Goal: Task Accomplishment & Management: Use online tool/utility

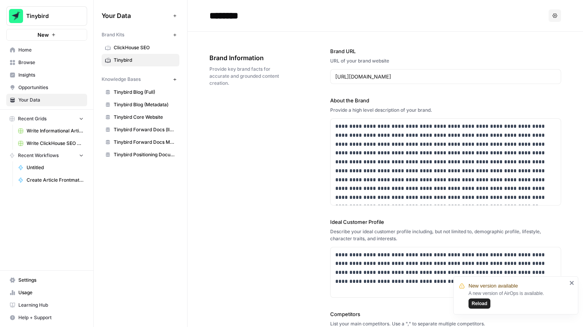
click at [455, 133] on p "**********" at bounding box center [445, 162] width 221 height 80
click at [395, 133] on p "**********" at bounding box center [445, 162] width 221 height 80
drag, startPoint x: 382, startPoint y: 135, endPoint x: 511, endPoint y: 136, distance: 129.0
click at [511, 136] on p "**********" at bounding box center [445, 162] width 221 height 80
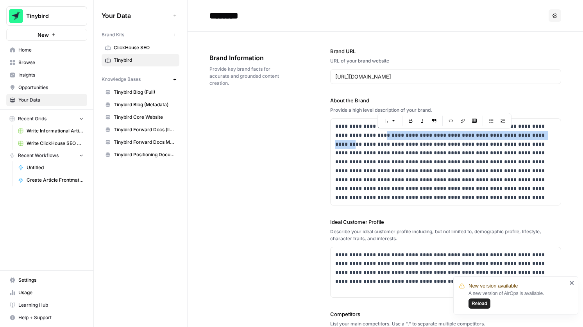
drag, startPoint x: 369, startPoint y: 137, endPoint x: 519, endPoint y: 135, distance: 150.2
click at [519, 135] on p "**********" at bounding box center [445, 162] width 221 height 80
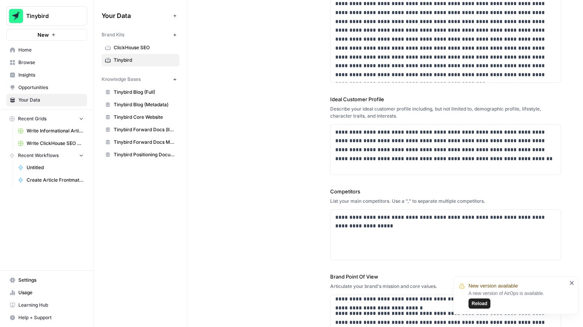
scroll to position [124, 0]
click at [481, 131] on p "**********" at bounding box center [445, 145] width 221 height 36
click at [475, 151] on p "**********" at bounding box center [445, 145] width 221 height 36
click at [465, 151] on p "**********" at bounding box center [445, 145] width 221 height 36
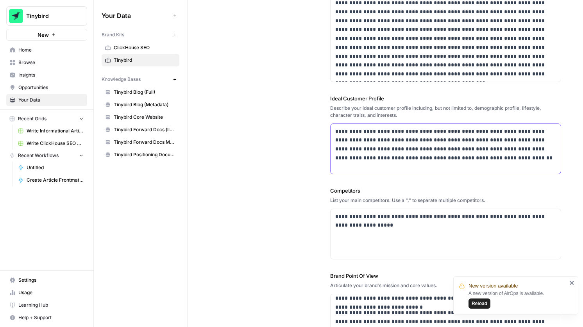
click at [470, 151] on p "**********" at bounding box center [445, 145] width 221 height 36
drag, startPoint x: 517, startPoint y: 152, endPoint x: 496, endPoint y: 151, distance: 20.7
click at [496, 151] on p "**********" at bounding box center [445, 145] width 221 height 36
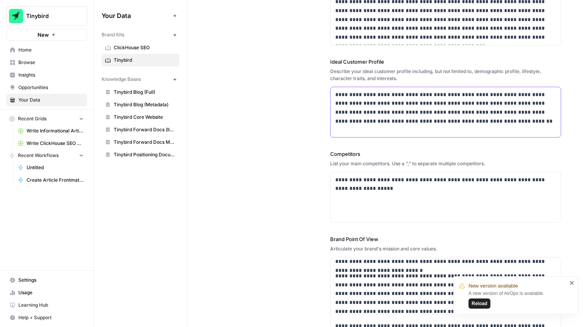
scroll to position [167, 0]
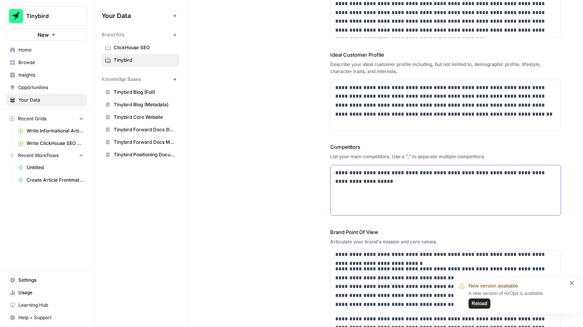
click at [383, 174] on p "**********" at bounding box center [445, 178] width 221 height 18
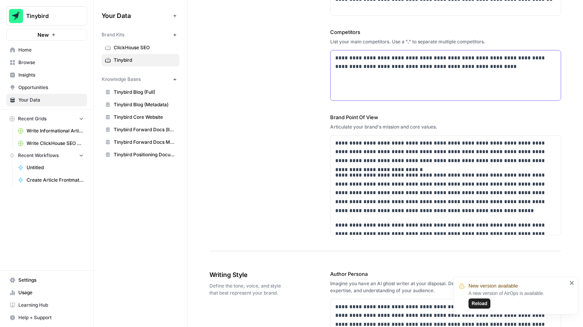
scroll to position [283, 0]
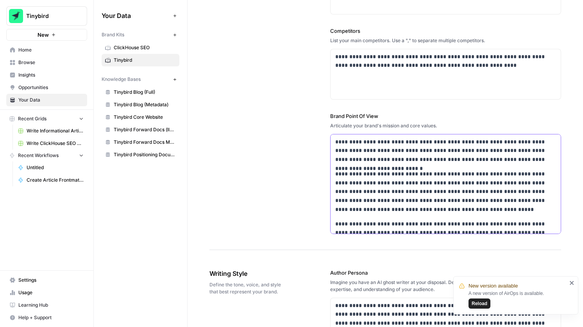
click at [378, 172] on p "**********" at bounding box center [445, 192] width 221 height 45
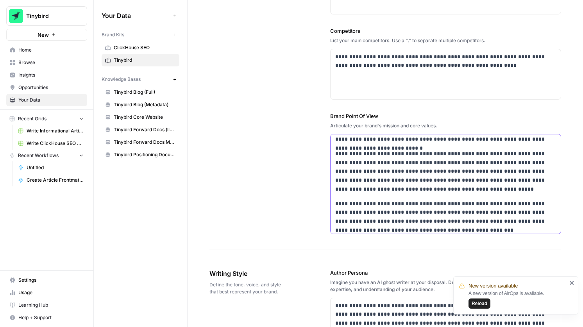
scroll to position [20, 0]
click at [386, 155] on p "**********" at bounding box center [445, 172] width 221 height 45
click at [462, 152] on p "**********" at bounding box center [445, 172] width 221 height 45
click at [487, 154] on p "**********" at bounding box center [445, 172] width 221 height 45
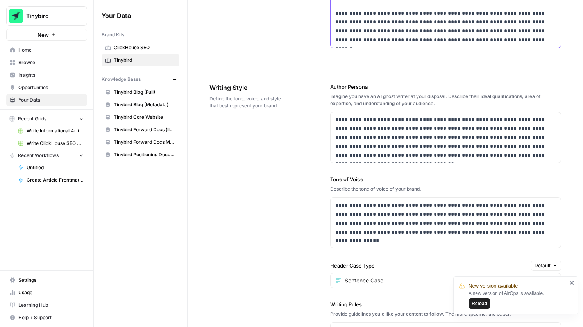
scroll to position [488, 0]
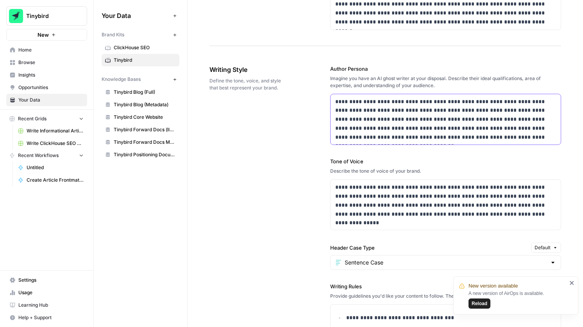
click at [432, 122] on p "**********" at bounding box center [445, 119] width 221 height 45
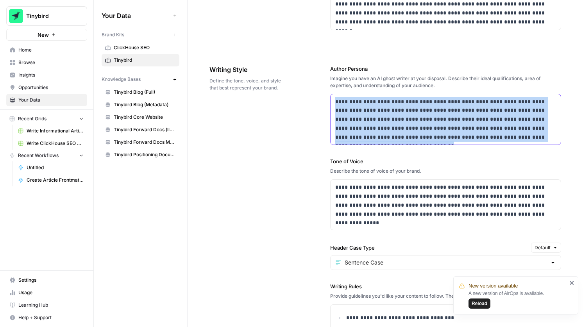
click at [432, 122] on p "**********" at bounding box center [445, 119] width 221 height 45
click at [419, 112] on p "**********" at bounding box center [445, 119] width 221 height 45
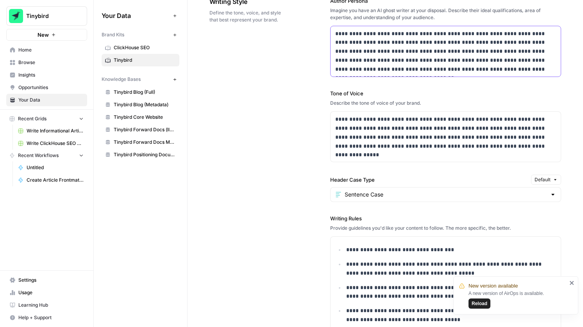
scroll to position [553, 0]
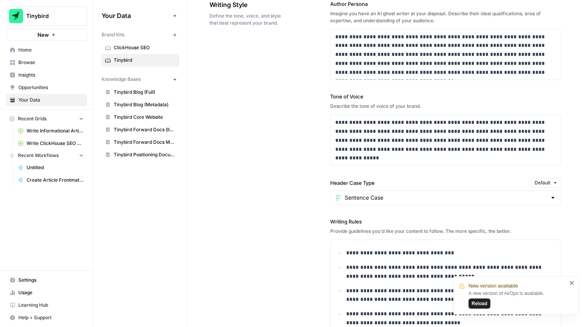
click at [174, 30] on button "New" at bounding box center [174, 34] width 9 height 9
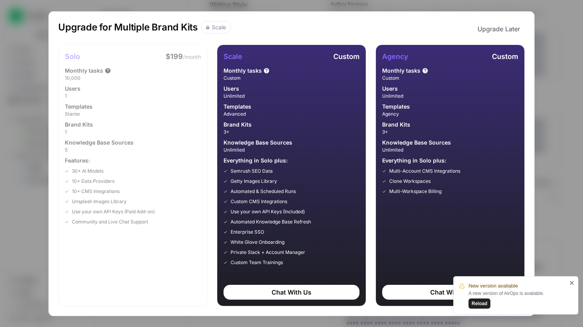
click at [549, 64] on div "Upgrade for Multiple Brand Kits Scale Upgrade Later Solo $199 /month Monthly ta…" at bounding box center [291, 163] width 583 height 327
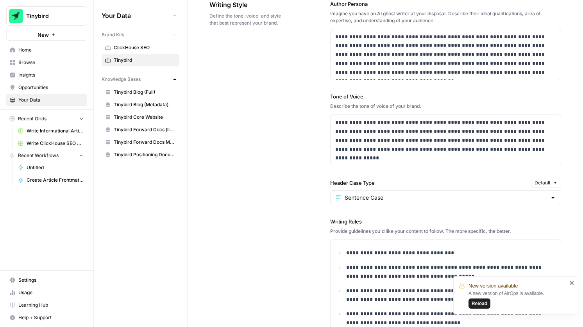
click at [477, 304] on span "Reload" at bounding box center [480, 303] width 16 height 7
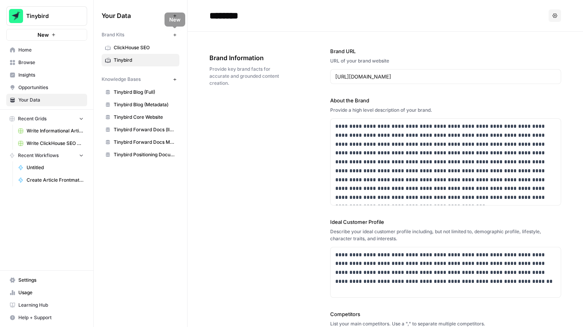
click at [174, 36] on icon "button" at bounding box center [175, 35] width 4 height 4
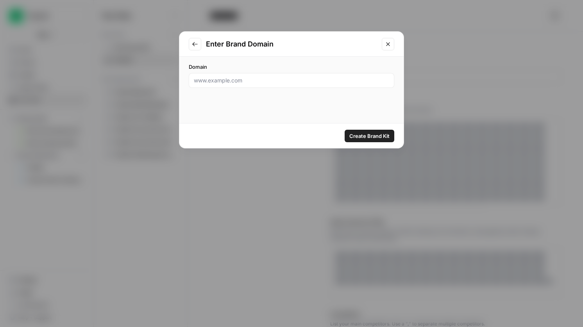
click at [392, 40] on button "Close modal" at bounding box center [388, 44] width 13 height 13
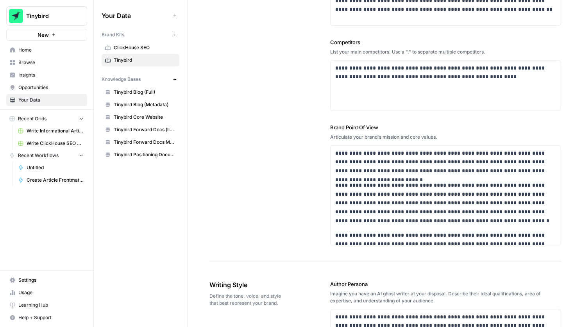
scroll to position [438, 0]
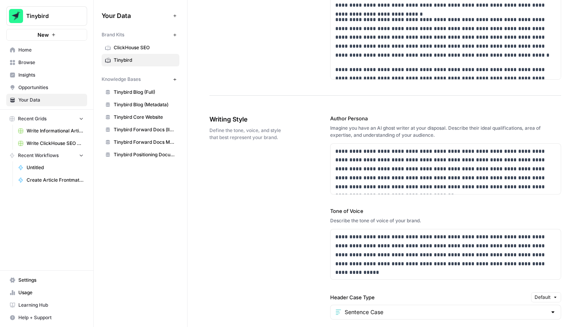
click at [144, 59] on span "Tinybird" at bounding box center [145, 60] width 62 height 7
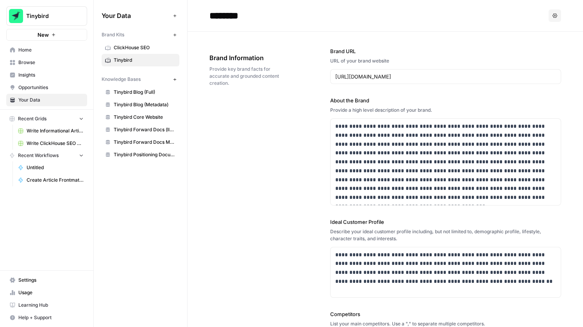
click at [253, 14] on input "********" at bounding box center [268, 16] width 125 height 16
click at [262, 17] on input "**********" at bounding box center [268, 16] width 125 height 16
click at [292, 16] on input "**********" at bounding box center [268, 16] width 125 height 16
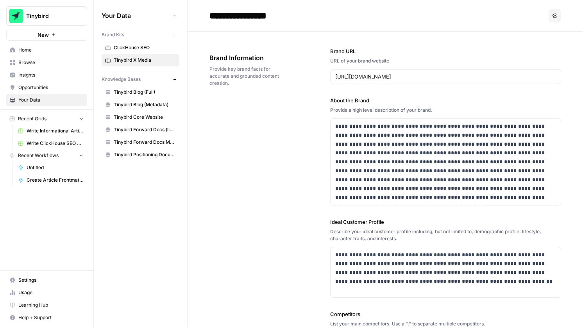
click at [250, 16] on input "**********" at bounding box center [268, 16] width 125 height 16
drag, startPoint x: 320, startPoint y: 15, endPoint x: 248, endPoint y: 13, distance: 72.0
click at [248, 13] on input "**********" at bounding box center [268, 16] width 125 height 16
type input "**********"
click at [359, 10] on div "**********" at bounding box center [378, 15] width 336 height 13
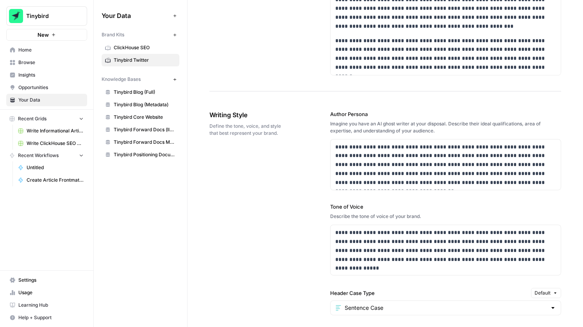
scroll to position [443, 0]
click at [384, 140] on div "**********" at bounding box center [446, 164] width 230 height 51
click at [363, 143] on p "**********" at bounding box center [445, 164] width 221 height 45
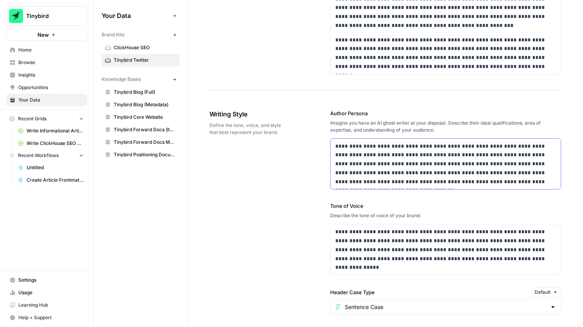
click at [334, 147] on div "**********" at bounding box center [446, 164] width 230 height 51
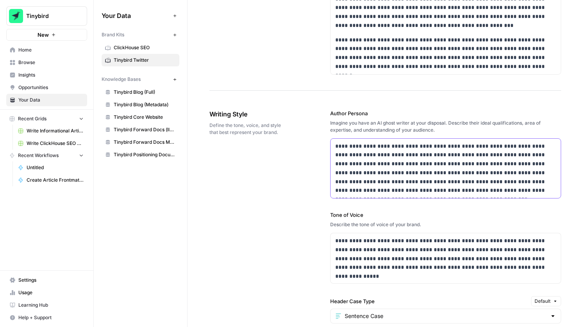
click at [402, 158] on p "**********" at bounding box center [445, 169] width 221 height 54
drag, startPoint x: 431, startPoint y: 156, endPoint x: 399, endPoint y: 156, distance: 32.1
click at [399, 156] on p "**********" at bounding box center [445, 169] width 221 height 54
click at [424, 172] on p "**********" at bounding box center [445, 169] width 221 height 54
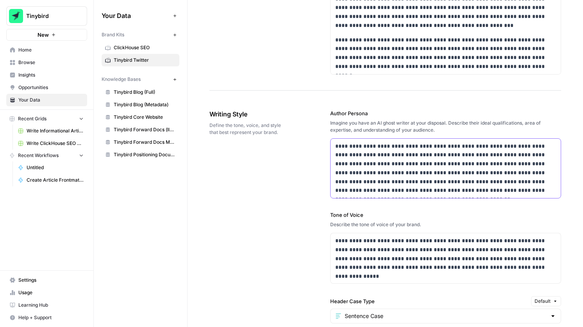
click at [478, 170] on p "**********" at bounding box center [445, 169] width 221 height 54
click at [504, 174] on p "**********" at bounding box center [445, 169] width 221 height 54
click at [499, 174] on p "**********" at bounding box center [445, 169] width 221 height 54
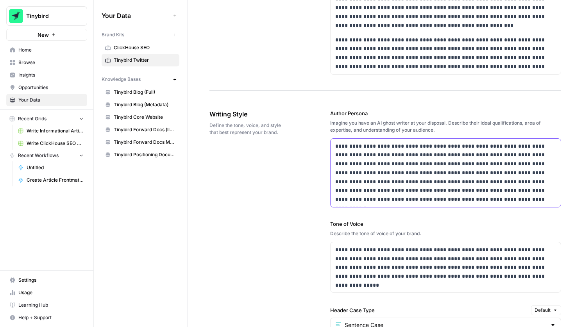
drag, startPoint x: 396, startPoint y: 201, endPoint x: 361, endPoint y: 191, distance: 36.6
click at [361, 191] on p "**********" at bounding box center [445, 173] width 221 height 62
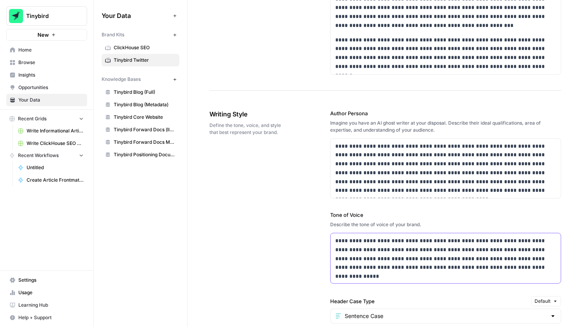
click at [341, 240] on p "**********" at bounding box center [445, 255] width 221 height 36
click at [383, 249] on p "**********" at bounding box center [445, 255] width 221 height 36
click at [471, 250] on p "**********" at bounding box center [445, 255] width 221 height 36
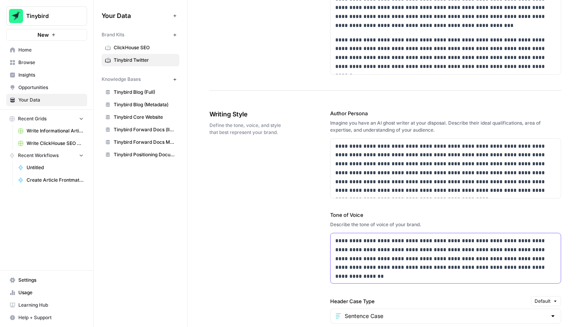
click at [473, 251] on p "**********" at bounding box center [445, 255] width 221 height 36
drag, startPoint x: 478, startPoint y: 259, endPoint x: 386, endPoint y: 260, distance: 92.3
click at [386, 260] on p "**********" at bounding box center [445, 259] width 221 height 45
drag, startPoint x: 427, startPoint y: 261, endPoint x: 393, endPoint y: 262, distance: 34.0
click at [393, 262] on p "**********" at bounding box center [445, 255] width 221 height 36
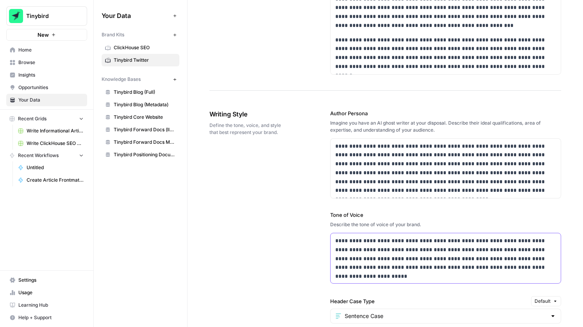
click at [462, 256] on p "**********" at bounding box center [445, 255] width 221 height 36
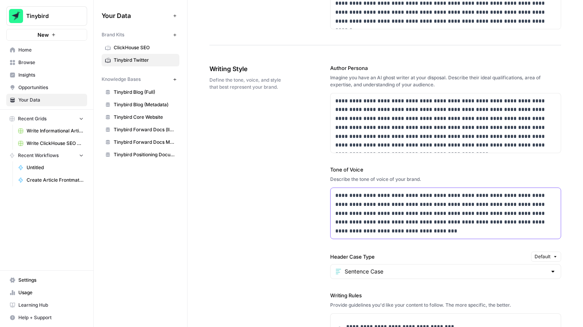
click at [424, 230] on p "**********" at bounding box center [445, 213] width 221 height 45
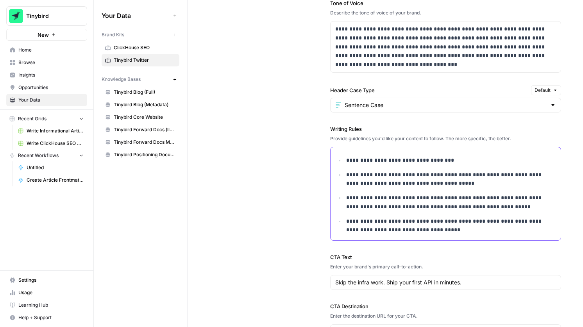
click at [438, 231] on p "**********" at bounding box center [451, 226] width 210 height 18
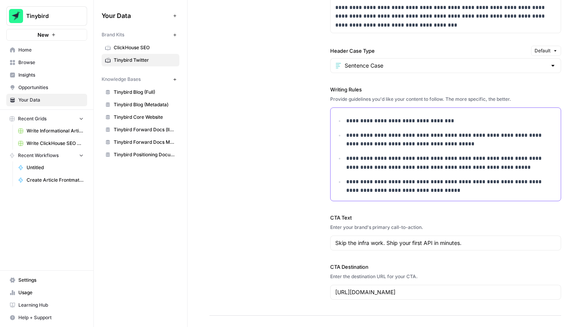
scroll to position [723, 0]
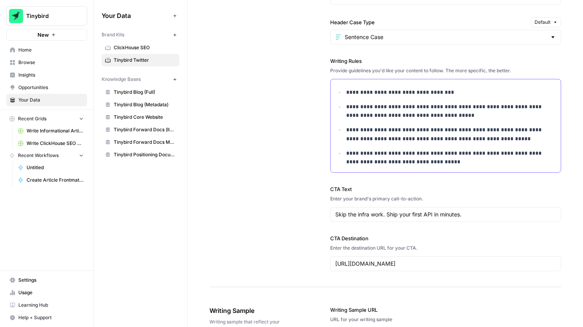
drag, startPoint x: 445, startPoint y: 163, endPoint x: 342, endPoint y: 101, distance: 120.7
click at [342, 101] on ul "**********" at bounding box center [445, 127] width 221 height 79
click at [440, 165] on p "**********" at bounding box center [451, 158] width 210 height 18
drag, startPoint x: 446, startPoint y: 165, endPoint x: 329, endPoint y: 87, distance: 140.4
click at [329, 87] on body "**********" at bounding box center [291, 163] width 583 height 327
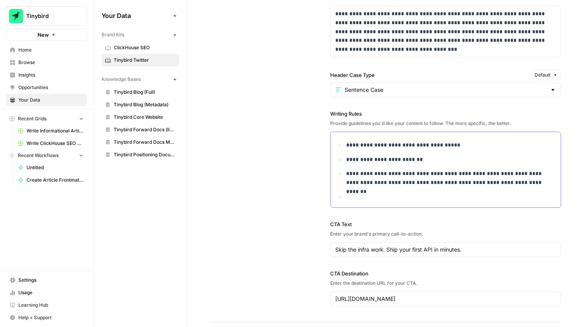
scroll to position [638, 0]
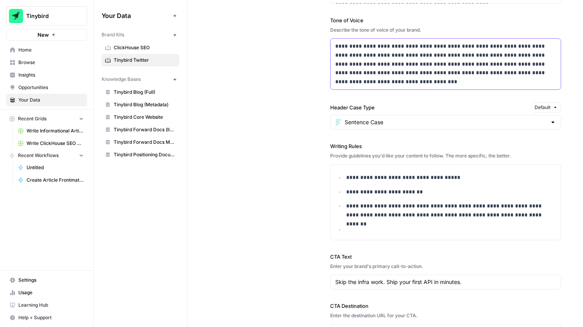
click at [385, 79] on p "**********" at bounding box center [445, 64] width 221 height 45
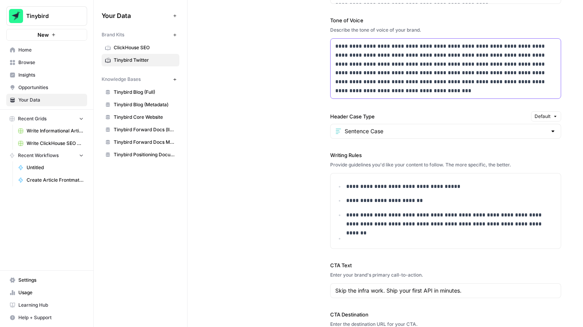
drag, startPoint x: 366, startPoint y: 91, endPoint x: 359, endPoint y: 83, distance: 10.8
click at [359, 83] on p "**********" at bounding box center [445, 69] width 221 height 54
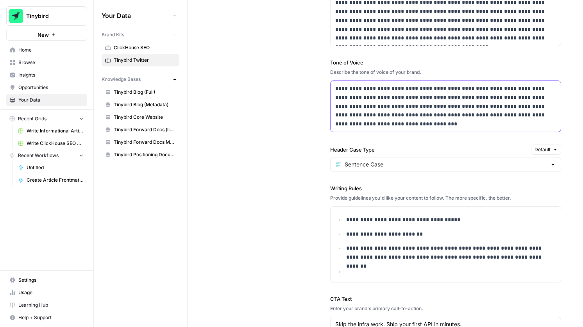
scroll to position [572, 0]
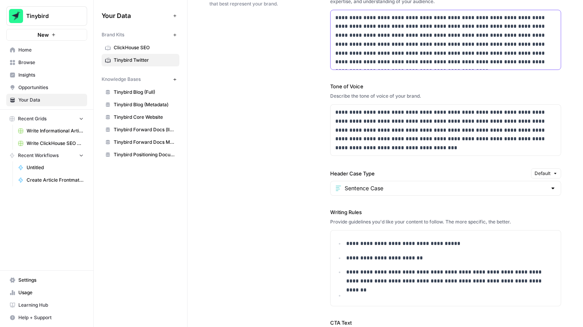
click at [519, 57] on p "**********" at bounding box center [445, 40] width 221 height 54
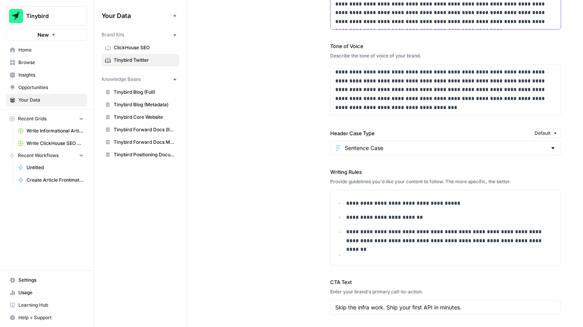
scroll to position [625, 0]
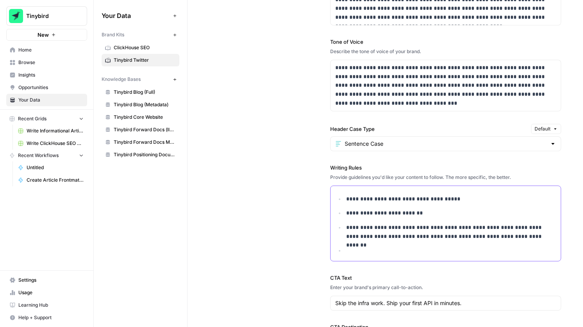
click at [373, 255] on div "**********" at bounding box center [446, 223] width 230 height 75
click at [521, 230] on p "**********" at bounding box center [451, 232] width 210 height 18
drag, startPoint x: 520, startPoint y: 234, endPoint x: 462, endPoint y: 235, distance: 58.7
click at [462, 235] on p "**********" at bounding box center [451, 232] width 210 height 18
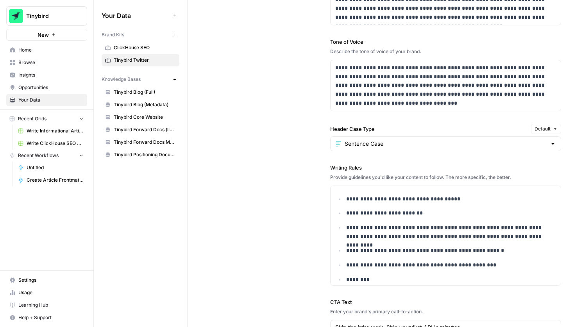
click at [174, 113] on link "Tinybird Core Website" at bounding box center [141, 117] width 78 height 13
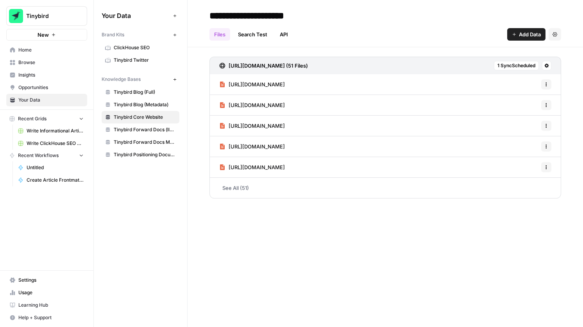
click at [142, 59] on span "Tinybird Twitter" at bounding box center [145, 60] width 62 height 7
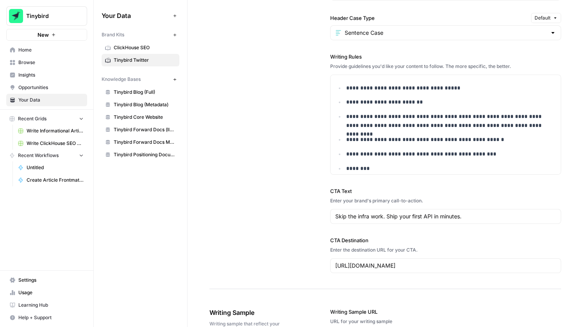
scroll to position [702, 0]
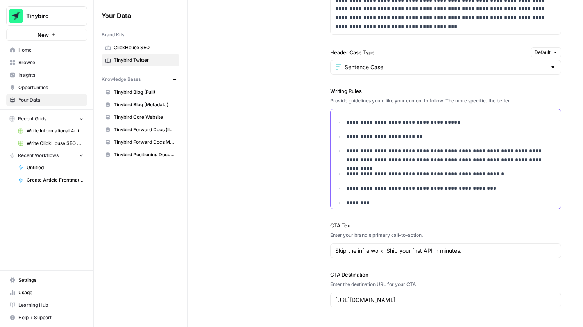
click at [389, 207] on p "********" at bounding box center [451, 203] width 210 height 9
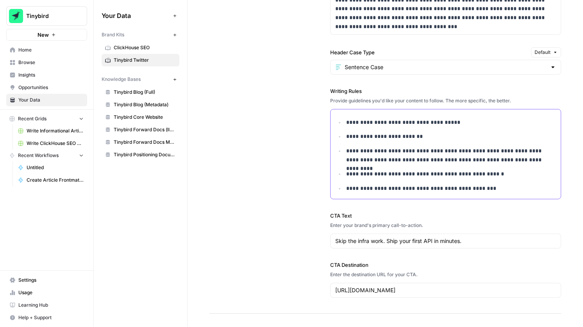
click at [362, 190] on p "**********" at bounding box center [451, 188] width 210 height 9
click at [378, 188] on p "**********" at bounding box center [451, 188] width 210 height 9
click at [482, 190] on p "**********" at bounding box center [451, 188] width 210 height 9
click at [346, 190] on li "**********" at bounding box center [450, 188] width 212 height 9
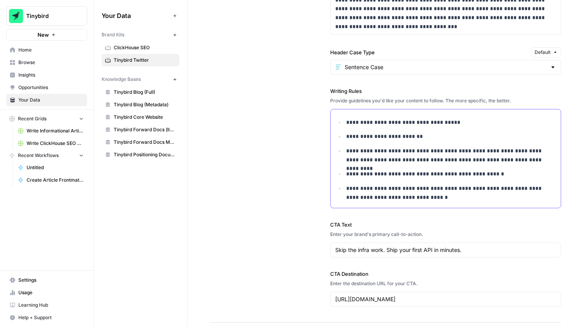
drag, startPoint x: 450, startPoint y: 202, endPoint x: 515, endPoint y: 190, distance: 66.3
click at [513, 190] on div "**********" at bounding box center [446, 158] width 230 height 99
click at [515, 190] on p "**********" at bounding box center [451, 193] width 210 height 18
drag, startPoint x: 461, startPoint y: 196, endPoint x: 515, endPoint y: 188, distance: 54.9
click at [515, 188] on p "**********" at bounding box center [451, 193] width 210 height 18
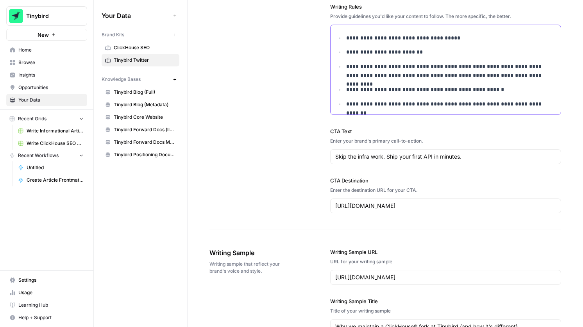
scroll to position [849, 0]
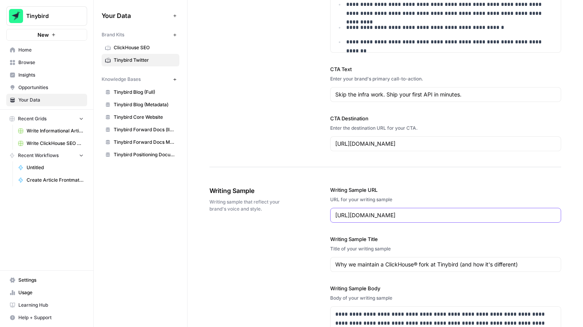
click at [435, 212] on input "https://www.tinybird.co/blog-posts/why-we-maintain-a-clickhouse-fork-at-tinybird" at bounding box center [445, 216] width 221 height 8
click at [407, 263] on input "Why we maintain a ClickHouse® fork at Tinybird (and how it's different)" at bounding box center [445, 265] width 221 height 8
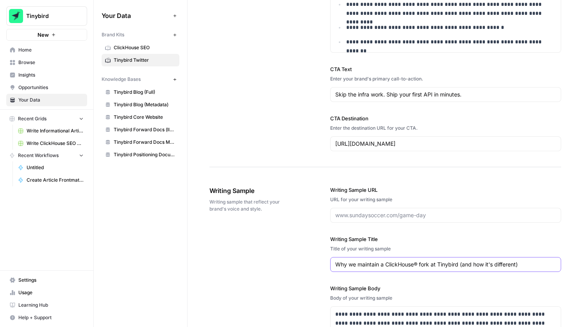
click at [407, 263] on input "Why we maintain a ClickHouse® fork at Tinybird (and how it's different)" at bounding box center [445, 265] width 221 height 8
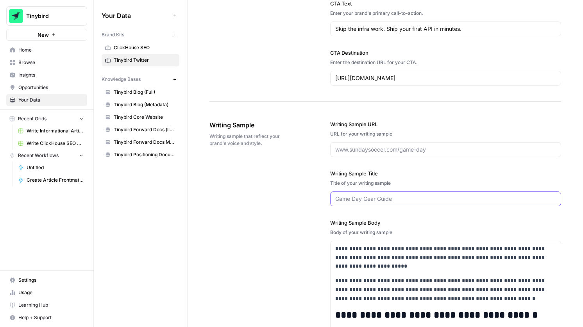
scroll to position [948, 0]
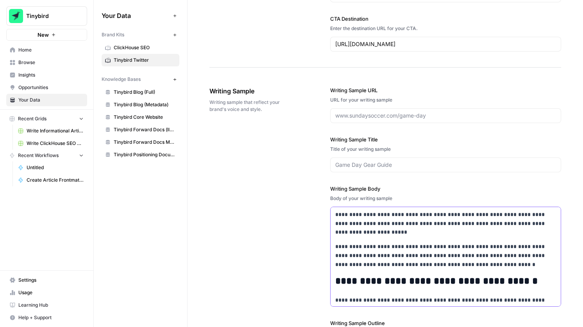
click at [377, 251] on p "**********" at bounding box center [445, 255] width 221 height 27
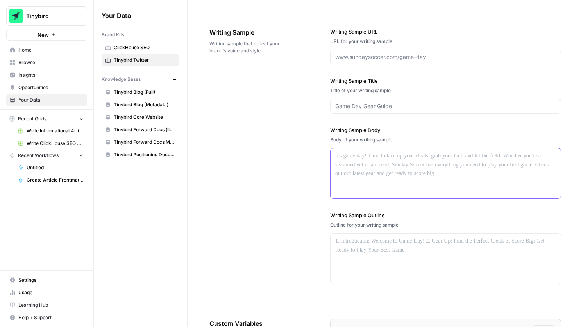
scroll to position [1012, 0]
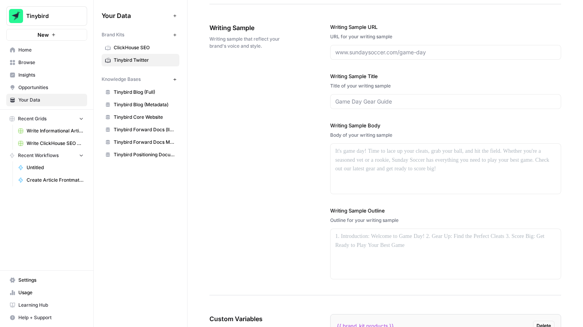
click at [497, 32] on div "Writing Sample URL URL for your writing sample" at bounding box center [445, 41] width 231 height 37
click at [269, 90] on div "Writing Sample Writing sample that reflect your brand's voice and style. Writin…" at bounding box center [386, 151] width 352 height 288
click at [349, 49] on input "Writing Sample URL" at bounding box center [445, 52] width 221 height 8
paste input "https://x.com/tinybirdco/status/1947990594065674545"
type input "https://x.com/tinybirdco/status/1947990594065674545"
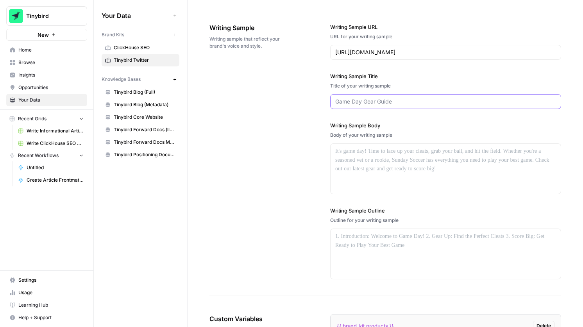
click at [356, 102] on input "Writing Sample Title" at bounding box center [445, 102] width 221 height 8
click at [341, 166] on div at bounding box center [446, 169] width 230 height 50
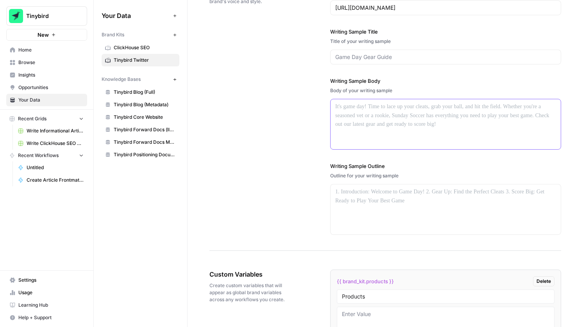
scroll to position [1112, 0]
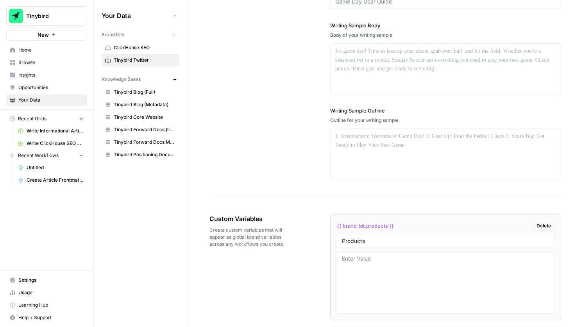
click at [415, 223] on div "{{ brand_kit.products }} Delete" at bounding box center [446, 226] width 218 height 10
click at [400, 228] on div "{{ brand_kit.products }} Delete" at bounding box center [446, 226] width 218 height 10
click at [539, 223] on span "Delete" at bounding box center [544, 225] width 14 height 7
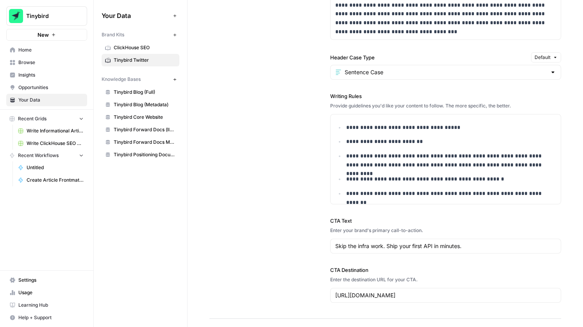
scroll to position [694, 0]
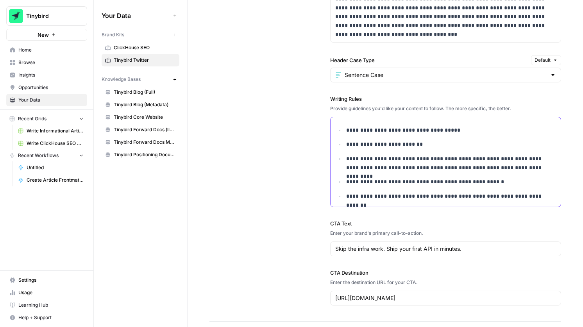
click at [547, 197] on p "**********" at bounding box center [451, 196] width 210 height 9
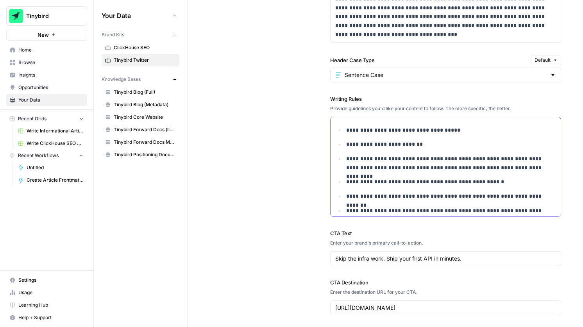
scroll to position [9, 0]
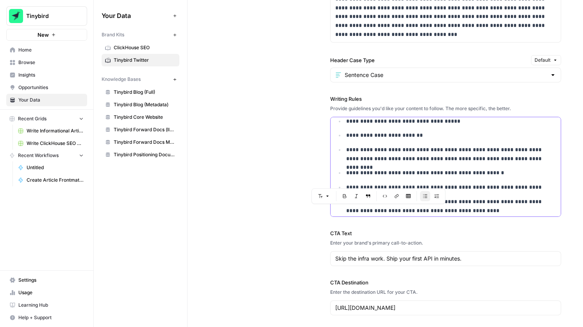
drag, startPoint x: 385, startPoint y: 211, endPoint x: 371, endPoint y: 209, distance: 13.8
click at [371, 209] on p "**********" at bounding box center [451, 206] width 210 height 18
click at [451, 209] on p "**********" at bounding box center [451, 206] width 210 height 18
click at [441, 210] on p "**********" at bounding box center [451, 206] width 210 height 18
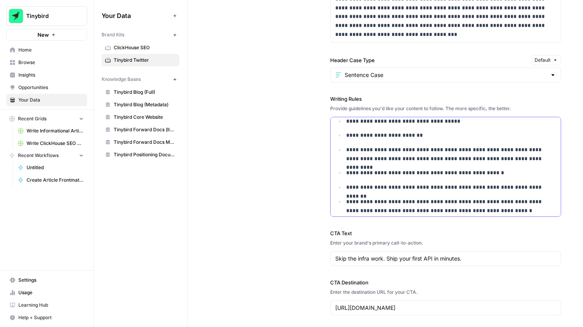
click at [504, 211] on p "**********" at bounding box center [451, 206] width 210 height 18
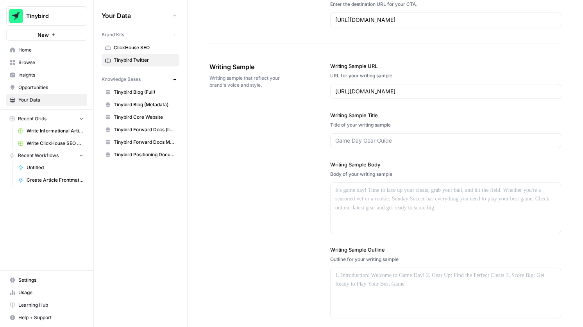
scroll to position [974, 0]
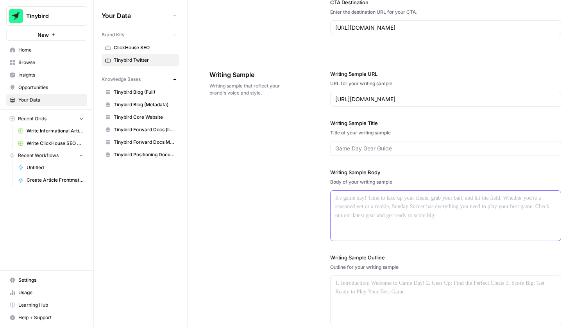
click at [370, 195] on p at bounding box center [445, 198] width 221 height 9
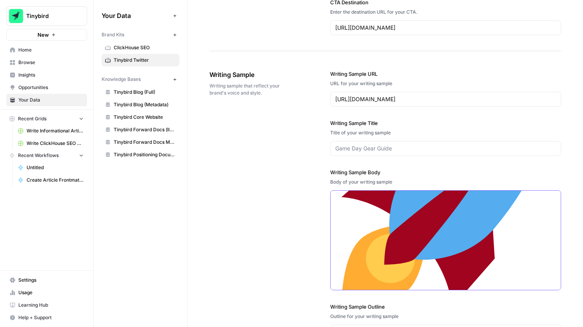
scroll to position [158, 0]
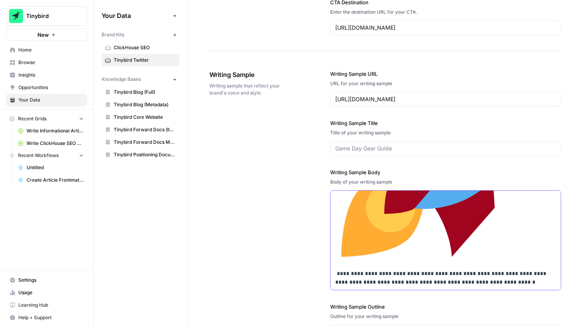
click at [412, 235] on img at bounding box center [445, 152] width 221 height 221
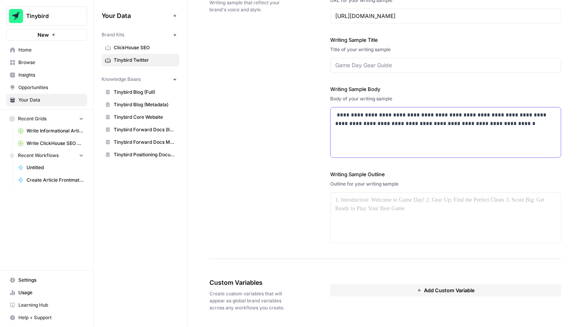
click at [334, 115] on div "**********" at bounding box center [446, 133] width 230 height 50
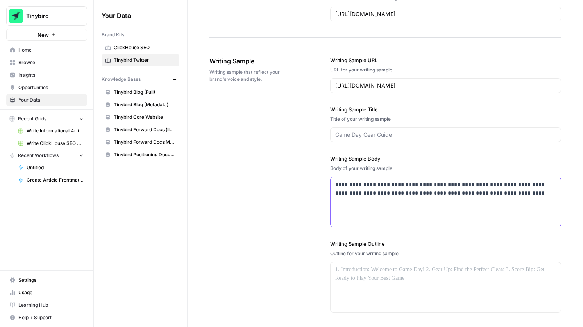
scroll to position [987, 0]
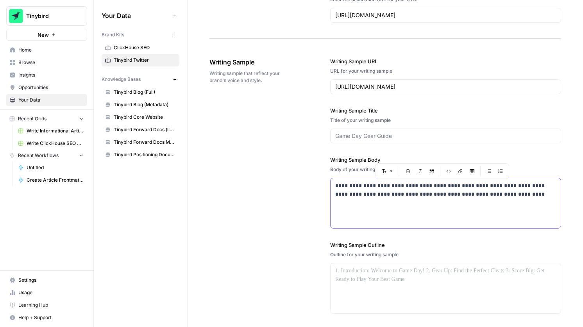
drag, startPoint x: 457, startPoint y: 185, endPoint x: 427, endPoint y: 186, distance: 30.5
click at [427, 186] on p "**********" at bounding box center [445, 190] width 221 height 18
click at [462, 191] on p "**********" at bounding box center [445, 190] width 221 height 18
click at [459, 187] on p "**********" at bounding box center [445, 190] width 221 height 18
click at [496, 187] on p "**********" at bounding box center [445, 190] width 221 height 18
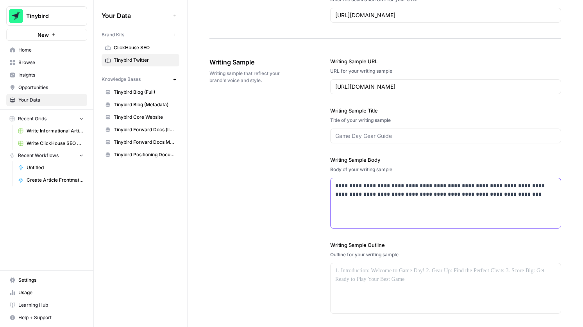
click at [489, 196] on p "**********" at bounding box center [445, 190] width 221 height 18
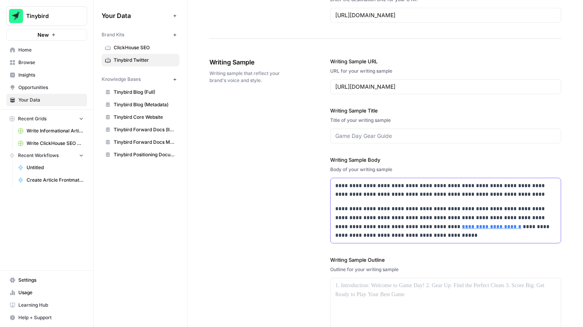
click at [377, 229] on p "**********" at bounding box center [445, 223] width 221 height 36
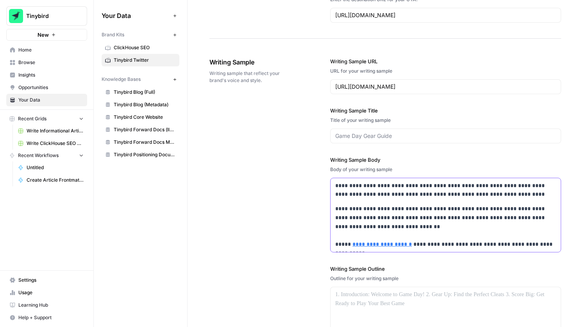
click at [413, 245] on p "**********" at bounding box center [445, 227] width 221 height 45
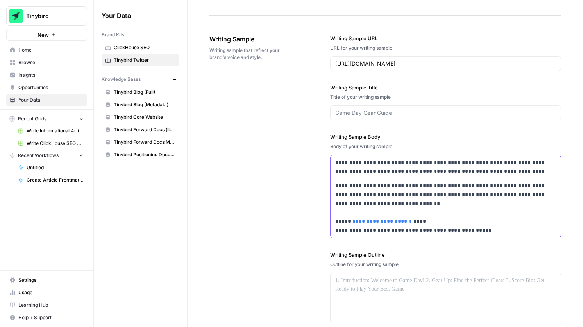
scroll to position [1022, 0]
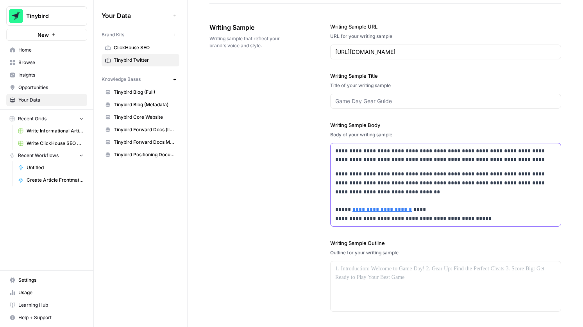
click at [350, 219] on p "**********" at bounding box center [445, 197] width 221 height 54
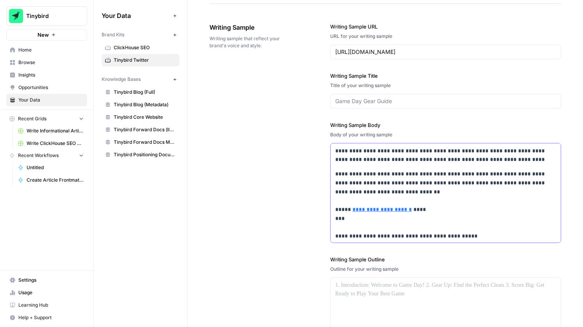
click at [529, 183] on p "**********" at bounding box center [445, 205] width 221 height 71
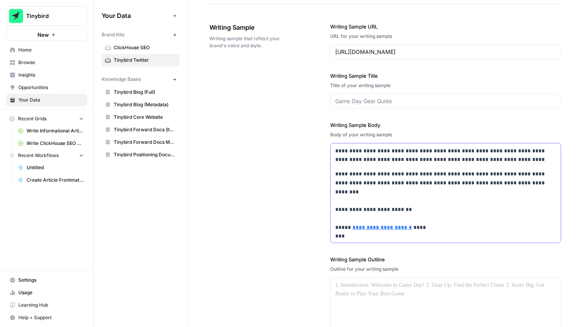
scroll to position [10, 0]
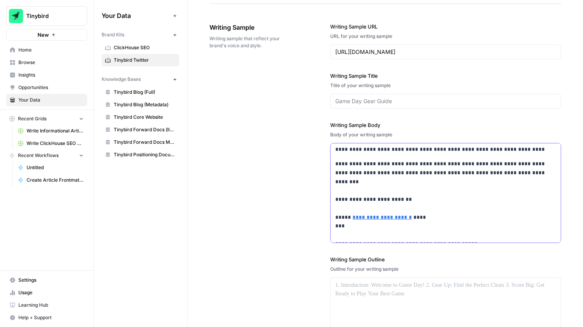
click at [465, 232] on p "**********" at bounding box center [445, 200] width 221 height 80
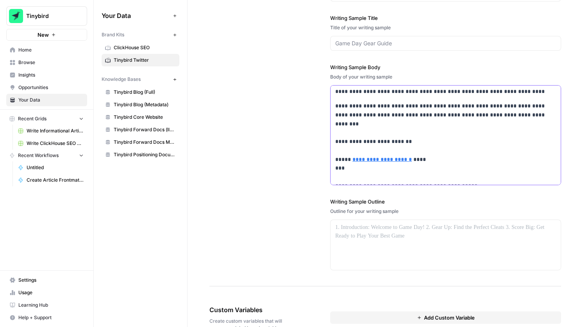
scroll to position [1089, 0]
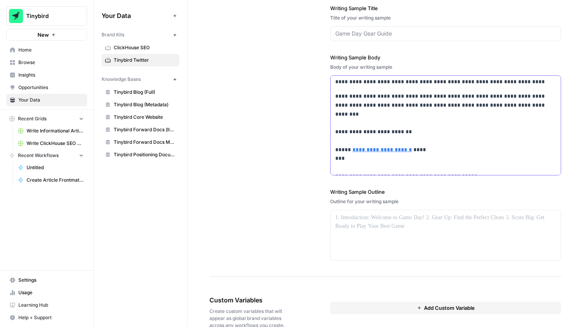
click at [472, 167] on p "**********" at bounding box center [445, 141] width 221 height 98
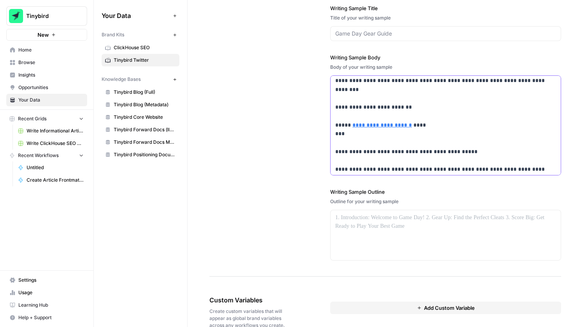
scroll to position [55, 0]
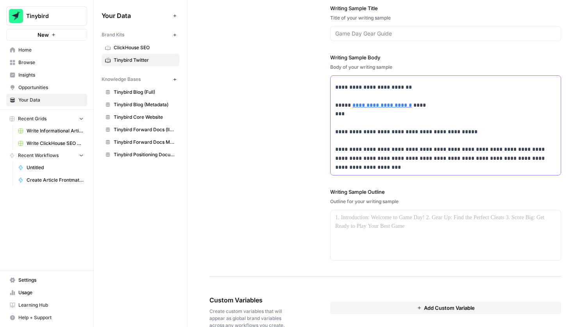
click at [368, 163] on p "**********" at bounding box center [445, 109] width 221 height 125
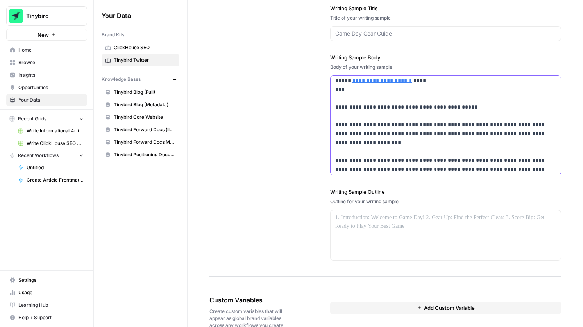
click at [337, 144] on p "**********" at bounding box center [445, 98] width 221 height 151
click at [398, 175] on div "**********" at bounding box center [445, 125] width 231 height 100
click at [394, 172] on p "**********" at bounding box center [445, 98] width 221 height 151
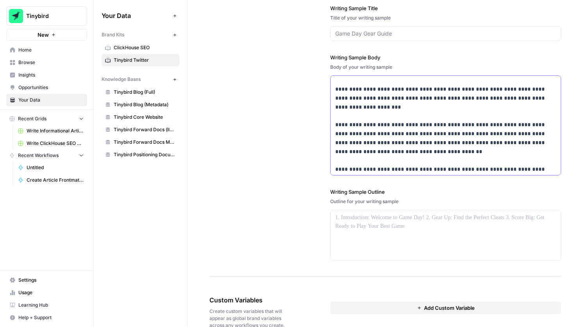
scroll to position [151, 0]
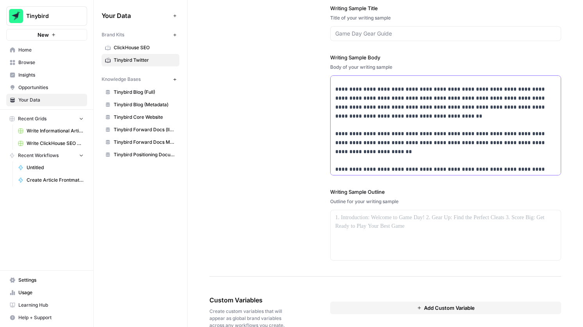
click at [432, 152] on p "**********" at bounding box center [445, 63] width 221 height 222
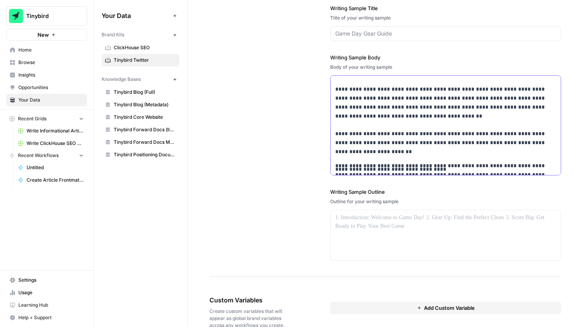
click at [419, 119] on p "**********" at bounding box center [445, 54] width 221 height 205
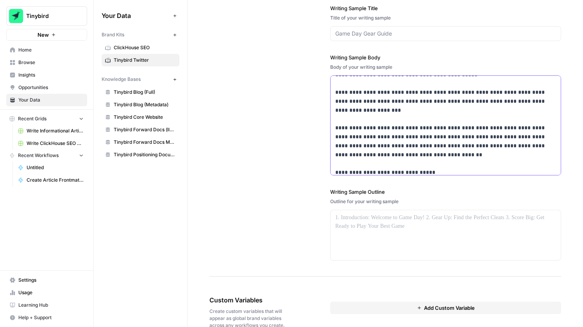
scroll to position [111, 0]
click at [461, 113] on p "**********" at bounding box center [445, 97] width 221 height 213
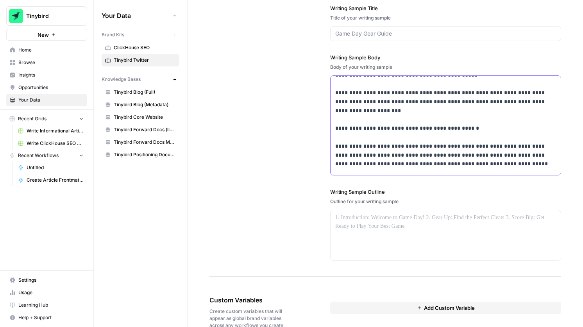
scroll to position [185, 0]
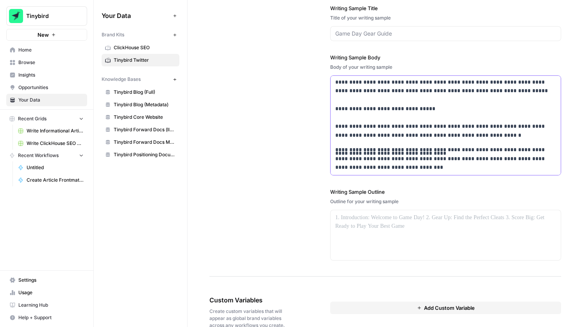
click at [407, 169] on p "**********" at bounding box center [445, 158] width 221 height 27
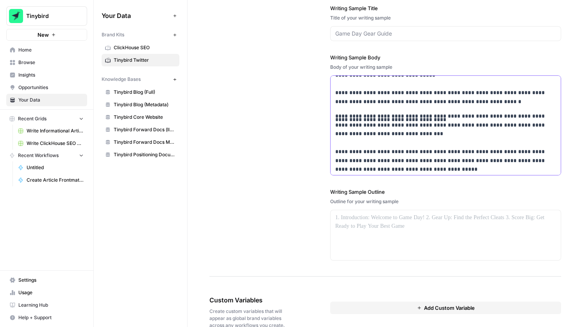
click at [388, 152] on p "**********" at bounding box center [445, 143] width 221 height 62
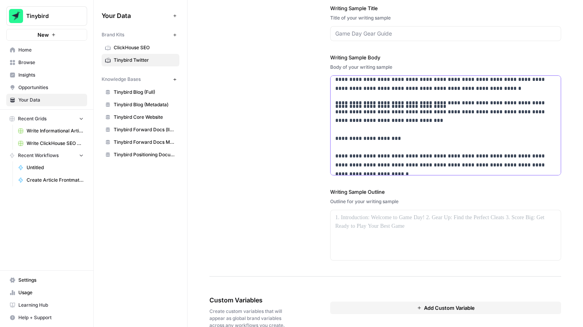
scroll to position [238, 0]
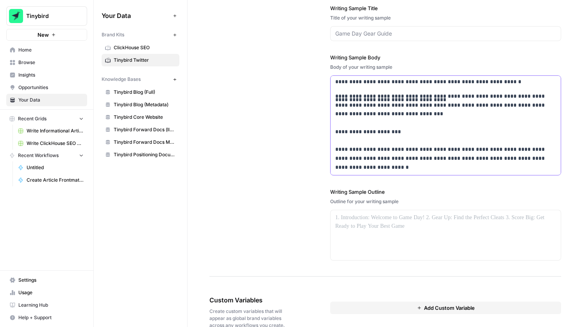
click at [369, 164] on p "**********" at bounding box center [445, 132] width 221 height 80
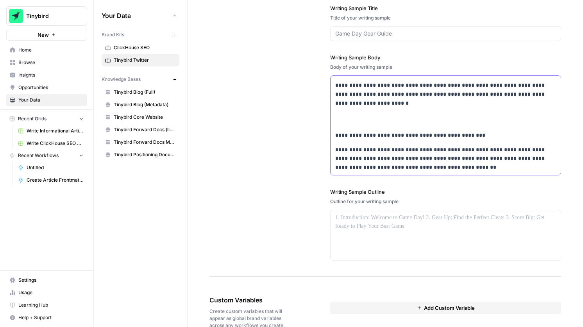
click at [348, 112] on p "**********" at bounding box center [445, 77] width 221 height 98
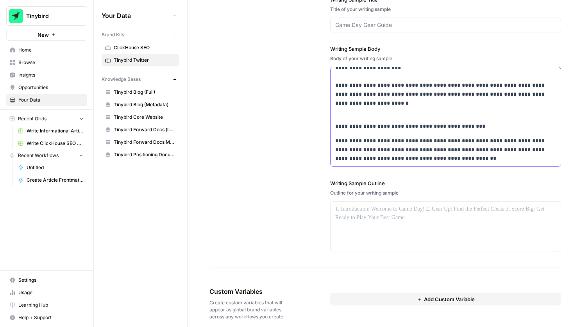
click at [343, 112] on p "**********" at bounding box center [445, 72] width 221 height 89
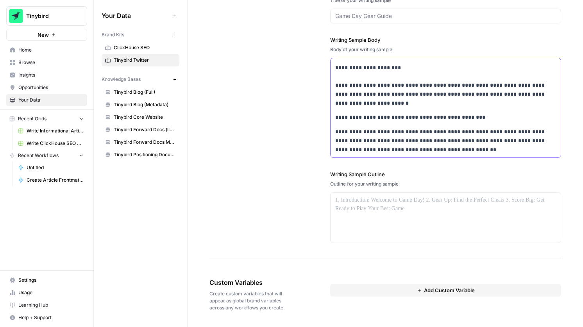
click at [466, 118] on p "**********" at bounding box center [445, 117] width 221 height 9
click at [417, 152] on p "**********" at bounding box center [445, 140] width 221 height 27
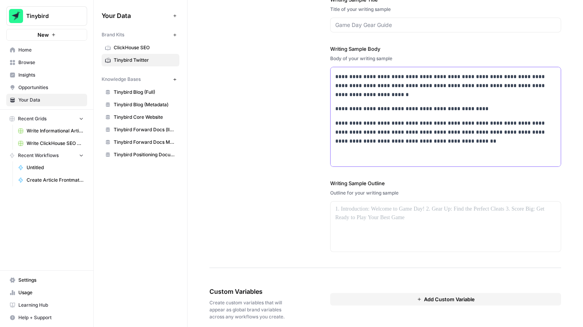
scroll to position [1089, 0]
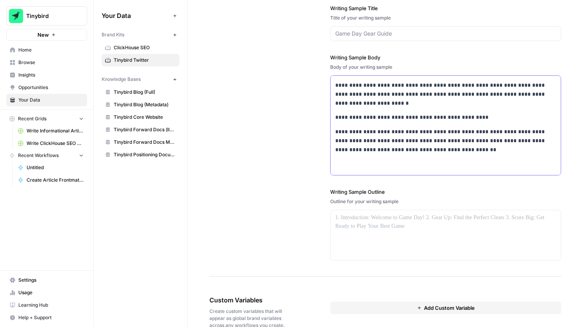
click at [353, 171] on p "**********" at bounding box center [445, 149] width 221 height 45
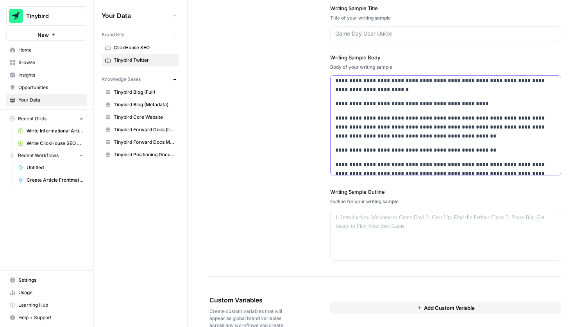
scroll to position [331, 0]
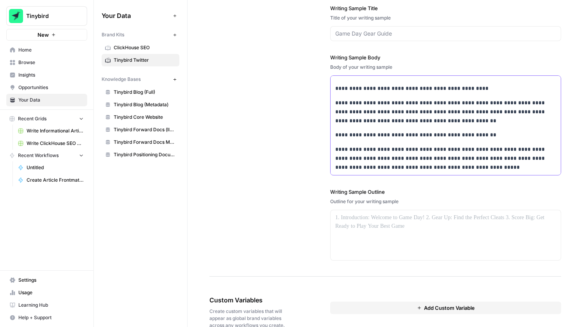
click at [473, 138] on p "**********" at bounding box center [445, 135] width 221 height 9
click at [458, 168] on p "**********" at bounding box center [445, 158] width 221 height 27
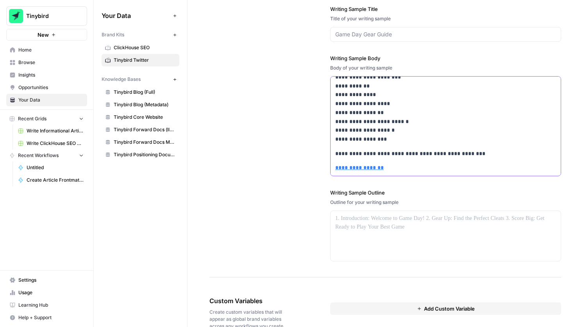
scroll to position [1107, 0]
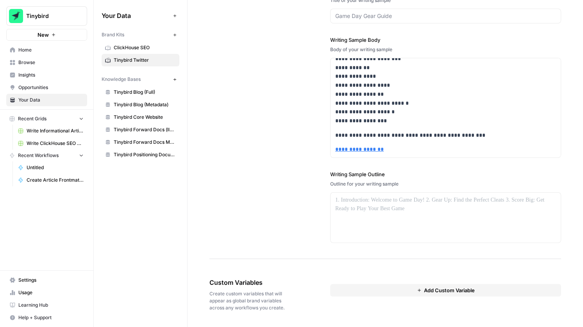
click at [307, 117] on div "**********" at bounding box center [386, 90] width 352 height 337
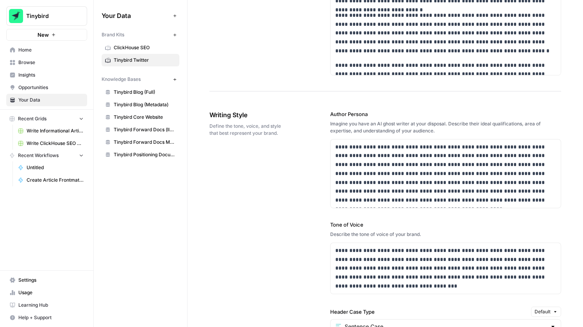
scroll to position [0, 0]
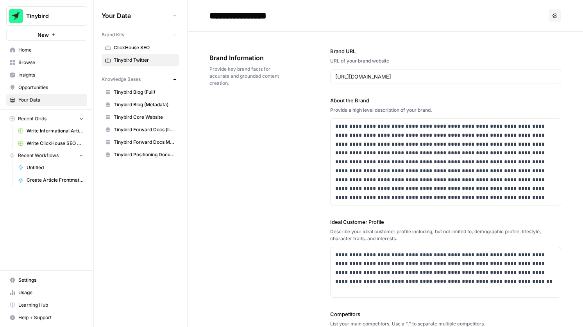
click at [282, 115] on div "**********" at bounding box center [386, 283] width 352 height 502
click at [295, 116] on div "**********" at bounding box center [386, 283] width 352 height 502
click at [43, 170] on span "Untitled" at bounding box center [55, 167] width 57 height 7
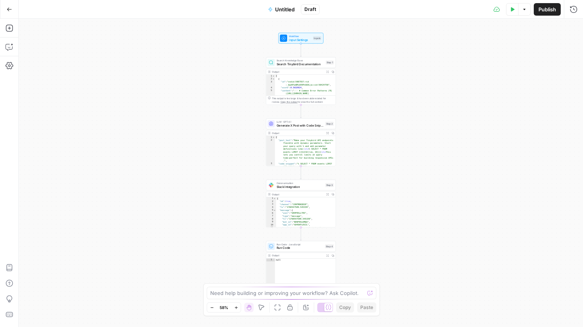
click at [285, 11] on span "Untitled" at bounding box center [285, 9] width 20 height 8
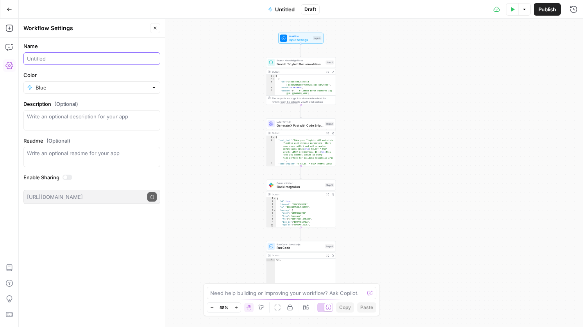
click at [50, 58] on input "Name" at bounding box center [92, 59] width 130 height 8
type input "Create Twitter Post"
click at [209, 70] on div "Workflow Input Settings Inputs Search Knowledge Base Search Tinybird Documentat…" at bounding box center [301, 173] width 565 height 309
click at [298, 67] on div "Search Knowledge Base Search Tinybird Documentation Step 1 Copy step Delete ste…" at bounding box center [301, 62] width 70 height 11
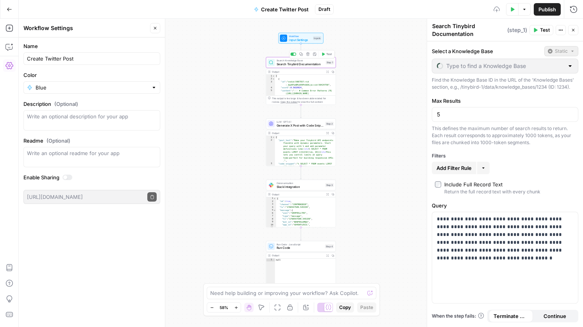
type input "Tinybird Forward Docs (llms-full.txt)"
click at [306, 14] on button "Create Twitter Post" at bounding box center [281, 9] width 64 height 13
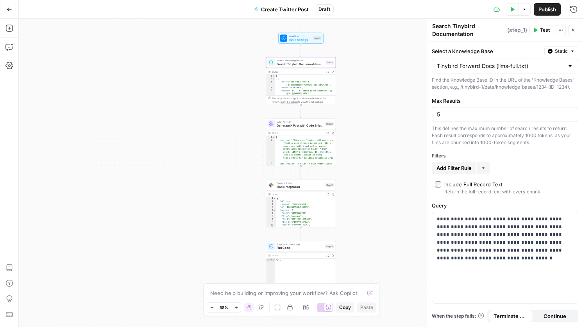
click at [312, 8] on button "Create Twitter Post" at bounding box center [281, 9] width 64 height 13
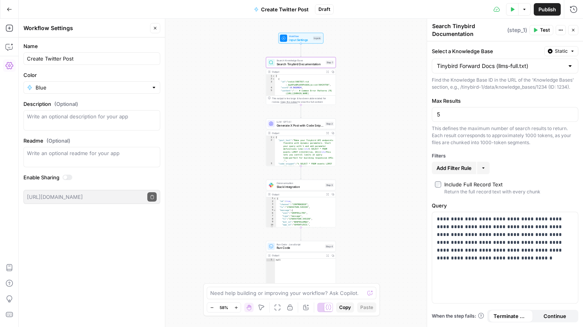
click at [80, 54] on div "Create Twitter Post" at bounding box center [91, 58] width 137 height 13
type input "Create Twitter Posts for a Week"
click at [183, 62] on div "Workflow Input Settings Inputs Search Knowledge Base Search Tinybird Documentat…" at bounding box center [301, 173] width 565 height 309
click at [7, 50] on icon "button" at bounding box center [9, 47] width 8 height 8
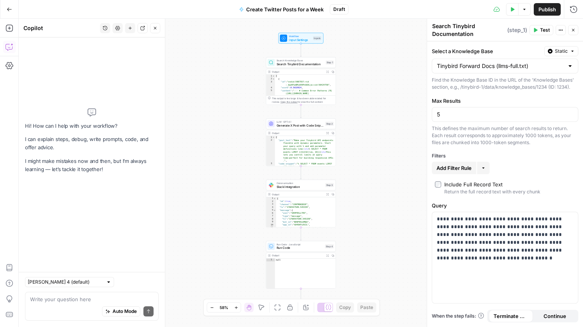
click at [68, 306] on div "Auto Mode Send" at bounding box center [92, 311] width 124 height 17
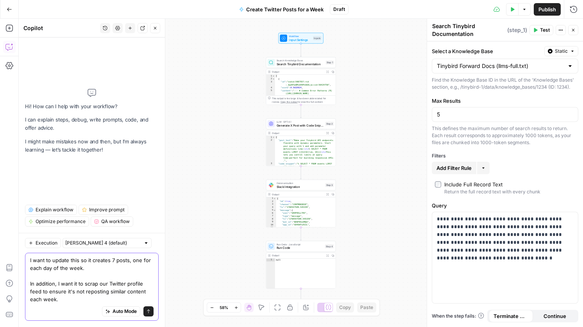
click at [97, 285] on textarea "I want to update this so it creates 7 posts, one for each day of the week. In a…" at bounding box center [92, 280] width 124 height 47
click at [41, 292] on textarea "I want to update this so it creates 7 posts, one for each day of the week. In a…" at bounding box center [92, 280] width 124 height 47
paste textarea "https://x.com/tinybirdco"
click at [128, 295] on textarea "I want to update this so it creates 7 posts, one for each day of the week. In a…" at bounding box center [92, 280] width 124 height 47
type textarea "I want to update this so it creates 7 posts, one for each day of the week. In a…"
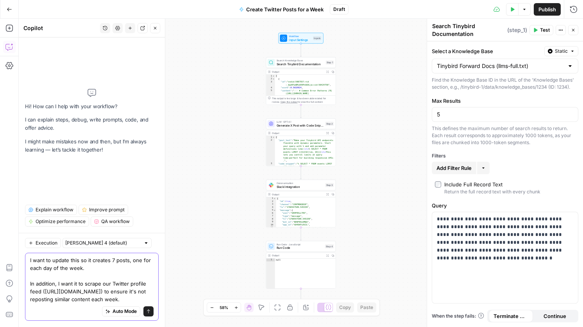
click at [149, 311] on icon "submit" at bounding box center [148, 311] width 5 height 5
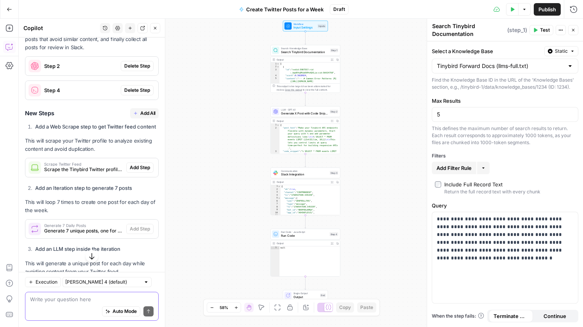
scroll to position [189, 0]
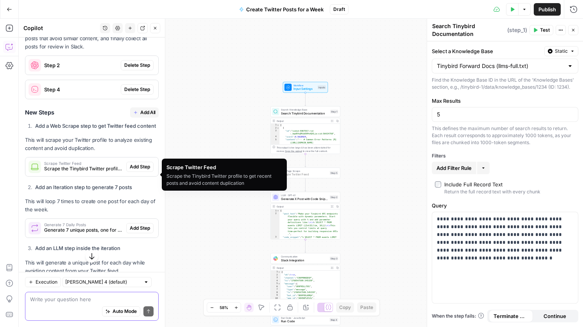
click at [136, 170] on span "Add Step" at bounding box center [140, 166] width 20 height 7
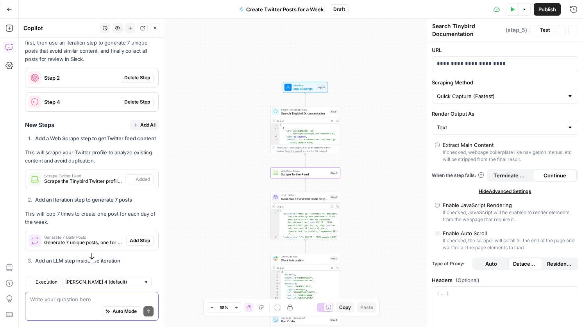
type textarea "Scrape Twitter Feed"
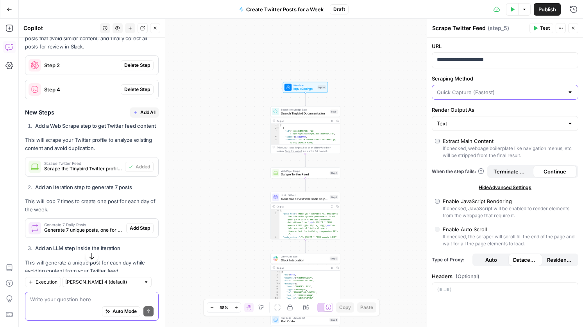
click at [503, 91] on input "Scraping Method" at bounding box center [500, 92] width 127 height 8
type input "Quick Capture (Fastest)"
click at [509, 81] on label "Scraping Method" at bounding box center [505, 79] width 147 height 8
click at [509, 88] on input "Quick Capture (Fastest)" at bounding box center [500, 92] width 127 height 8
click at [506, 82] on label "Scraping Method" at bounding box center [505, 79] width 147 height 8
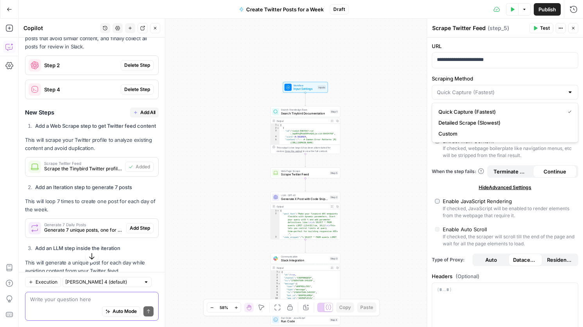
click at [506, 88] on input "Scraping Method" at bounding box center [500, 92] width 127 height 8
click at [578, 155] on div "**********" at bounding box center [505, 268] width 156 height 460
click at [440, 230] on label "Enable Auto Scroll If checked, the scraper will scroll till the end of the page…" at bounding box center [505, 237] width 140 height 22
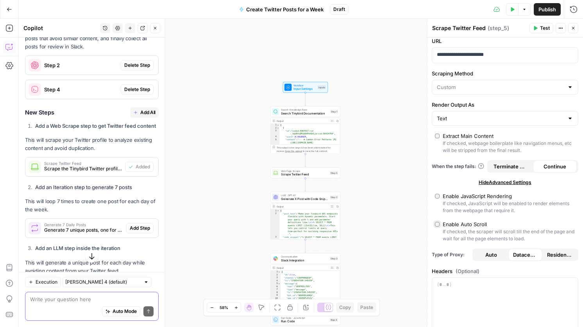
scroll to position [0, 0]
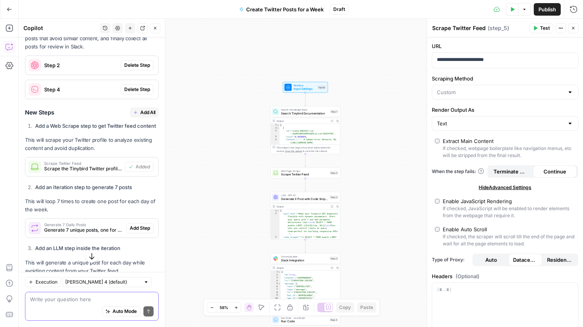
click at [390, 114] on div "Workflow Input Settings Inputs Search Knowledge Base Search Tinybird Documentat…" at bounding box center [301, 173] width 565 height 309
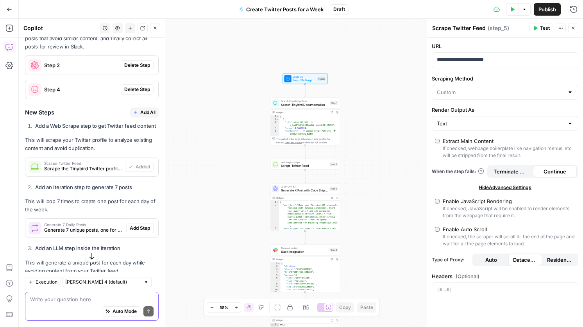
click at [324, 164] on span "Scrape Twitter Feed" at bounding box center [304, 166] width 47 height 5
click at [454, 90] on input "Scraping Method" at bounding box center [500, 92] width 127 height 8
click at [467, 115] on span "Quick Capture (Fastest)" at bounding box center [467, 112] width 57 height 8
click at [537, 30] on icon "button" at bounding box center [535, 28] width 5 height 5
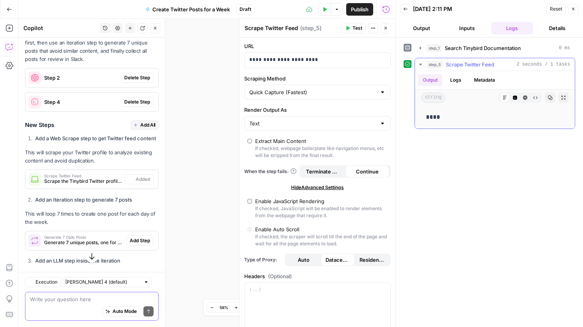
scroll to position [201, 0]
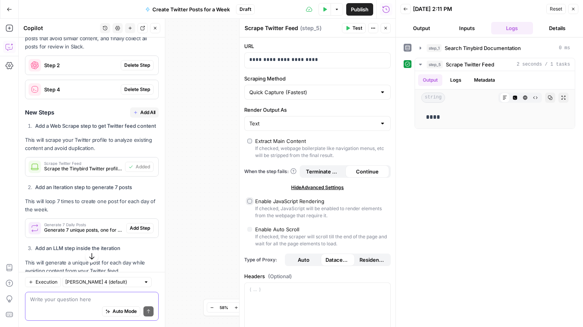
type input "Custom"
click at [495, 11] on div "10/15/25 at 2:11 PM" at bounding box center [478, 9] width 131 height 8
click at [406, 9] on icon "button" at bounding box center [406, 9] width 5 height 5
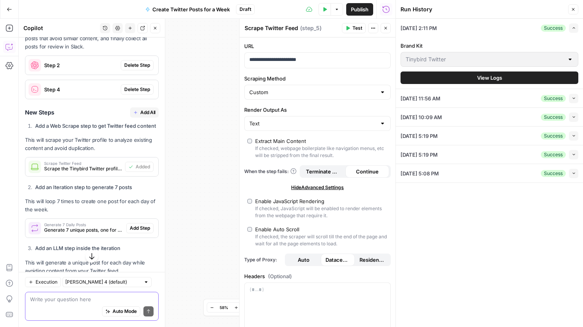
click at [355, 25] on span "Test" at bounding box center [358, 28] width 10 height 7
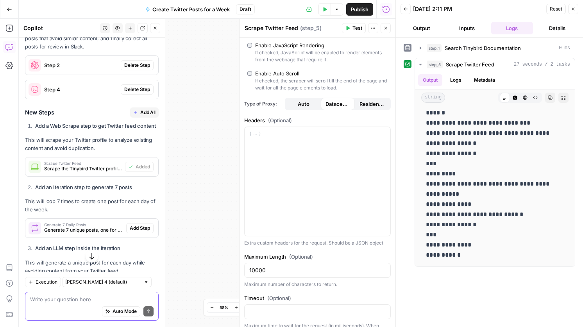
scroll to position [170, 0]
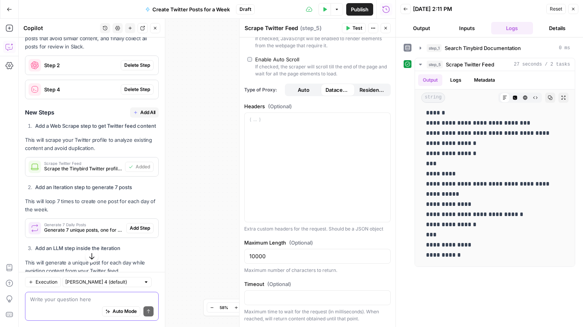
click at [272, 303] on div at bounding box center [317, 298] width 147 height 15
type input "15"
click at [427, 281] on div "**********" at bounding box center [490, 182] width 172 height 282
click at [274, 256] on input "10000" at bounding box center [317, 257] width 136 height 8
click at [251, 256] on input "10000" at bounding box center [317, 257] width 136 height 8
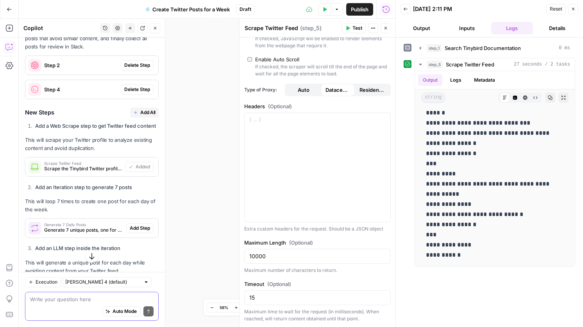
click at [421, 294] on div "**********" at bounding box center [490, 182] width 172 height 282
click at [387, 28] on icon "button" at bounding box center [386, 28] width 5 height 5
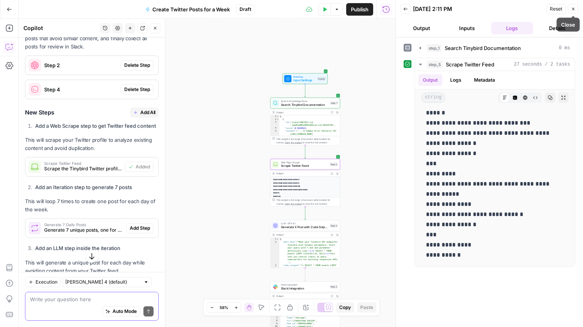
click at [574, 7] on icon "button" at bounding box center [573, 9] width 5 height 5
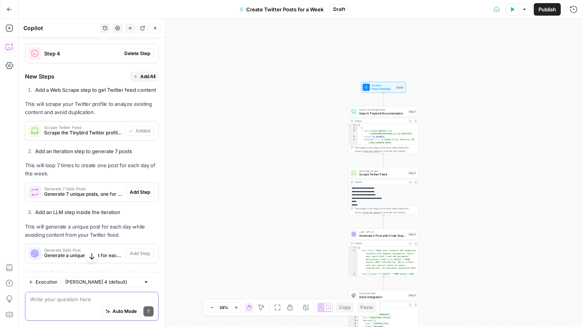
scroll to position [261, 0]
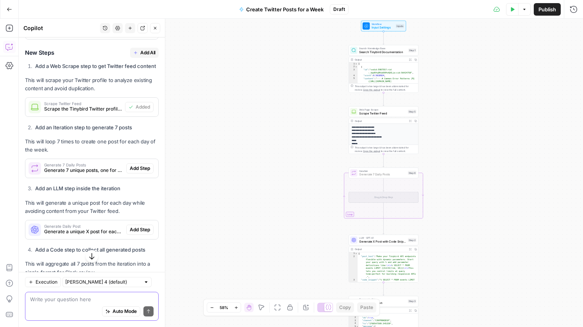
click at [136, 172] on span "Add Step" at bounding box center [140, 168] width 20 height 7
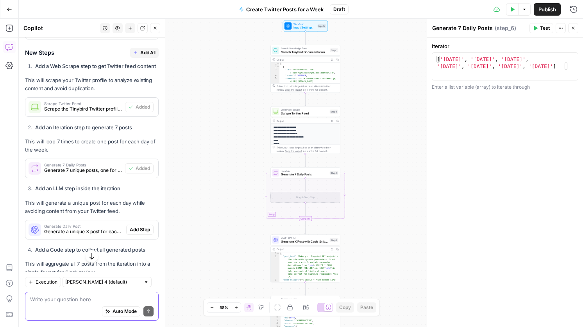
click at [79, 228] on span "Generate Daily Post" at bounding box center [83, 226] width 79 height 4
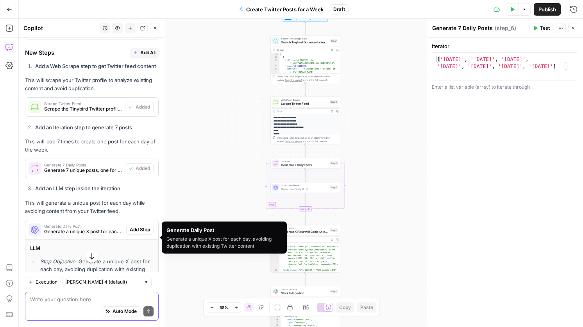
click at [142, 233] on span "Add Step" at bounding box center [140, 229] width 20 height 7
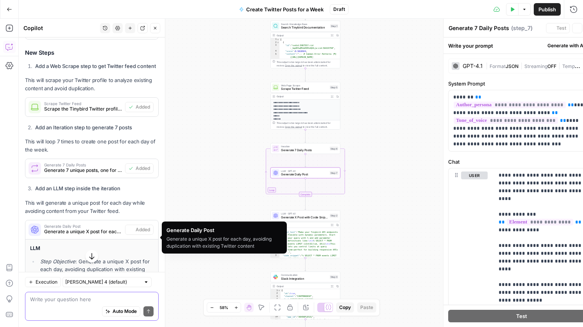
type textarea "Generate Daily Post"
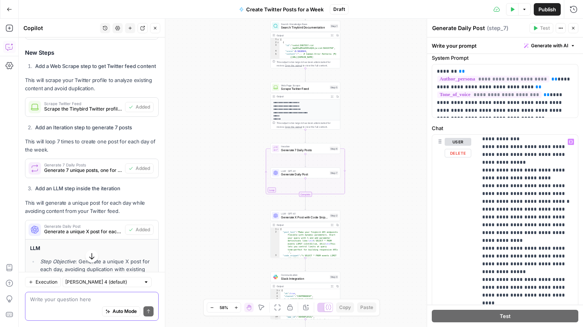
scroll to position [390, 0]
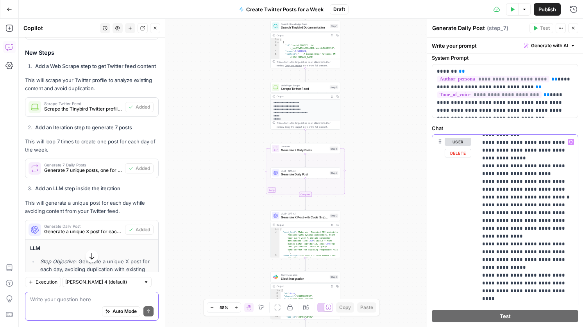
drag, startPoint x: 507, startPoint y: 236, endPoint x: 459, endPoint y: 211, distance: 53.5
click at [459, 211] on div "**********" at bounding box center [505, 303] width 146 height 337
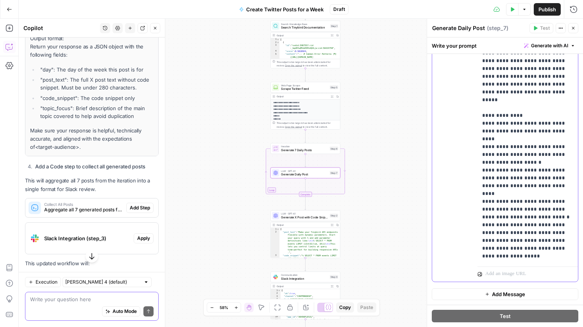
scroll to position [984, 0]
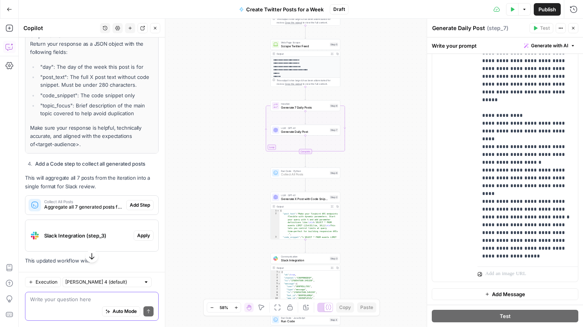
click at [147, 205] on span "Add Step" at bounding box center [140, 205] width 20 height 7
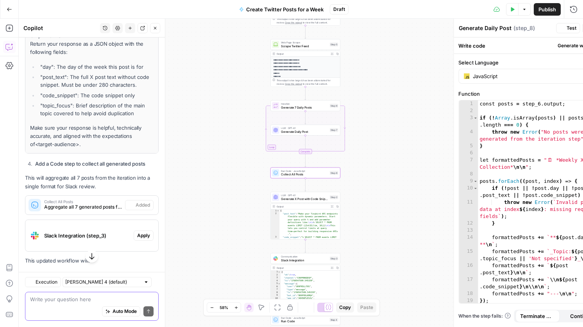
type textarea "Collect All Posts"
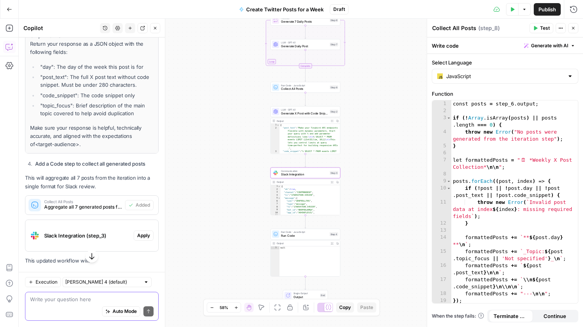
click at [149, 235] on span "Apply" at bounding box center [143, 235] width 13 height 7
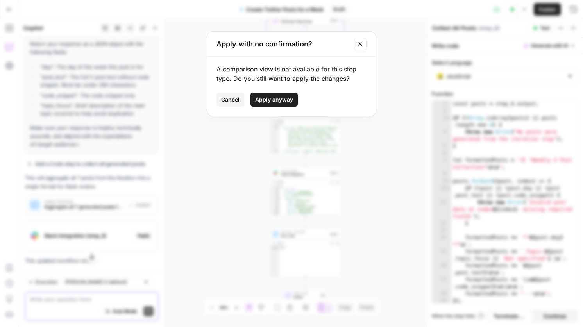
click at [227, 99] on span "Cancel" at bounding box center [230, 100] width 18 height 8
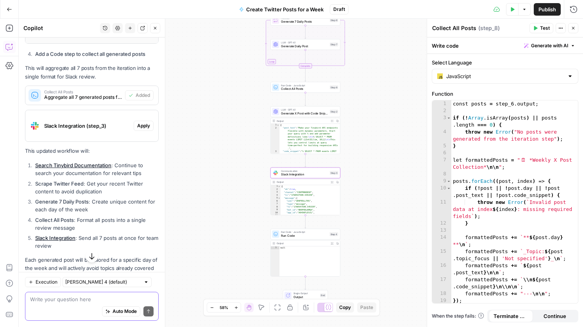
scroll to position [1097, 0]
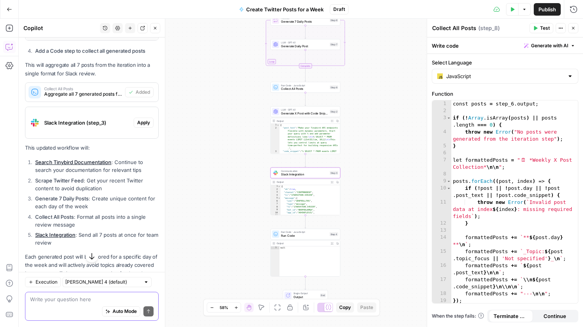
click at [144, 119] on button "Apply" at bounding box center [144, 123] width 20 height 10
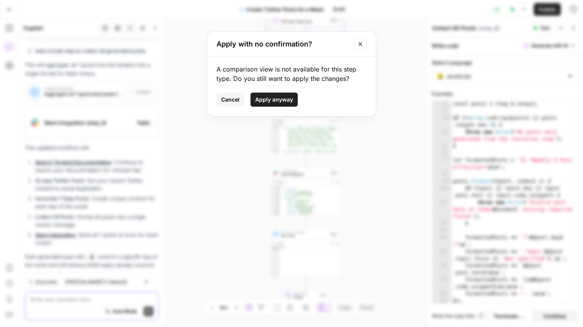
click at [279, 102] on span "Apply anyway" at bounding box center [274, 100] width 38 height 8
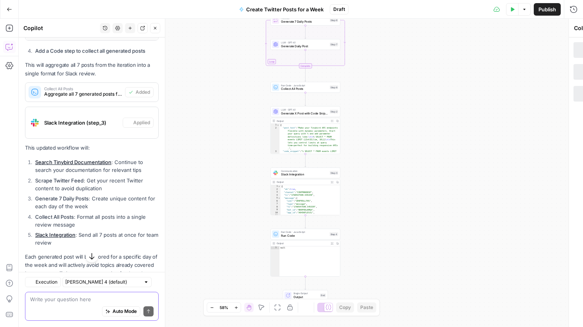
type textarea "Slack Integration"
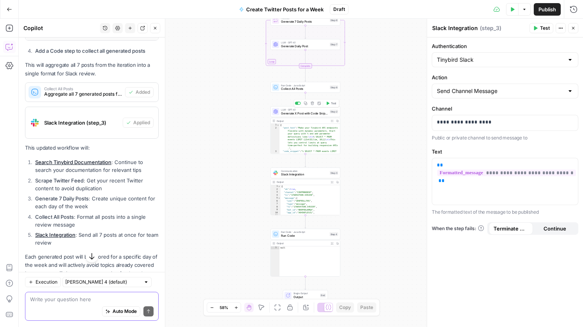
click at [305, 111] on span "Generate X Post with Code Snippet" at bounding box center [304, 113] width 47 height 5
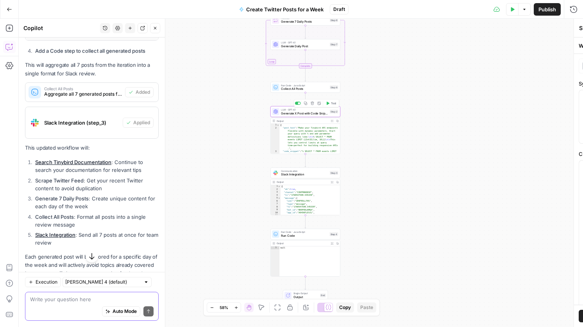
type textarea "Generate X Post with Code Snippet"
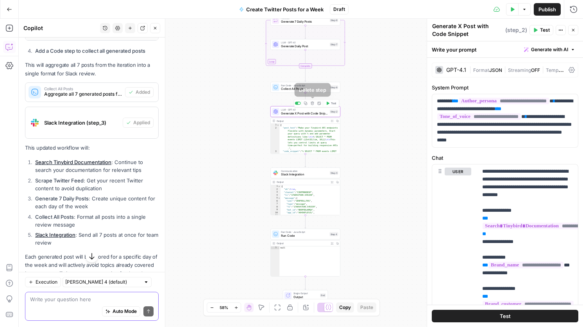
click at [313, 102] on icon "button" at bounding box center [312, 103] width 3 height 3
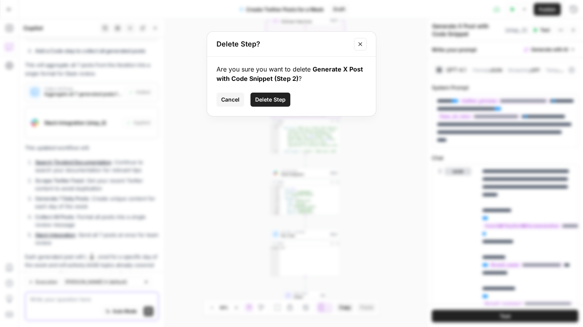
click at [274, 98] on span "Delete Step" at bounding box center [270, 100] width 30 height 8
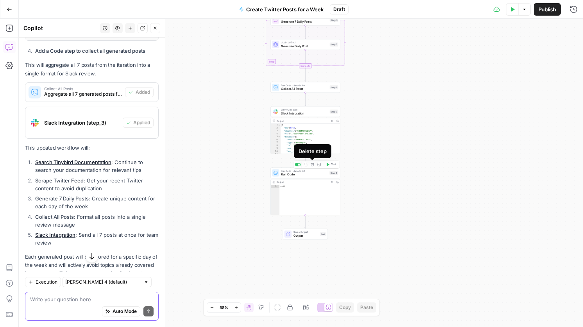
click at [312, 163] on icon "button" at bounding box center [313, 165] width 4 height 4
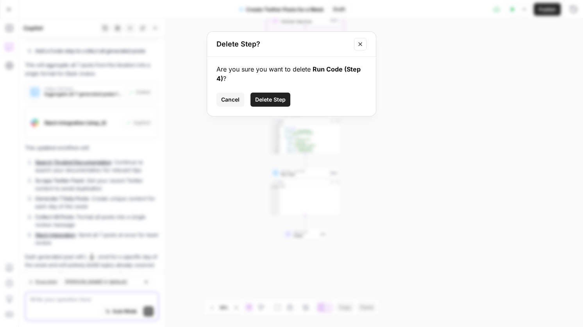
click at [266, 100] on span "Delete Step" at bounding box center [270, 100] width 30 height 8
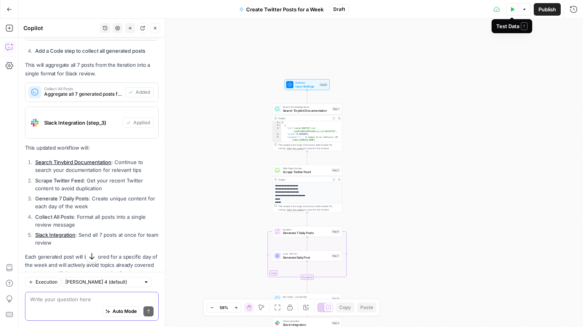
click at [514, 8] on icon "button" at bounding box center [512, 9] width 5 height 5
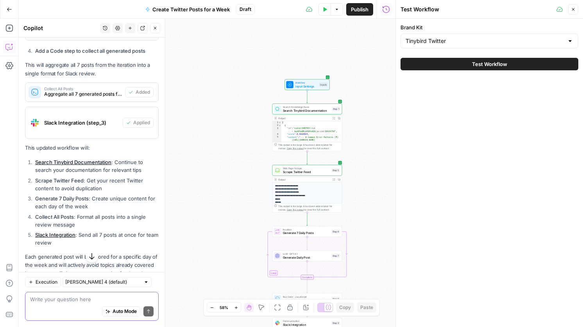
click at [481, 63] on span "Test Workflow" at bounding box center [489, 64] width 35 height 8
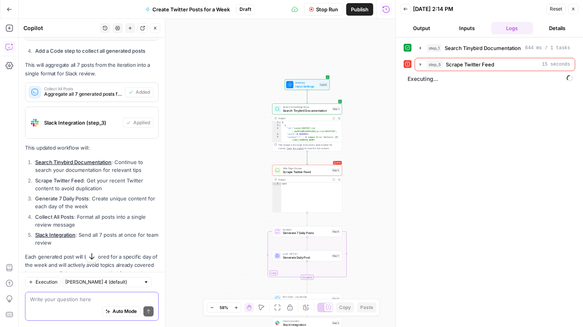
click at [407, 65] on icon at bounding box center [407, 63] width 5 height 5
click at [421, 64] on icon "button" at bounding box center [421, 64] width 2 height 3
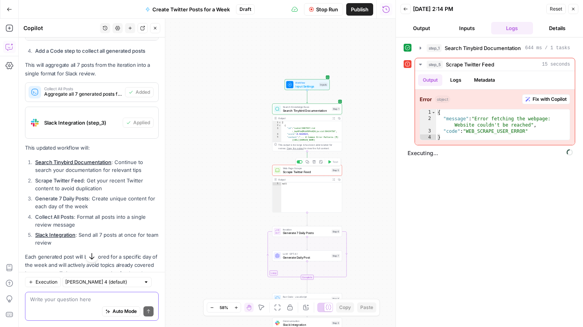
click at [307, 170] on span "Scrape Twitter Feed" at bounding box center [306, 172] width 47 height 5
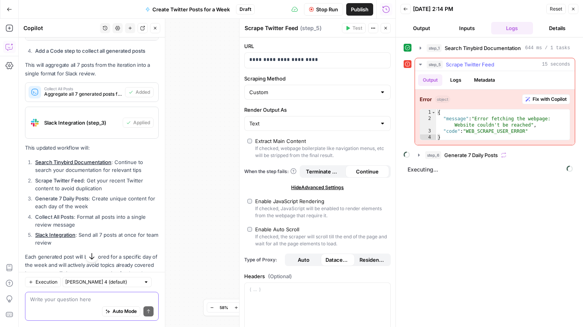
click at [456, 76] on button "Logs" at bounding box center [456, 80] width 21 height 12
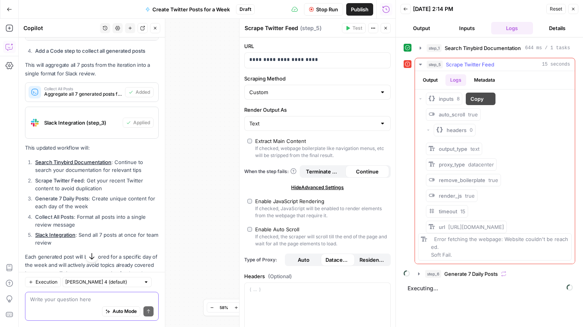
click at [423, 97] on div "inputs 8" at bounding box center [495, 99] width 154 height 13
click at [443, 99] on span "inputs" at bounding box center [446, 99] width 15 height 8
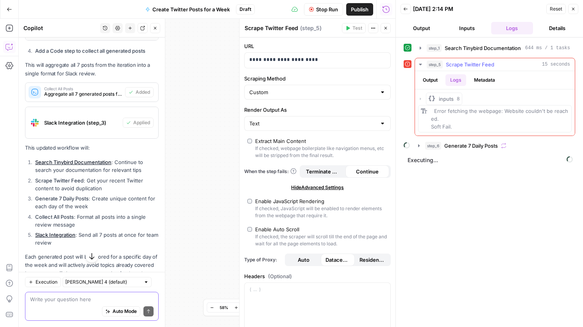
click at [443, 99] on span "inputs" at bounding box center [446, 99] width 15 height 8
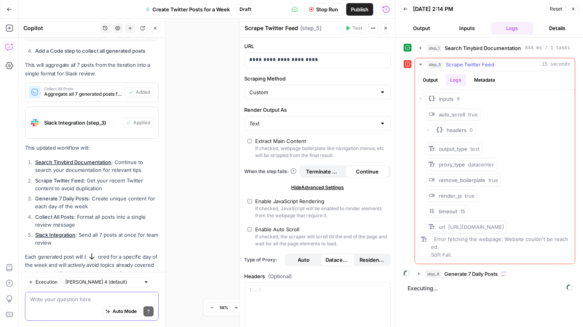
click at [478, 79] on button "Metadata" at bounding box center [485, 80] width 30 height 12
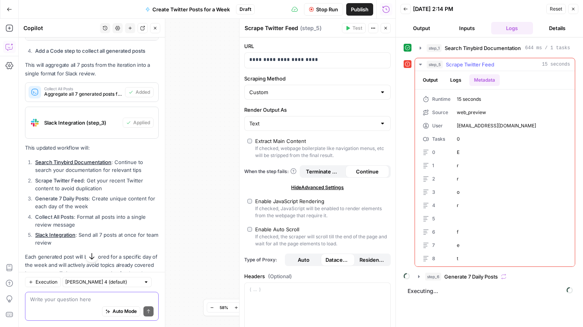
click at [427, 82] on button "Output" at bounding box center [430, 80] width 24 height 12
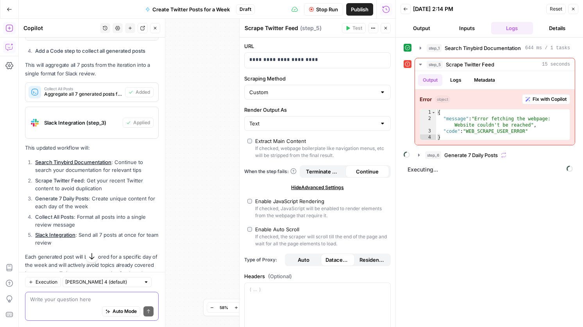
click at [11, 24] on button "Add Steps" at bounding box center [9, 28] width 13 height 13
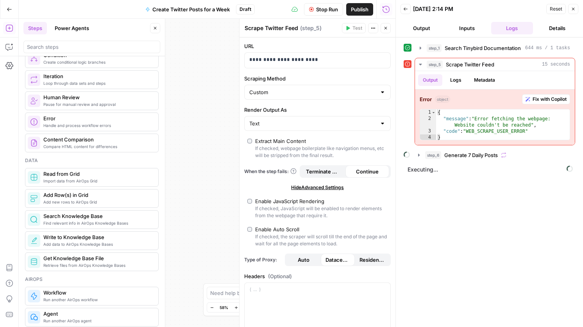
scroll to position [253, 0]
click at [574, 7] on icon "button" at bounding box center [573, 9] width 5 height 5
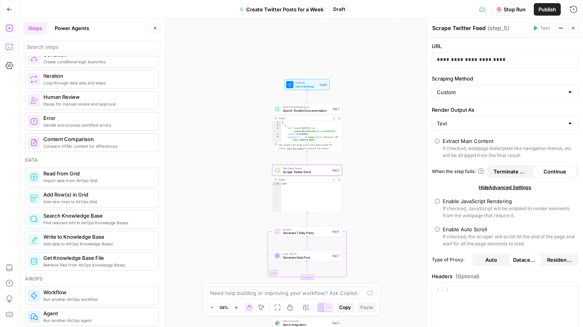
click at [8, 45] on icon "button" at bounding box center [9, 47] width 8 height 8
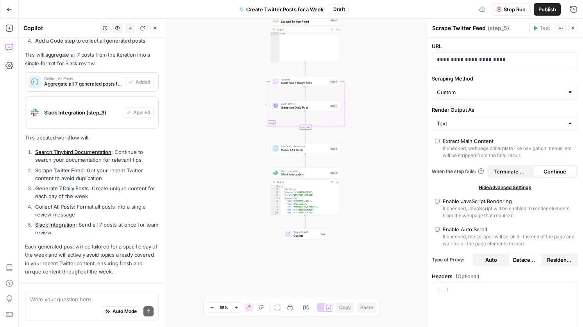
click at [58, 305] on div "Auto Mode Send" at bounding box center [92, 311] width 124 height 17
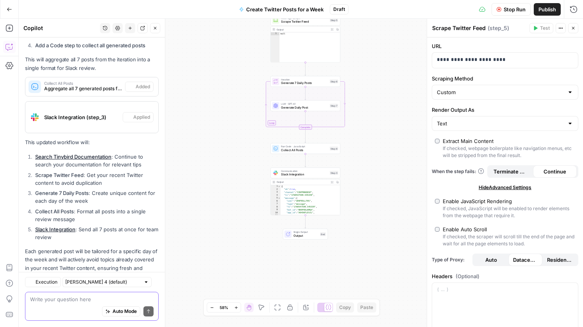
scroll to position [501, 0]
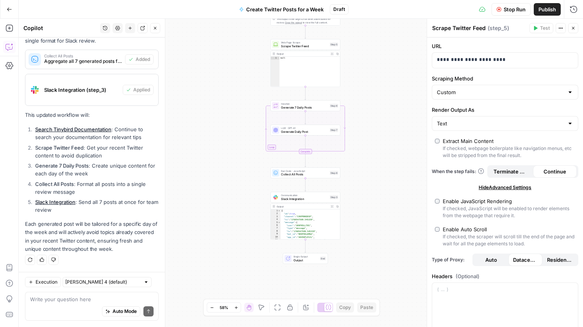
click at [8, 7] on icon "button" at bounding box center [9, 9] width 5 height 5
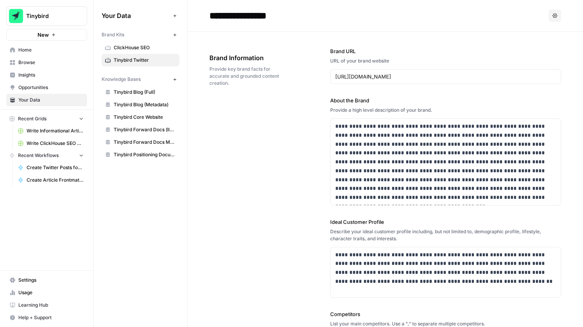
click at [36, 118] on span "Recent Grids" at bounding box center [32, 118] width 29 height 7
click at [50, 32] on button "New" at bounding box center [46, 35] width 81 height 12
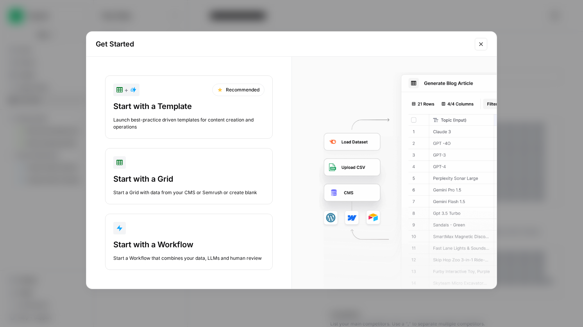
click at [205, 189] on div "Start a Grid with data from your CMS or Semrush or create blank" at bounding box center [188, 192] width 151 height 7
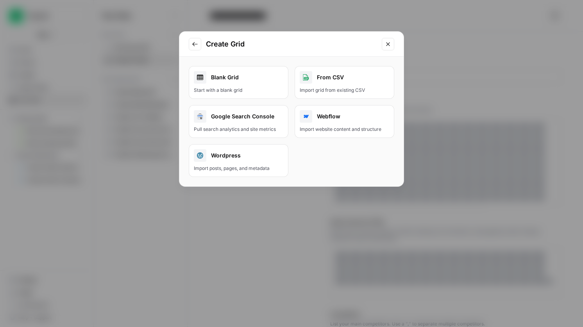
click at [236, 78] on div "Blank Grid" at bounding box center [239, 77] width 90 height 13
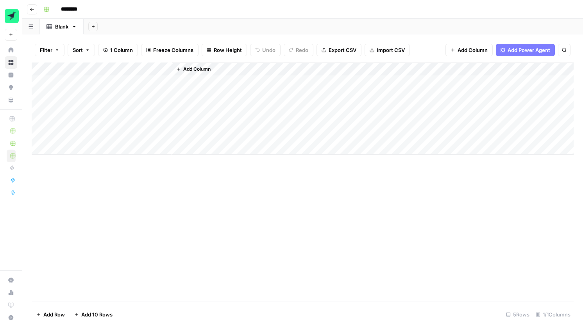
click at [74, 9] on input "********" at bounding box center [79, 9] width 44 height 13
click at [83, 10] on input "********" at bounding box center [79, 9] width 44 height 13
click at [201, 13] on div "**********" at bounding box center [307, 9] width 535 height 13
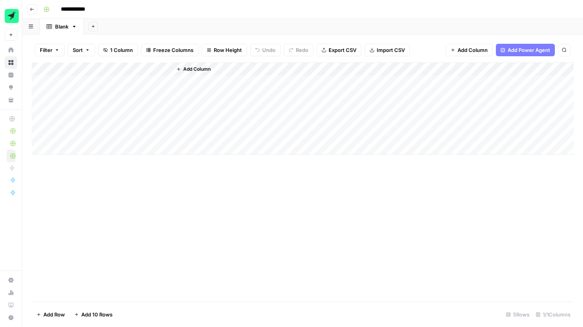
click at [159, 217] on div "Add Column" at bounding box center [303, 182] width 542 height 239
click at [90, 11] on input "**********" at bounding box center [79, 9] width 44 height 13
type input "**********"
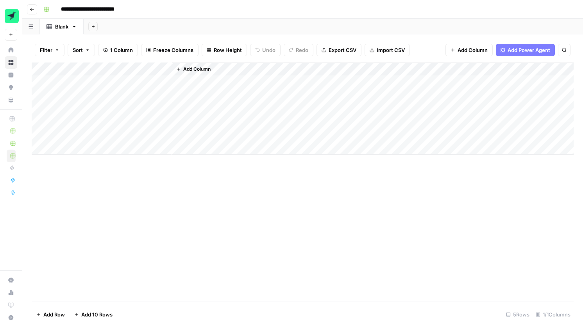
click at [229, 6] on div "**********" at bounding box center [307, 9] width 535 height 13
click at [87, 69] on div "Add Column" at bounding box center [303, 109] width 542 height 92
click at [73, 88] on input "Title" at bounding box center [105, 88] width 79 height 8
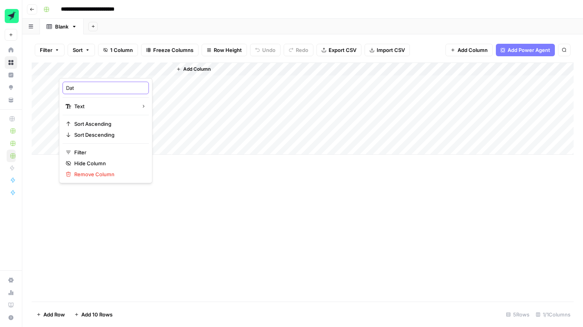
type input "Date"
click at [104, 105] on div "Add Column" at bounding box center [303, 109] width 542 height 92
click at [88, 66] on div "Add Column" at bounding box center [303, 109] width 542 height 92
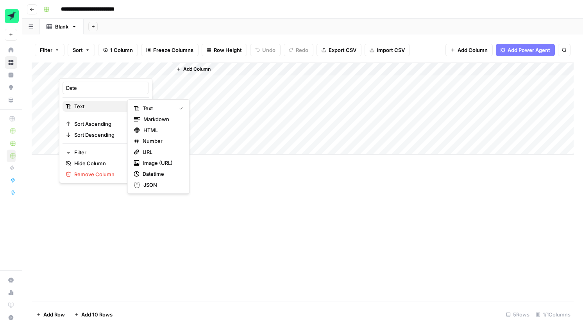
click at [95, 104] on div "Text" at bounding box center [106, 106] width 80 height 8
click at [155, 174] on span "Datetime" at bounding box center [154, 174] width 22 height 8
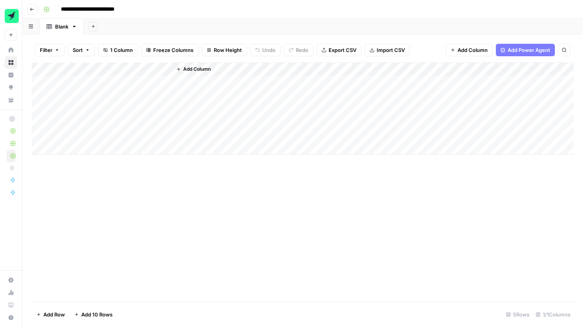
click at [183, 63] on div "Add Column" at bounding box center [373, 109] width 402 height 92
click at [179, 68] on icon "button" at bounding box center [178, 69] width 3 height 3
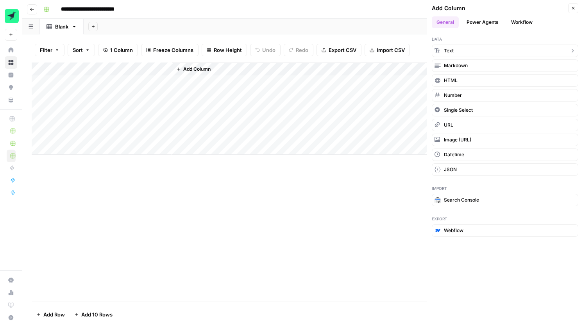
click at [461, 48] on button "Text" at bounding box center [505, 51] width 147 height 13
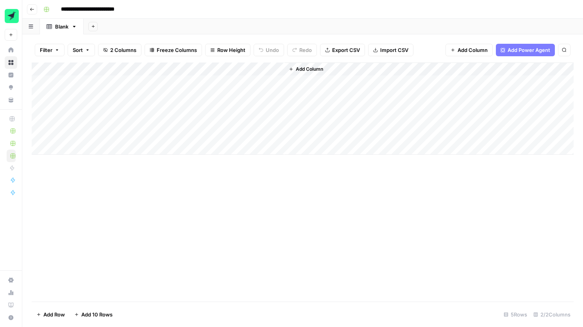
click at [199, 70] on div "Add Column" at bounding box center [303, 109] width 542 height 92
click at [197, 85] on input "New Column" at bounding box center [218, 88] width 79 height 8
type input "Platform"
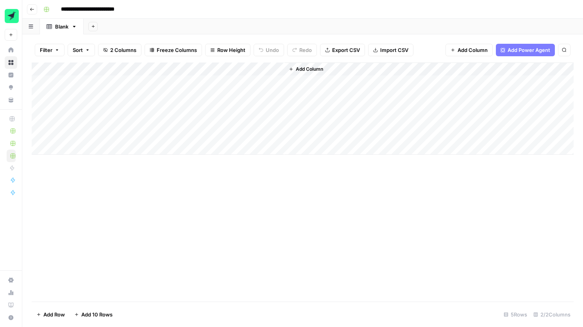
click at [210, 105] on div "Add Column" at bounding box center [303, 109] width 542 height 92
click at [208, 70] on div "Add Column" at bounding box center [303, 109] width 542 height 92
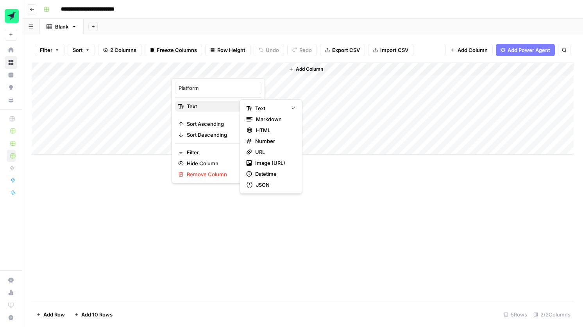
click at [228, 108] on div "Text" at bounding box center [218, 106] width 80 height 8
click at [276, 208] on div "Add Column" at bounding box center [303, 182] width 542 height 239
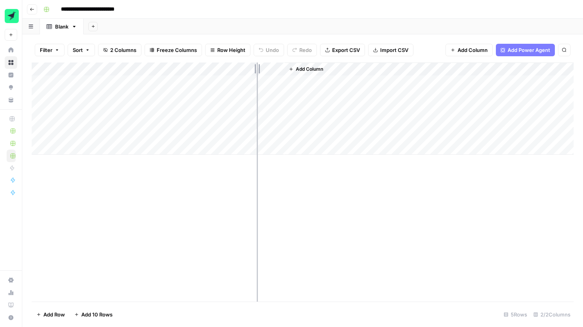
drag, startPoint x: 283, startPoint y: 67, endPoint x: 257, endPoint y: 66, distance: 26.2
click at [257, 66] on div "Add Column" at bounding box center [303, 109] width 542 height 92
drag, startPoint x: 171, startPoint y: 67, endPoint x: 161, endPoint y: 67, distance: 9.4
click at [161, 67] on div "Add Column" at bounding box center [303, 109] width 542 height 92
click at [198, 205] on div "Add Column" at bounding box center [303, 182] width 542 height 239
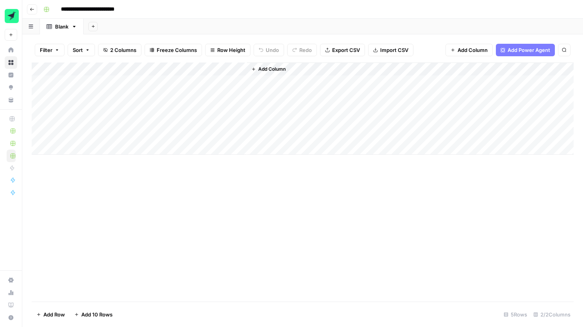
click at [281, 68] on span "Add Column" at bounding box center [271, 69] width 27 height 7
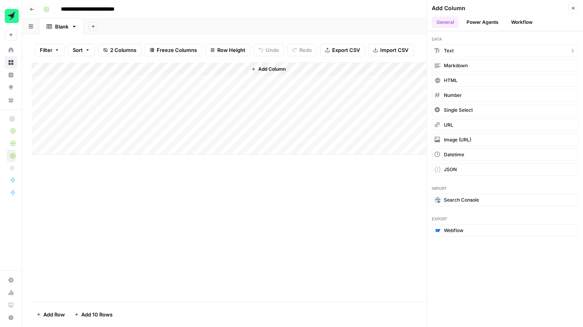
click at [457, 52] on button "Text" at bounding box center [505, 51] width 147 height 13
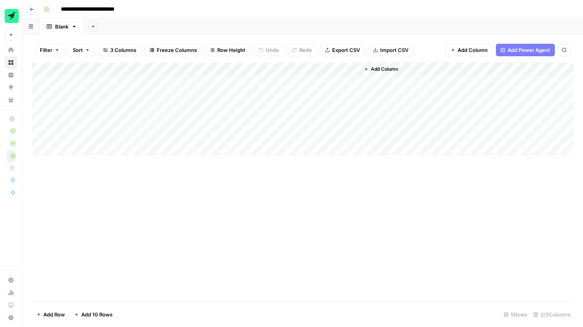
click at [268, 72] on div "Add Column" at bounding box center [303, 109] width 542 height 92
click at [272, 87] on input "New Column" at bounding box center [293, 88] width 79 height 8
click at [276, 66] on div "Add Column" at bounding box center [303, 109] width 542 height 92
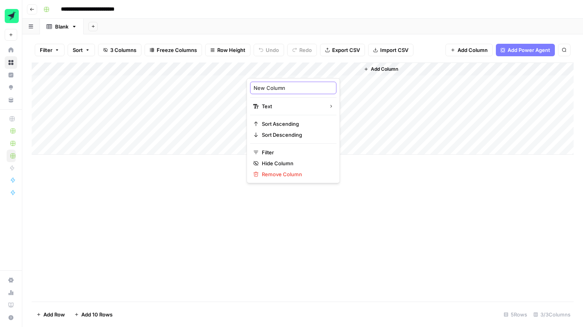
click at [268, 88] on input "New Column" at bounding box center [293, 88] width 79 height 8
click at [268, 88] on input "New Te" at bounding box center [293, 88] width 79 height 8
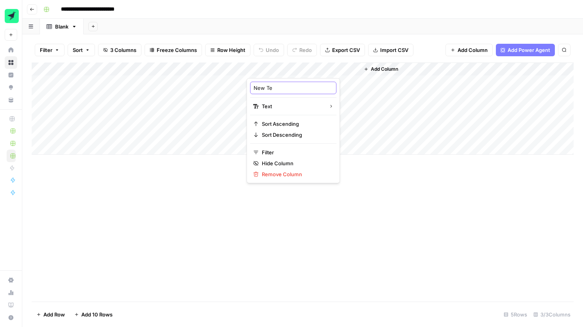
click at [268, 88] on input "New Te" at bounding box center [293, 88] width 79 height 8
click at [268, 88] on input "Text" at bounding box center [293, 88] width 79 height 8
type input "Post Copy"
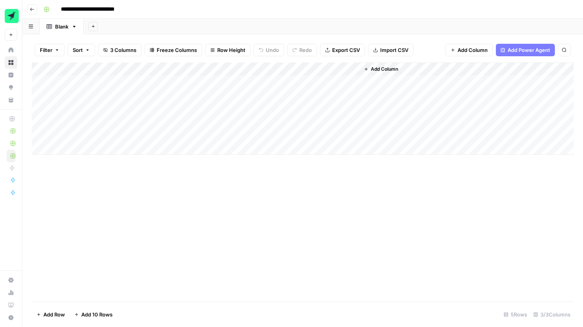
click at [366, 67] on icon "button" at bounding box center [366, 69] width 5 height 5
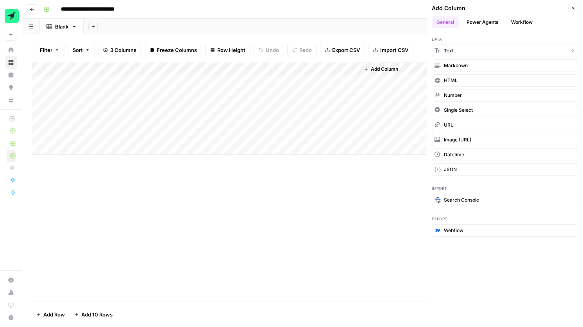
click at [457, 52] on button "Text" at bounding box center [505, 51] width 147 height 13
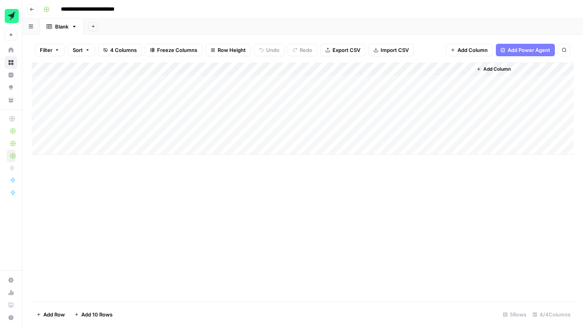
click at [392, 68] on div "Add Column" at bounding box center [303, 109] width 542 height 92
click at [392, 68] on div at bounding box center [415, 71] width 113 height 16
click at [383, 87] on input "New Column" at bounding box center [405, 88] width 79 height 8
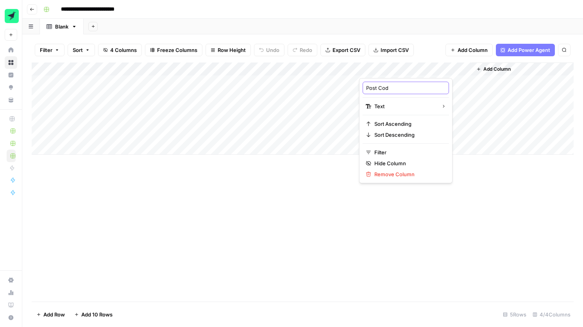
type input "Post Code"
drag, startPoint x: 359, startPoint y: 71, endPoint x: 332, endPoint y: 71, distance: 27.4
click at [332, 71] on div "Add Column" at bounding box center [303, 109] width 542 height 92
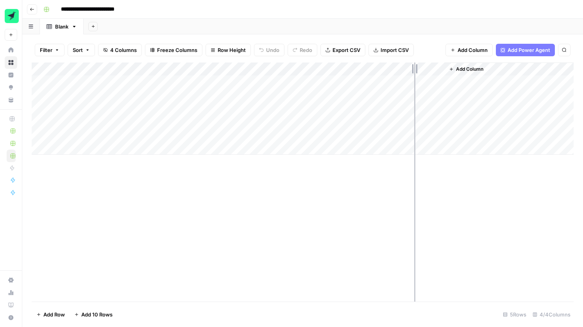
drag, startPoint x: 444, startPoint y: 69, endPoint x: 414, endPoint y: 68, distance: 29.3
click at [414, 68] on div "Add Column" at bounding box center [303, 109] width 542 height 92
click at [334, 280] on div "Add Column" at bounding box center [303, 182] width 542 height 239
click at [370, 210] on div "Add Column" at bounding box center [303, 182] width 542 height 239
click at [104, 64] on div "Add Column" at bounding box center [303, 109] width 542 height 92
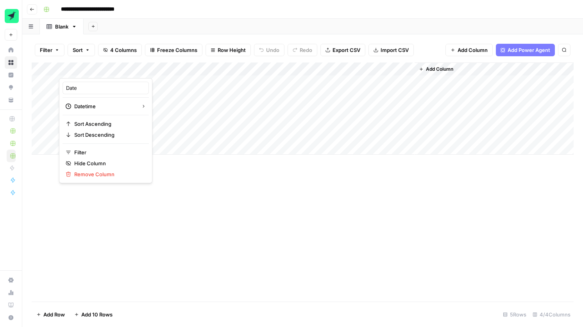
click at [252, 194] on div "Add Column" at bounding box center [303, 182] width 542 height 239
click at [220, 192] on div "Add Column" at bounding box center [303, 182] width 542 height 239
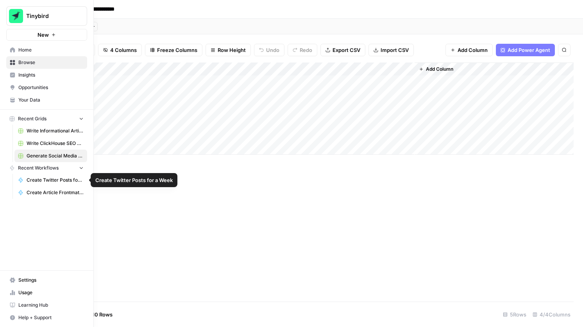
click at [40, 182] on span "Create Twitter Posts for a Week" at bounding box center [55, 180] width 57 height 7
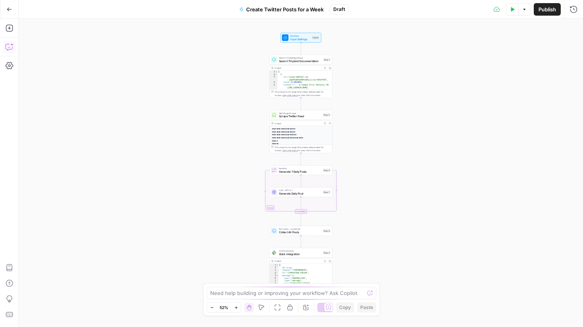
click at [9, 47] on icon "button" at bounding box center [9, 47] width 8 height 8
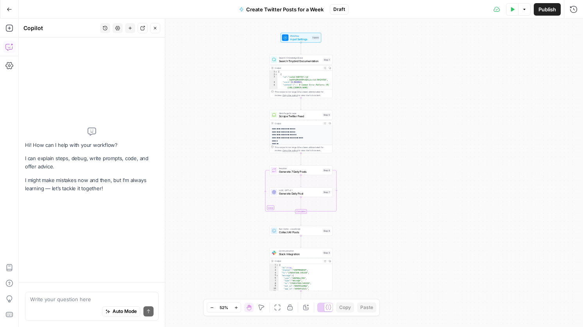
click at [71, 305] on div "Auto Mode Send" at bounding box center [92, 311] width 124 height 17
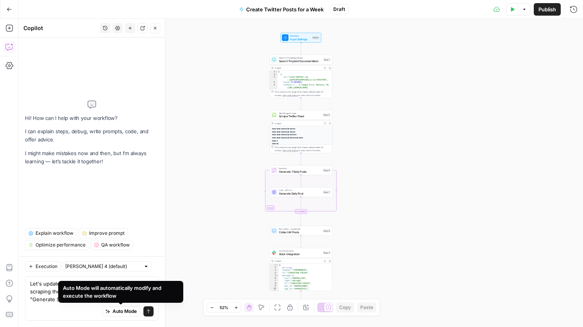
click at [80, 315] on div "Auto Mode Send" at bounding box center [92, 311] width 124 height 17
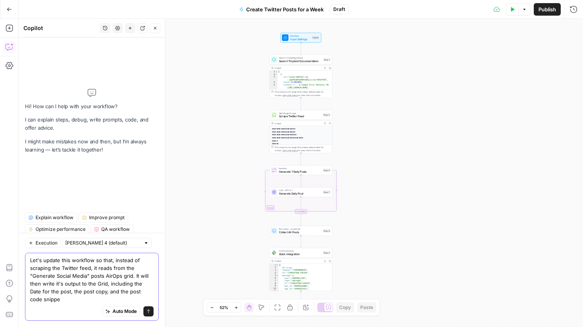
type textarea "Let's update this workflow so that, instead of scraping the Twitter feed, it re…"
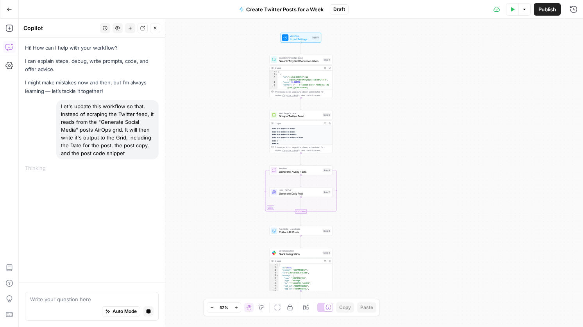
click at [440, 82] on div "Workflow Input Settings Inputs Search Knowledge Base Search Tinybird Documentat…" at bounding box center [301, 173] width 565 height 309
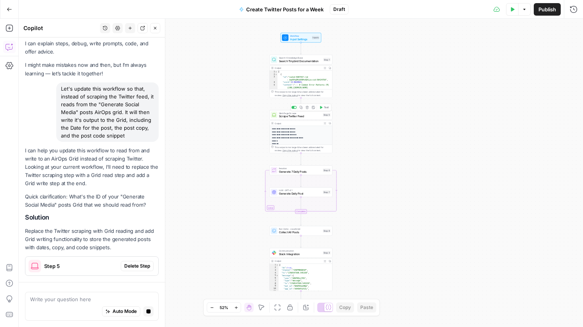
scroll to position [64, 0]
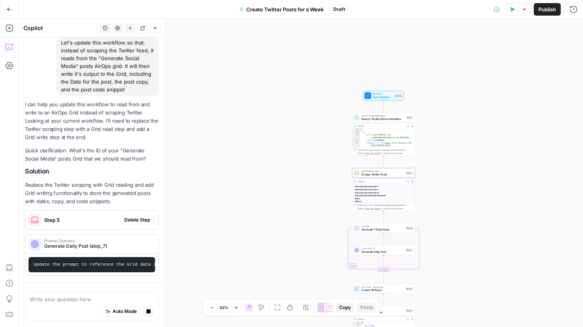
click at [140, 206] on p "Replace the Twitter scraping with Grid reading and add Grid writing functionali…" at bounding box center [92, 193] width 134 height 25
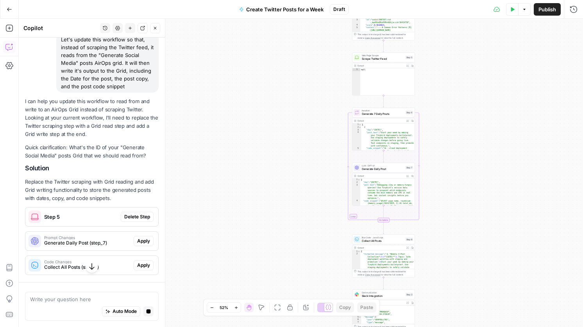
scroll to position [137, 0]
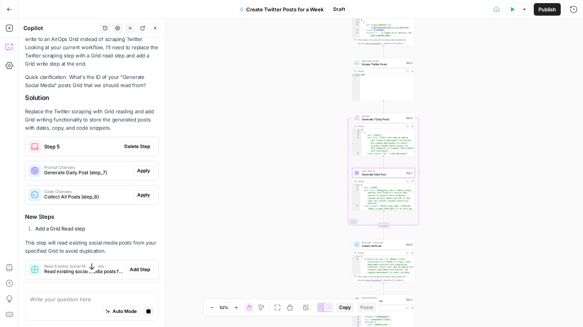
click at [142, 170] on span "Apply" at bounding box center [143, 170] width 13 height 7
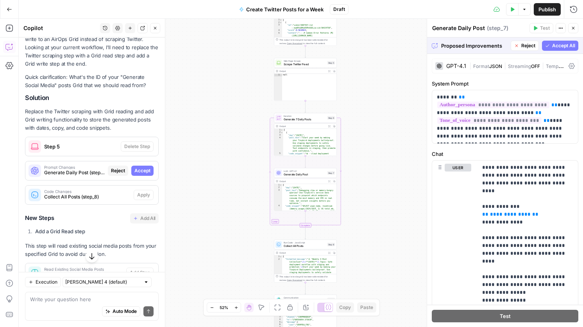
click at [562, 46] on span "Accept All" at bounding box center [564, 45] width 23 height 7
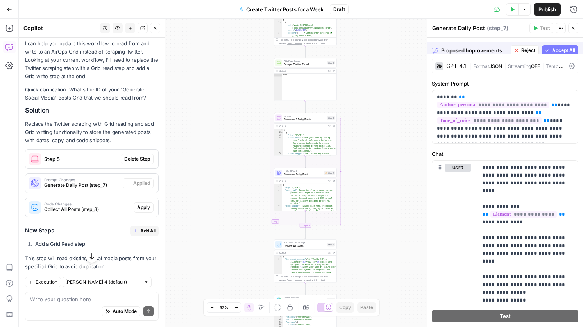
scroll to position [150, 0]
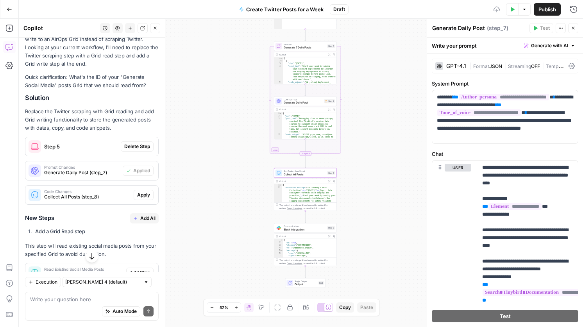
click at [147, 194] on span "Apply" at bounding box center [143, 195] width 13 height 7
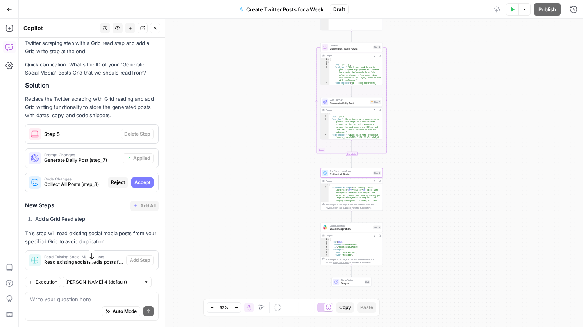
scroll to position [137, 0]
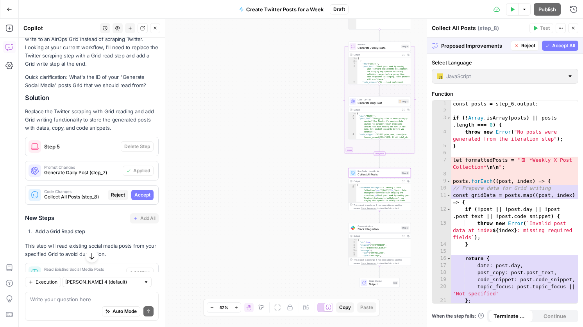
click at [141, 192] on span "Accept" at bounding box center [143, 195] width 16 height 7
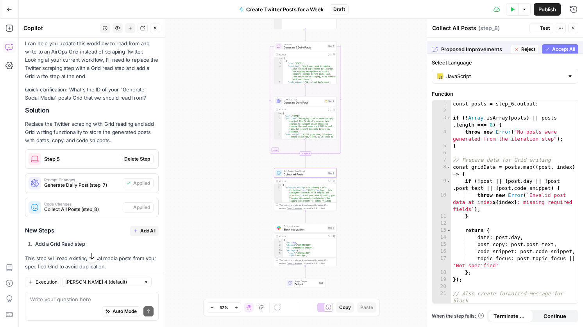
scroll to position [150, 0]
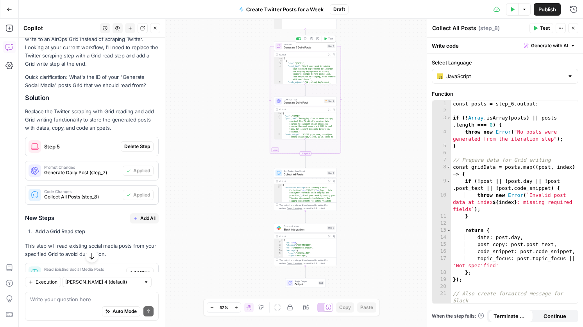
click at [292, 45] on span "Iteration" at bounding box center [305, 44] width 42 height 3
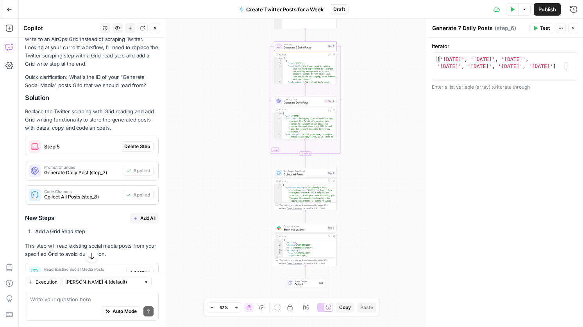
click at [300, 111] on div "Output Expand Output Copy" at bounding box center [305, 109] width 63 height 5
click at [389, 72] on div "Workflow Input Settings Inputs Search Knowledge Base Search Tinybird Documentat…" at bounding box center [301, 173] width 565 height 309
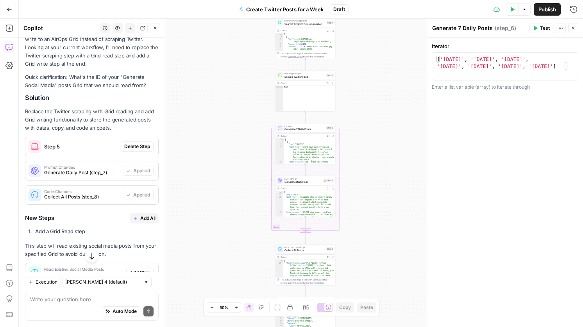
click at [236, 176] on div "Workflow Input Settings Inputs Search Knowledge Base Search Tinybird Documentat…" at bounding box center [301, 173] width 565 height 309
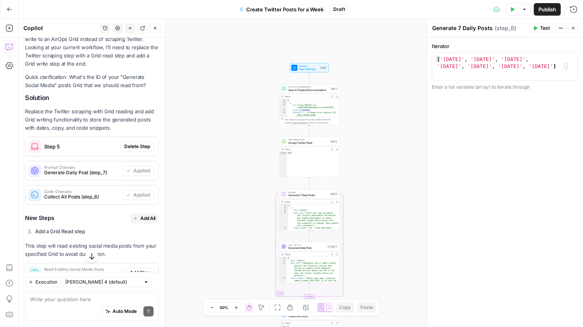
click at [312, 201] on div "Output" at bounding box center [307, 202] width 44 height 3
click at [314, 194] on span "Generate 7 Daily Posts" at bounding box center [309, 196] width 40 height 4
click at [376, 134] on div "Workflow Input Settings Inputs Search Knowledge Base Search Tinybird Documentat…" at bounding box center [301, 173] width 565 height 309
click at [130, 146] on span "Delete Step" at bounding box center [137, 146] width 26 height 7
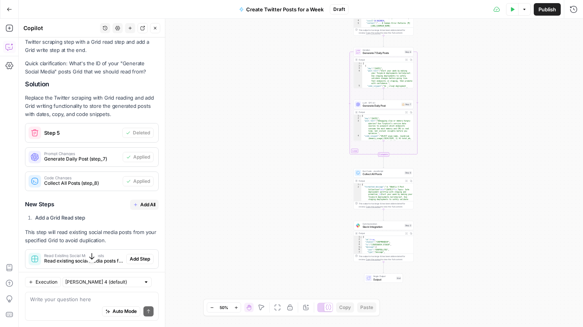
scroll to position [170, 0]
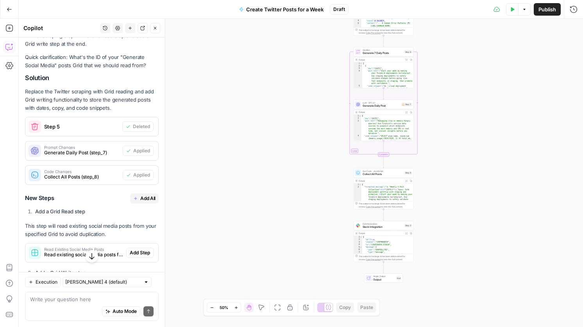
click at [142, 197] on span "Add All" at bounding box center [147, 198] width 15 height 7
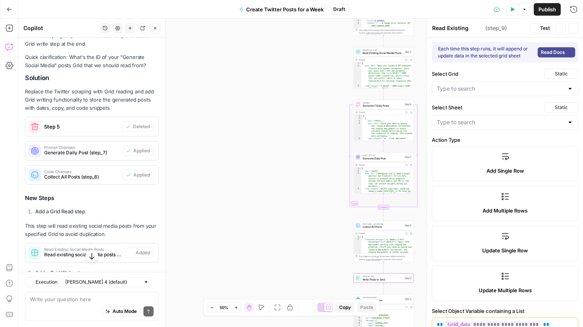
type textarea "Write Posts to Grid"
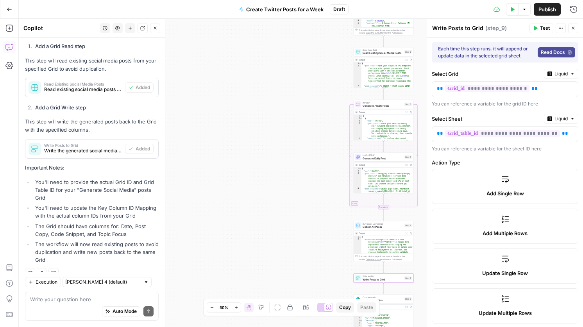
scroll to position [348, 0]
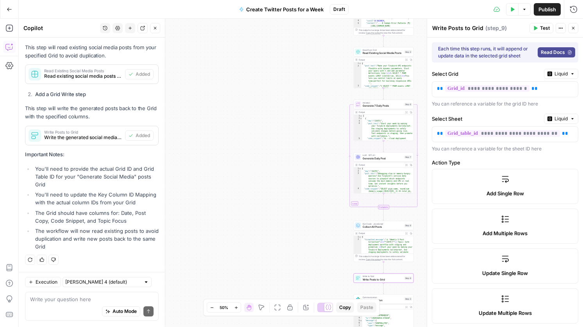
click at [295, 136] on div "Workflow Input Settings Inputs Search Knowledge Base Search Tinybird Documentat…" at bounding box center [301, 173] width 565 height 309
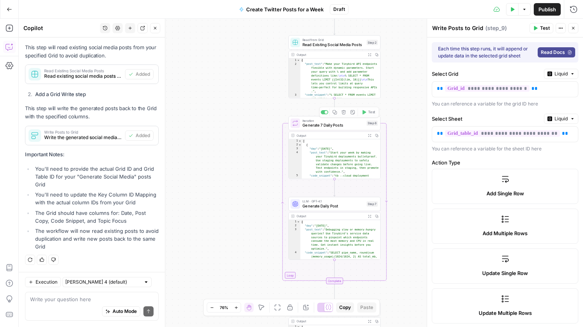
click at [324, 128] on span "Generate 7 Daily Posts" at bounding box center [334, 125] width 62 height 6
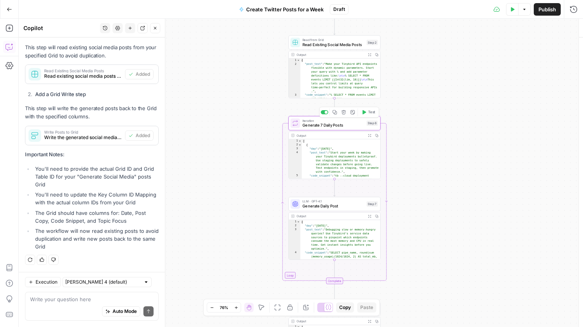
click at [306, 122] on span "Iteration" at bounding box center [334, 120] width 62 height 5
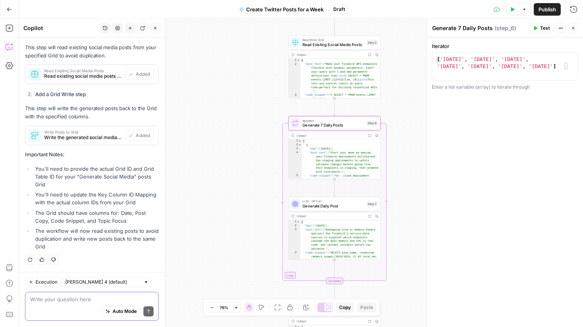
click at [47, 302] on textarea at bounding box center [92, 300] width 124 height 8
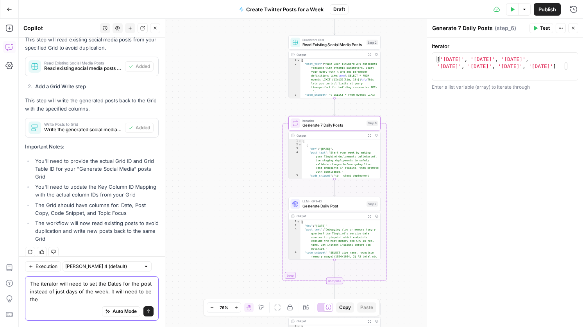
scroll to position [364, 0]
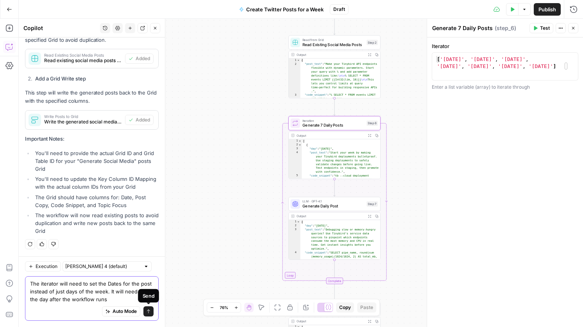
type textarea "The iterator will need to set the Dates for the post instead of just days of th…"
click at [150, 312] on icon "submit" at bounding box center [148, 311] width 5 height 5
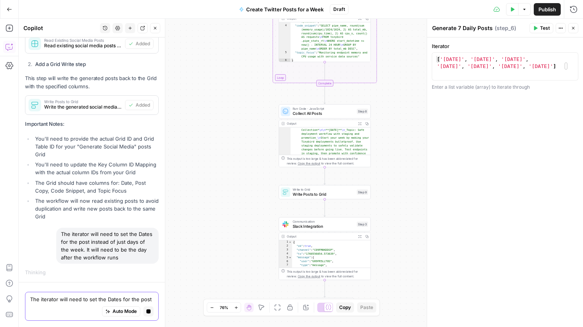
scroll to position [15, 0]
click at [322, 195] on span "Write Posts to Grid" at bounding box center [324, 195] width 62 height 6
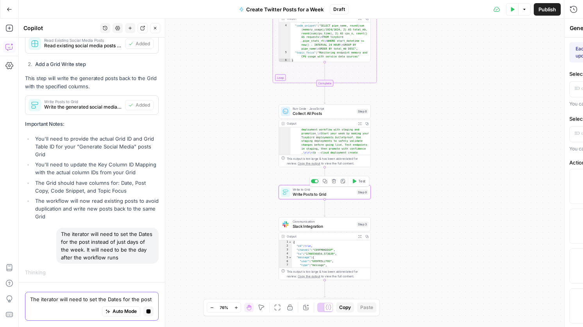
type textarea "Write Posts to Grid"
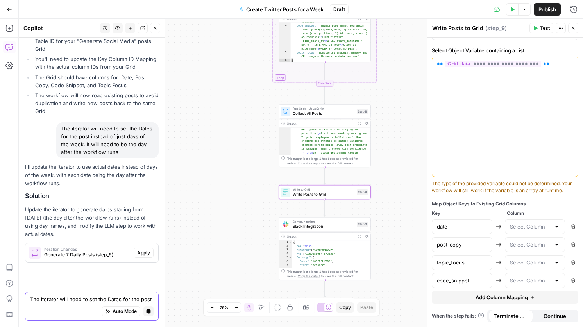
scroll to position [502, 0]
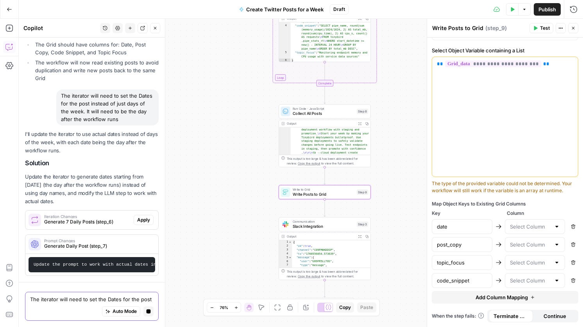
click at [558, 226] on div at bounding box center [557, 227] width 6 height 8
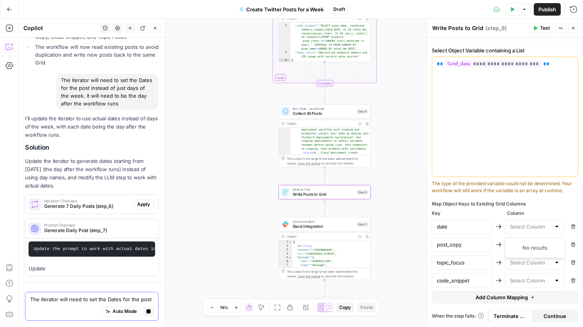
click at [558, 226] on div at bounding box center [557, 227] width 6 height 8
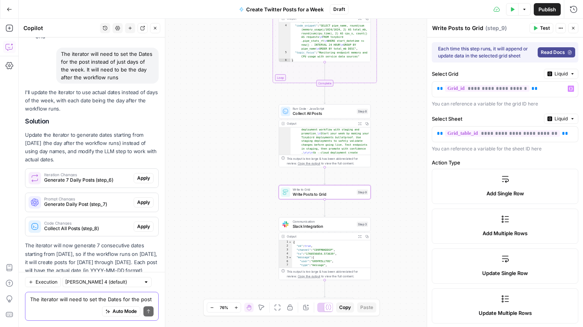
scroll to position [597, 0]
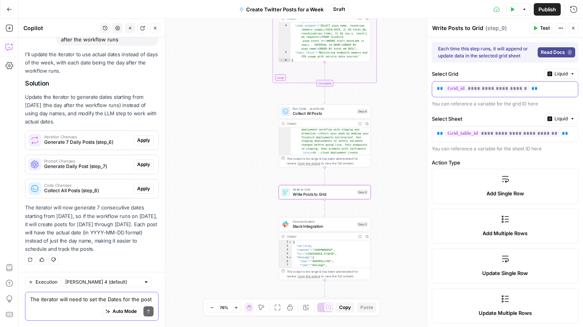
click at [493, 89] on span "**********" at bounding box center [487, 88] width 84 height 7
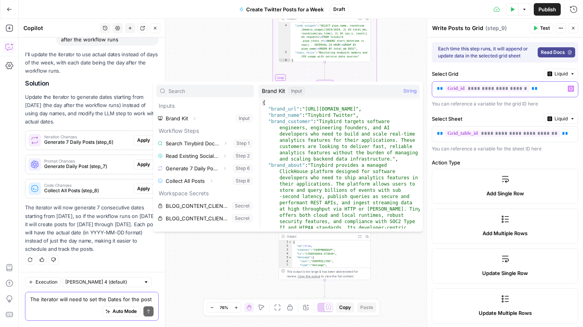
click at [493, 89] on span "**********" at bounding box center [487, 88] width 84 height 7
click at [210, 58] on div "Workflow Input Settings Inputs Search Knowledge Base Search Tinybird Documentat…" at bounding box center [301, 173] width 565 height 309
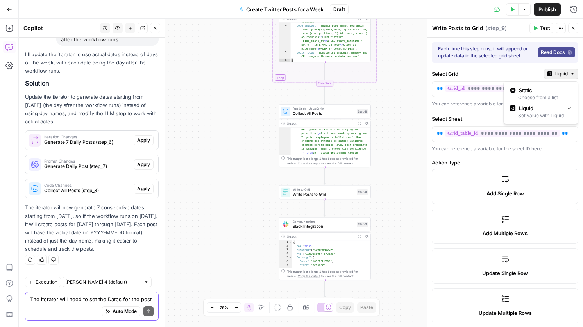
click at [570, 75] on button "Liquid" at bounding box center [561, 74] width 34 height 10
click at [543, 93] on div "Static" at bounding box center [541, 90] width 61 height 8
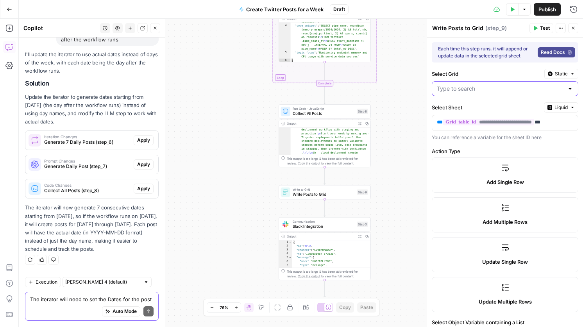
click at [522, 90] on input "Select Grid" at bounding box center [500, 89] width 127 height 8
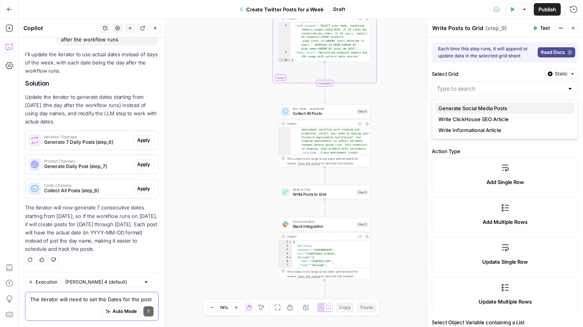
click at [483, 108] on span "Generate Social Media Posts" at bounding box center [473, 108] width 69 height 8
type input "Generate Social Media Posts"
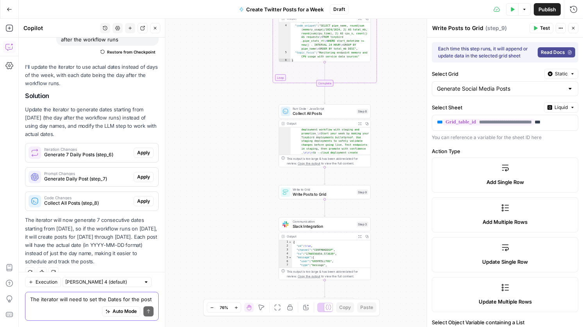
scroll to position [609, 0]
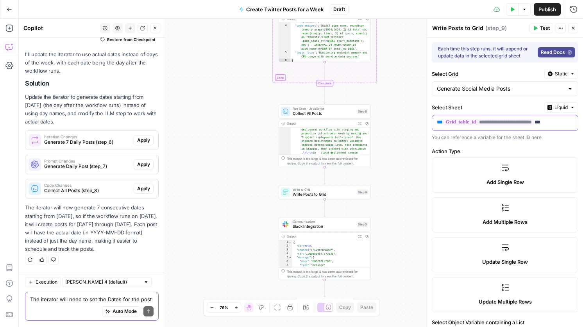
click at [546, 118] on div "**********" at bounding box center [498, 122] width 133 height 15
click at [575, 107] on icon "button" at bounding box center [572, 107] width 5 height 5
click at [533, 128] on div "Choose from a list" at bounding box center [541, 131] width 61 height 7
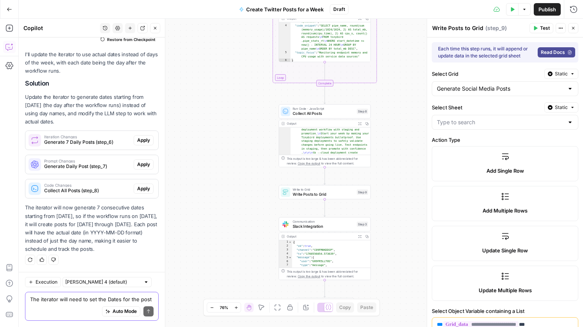
click at [489, 127] on div at bounding box center [505, 122] width 147 height 15
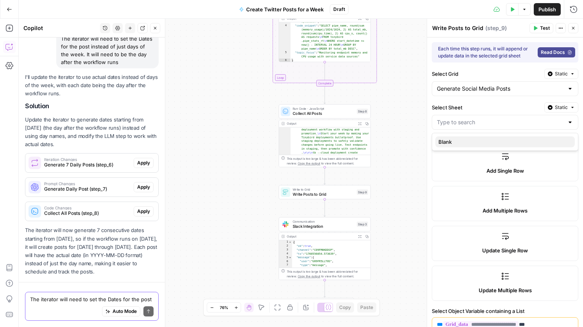
scroll to position [562, 0]
click at [448, 145] on span "Blank" at bounding box center [445, 142] width 13 height 8
type input "Blank"
click at [409, 63] on div "Workflow Input Settings Inputs Search Knowledge Base Search Tinybird Documentat…" at bounding box center [301, 173] width 565 height 309
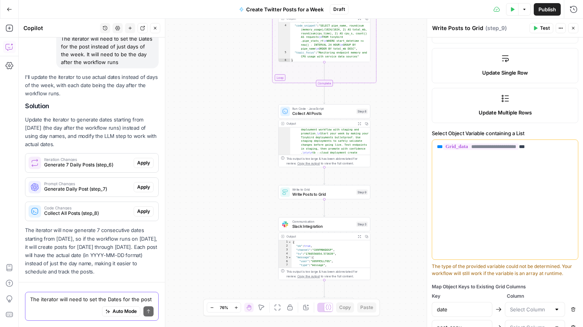
scroll to position [213, 0]
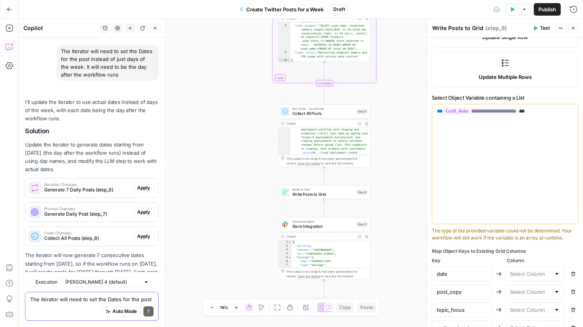
click at [530, 279] on div at bounding box center [535, 274] width 61 height 15
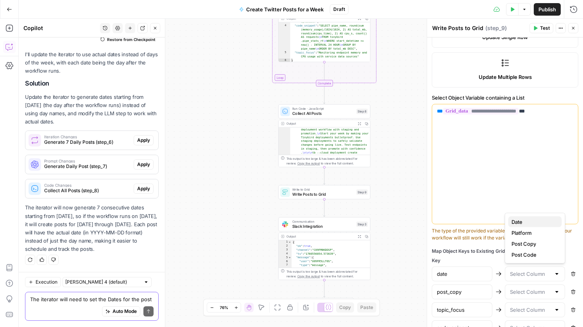
click at [527, 220] on div "Date" at bounding box center [535, 222] width 47 height 8
type input "Date"
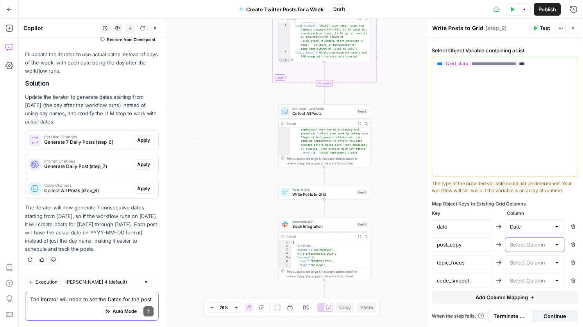
click at [522, 246] on input "text" at bounding box center [530, 245] width 41 height 8
click at [526, 287] on span "Post Copy" at bounding box center [524, 286] width 25 height 8
type input "Post Copy"
click at [535, 266] on input "text" at bounding box center [530, 263] width 41 height 8
click at [533, 312] on span "Post Code" at bounding box center [524, 315] width 25 height 8
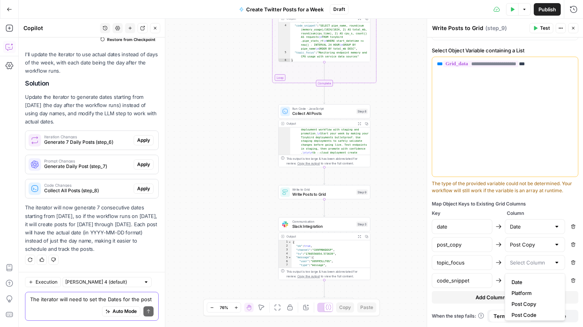
type input "Post Code"
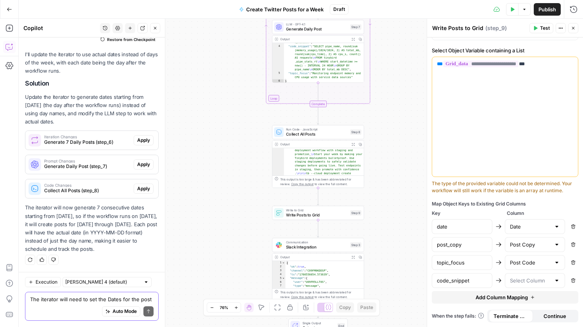
type textarea "**********"
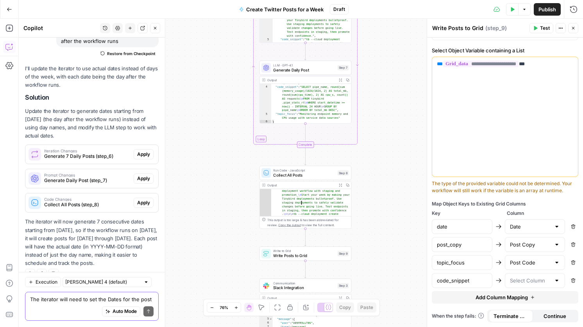
scroll to position [609, 0]
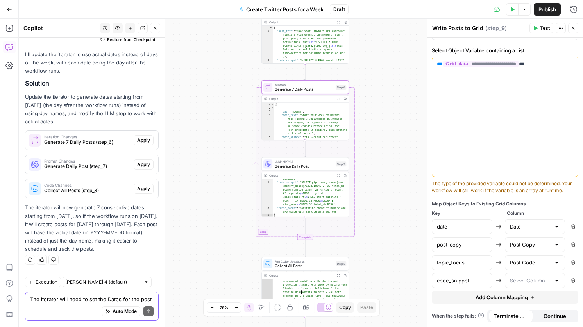
click at [144, 138] on span "Apply" at bounding box center [143, 140] width 13 height 7
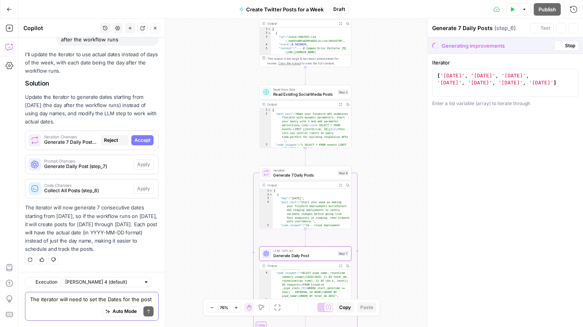
scroll to position [584, 0]
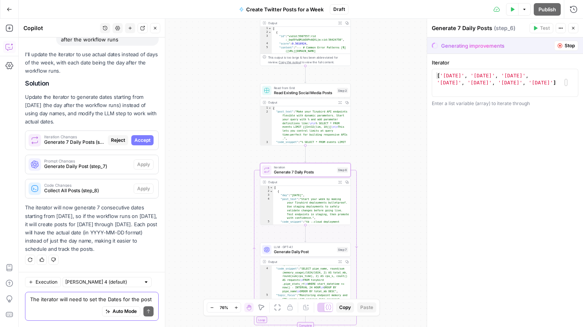
click at [142, 138] on span "Accept" at bounding box center [143, 140] width 16 height 7
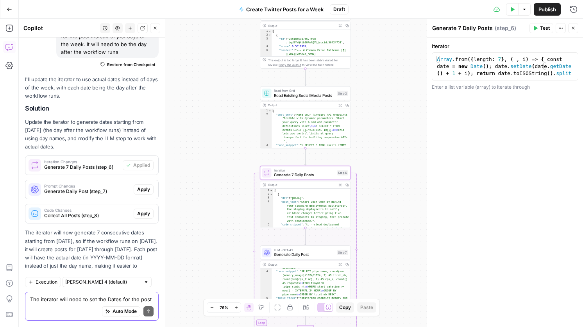
scroll to position [609, 0]
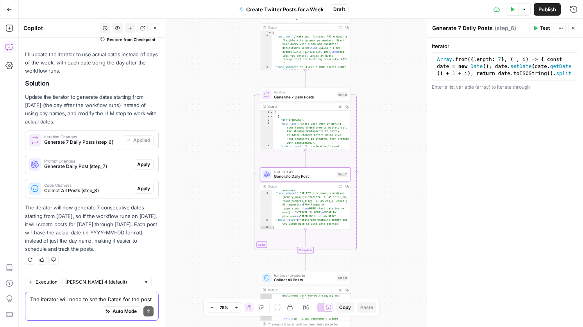
click at [142, 165] on span "Apply" at bounding box center [143, 164] width 13 height 7
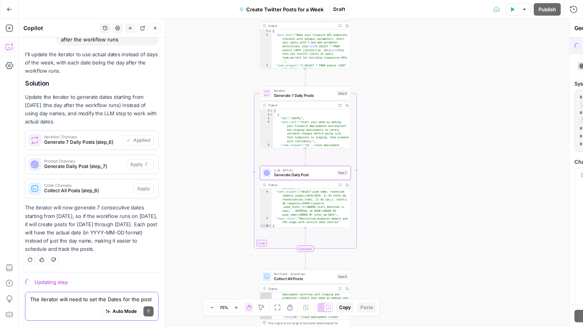
scroll to position [584, 0]
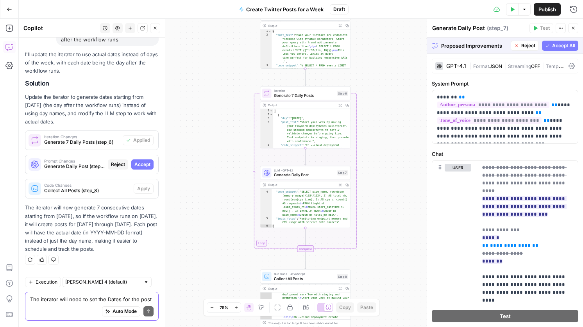
click at [564, 47] on span "Accept All" at bounding box center [564, 45] width 23 height 7
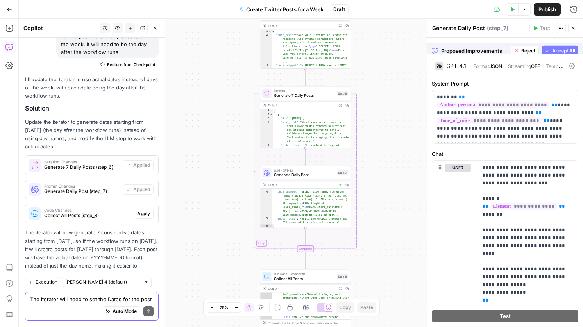
scroll to position [609, 0]
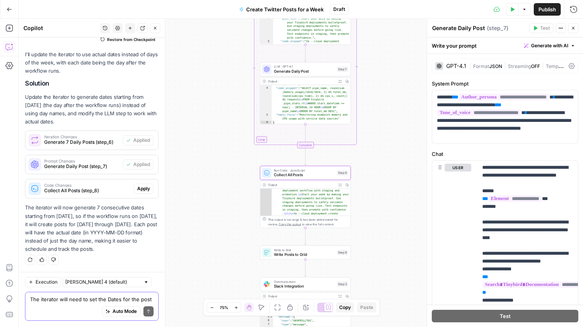
click at [140, 189] on span "Apply" at bounding box center [143, 188] width 13 height 7
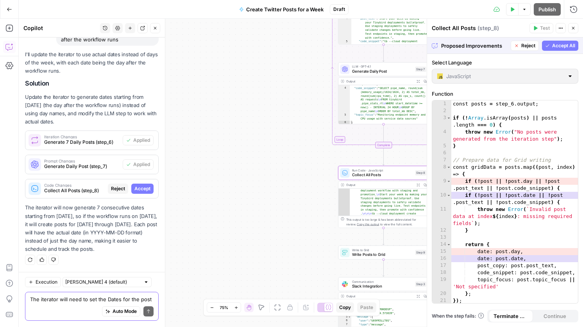
scroll to position [584, 0]
click at [138, 189] on span "Accept" at bounding box center [143, 188] width 16 height 7
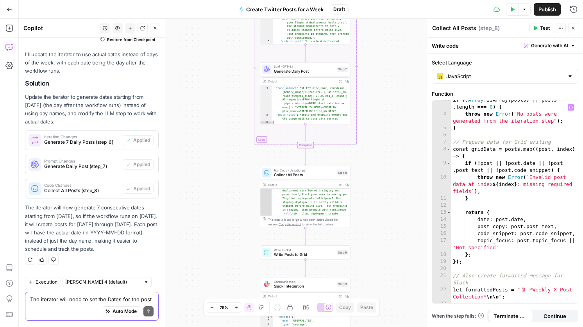
scroll to position [18, 0]
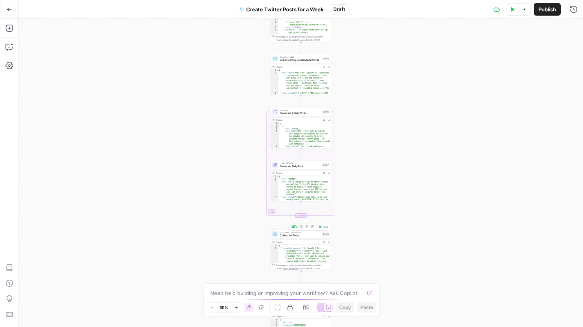
click at [307, 235] on span "Collect All Posts" at bounding box center [300, 236] width 41 height 4
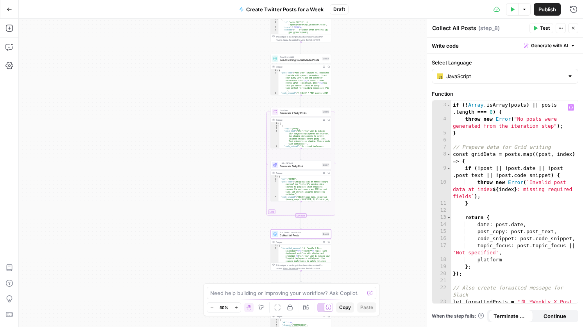
scroll to position [13, 0]
click at [502, 260] on div "if ( ! Array . isArray ( posts ) || posts . length === 0 ) { throw new Error ( …" at bounding box center [515, 207] width 127 height 224
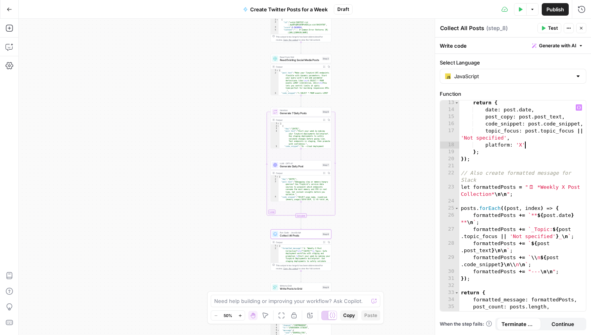
scroll to position [131, 0]
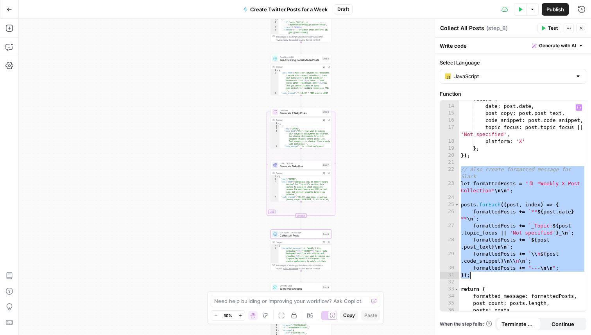
drag, startPoint x: 462, startPoint y: 170, endPoint x: 481, endPoint y: 276, distance: 108.1
click at [481, 276] on div "return { date : post . date , post_copy : post . post_text , code_snippet : pos…" at bounding box center [522, 208] width 127 height 225
type textarea "**********"
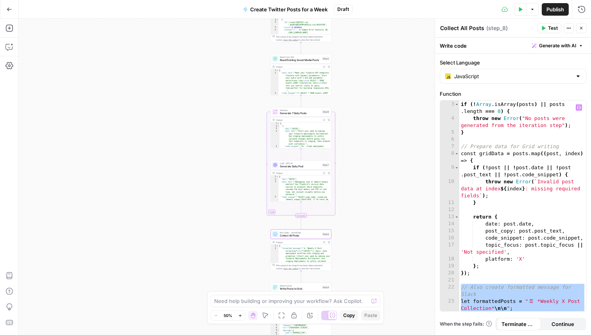
scroll to position [9, 0]
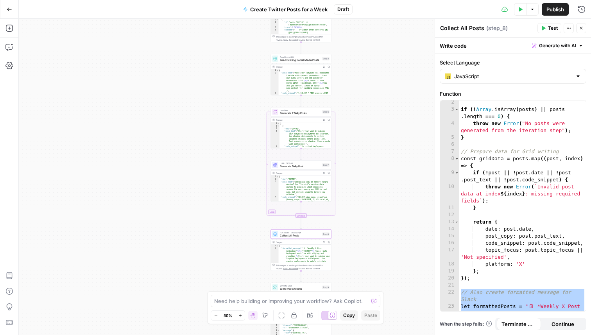
click at [378, 213] on div "Workflow Input Settings Inputs Search Knowledge Base Search Tinybird Documentat…" at bounding box center [305, 177] width 572 height 316
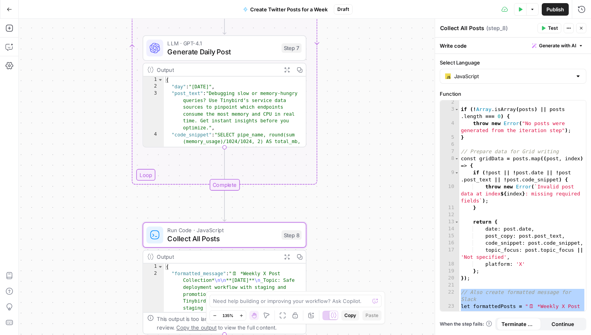
scroll to position [0, 0]
click at [387, 120] on div "Workflow Input Settings Inputs Search Knowledge Base Search Tinybird Documentat…" at bounding box center [305, 177] width 572 height 316
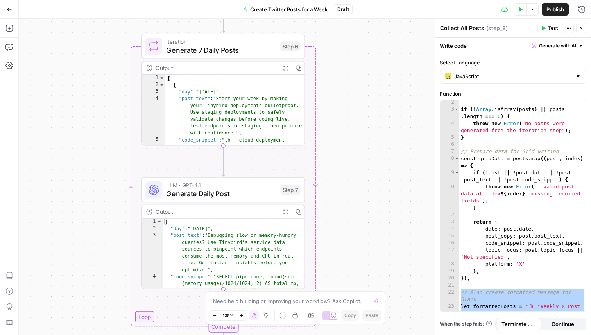
click at [231, 106] on div "[ { "day" : "Monday" , "post_text" : "Start your week by making your Tinybird d…" at bounding box center [235, 134] width 140 height 119
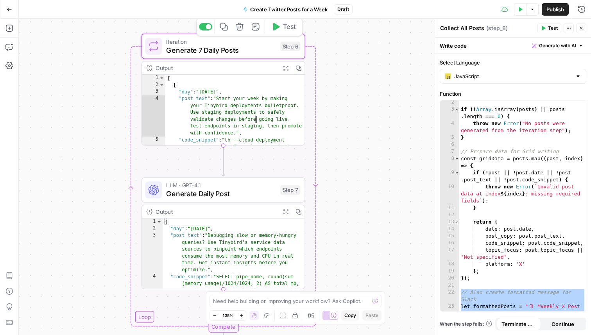
click at [226, 56] on div "Iteration Generate 7 Daily Posts Step 6 Copy step Delete step Add Note Test" at bounding box center [224, 46] width 164 height 25
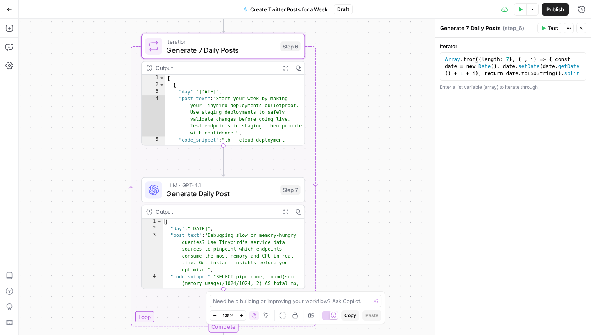
click at [220, 111] on div "[ { "day" : "Monday" , "post_text" : "Start your week by making your Tinybird d…" at bounding box center [235, 134] width 140 height 119
click at [195, 87] on div "[ { "day" : "Monday" , "post_text" : "Start your week by making your Tinybird d…" at bounding box center [235, 134] width 140 height 119
type textarea "**********"
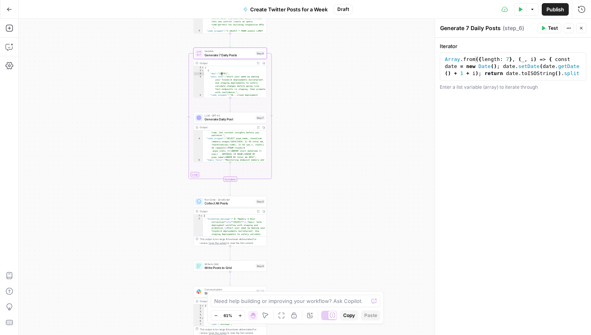
scroll to position [39, 0]
click at [9, 50] on icon "button" at bounding box center [9, 47] width 8 height 8
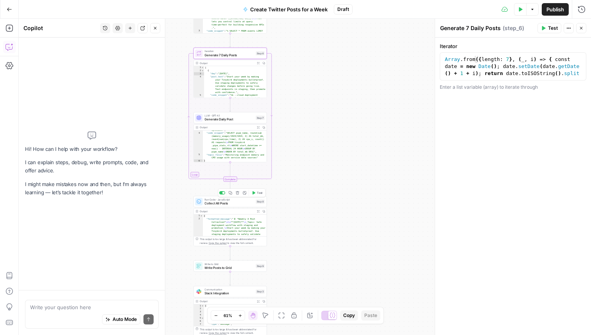
click at [217, 200] on span "Run Code · JavaScript" at bounding box center [229, 199] width 49 height 4
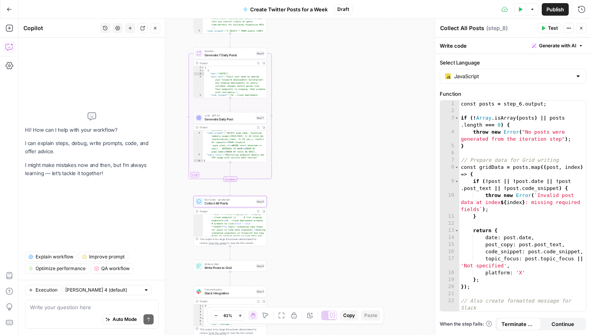
scroll to position [53, 0]
click at [223, 266] on span "Write Posts to Grid" at bounding box center [229, 268] width 49 height 5
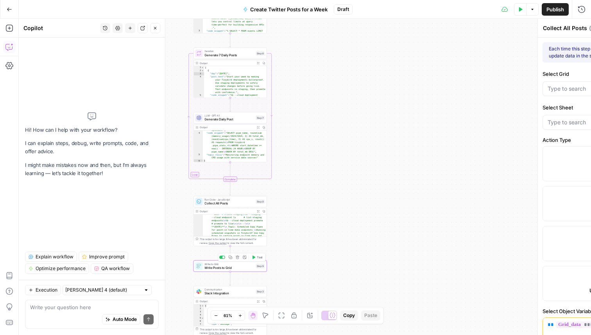
type textarea "Write Posts to Grid"
type input "Blank"
type input "Generate Social Media Posts"
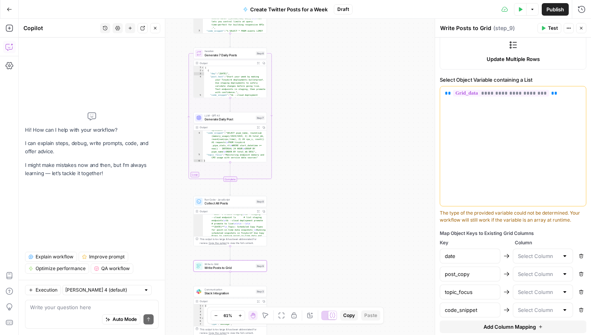
scroll to position [253, 0]
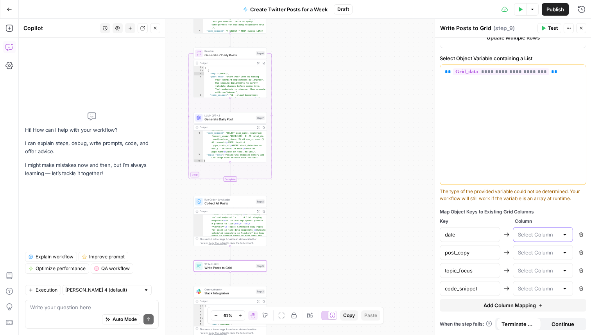
click at [549, 236] on input "text" at bounding box center [538, 235] width 41 height 8
click at [493, 216] on div "Map Object Keys to Existing Grid Columns Key Column date Remove post_copy Remov…" at bounding box center [513, 259] width 147 height 103
click at [526, 307] on span "Add Column Mapping" at bounding box center [510, 305] width 52 height 8
click at [477, 303] on input "text" at bounding box center [470, 307] width 50 height 8
type input "platform"
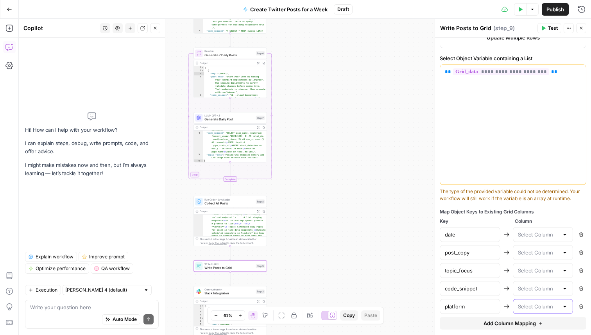
click at [542, 310] on input "text" at bounding box center [538, 307] width 41 height 8
click at [536, 266] on span "Platform" at bounding box center [530, 265] width 20 height 8
type input "Platform"
click at [538, 287] on input "text" at bounding box center [538, 289] width 41 height 8
click at [541, 270] on span "Post Code" at bounding box center [532, 269] width 25 height 8
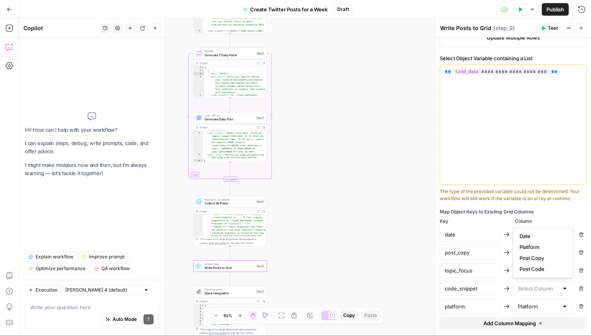
type input "Post Code"
click at [532, 271] on input "text" at bounding box center [538, 271] width 41 height 8
click at [579, 270] on icon "button" at bounding box center [581, 270] width 5 height 5
type input "code_snippet"
type input "Post Code"
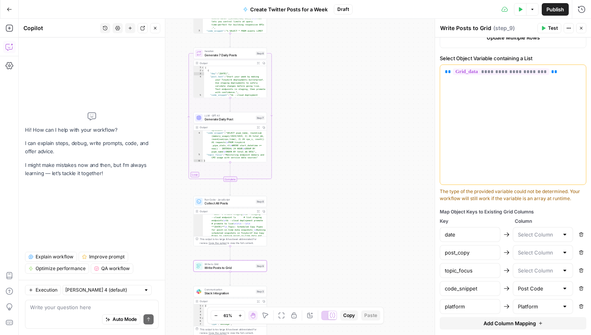
type input "platform"
type input "Platform"
click at [552, 252] on input "text" at bounding box center [538, 253] width 41 height 8
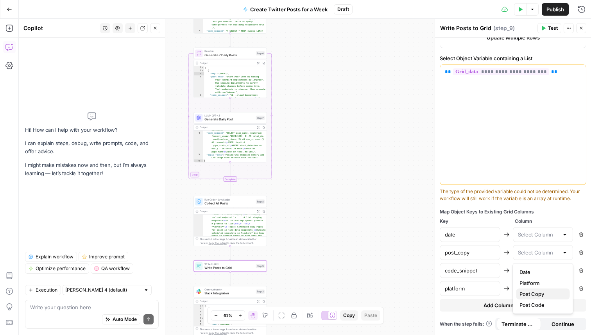
click at [538, 292] on span "Post Copy" at bounding box center [532, 294] width 25 height 8
type input "Post Copy"
click at [526, 234] on input "text" at bounding box center [538, 235] width 41 height 8
click at [529, 255] on span "Date" at bounding box center [525, 254] width 11 height 8
type input "Date"
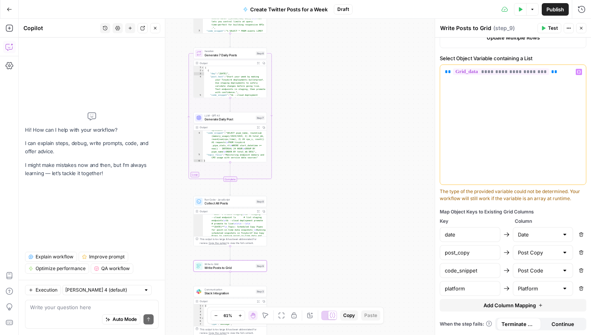
click at [368, 174] on div "Workflow Input Settings Inputs Search Knowledge Base Search Tinybird Documentat…" at bounding box center [305, 177] width 572 height 316
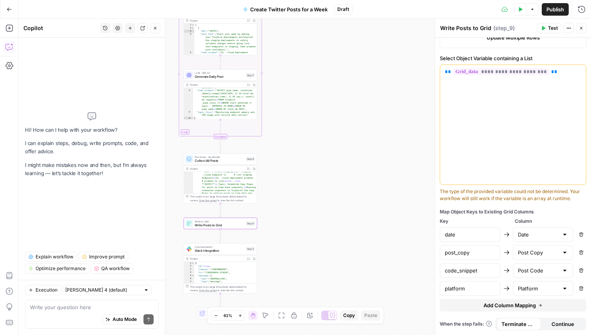
click at [341, 227] on div "Workflow Input Settings Inputs Search Knowledge Base Search Tinybird Documentat…" at bounding box center [305, 177] width 572 height 316
click at [208, 253] on span "Slack Integration" at bounding box center [219, 250] width 49 height 5
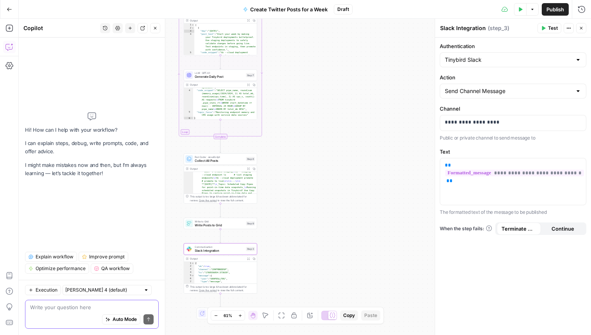
click at [59, 307] on textarea at bounding box center [92, 307] width 124 height 8
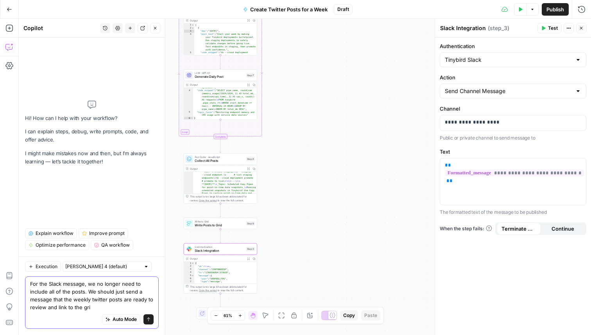
type textarea "For the Slack message, we no longer need to include all of the posts. We should…"
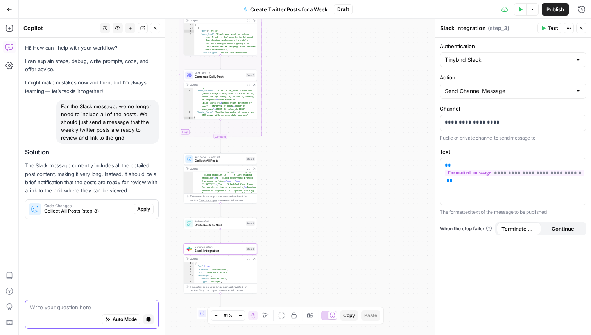
scroll to position [0, 0]
click at [357, 225] on div "Workflow Input Settings Inputs Search Knowledge Base Search Tinybird Documentat…" at bounding box center [305, 177] width 572 height 316
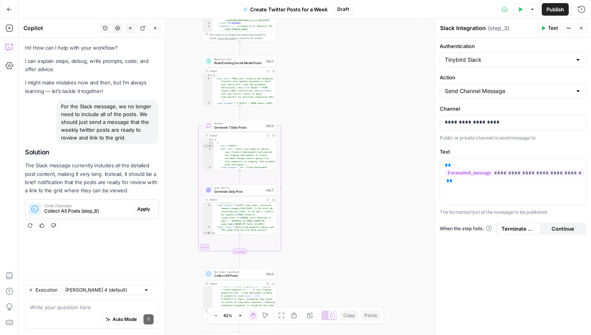
drag, startPoint x: 281, startPoint y: 158, endPoint x: 292, endPoint y: 240, distance: 82.5
click at [292, 240] on div "Workflow Input Settings Inputs Search Knowledge Base Search Tinybird Documentat…" at bounding box center [305, 177] width 572 height 316
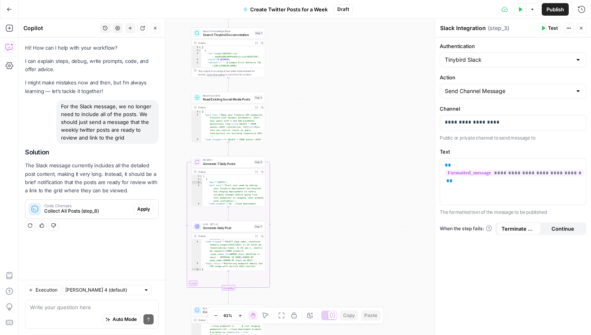
drag, startPoint x: 301, startPoint y: 139, endPoint x: 289, endPoint y: 173, distance: 36.6
click at [289, 173] on div "Workflow Input Settings Inputs Search Knowledge Base Search Tinybird Documentat…" at bounding box center [305, 177] width 572 height 316
type textarea "*"
click at [241, 179] on div "[ { "day" : "[DATE]" , "post_text" : "Start your week by making your Tinybird d…" at bounding box center [232, 200] width 63 height 54
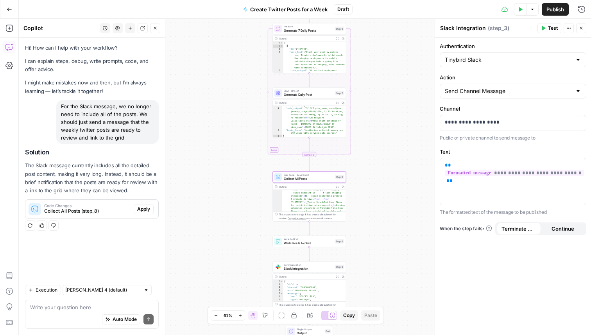
click at [145, 210] on span "Apply" at bounding box center [143, 209] width 13 height 7
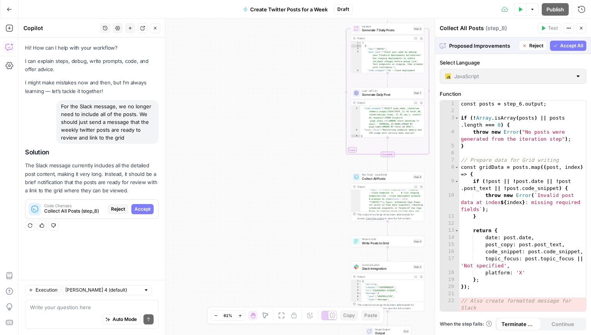
click at [567, 46] on span "Accept All" at bounding box center [571, 45] width 23 height 7
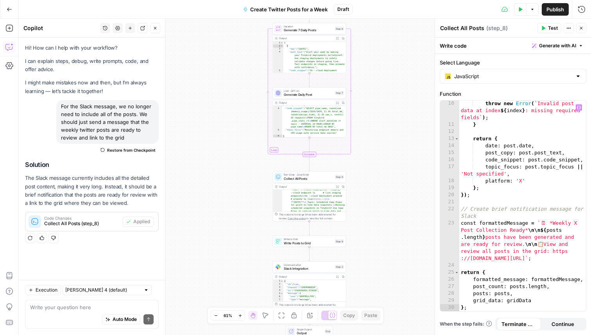
scroll to position [92, 0]
click at [397, 221] on div "Workflow Input Settings Inputs Search Knowledge Base Search Tinybird Documentat…" at bounding box center [305, 177] width 572 height 316
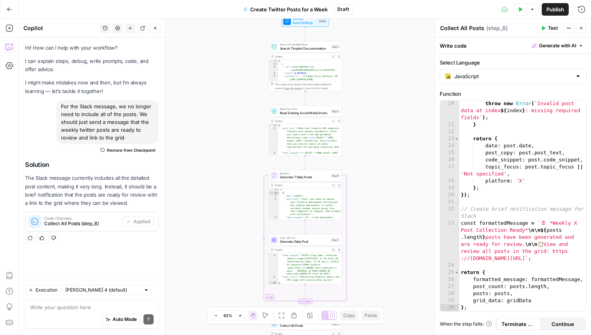
click at [582, 26] on icon "button" at bounding box center [581, 28] width 5 height 5
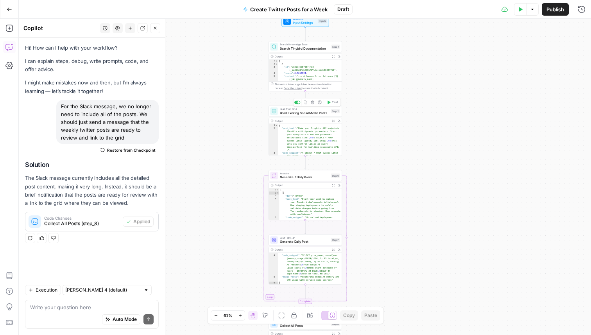
click at [295, 114] on span "Read Existing Social Media Posts" at bounding box center [304, 113] width 49 height 5
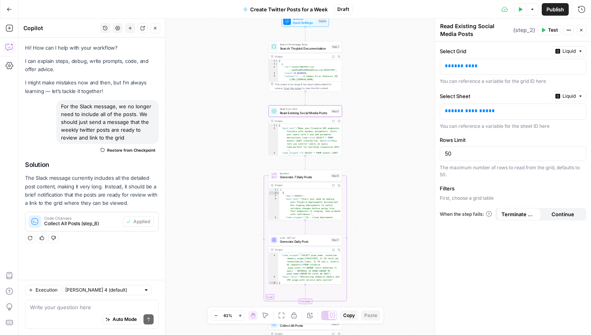
click at [568, 53] on span "Liquid" at bounding box center [569, 51] width 13 height 7
click at [547, 68] on div "Static" at bounding box center [548, 68] width 61 height 8
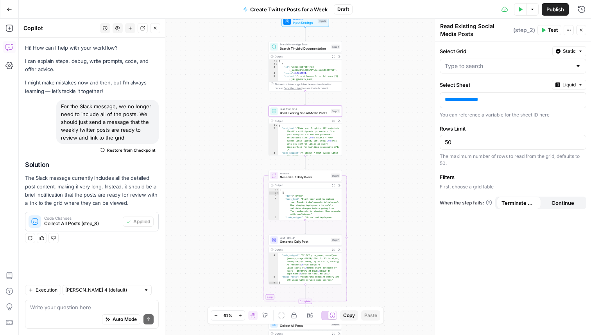
click at [512, 74] on div "**********" at bounding box center [513, 188] width 156 height 294
click at [513, 67] on input "Select Grid" at bounding box center [508, 66] width 127 height 8
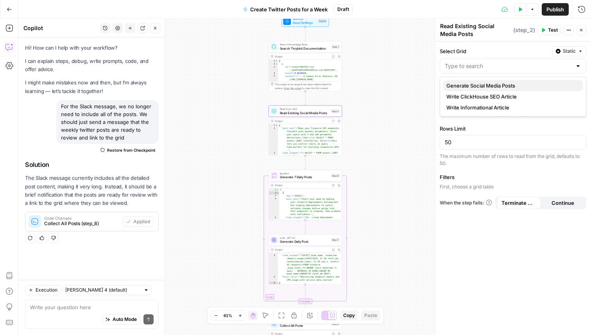
click at [492, 82] on span "Generate Social Media Posts" at bounding box center [481, 86] width 69 height 8
type input "Generate Social Media Posts"
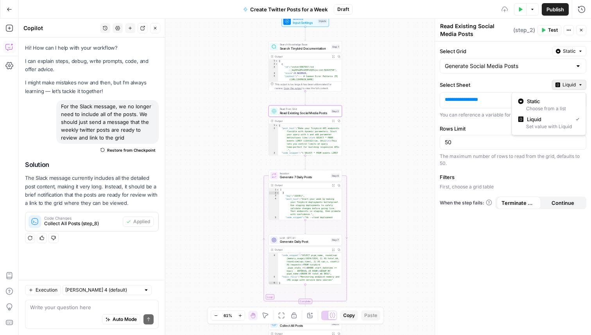
click at [570, 86] on span "Liquid" at bounding box center [569, 84] width 13 height 7
click at [545, 101] on div "Static" at bounding box center [548, 101] width 61 height 8
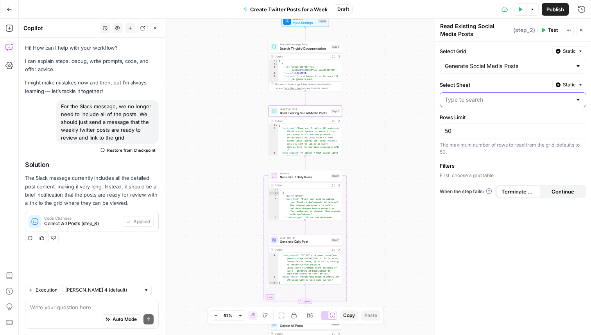
click at [509, 101] on input "Select Sheet" at bounding box center [508, 100] width 127 height 8
click at [473, 120] on div "Blank" at bounding box center [513, 119] width 133 height 8
type input "Blank"
click at [390, 117] on div "Workflow Input Settings Inputs Search Knowledge Base Search Tinybird Documentat…" at bounding box center [305, 177] width 572 height 316
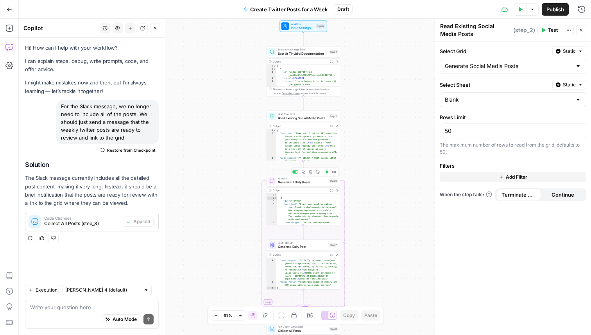
click at [277, 182] on div "Iteration Generate 7 Daily Posts Step 6 Copy step Delete step Add Note Test" at bounding box center [303, 181] width 70 height 8
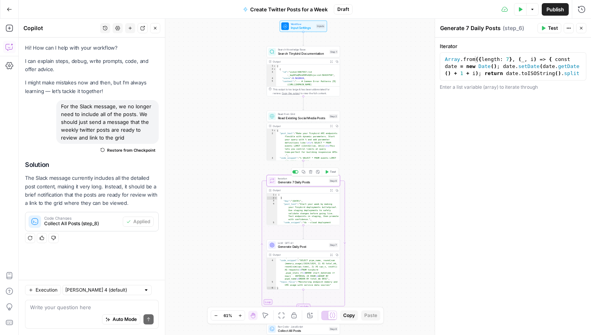
type textarea "**********"
click at [291, 208] on div "[ { "day" : "[DATE]" , "post_text" : "Start your week by making your Tinybird d…" at bounding box center [308, 221] width 63 height 54
click at [298, 246] on span "Generate Daily Post" at bounding box center [302, 246] width 49 height 5
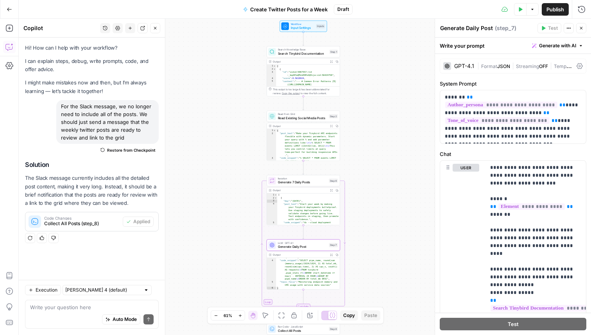
click at [463, 63] on div "GPT-4.1" at bounding box center [458, 66] width 31 height 8
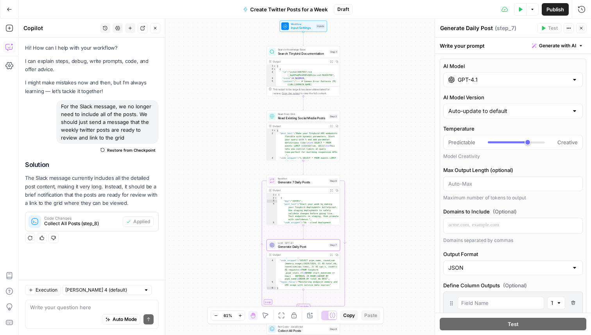
click at [472, 78] on input "GPT-4.1" at bounding box center [513, 80] width 111 height 8
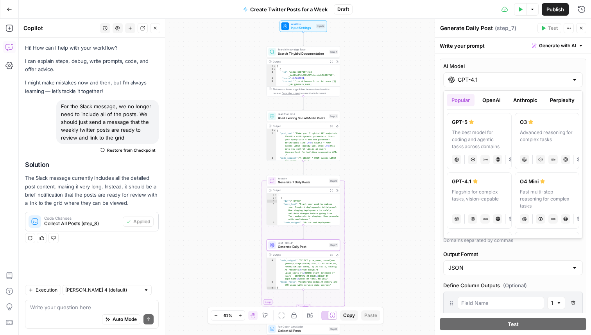
click at [542, 95] on button "Anthropic" at bounding box center [526, 100] width 34 height 13
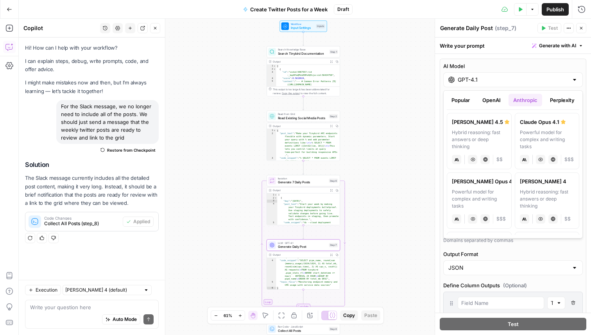
click at [502, 126] on label "Claude Sonnet 4.5 Hybrid reasoning: fast answers or deep thinking anthropic Vis…" at bounding box center [479, 141] width 65 height 56
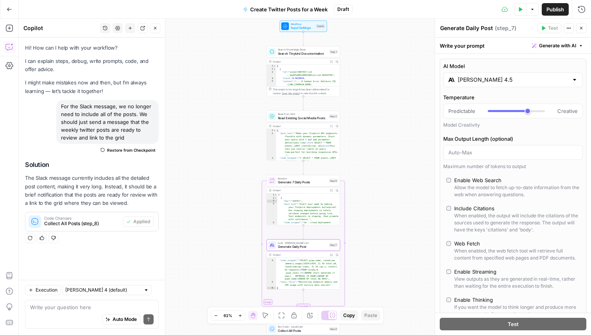
scroll to position [14, 0]
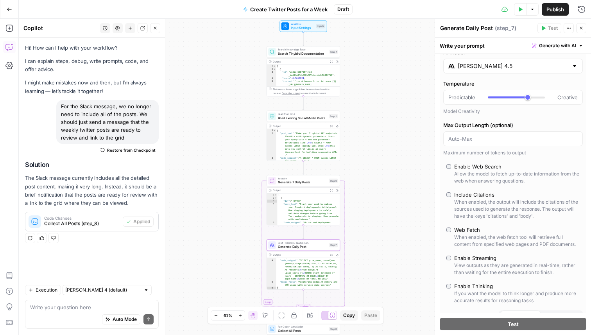
click at [511, 71] on div "Claude Sonnet 4.5" at bounding box center [513, 66] width 140 height 15
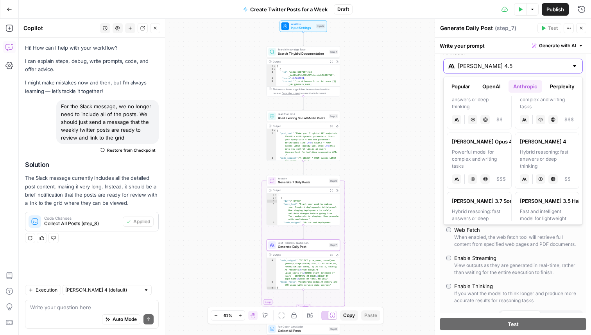
scroll to position [27, 0]
click at [551, 143] on div "[PERSON_NAME] 4" at bounding box center [547, 140] width 55 height 8
type input "[PERSON_NAME] 4"
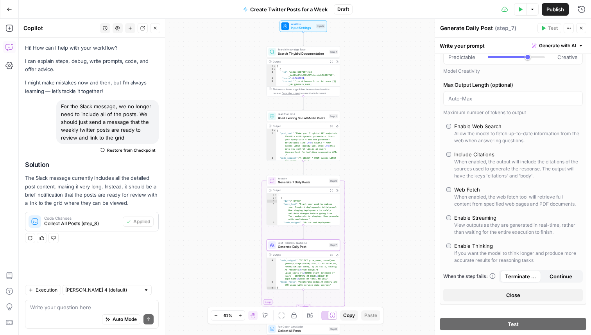
scroll to position [66, 0]
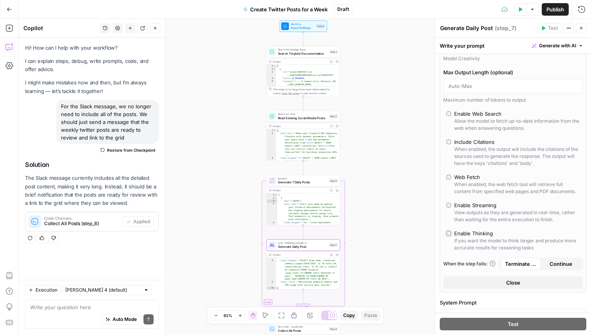
type input "*"
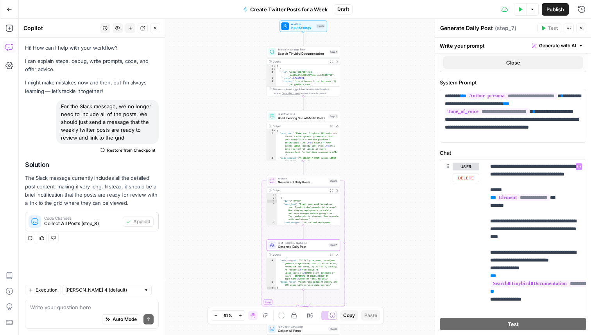
scroll to position [295, 0]
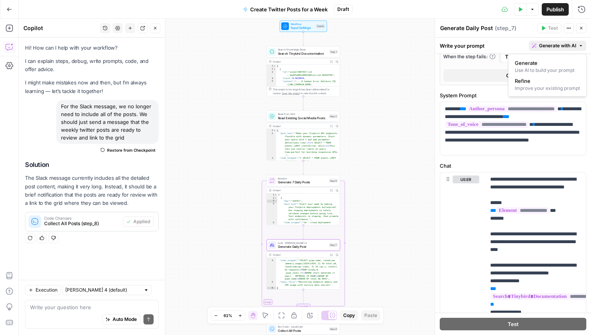
click at [566, 48] on span "Generate with AI" at bounding box center [557, 45] width 37 height 7
click at [523, 83] on span "Refine" at bounding box center [523, 81] width 16 height 8
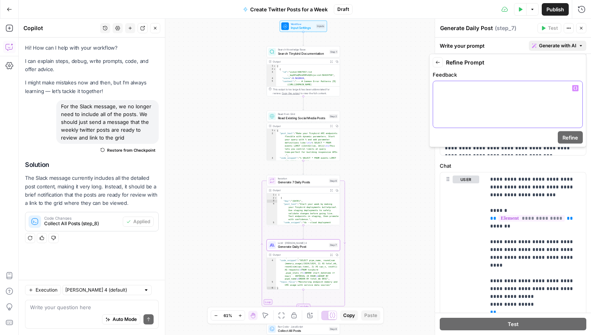
click at [456, 88] on p at bounding box center [508, 88] width 140 height 8
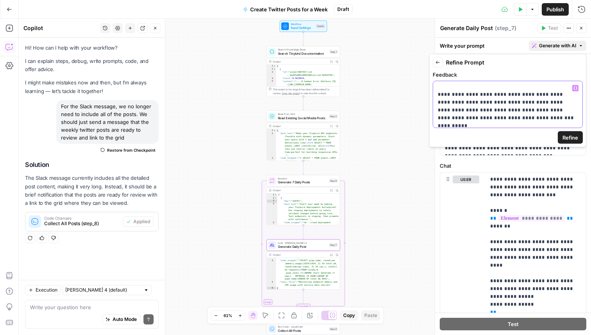
scroll to position [38, 0]
click at [438, 90] on p "**********" at bounding box center [508, 86] width 140 height 78
click at [466, 123] on p "**********" at bounding box center [508, 86] width 140 height 78
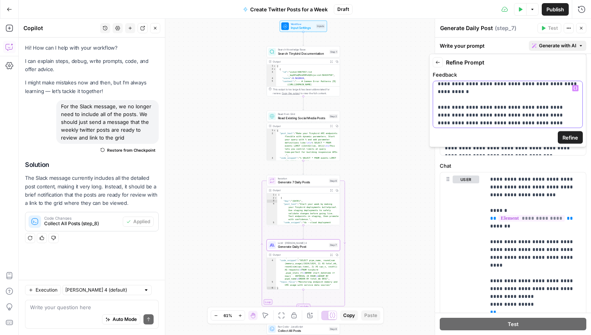
scroll to position [75, 0]
click at [576, 139] on span "Refine" at bounding box center [571, 138] width 16 height 8
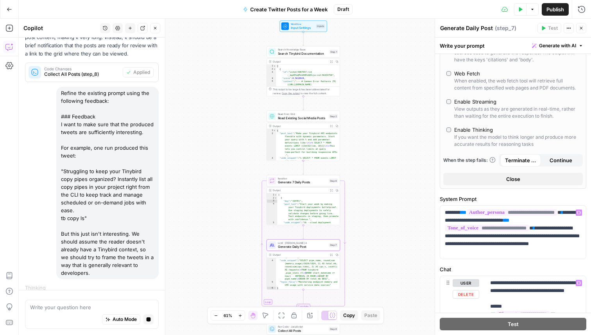
scroll to position [184, 0]
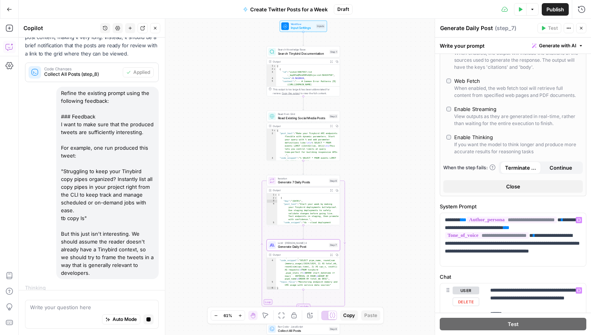
click at [499, 186] on button "Close" at bounding box center [513, 186] width 140 height 13
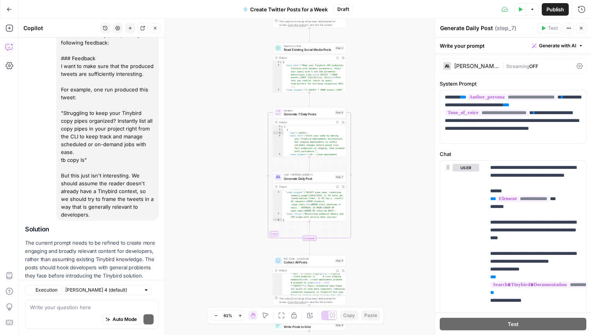
scroll to position [243, 0]
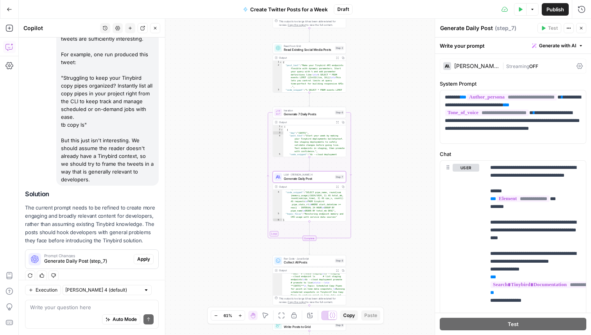
click at [140, 256] on span "Apply" at bounding box center [143, 259] width 13 height 7
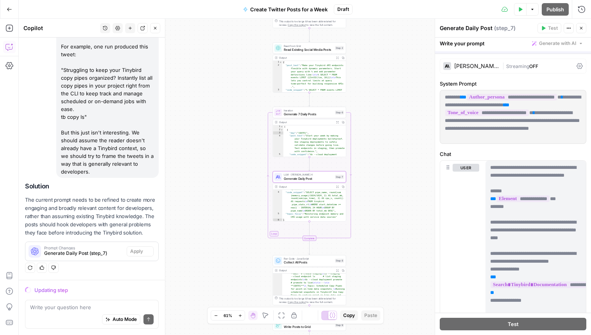
scroll to position [230, 0]
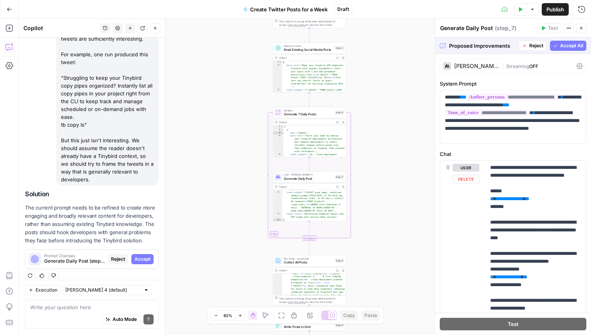
click at [419, 167] on div "Workflow Input Settings Inputs Search Knowledge Base Search Tinybird Documentat…" at bounding box center [305, 177] width 572 height 316
click at [137, 256] on span "Accept" at bounding box center [143, 259] width 16 height 7
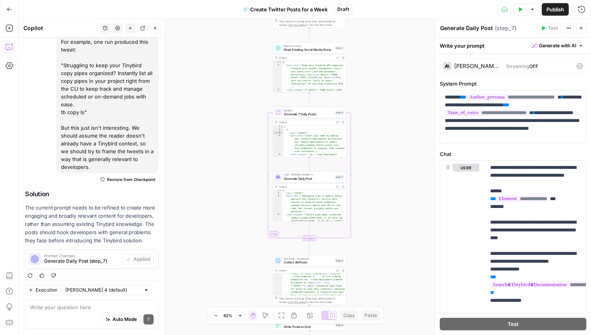
scroll to position [2, 0]
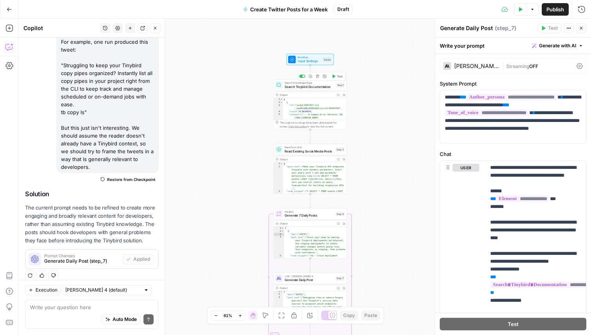
click at [304, 85] on span "Search Tinybird Documentation" at bounding box center [310, 86] width 50 height 5
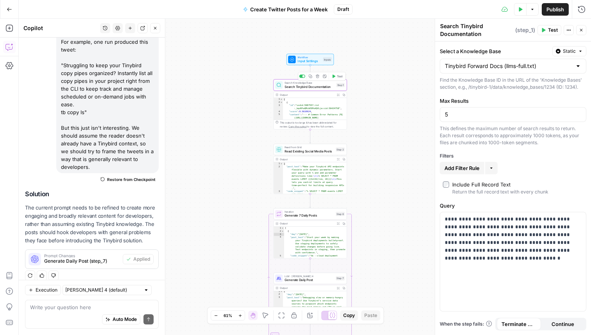
click at [338, 78] on span "Test" at bounding box center [340, 76] width 6 height 4
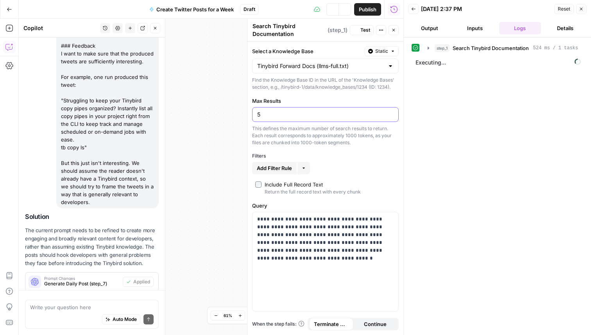
click at [274, 114] on input "5" at bounding box center [325, 115] width 136 height 8
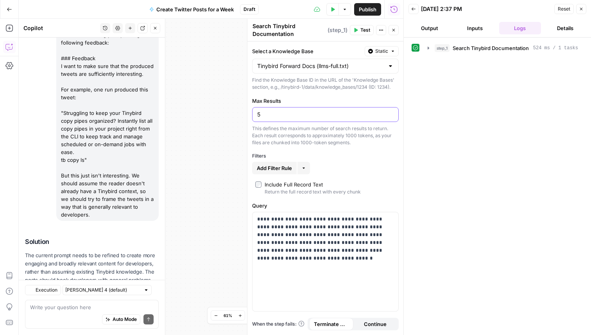
scroll to position [255, 0]
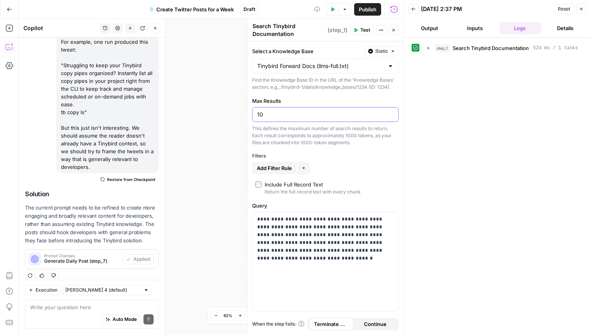
type input "1"
type input "7"
click at [354, 97] on label "Max Results" at bounding box center [325, 101] width 147 height 8
click at [354, 111] on input "7" at bounding box center [325, 115] width 136 height 8
click at [360, 27] on button "Test" at bounding box center [362, 30] width 24 height 10
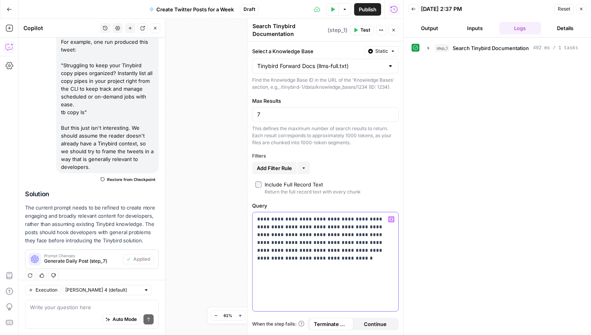
click at [301, 236] on p "**********" at bounding box center [325, 238] width 136 height 47
click at [391, 245] on p "**********" at bounding box center [325, 242] width 136 height 55
click at [287, 267] on p "**********" at bounding box center [325, 242] width 136 height 55
click at [434, 290] on div "step_1 Search Tinybird Documentation 492 ms / 1 tasks" at bounding box center [498, 186] width 172 height 290
click at [291, 259] on p "**********" at bounding box center [325, 242] width 136 height 55
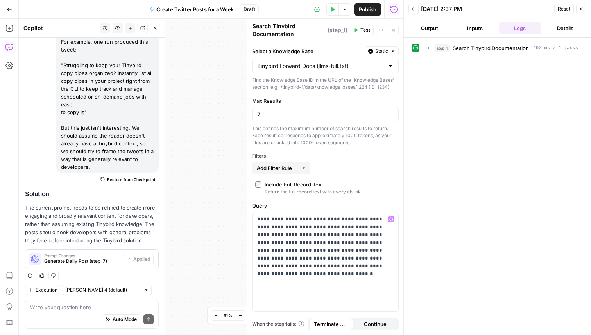
click at [501, 252] on div "step_1 Search Tinybird Documentation 492 ms / 1 tasks" at bounding box center [498, 186] width 172 height 290
click at [461, 188] on div "step_1 Search Tinybird Documentation 492 ms / 1 tasks" at bounding box center [498, 186] width 172 height 290
click at [344, 257] on p "**********" at bounding box center [325, 246] width 136 height 63
click at [480, 262] on div "step_1 Search Tinybird Documentation 492 ms / 1 tasks" at bounding box center [498, 186] width 172 height 290
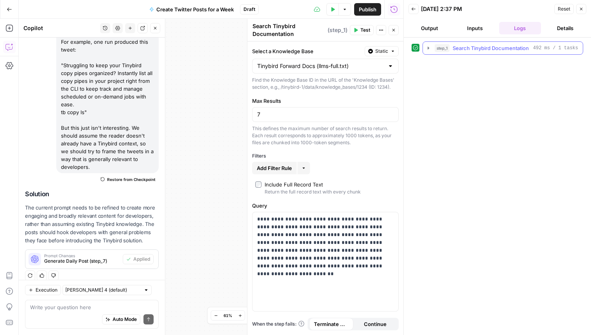
click at [428, 48] on icon "button" at bounding box center [429, 48] width 2 height 3
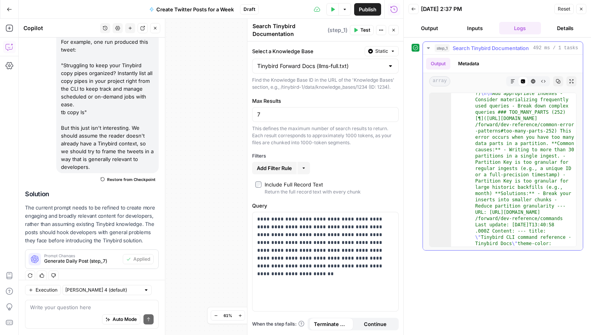
scroll to position [6, 0]
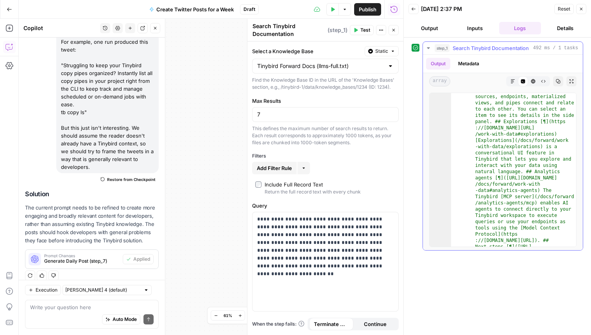
click at [462, 266] on div "step_1 Search Tinybird Documentation 492 ms / 1 tasks Output Metadata array Mar…" at bounding box center [498, 186] width 172 height 290
click at [490, 271] on div "step_1 Search Tinybird Documentation 492 ms / 1 tasks Output Metadata array Mar…" at bounding box center [498, 186] width 172 height 290
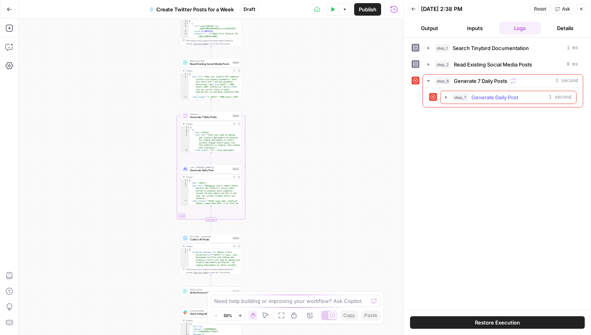
click at [447, 96] on icon "button" at bounding box center [446, 97] width 6 height 6
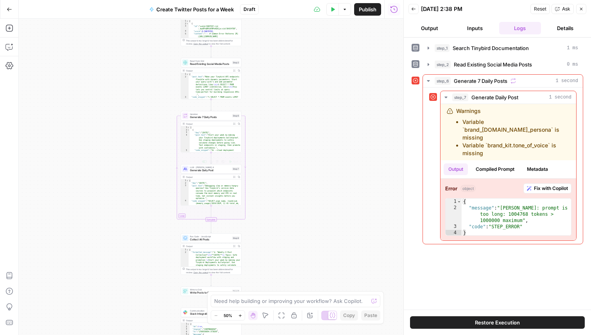
type textarea "**********"
click at [224, 188] on div "{ "day" : "[DATE]" , "post_text" : "Debugging slow or memory-hungry queries? Us…" at bounding box center [215, 202] width 53 height 47
click at [215, 169] on span "Generate Daily Post" at bounding box center [210, 171] width 41 height 4
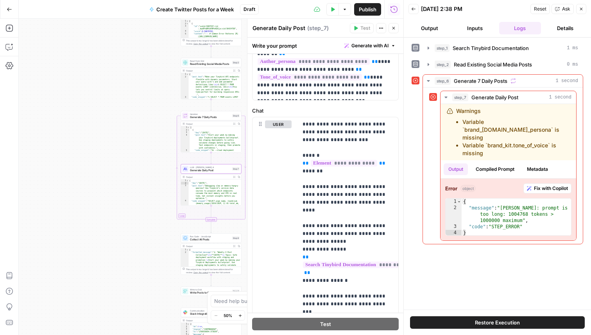
scroll to position [47, 0]
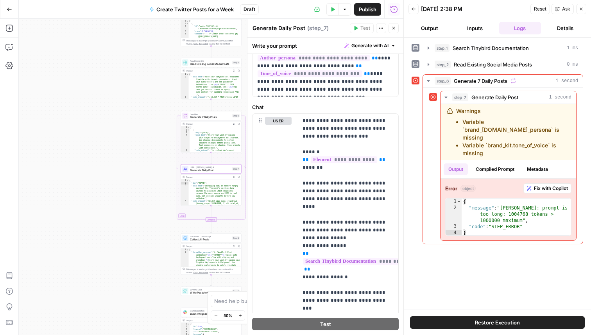
click at [127, 108] on div "Workflow Input Settings Inputs Search Knowledge Base Search Tinybird Documentat…" at bounding box center [211, 177] width 385 height 316
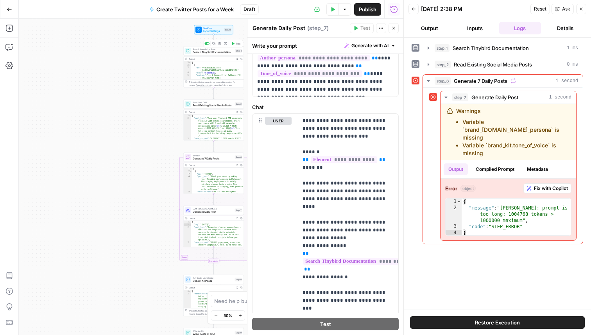
click at [199, 53] on span "Search Tinybird Documentation" at bounding box center [213, 52] width 41 height 4
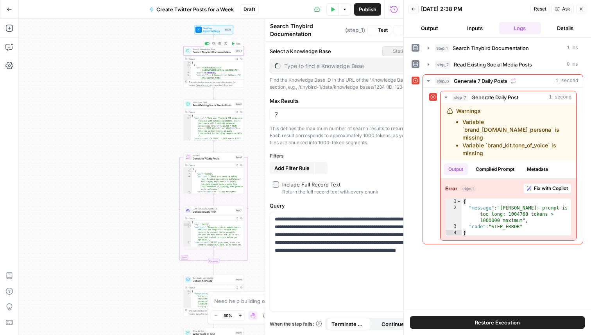
type input "Tinybird Forward Docs (llms-full.txt)"
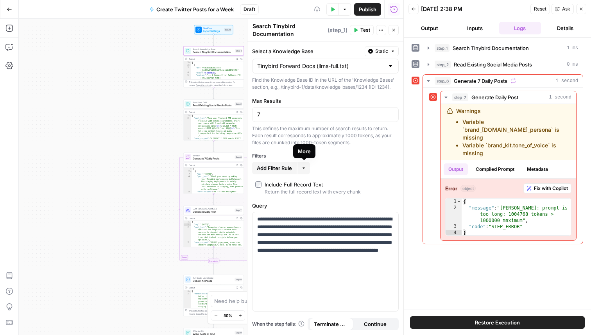
click at [306, 169] on icon "button" at bounding box center [303, 168] width 5 height 5
click at [347, 163] on div "Add Filter Rule More" at bounding box center [325, 168] width 147 height 13
click at [277, 167] on span "Add Filter Rule" at bounding box center [274, 168] width 35 height 8
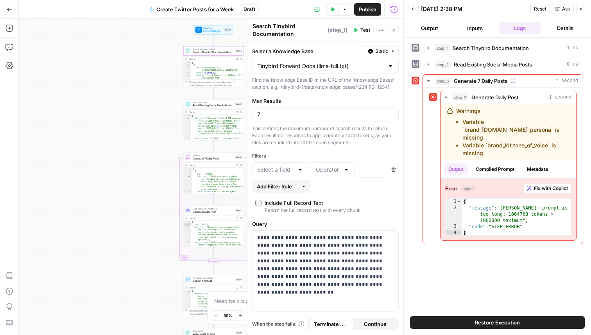
click at [302, 171] on div at bounding box center [300, 170] width 6 height 8
click at [382, 195] on div "**********" at bounding box center [326, 188] width 156 height 294
click at [299, 172] on div at bounding box center [300, 170] width 6 height 8
click at [341, 195] on div "**********" at bounding box center [326, 188] width 156 height 294
click at [299, 172] on div at bounding box center [300, 170] width 6 height 8
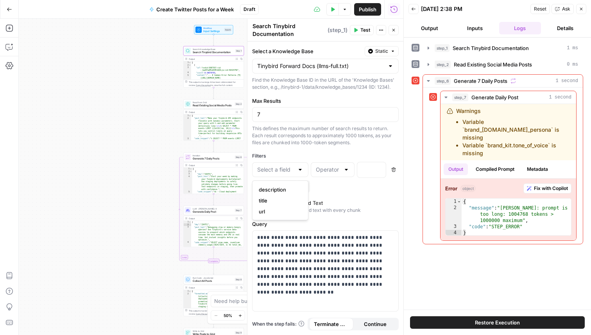
click at [341, 186] on div "Add Filter Rule More" at bounding box center [325, 186] width 147 height 13
click at [395, 170] on icon "button" at bounding box center [394, 170] width 4 height 4
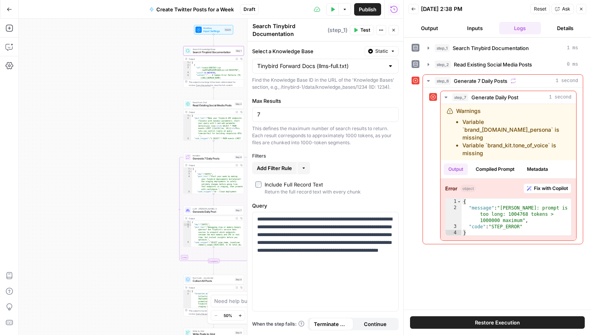
click at [367, 31] on span "Test" at bounding box center [366, 30] width 10 height 7
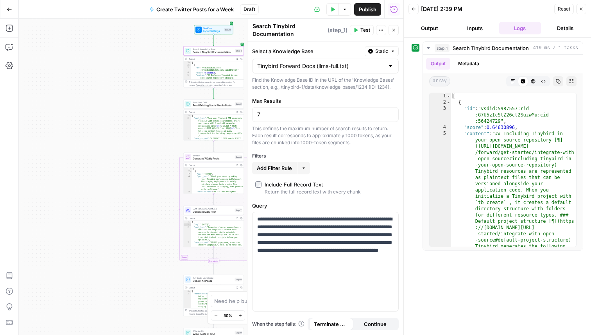
click at [132, 56] on div "Workflow Input Settings Inputs Search Knowledge Base Search Tinybird Documentat…" at bounding box center [211, 177] width 385 height 316
click at [199, 106] on span "Read Existing Social Media Posts" at bounding box center [213, 106] width 41 height 4
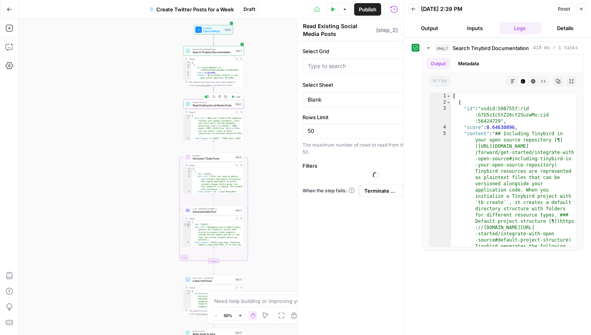
type input "Generate Social Media Posts"
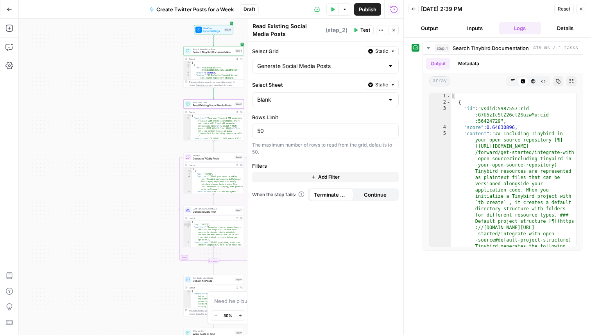
click at [361, 29] on span "Test" at bounding box center [366, 30] width 10 height 7
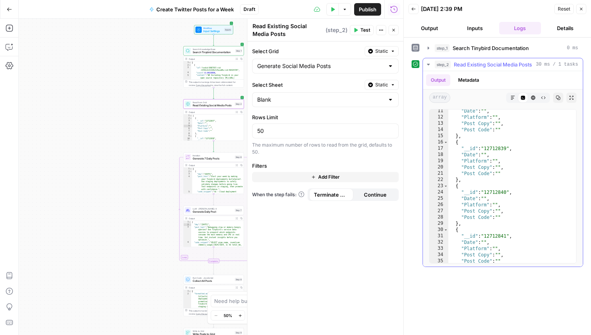
scroll to position [78, 0]
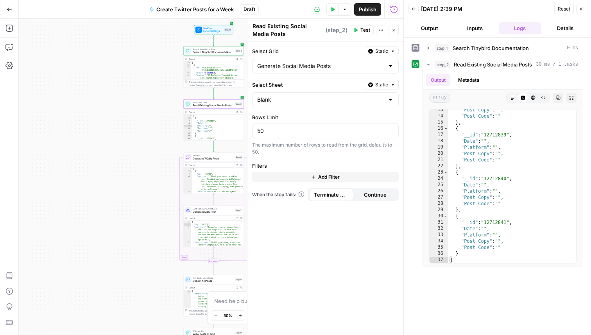
click at [150, 120] on div "Workflow Input Settings Inputs Search Knowledge Base Search Tinybird Documentat…" at bounding box center [211, 177] width 385 height 316
click at [271, 129] on input "50" at bounding box center [325, 131] width 136 height 8
type input "5"
click at [332, 222] on div "Select Grid Static Generate Social Media Posts Select Sheet Static Blank Rows L…" at bounding box center [326, 188] width 156 height 294
click at [265, 131] on input "25" at bounding box center [325, 131] width 136 height 8
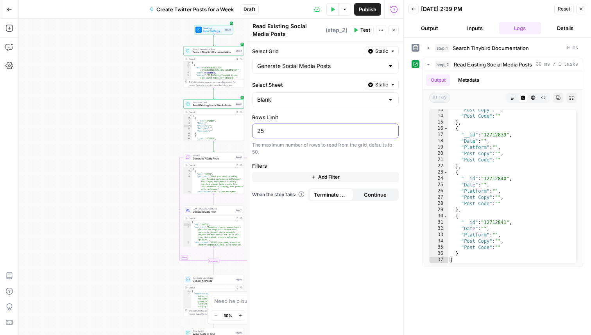
type input "2"
type input "30"
click at [348, 249] on div "Select Grid Static Generate Social Media Posts Select Sheet Static Blank Rows L…" at bounding box center [326, 188] width 156 height 294
click at [367, 27] on span "Test" at bounding box center [366, 30] width 10 height 7
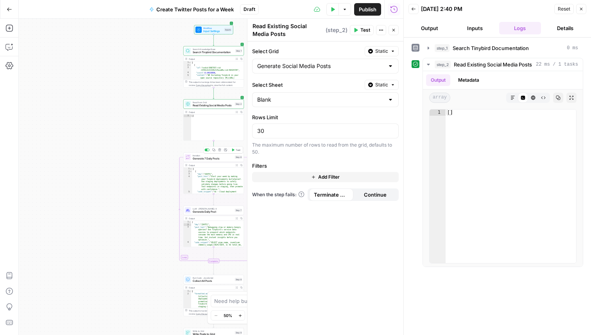
click at [203, 160] on span "Generate 7 Daily Posts" at bounding box center [213, 159] width 41 height 4
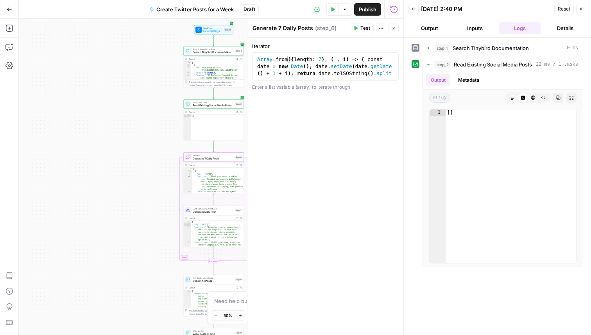
click at [363, 31] on span "Test" at bounding box center [366, 28] width 10 height 7
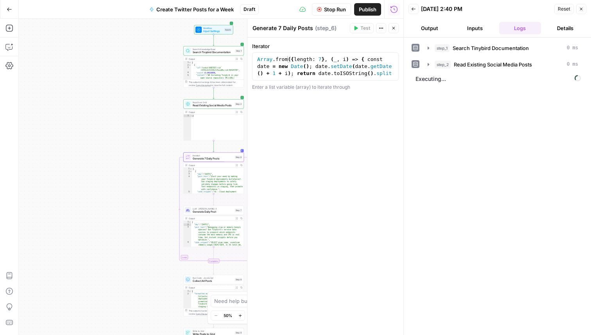
click at [100, 77] on div "Workflow Input Settings Inputs Search Knowledge Base Search Tinybird Documentat…" at bounding box center [211, 177] width 385 height 316
click at [427, 80] on icon "button" at bounding box center [427, 80] width 2 height 3
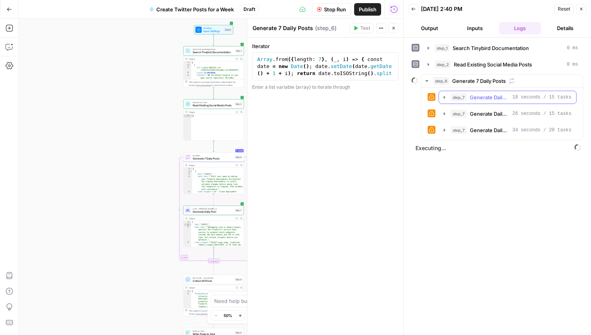
click at [443, 97] on icon "button" at bounding box center [444, 97] width 6 height 6
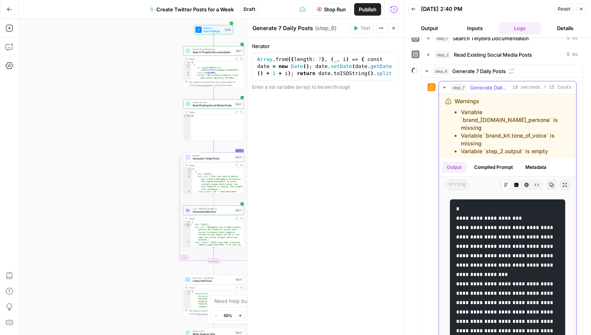
scroll to position [4, 0]
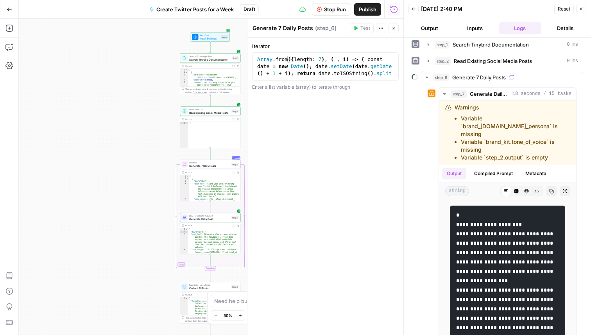
click at [212, 35] on span "Workflow" at bounding box center [210, 35] width 20 height 3
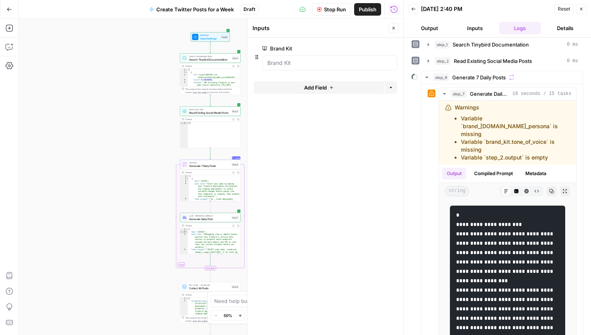
click at [305, 67] on div at bounding box center [329, 63] width 135 height 15
click at [372, 61] on Kit "Brand Kit" at bounding box center [329, 63] width 125 height 8
click at [205, 59] on span "Search Tinybird Documentation" at bounding box center [209, 59] width 41 height 4
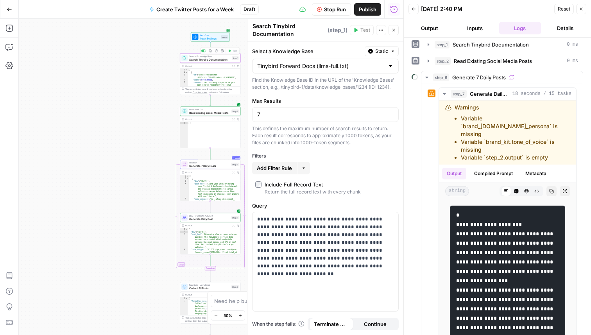
click at [207, 35] on span "Workflow" at bounding box center [210, 35] width 20 height 3
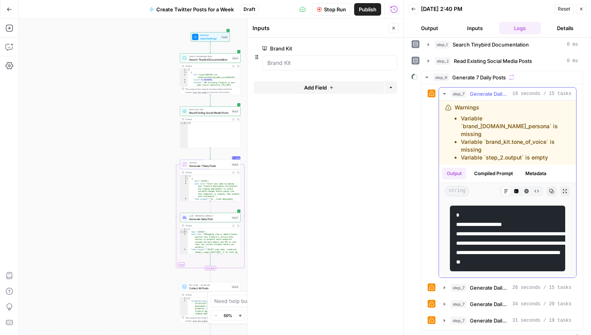
scroll to position [19, 0]
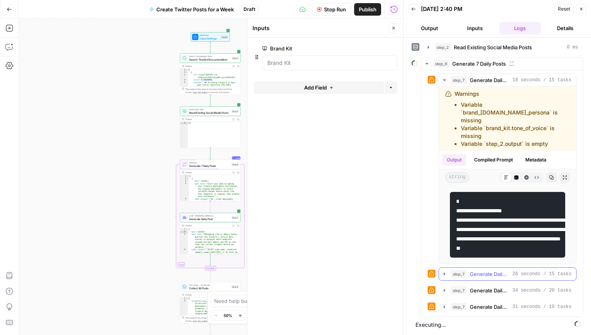
click at [445, 278] on button "step_7 Generate Daily Post 26 seconds / 15 tasks" at bounding box center [507, 274] width 137 height 13
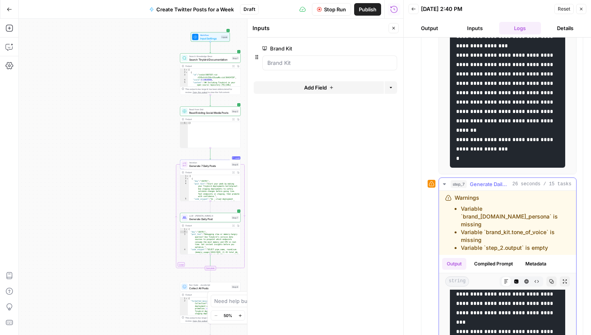
scroll to position [107, 0]
click at [582, 7] on icon "button" at bounding box center [581, 9] width 5 height 5
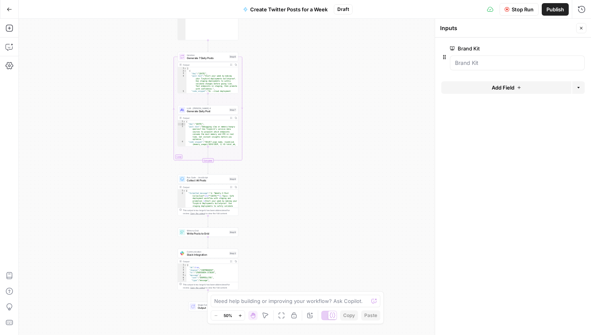
type textarea "*"
click at [210, 75] on div "[ { "day" : "[DATE]" , "post_text" : "Start your week by making your Tinybird d…" at bounding box center [213, 89] width 52 height 44
click at [212, 57] on span "Generate 7 Daily Posts" at bounding box center [207, 58] width 41 height 4
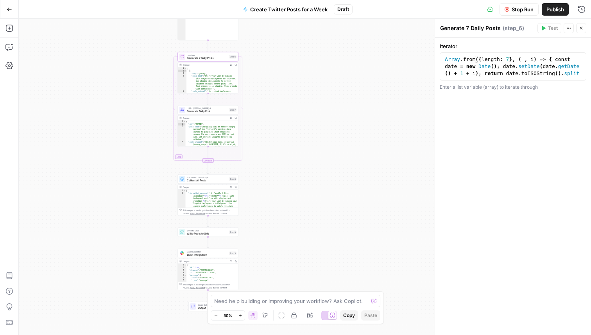
click at [581, 25] on button "Close" at bounding box center [581, 28] width 10 height 10
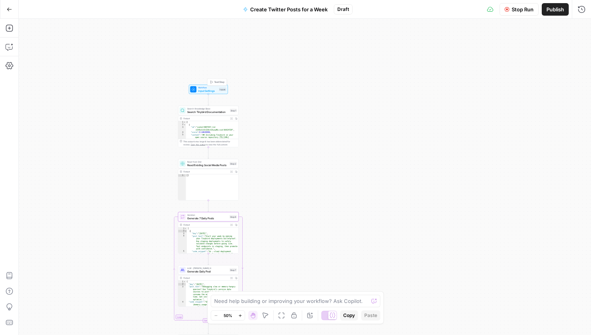
click at [205, 90] on span "Input Settings" at bounding box center [208, 91] width 20 height 4
click at [518, 5] on span "Stop Run" at bounding box center [523, 9] width 22 height 8
click at [552, 10] on span "Publish" at bounding box center [556, 9] width 18 height 8
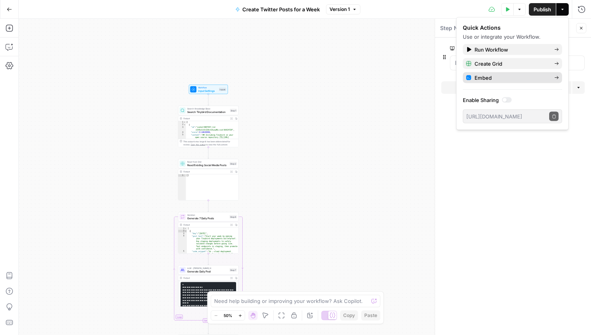
click at [558, 79] on icon at bounding box center [556, 77] width 5 height 5
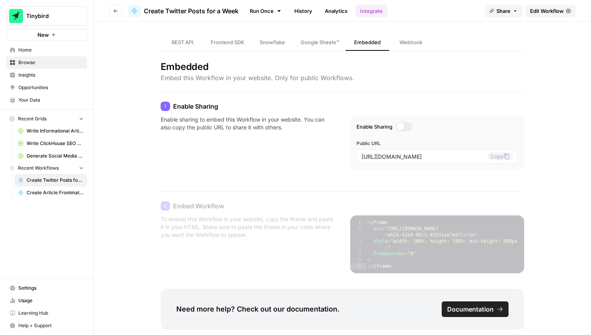
click at [318, 40] on span "Google Sheets™" at bounding box center [320, 42] width 39 height 8
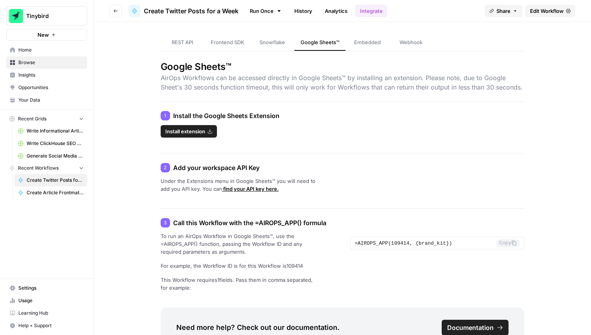
click at [57, 154] on span "Generate Social Media Posts" at bounding box center [55, 155] width 57 height 7
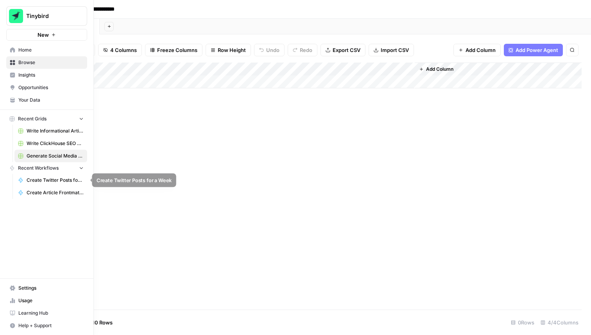
click at [45, 181] on span "Create Twitter Posts for a Week" at bounding box center [55, 180] width 57 height 7
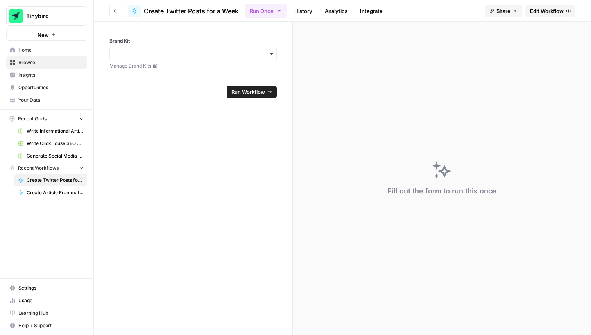
click at [269, 55] on icon "button" at bounding box center [272, 54] width 6 height 6
click at [158, 75] on div "Tinybird Twitter" at bounding box center [193, 75] width 167 height 15
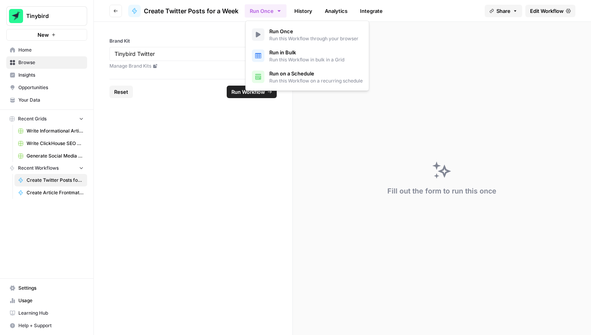
click at [280, 8] on icon "button" at bounding box center [279, 11] width 6 height 6
click at [235, 165] on form "Brand Kit Manage Brand Kits Reset Run Workflow" at bounding box center [193, 178] width 199 height 313
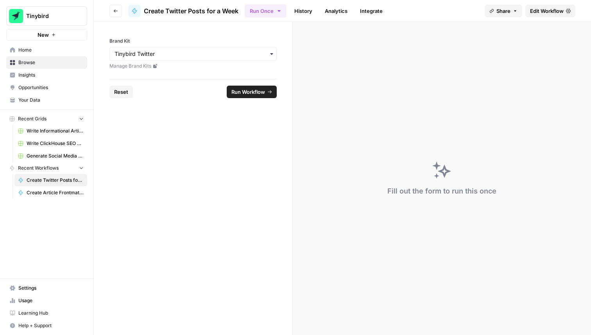
click at [266, 94] on button "Run Workflow" at bounding box center [252, 92] width 50 height 13
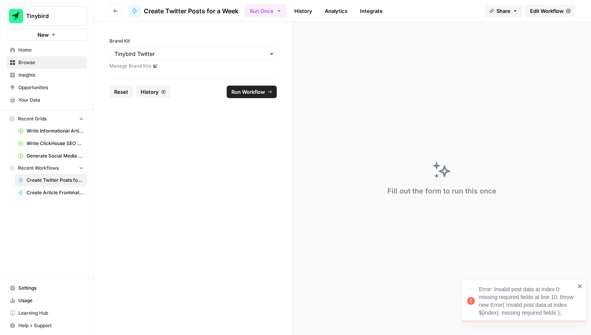
click at [512, 304] on div "Error: Invalid post data at index 0: missing required fields at line 10: throw …" at bounding box center [527, 300] width 96 height 31
click at [305, 14] on link "History" at bounding box center [303, 11] width 27 height 13
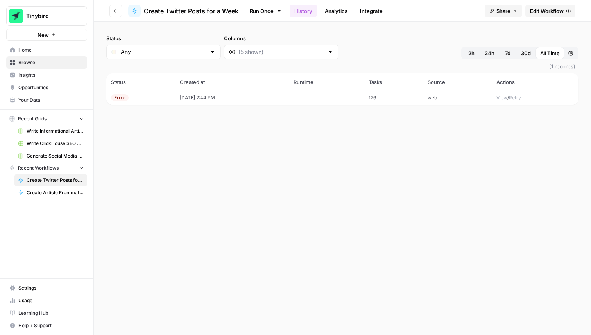
click at [127, 96] on div "Error" at bounding box center [120, 97] width 18 height 7
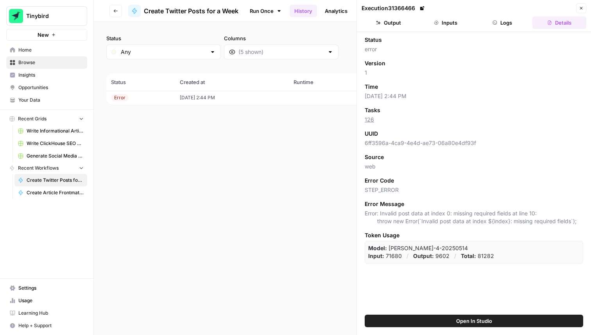
click at [506, 24] on button "Logs" at bounding box center [503, 22] width 54 height 13
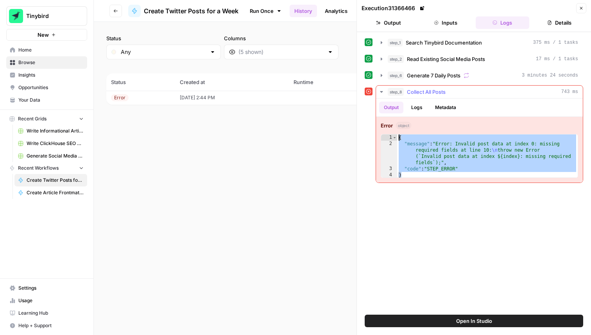
drag, startPoint x: 410, startPoint y: 174, endPoint x: 387, endPoint y: 124, distance: 55.5
click at [387, 124] on div "Error object * 1 2 3 4 { "message" : "Error: Invalid post data at index 0: miss…" at bounding box center [479, 150] width 207 height 66
type textarea "**********"
click at [65, 178] on span "Create Twitter Posts for a Week" at bounding box center [55, 180] width 57 height 7
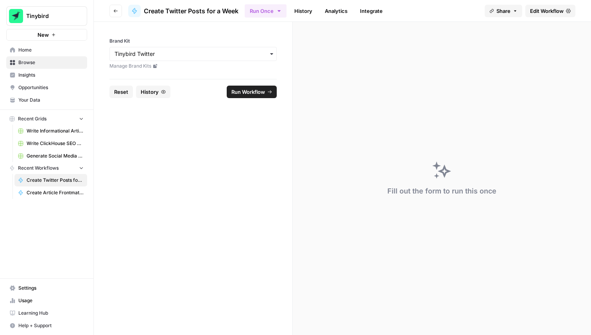
click at [65, 178] on span "Create Twitter Posts for a Week" at bounding box center [55, 180] width 57 height 7
click at [532, 11] on span "Edit Workflow" at bounding box center [547, 11] width 34 height 8
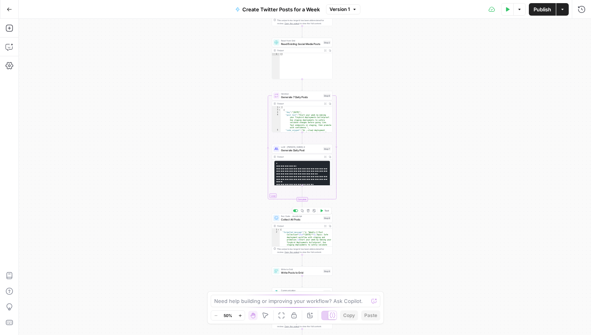
click at [301, 218] on span "Collect All Posts" at bounding box center [301, 219] width 41 height 4
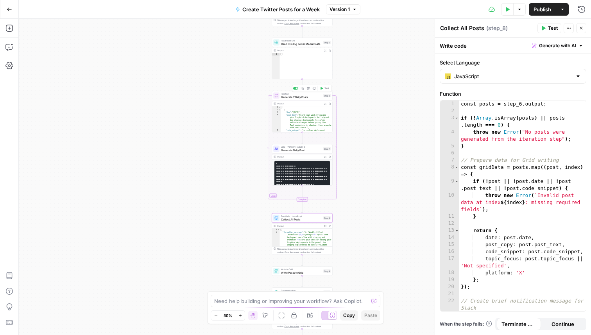
click at [322, 87] on icon "button" at bounding box center [321, 88] width 3 height 3
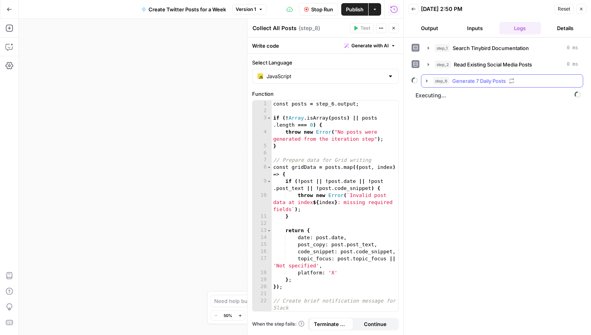
click at [428, 82] on icon "button" at bounding box center [427, 81] width 6 height 6
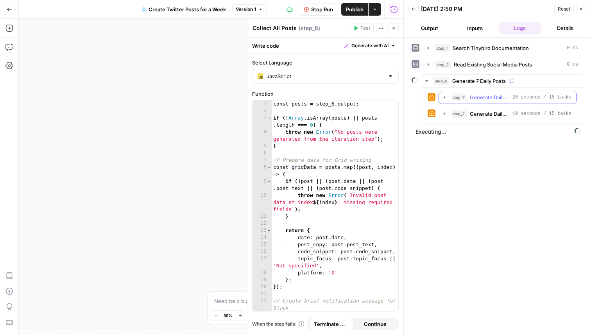
click at [444, 98] on icon "button" at bounding box center [445, 97] width 2 height 3
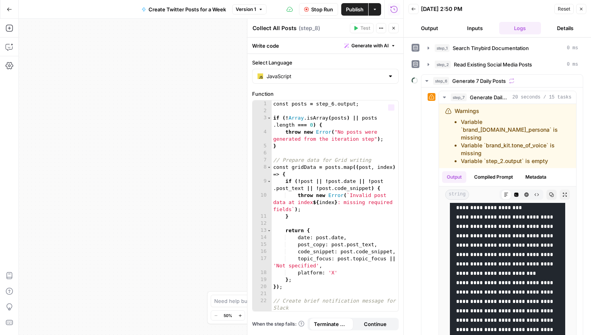
click at [156, 100] on div "Workflow Input Settings Inputs Search Knowledge Base Search Tinybird Documentat…" at bounding box center [211, 177] width 385 height 316
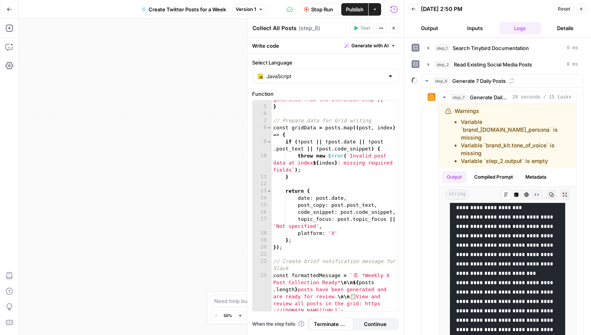
scroll to position [92, 0]
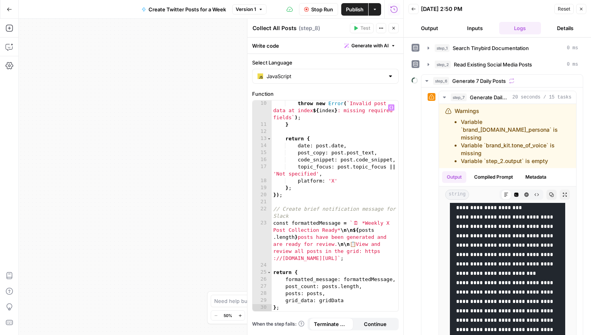
click at [222, 204] on div "Workflow Input Settings Inputs Search Knowledge Base Search Tinybird Documentat…" at bounding box center [211, 177] width 385 height 316
click at [427, 80] on icon "button" at bounding box center [427, 81] width 6 height 6
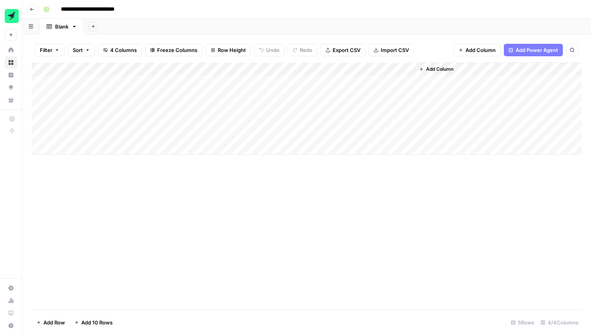
click at [39, 82] on div "Add Column" at bounding box center [307, 109] width 550 height 92
click at [39, 94] on div "Add Column" at bounding box center [307, 109] width 550 height 92
click at [40, 106] on div "Add Column" at bounding box center [307, 109] width 550 height 92
click at [41, 120] on div "Add Column" at bounding box center [307, 109] width 550 height 92
click at [41, 136] on div "Add Column" at bounding box center [307, 109] width 550 height 92
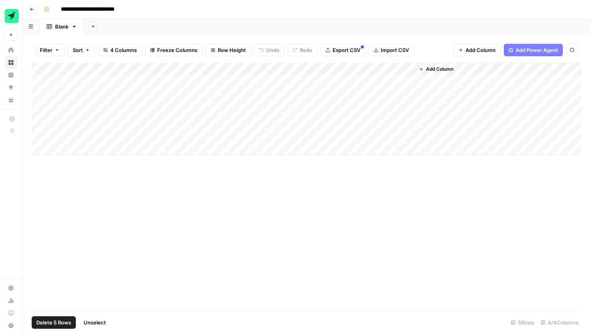
click at [53, 323] on span "Delete 5 Rows" at bounding box center [53, 323] width 35 height 8
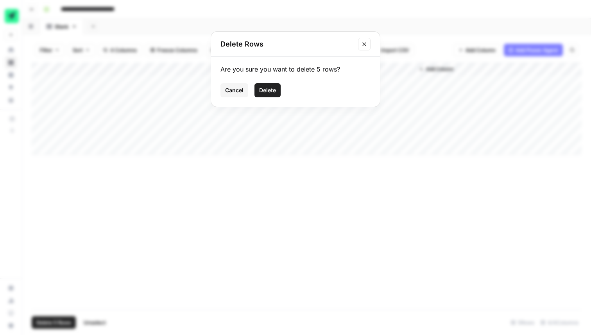
click at [271, 87] on span "Delete" at bounding box center [267, 90] width 17 height 8
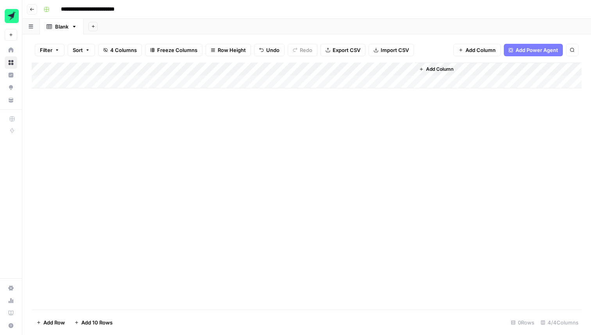
click at [443, 72] on span "Add Column" at bounding box center [439, 69] width 27 height 7
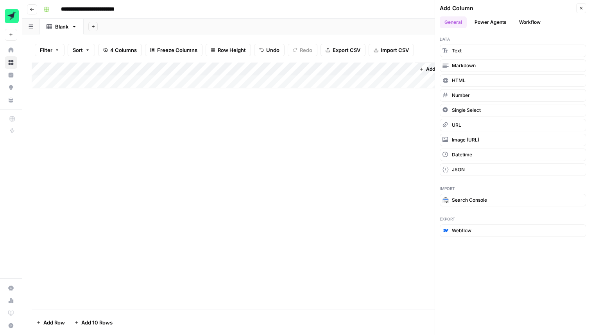
click at [101, 131] on div "Add Column" at bounding box center [307, 186] width 550 height 247
click at [581, 8] on icon "button" at bounding box center [581, 8] width 3 height 3
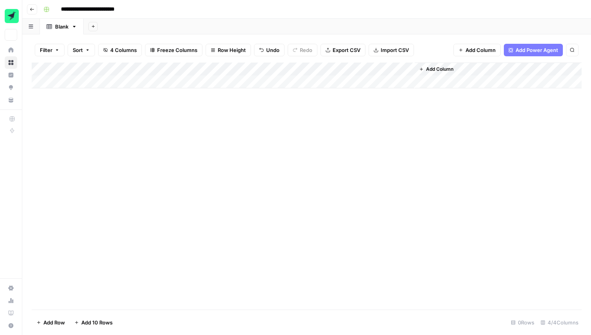
click at [237, 152] on div "Add Column" at bounding box center [307, 186] width 550 height 247
click at [88, 49] on icon "button" at bounding box center [87, 50] width 5 height 5
click at [35, 138] on div "Add Column" at bounding box center [307, 186] width 550 height 247
click at [63, 26] on div "Blank" at bounding box center [61, 27] width 13 height 8
click at [75, 27] on icon "button" at bounding box center [74, 26] width 5 height 5
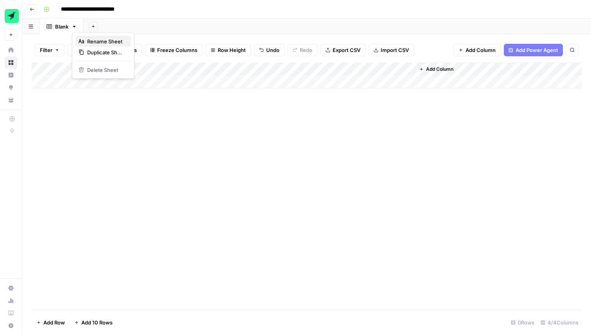
click at [100, 40] on span "Rename Sheet" at bounding box center [104, 42] width 35 height 8
type input "*"
type input "**********"
click at [161, 158] on div "Add Column" at bounding box center [307, 186] width 550 height 247
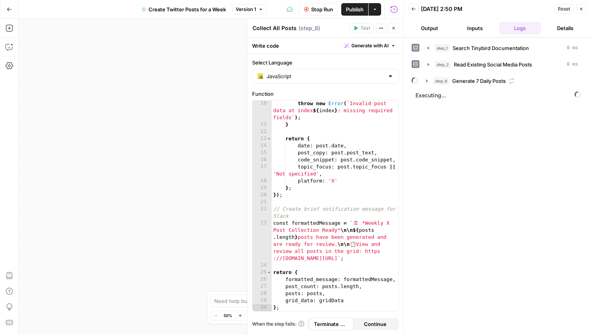
scroll to position [92, 0]
click at [427, 81] on icon "button" at bounding box center [428, 81] width 6 height 6
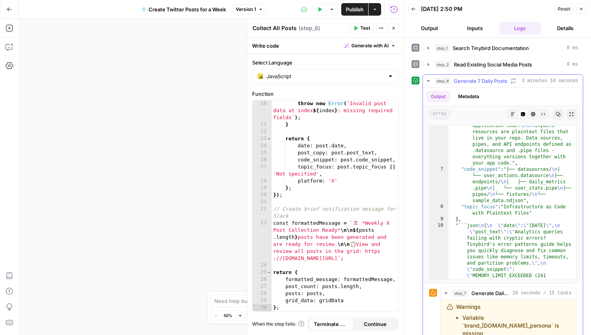
scroll to position [301, 0]
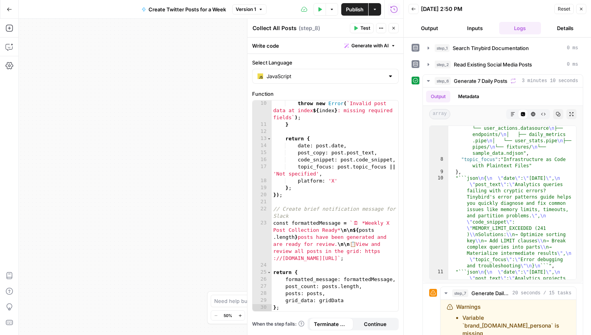
click at [203, 128] on div "Workflow Input Settings Inputs Search Knowledge Base Search Tinybird Documentat…" at bounding box center [211, 177] width 385 height 316
click at [581, 9] on icon "button" at bounding box center [581, 9] width 3 height 3
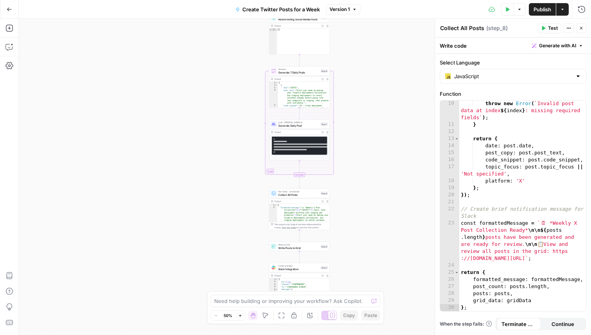
click at [297, 196] on span "Collect All Posts" at bounding box center [298, 195] width 41 height 4
click at [320, 185] on button "Test" at bounding box center [322, 186] width 12 height 5
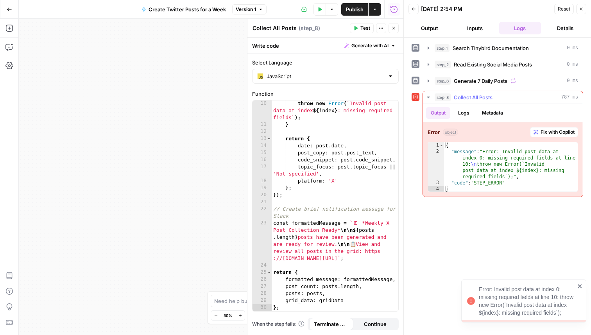
click at [563, 131] on span "Fix with Copilot" at bounding box center [558, 132] width 34 height 7
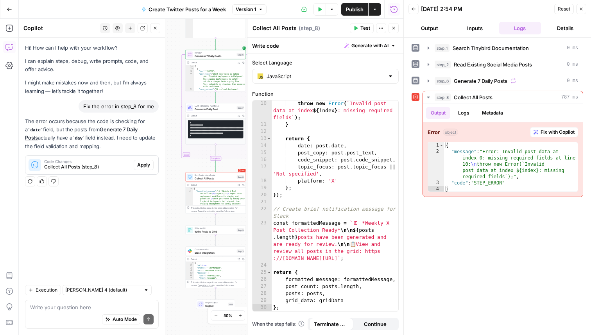
click at [206, 127] on code "**********" at bounding box center [274, 129] width 169 height 15
click at [208, 133] on code "**********" at bounding box center [274, 129] width 169 height 15
click at [425, 80] on icon "button" at bounding box center [428, 81] width 6 height 6
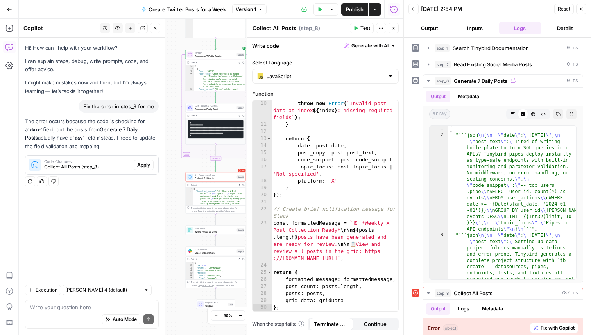
click at [59, 313] on div "Auto Mode Send" at bounding box center [92, 319] width 124 height 17
type textarea "o"
click at [559, 116] on icon "button" at bounding box center [558, 114] width 5 height 5
click at [73, 305] on textarea "No, they have a" at bounding box center [92, 307] width 124 height 8
paste textarea "[ "```json\n{\n \"date\": \"2025-10-16\",\n \"post_text\": \"Tired of writing b…"
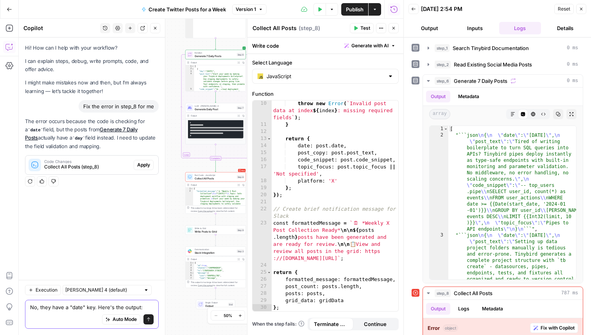
type textarea "No, they have a "date" key. Here's the output: [ "```json\n{\n \"date\": \"2025…"
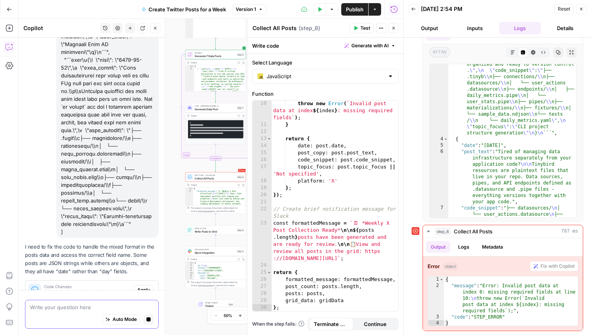
scroll to position [1001, 0]
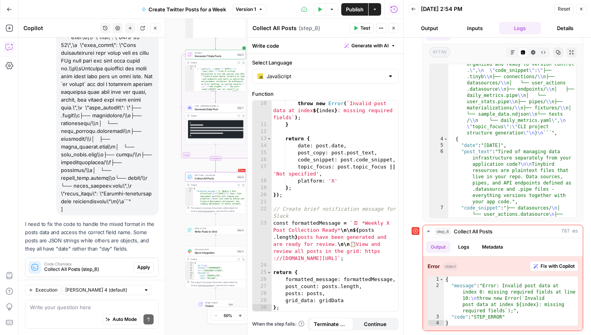
click at [154, 261] on div "Code Changes Collect All Posts (step_8) Apply" at bounding box center [91, 267] width 133 height 13
click at [147, 264] on span "Apply" at bounding box center [143, 267] width 13 height 7
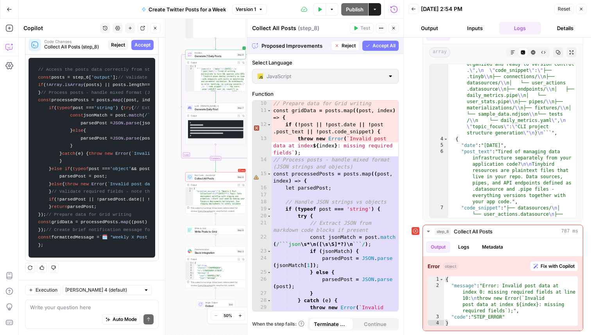
click at [380, 45] on span "Accept All" at bounding box center [384, 45] width 23 height 7
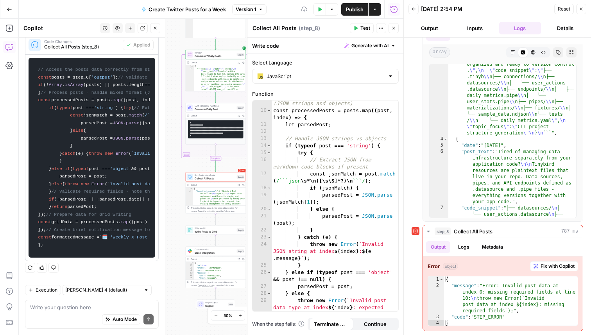
click at [363, 28] on span "Test" at bounding box center [366, 28] width 10 height 7
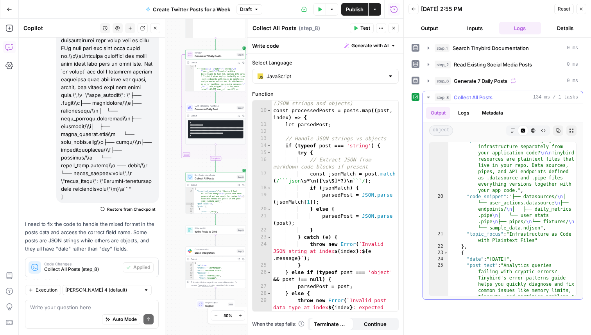
scroll to position [350, 0]
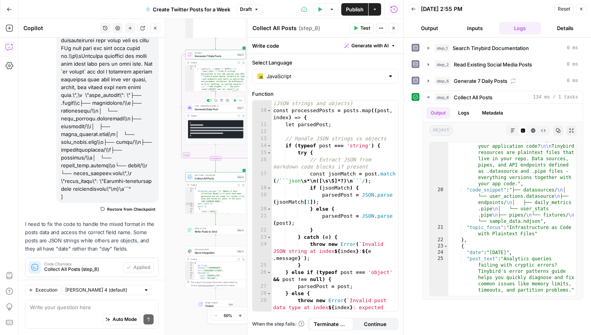
click at [207, 109] on span "Generate Daily Post" at bounding box center [215, 109] width 41 height 4
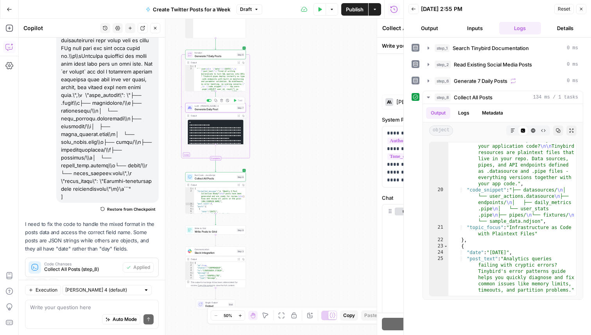
type textarea "Generate Daily Post"
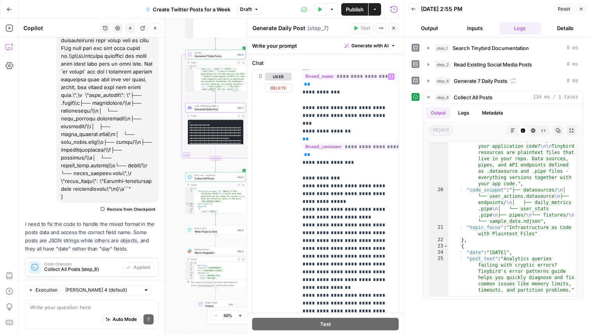
scroll to position [285, 0]
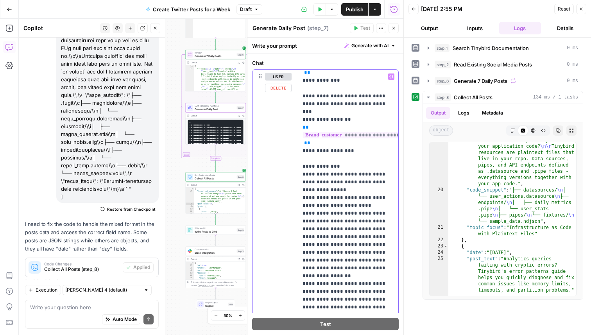
click at [333, 166] on p "**********" at bounding box center [348, 248] width 91 height 923
click at [339, 246] on p "**********" at bounding box center [348, 248] width 91 height 923
click at [337, 292] on p "**********" at bounding box center [348, 248] width 91 height 923
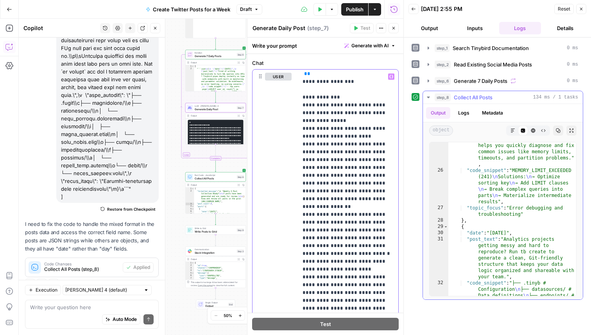
scroll to position [482, 0]
drag, startPoint x: 364, startPoint y: 238, endPoint x: 306, endPoint y: 228, distance: 58.7
click at [306, 228] on p "**********" at bounding box center [348, 187] width 91 height 938
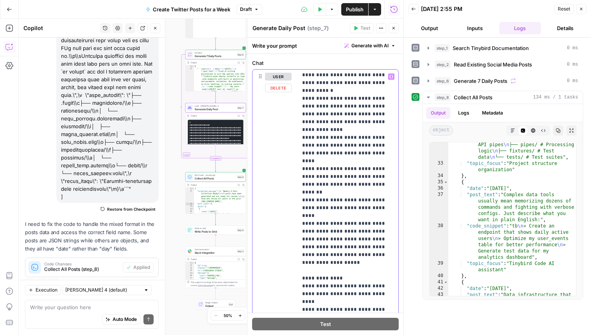
scroll to position [626, 0]
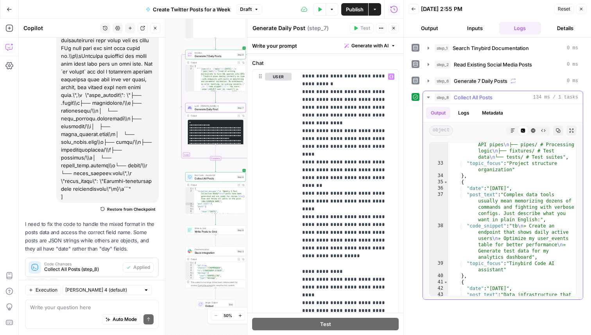
click at [428, 97] on icon "button" at bounding box center [428, 98] width 3 height 2
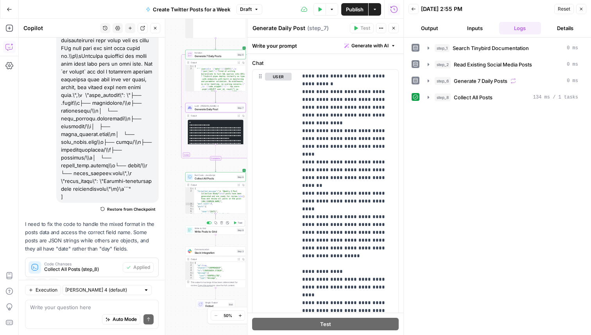
click at [233, 224] on button "Test" at bounding box center [238, 223] width 12 height 5
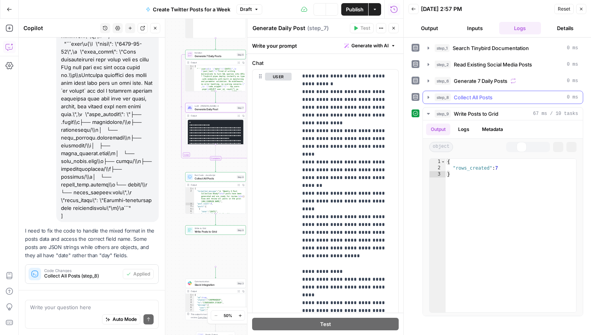
scroll to position [1026, 0]
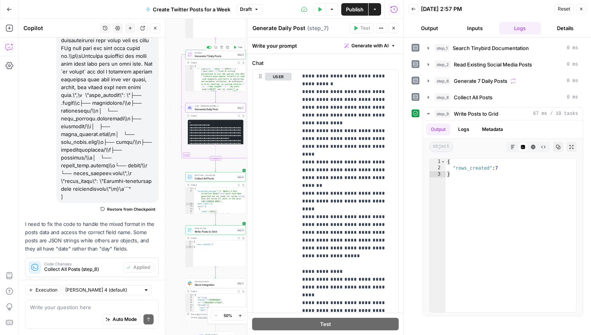
click at [206, 54] on span "Generate 7 Daily Posts" at bounding box center [215, 56] width 41 height 4
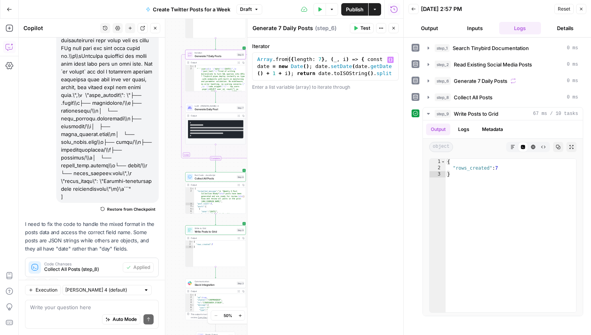
type textarea "**********"
click at [350, 70] on div "Array . from ({ length : 7 } , ( _ , i ) => { const date = new Date ( ) ; date …" at bounding box center [326, 94] width 140 height 77
click at [364, 27] on span "Test" at bounding box center [366, 28] width 10 height 7
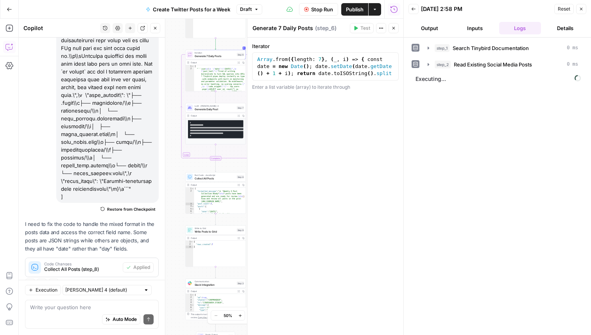
click at [494, 97] on div "step_1 Search Tinybird Documentation 0 ms step_2 Read Existing Social Media Pos…" at bounding box center [498, 186] width 172 height 290
click at [426, 62] on icon "button" at bounding box center [428, 64] width 6 height 6
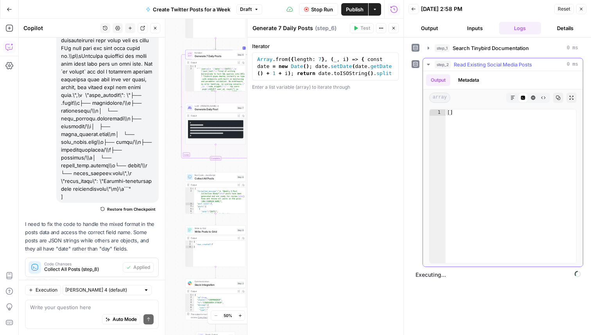
click at [426, 63] on icon "button" at bounding box center [428, 64] width 6 height 6
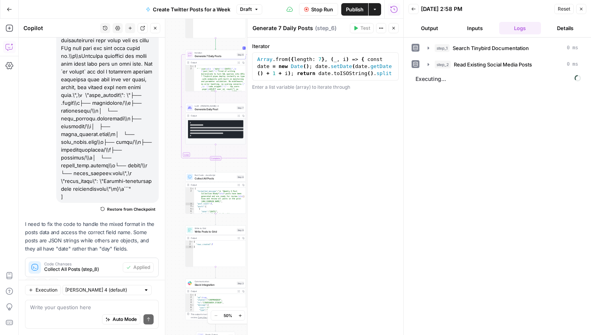
click at [318, 11] on span "Stop Run" at bounding box center [322, 9] width 22 height 8
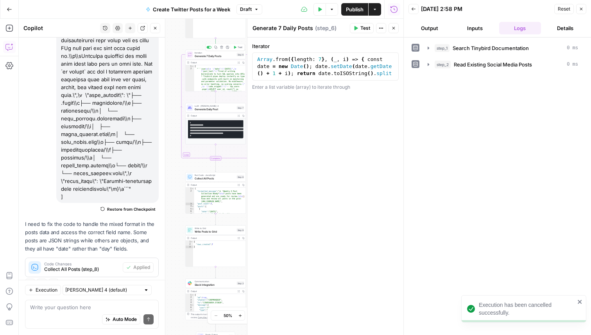
click at [201, 57] on span "Generate 7 Daily Posts" at bounding box center [215, 56] width 41 height 4
click at [579, 11] on button "Close" at bounding box center [581, 9] width 10 height 10
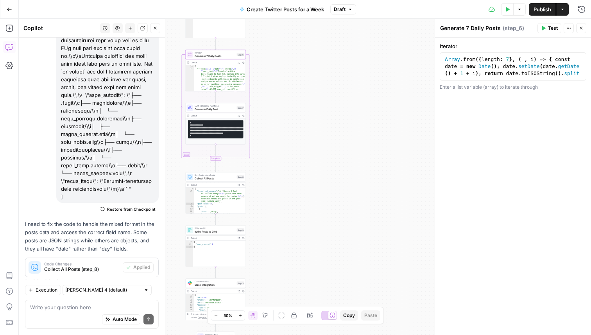
click at [86, 312] on div "Auto Mode Send" at bounding box center [92, 319] width 124 height 17
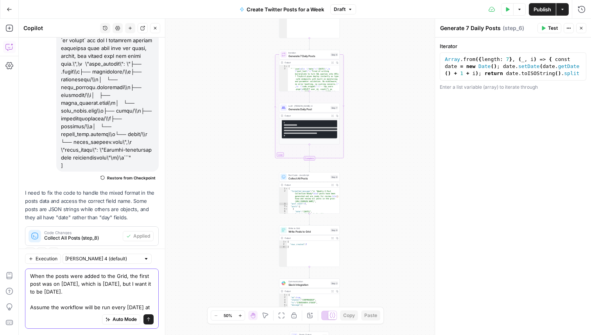
scroll to position [1065, 0]
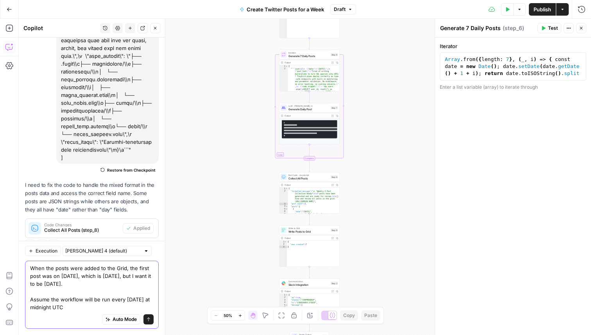
click at [39, 309] on textarea "When the posts were added to the Grid, the first post was on 10-15-2025, which …" at bounding box center [92, 287] width 124 height 47
click at [72, 311] on textarea "When the posts were added to the Grid, the first post was on 10-15-2025, which …" at bounding box center [92, 287] width 124 height 47
click at [68, 307] on textarea "When the posts were added to the Grid, the first post was on 10-15-2025, which …" at bounding box center [92, 287] width 124 height 47
drag, startPoint x: 68, startPoint y: 307, endPoint x: 23, endPoint y: 298, distance: 45.2
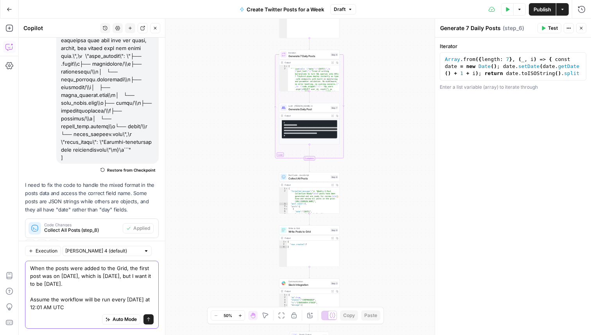
click at [23, 298] on div "Execution Claude Sonnet 4 (default) When the posts were added to the Grid, the …" at bounding box center [92, 288] width 146 height 94
drag, startPoint x: 88, startPoint y: 311, endPoint x: 134, endPoint y: 301, distance: 46.8
click at [134, 301] on div "When the posts were added to the Grid, the first post was on 10-15-2025, which …" at bounding box center [92, 295] width 134 height 68
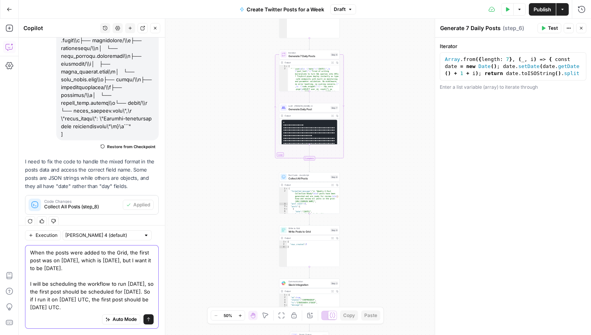
scroll to position [1096, 0]
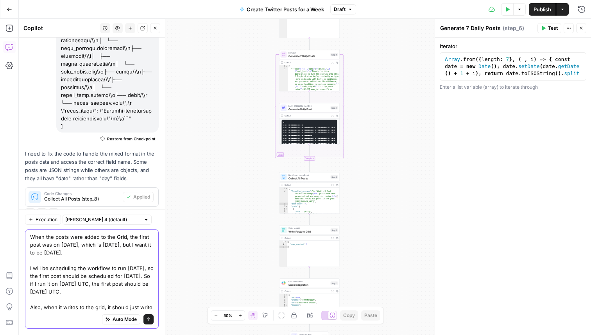
click at [115, 298] on textarea "When the posts were added to the Grid, the first post was on 10-15-2025, which …" at bounding box center [92, 272] width 124 height 78
click at [148, 307] on textarea "When the posts were added to the Grid, the first post was on 10-15-2025, which …" at bounding box center [92, 272] width 124 height 78
click at [150, 307] on textarea "When the posts were added to the Grid, the first post was on 10-15-2025, which …" at bounding box center [92, 272] width 124 height 78
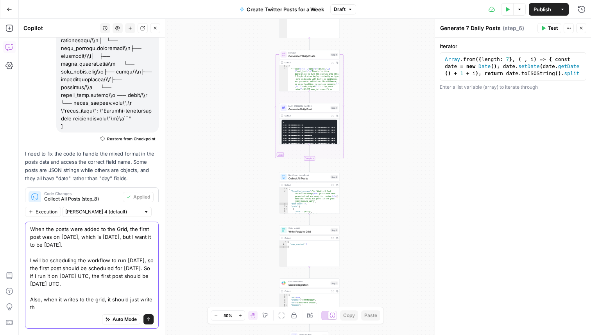
scroll to position [1104, 0]
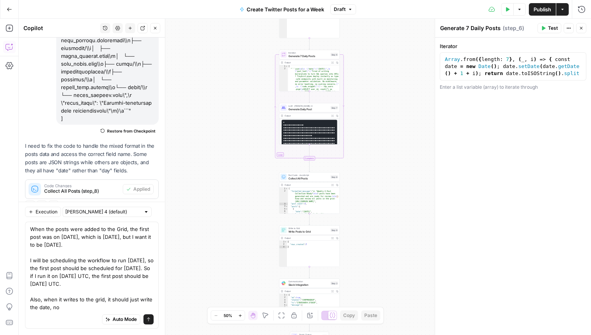
drag, startPoint x: 69, startPoint y: 313, endPoint x: 27, endPoint y: 301, distance: 43.9
click at [27, 301] on div "When the posts were added to the Grid, the first post was on 10-15-2025, which …" at bounding box center [92, 275] width 134 height 107
click at [29, 301] on div "When the posts were added to the Grid, the first post was on 10-15-2025, which …" at bounding box center [92, 275] width 134 height 107
drag, startPoint x: 30, startPoint y: 301, endPoint x: 61, endPoint y: 306, distance: 30.6
click at [61, 306] on textarea "When the posts were added to the Grid, the first post was on 10-15-2025, which …" at bounding box center [92, 268] width 124 height 86
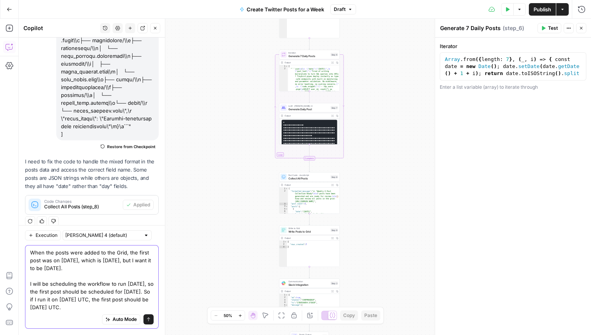
scroll to position [1081, 0]
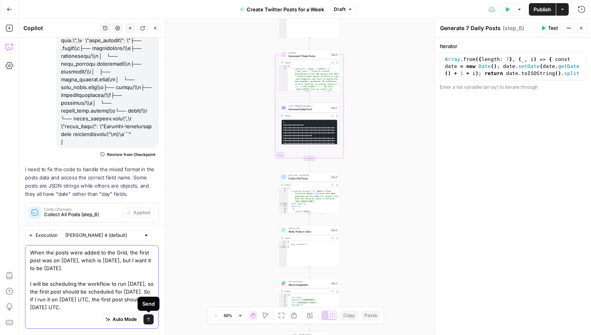
type textarea "When the posts were added to the Grid, the first post was on 10-15-2025, which …"
click at [150, 316] on button "Send" at bounding box center [149, 319] width 10 height 10
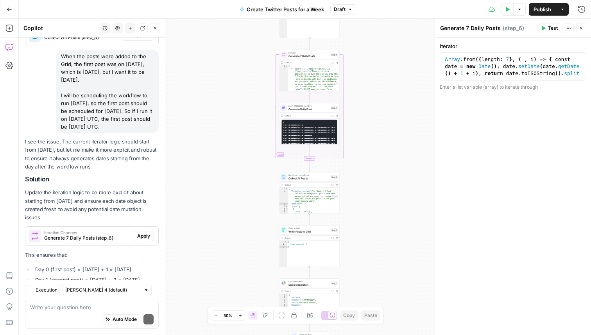
scroll to position [1306, 0]
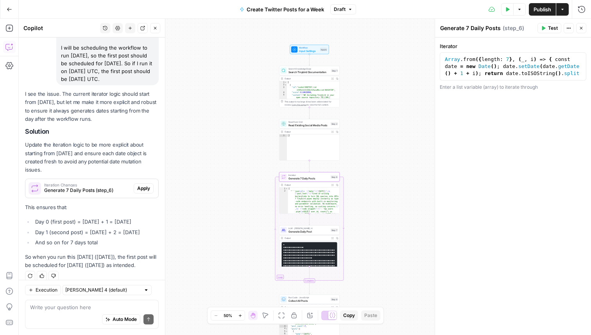
click at [148, 179] on div "Iteration Changes Generate 7 Daily Posts (step_6) Apply" at bounding box center [91, 188] width 133 height 19
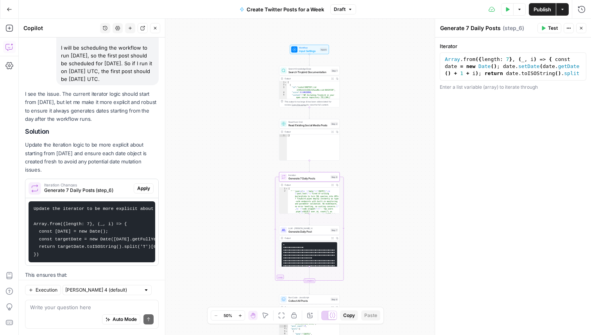
click at [148, 185] on span "Apply" at bounding box center [143, 188] width 13 height 7
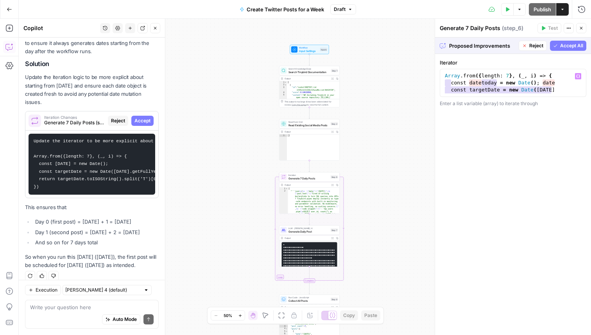
scroll to position [0, 0]
click at [569, 45] on span "Accept All" at bounding box center [571, 45] width 23 height 7
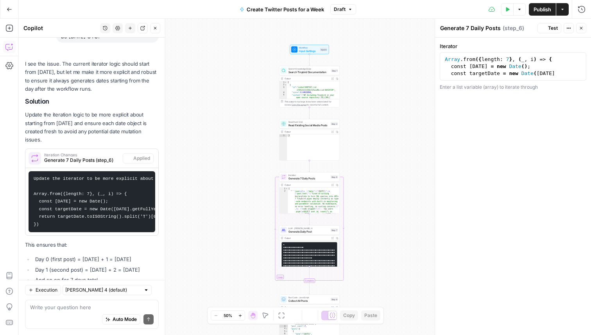
scroll to position [1386, 0]
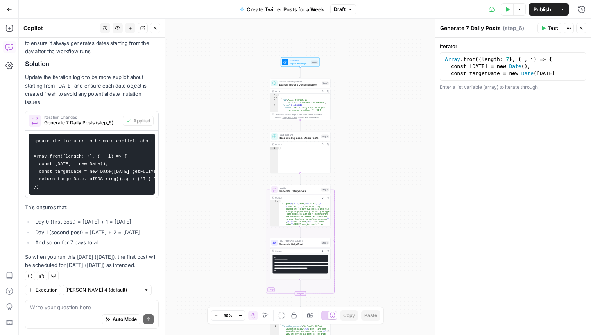
type textarea "*"
click at [300, 201] on div "[ "```json \n { \n \" date \" : \" 2025-10-16 \" , \n \" post_text \" : \" Tire…" at bounding box center [305, 233] width 52 height 67
click at [318, 189] on span "Generate 7 Daily Posts" at bounding box center [299, 191] width 41 height 4
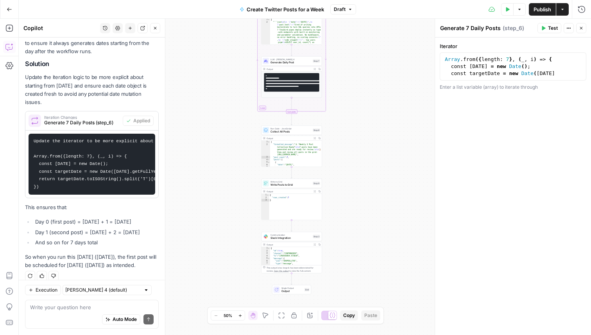
click at [288, 181] on span "Write to Grid" at bounding box center [291, 181] width 41 height 3
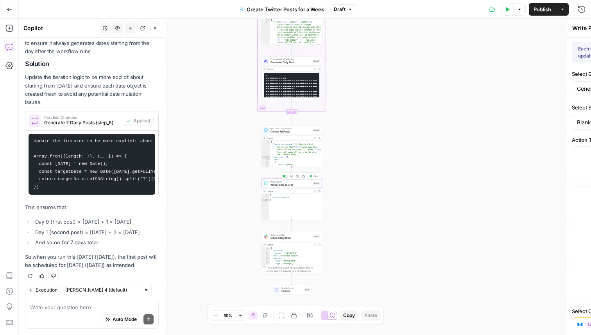
type input "Social Posts"
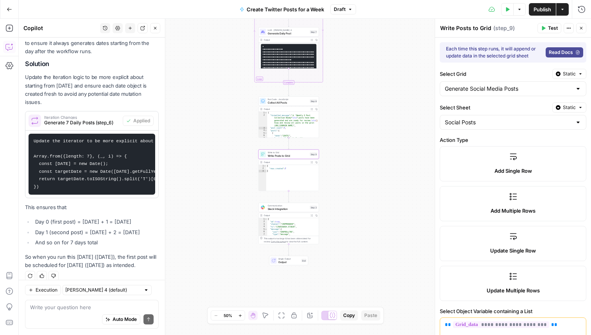
click at [289, 208] on span "Slack Integration" at bounding box center [288, 209] width 41 height 4
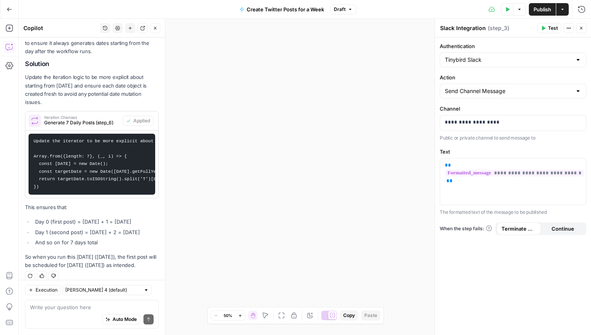
click at [547, 12] on span "Publish" at bounding box center [543, 9] width 18 height 8
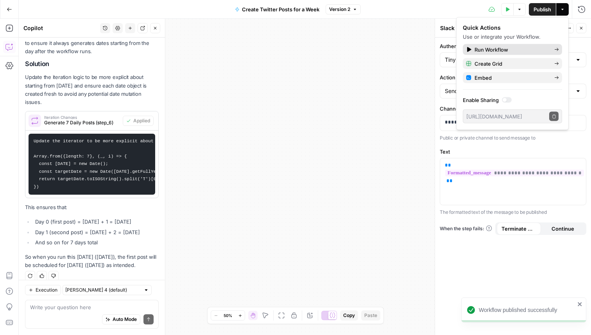
click at [496, 50] on span "Run Workflow" at bounding box center [492, 50] width 34 height 8
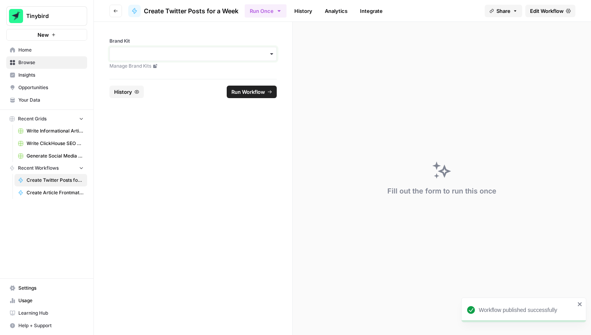
click at [264, 54] on input "Brand Kit" at bounding box center [193, 54] width 157 height 8
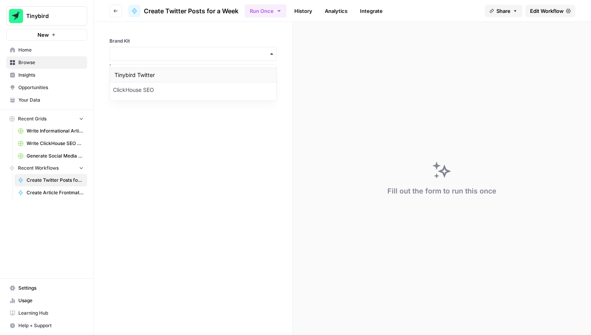
click at [138, 73] on div "Tinybird Twitter" at bounding box center [193, 75] width 167 height 15
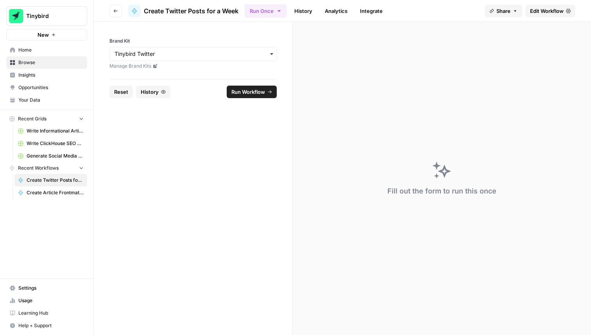
click at [260, 92] on span "Run Workflow" at bounding box center [248, 92] width 34 height 8
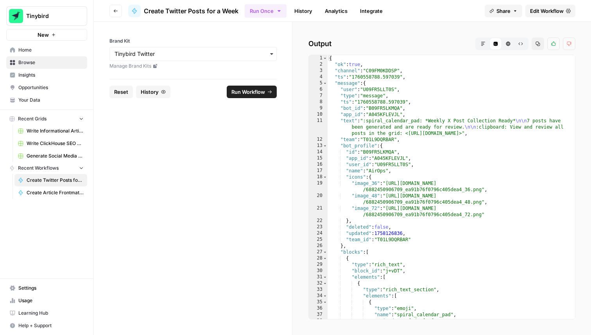
click at [537, 12] on span "Edit Workflow" at bounding box center [547, 11] width 34 height 8
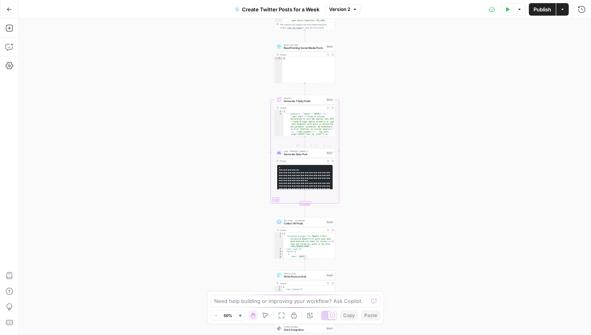
click at [296, 175] on code "**********" at bounding box center [305, 182] width 52 height 30
click at [300, 100] on span "Generate 7 Daily Posts" at bounding box center [304, 101] width 41 height 4
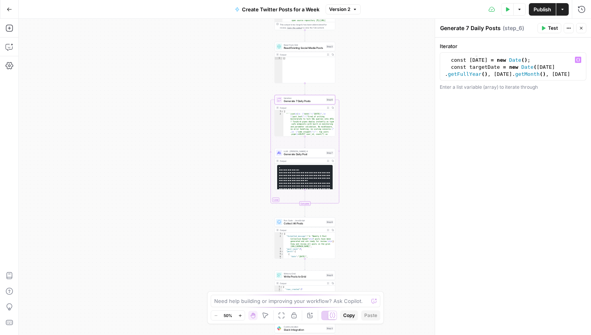
scroll to position [14, 0]
click at [489, 72] on div "const targetDate = new Date ( today . getFullYear ( ) , today . getMonth ( ) , …" at bounding box center [513, 84] width 140 height 56
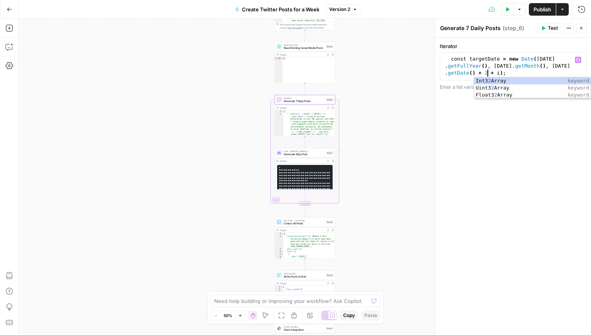
scroll to position [0, 20]
type textarea "**********"
click at [485, 146] on div "**********" at bounding box center [513, 187] width 156 height 298
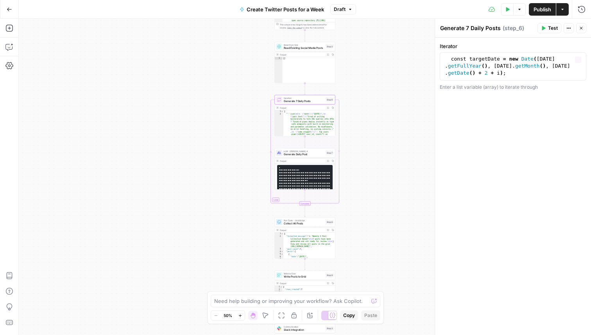
click at [510, 46] on label "Iterator" at bounding box center [513, 46] width 147 height 8
click at [505, 133] on div "**********" at bounding box center [513, 187] width 156 height 298
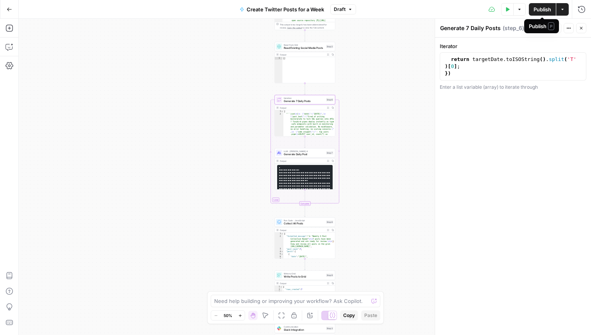
click at [564, 12] on button "Actions" at bounding box center [562, 9] width 13 height 13
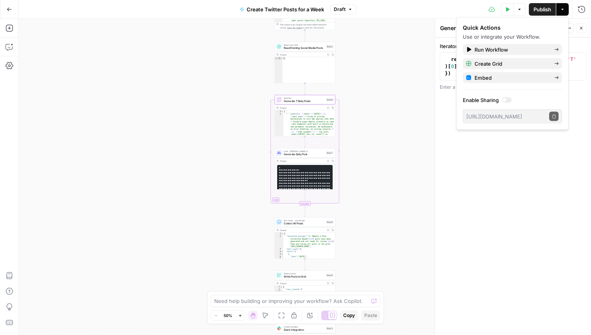
click at [544, 13] on span "Publish" at bounding box center [543, 9] width 18 height 8
click at [500, 192] on div "**********" at bounding box center [513, 187] width 156 height 298
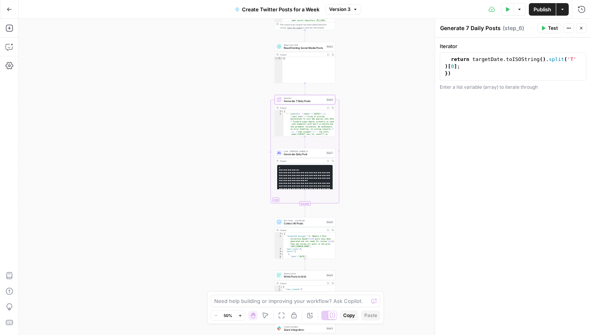
click at [11, 12] on icon "button" at bounding box center [9, 9] width 5 height 5
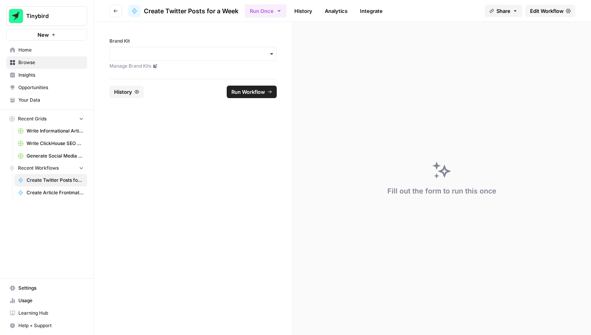
click at [37, 101] on span "Your Data" at bounding box center [50, 100] width 65 height 7
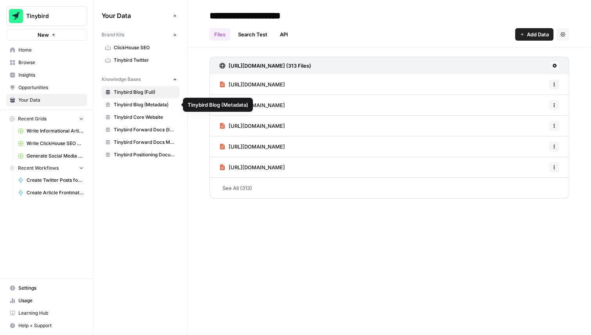
click at [133, 60] on span "Tinybird Twitter" at bounding box center [145, 60] width 62 height 7
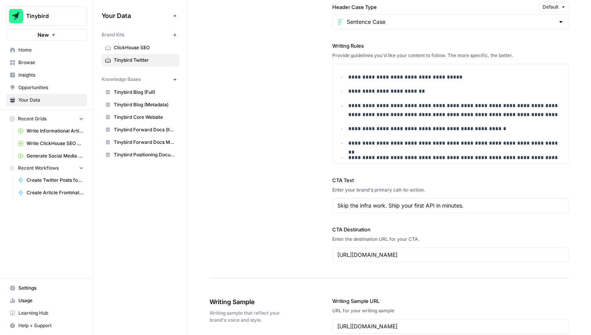
scroll to position [14, 0]
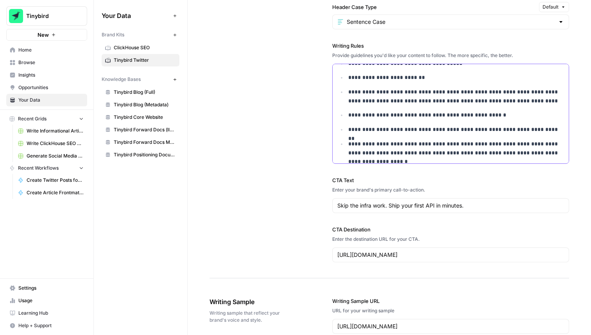
click at [562, 156] on p "**********" at bounding box center [456, 149] width 216 height 18
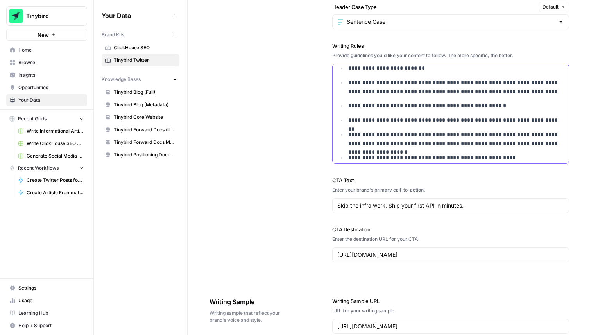
click at [403, 158] on p "**********" at bounding box center [456, 157] width 216 height 9
click at [533, 160] on p "**********" at bounding box center [456, 157] width 216 height 9
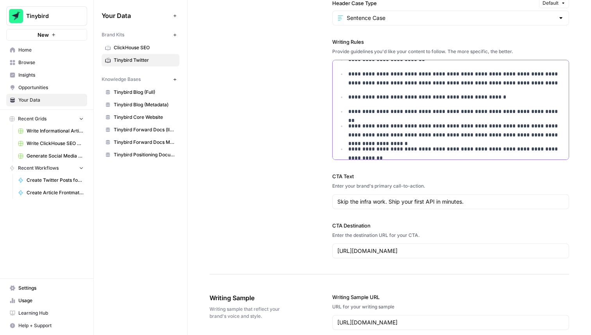
scroll to position [747, 0]
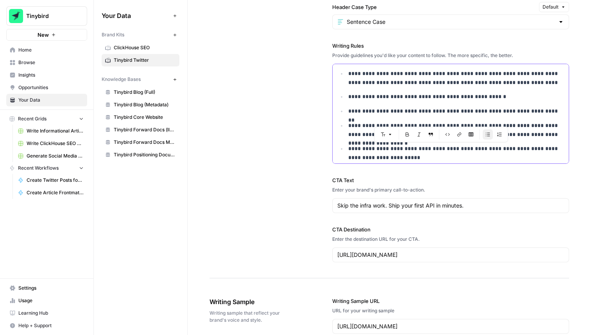
drag, startPoint x: 441, startPoint y: 161, endPoint x: 459, endPoint y: 154, distance: 20.0
click at [459, 153] on p "**********" at bounding box center [456, 153] width 216 height 18
click at [421, 156] on p "**********" at bounding box center [456, 153] width 216 height 18
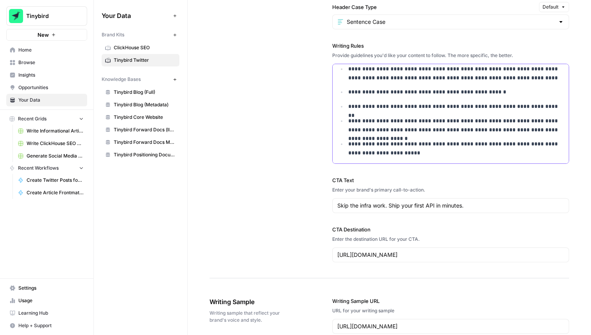
drag, startPoint x: 413, startPoint y: 162, endPoint x: 403, endPoint y: 155, distance: 12.0
click at [403, 155] on div "**********" at bounding box center [451, 95] width 236 height 136
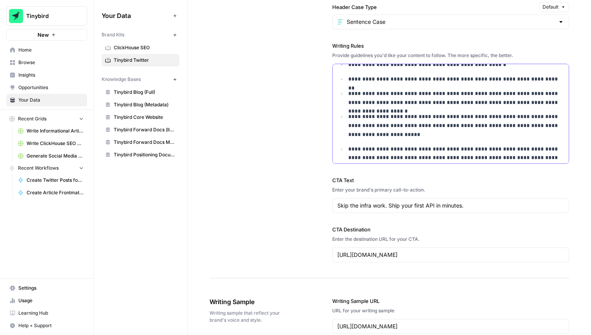
scroll to position [73, 0]
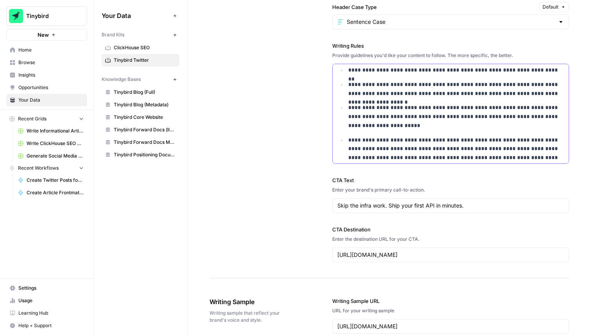
click at [495, 157] on p "**********" at bounding box center [456, 149] width 216 height 27
drag, startPoint x: 530, startPoint y: 159, endPoint x: 472, endPoint y: 160, distance: 58.7
click at [472, 160] on p "**********" at bounding box center [456, 149] width 216 height 27
click at [529, 158] on p "**********" at bounding box center [456, 149] width 216 height 27
click at [560, 160] on p "**********" at bounding box center [456, 149] width 216 height 27
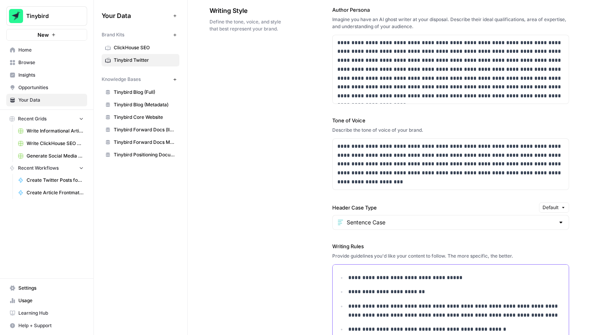
scroll to position [558, 0]
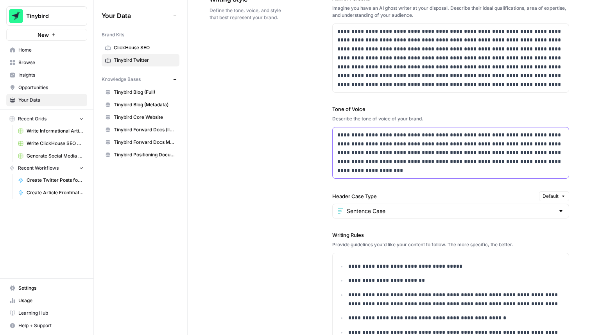
click at [371, 168] on p "**********" at bounding box center [450, 153] width 227 height 45
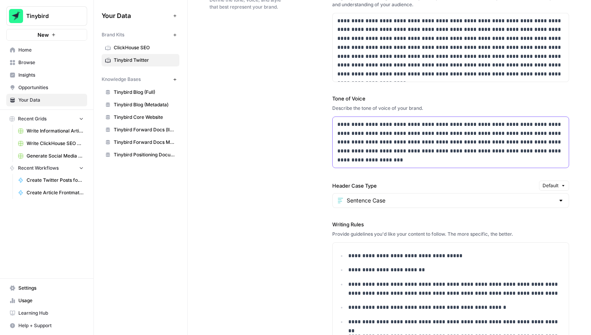
scroll to position [551, 0]
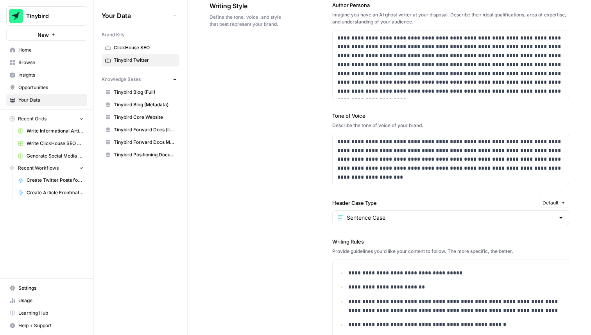
click at [298, 194] on div "**********" at bounding box center [390, 230] width 360 height 489
click at [61, 178] on span "Create Twitter Posts for a Week" at bounding box center [55, 180] width 57 height 7
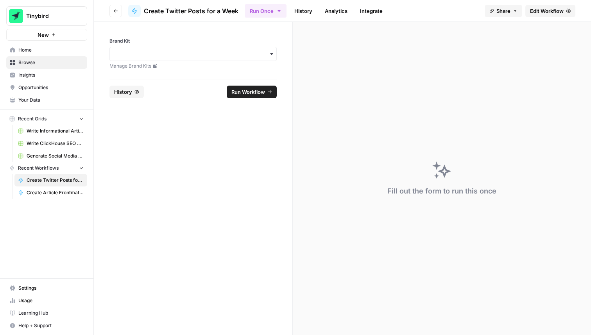
click at [553, 13] on span "Edit Workflow" at bounding box center [547, 11] width 34 height 8
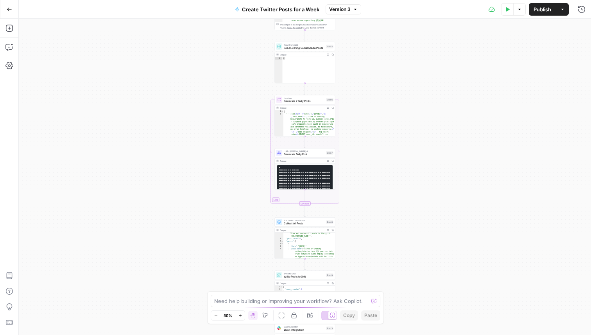
scroll to position [21, 0]
click at [305, 189] on code "**********" at bounding box center [305, 182] width 52 height 30
click at [305, 196] on icon "Edge from step_7 to step_6-iteration-end" at bounding box center [305, 196] width 0 height 13
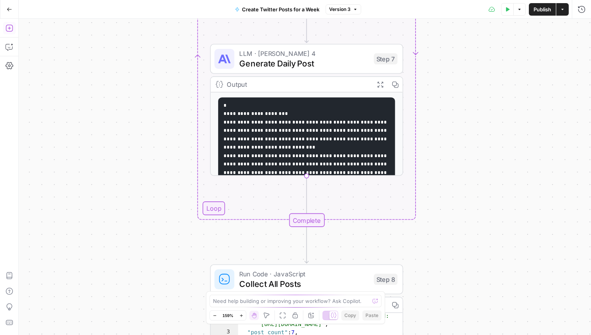
click at [6, 30] on icon "button" at bounding box center [8, 28] width 7 height 7
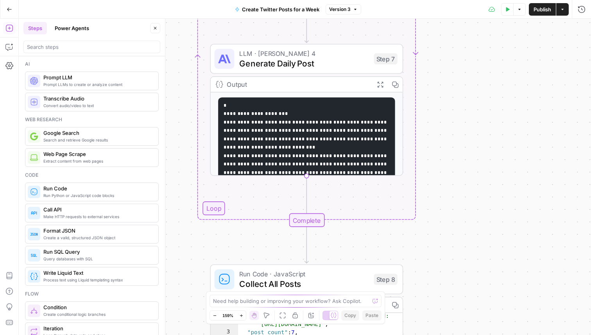
scroll to position [0, 0]
click at [70, 27] on button "Power Agents" at bounding box center [72, 28] width 44 height 13
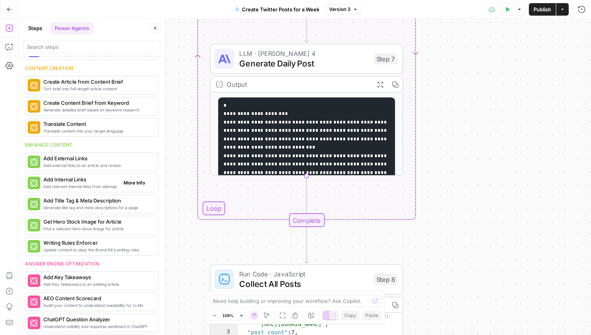
scroll to position [116, 0]
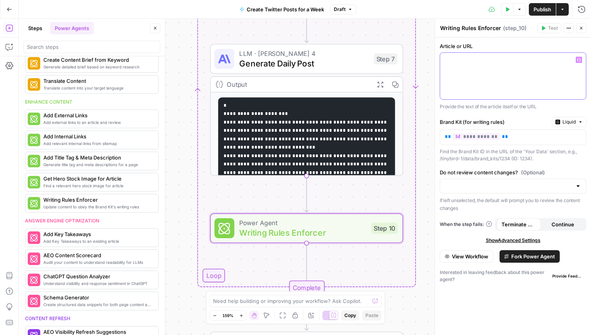
click at [476, 68] on div at bounding box center [513, 76] width 146 height 47
click at [508, 138] on p "**********" at bounding box center [513, 137] width 136 height 8
click at [475, 69] on div at bounding box center [513, 76] width 146 height 47
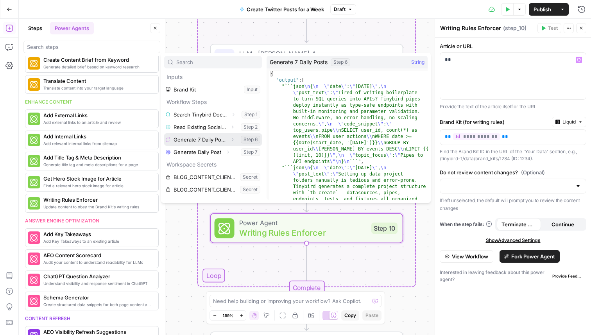
click at [233, 141] on icon "button" at bounding box center [232, 139] width 5 height 5
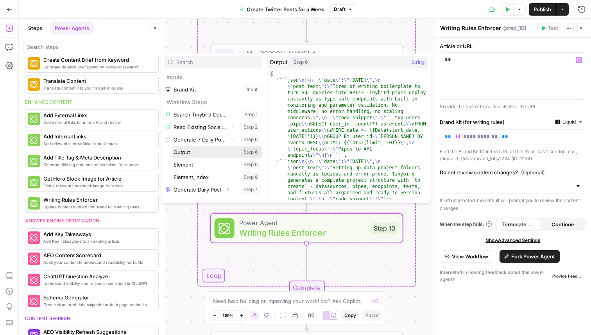
click at [197, 152] on icon "button" at bounding box center [197, 152] width 2 height 3
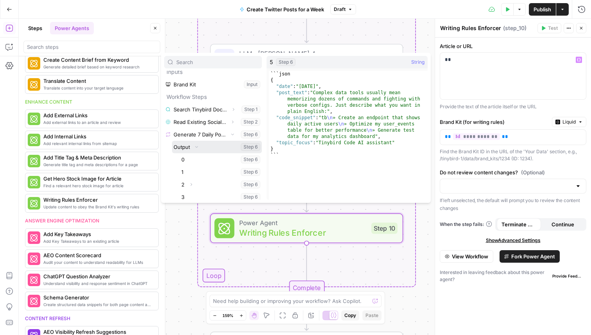
scroll to position [5, 0]
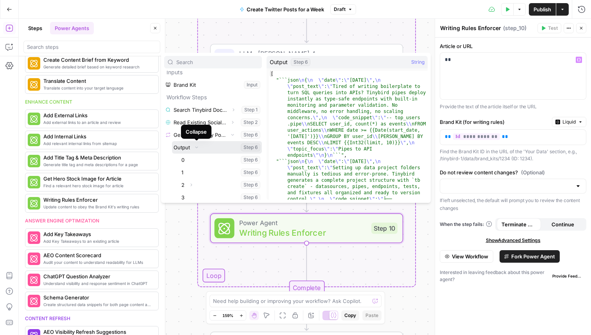
click at [199, 146] on button "Collapse" at bounding box center [197, 147] width 10 height 10
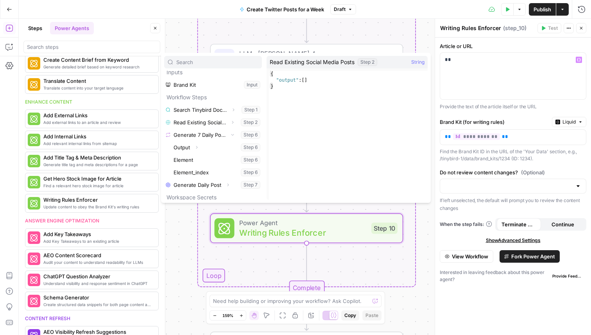
click at [408, 39] on div "Workflow Input Settings Inputs Search Knowledge Base Search Tinybird Documentat…" at bounding box center [305, 177] width 572 height 316
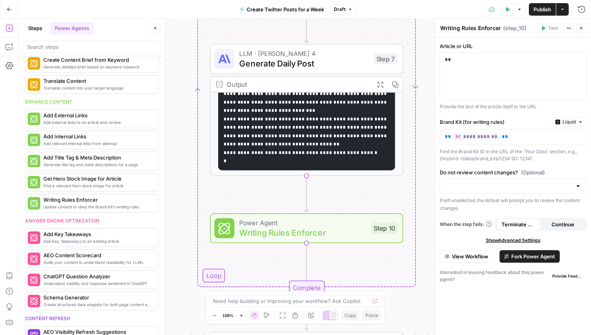
scroll to position [0, 0]
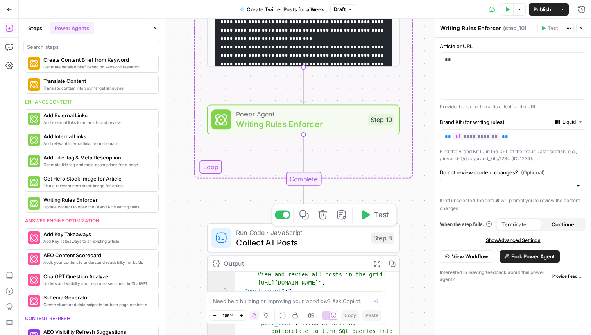
click at [307, 237] on span "Collect All Posts" at bounding box center [300, 242] width 129 height 13
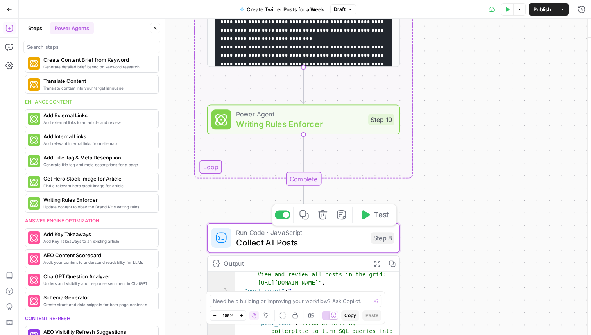
type textarea "Collect All Posts"
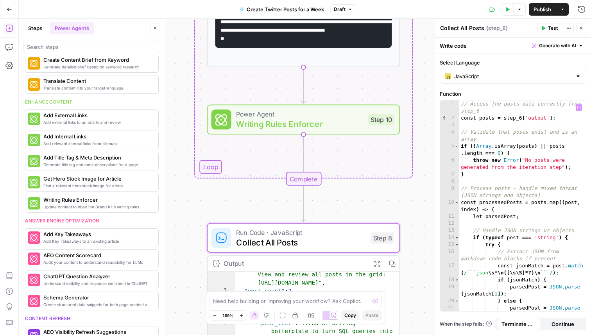
scroll to position [0, 0]
click at [322, 97] on icon "button" at bounding box center [322, 96] width 9 height 9
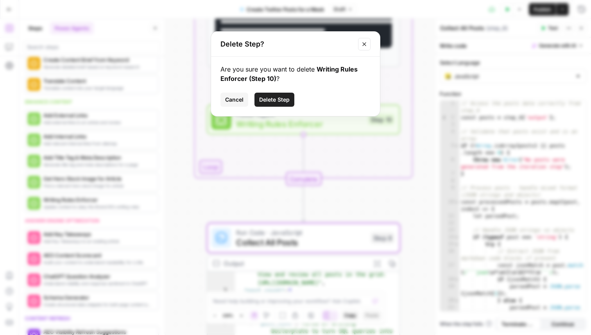
click at [288, 99] on span "Delete Step" at bounding box center [274, 100] width 30 height 8
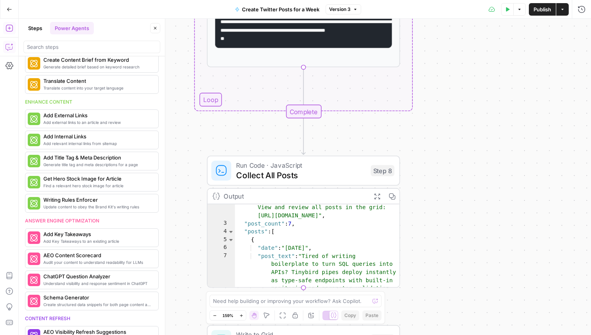
click at [13, 47] on icon "button" at bounding box center [9, 47] width 8 height 8
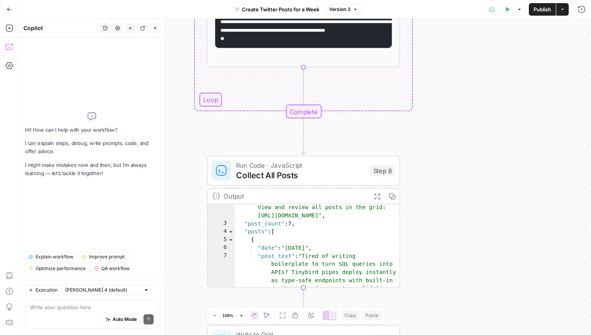
click at [95, 309] on textarea at bounding box center [92, 307] width 124 height 8
type textarea "a"
type textarea "Add a writing rules en"
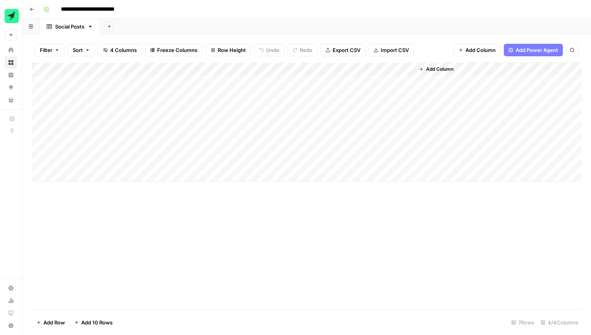
click at [82, 66] on div "Add Column" at bounding box center [307, 122] width 550 height 119
click at [122, 200] on div "Add Column" at bounding box center [307, 186] width 550 height 247
click at [113, 69] on div "Add Column" at bounding box center [307, 122] width 550 height 119
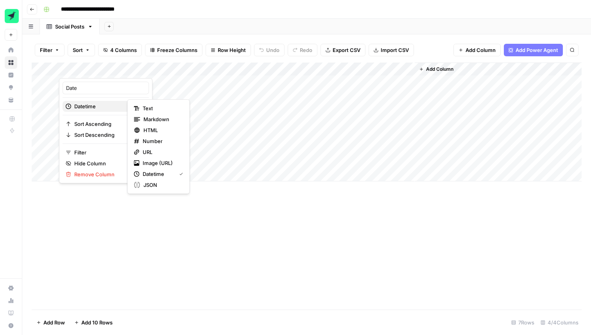
click at [100, 108] on div "Datetime" at bounding box center [106, 106] width 80 height 8
click at [146, 108] on span "Text" at bounding box center [148, 108] width 10 height 8
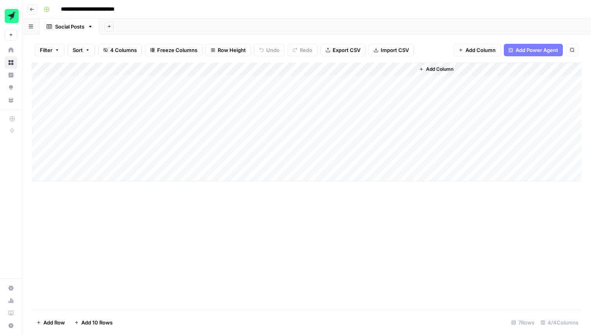
click at [102, 80] on div "Add Column" at bounding box center [307, 122] width 550 height 119
click at [39, 80] on div "Add Column" at bounding box center [307, 122] width 550 height 119
click at [38, 98] on div "Add Column" at bounding box center [307, 122] width 550 height 119
click at [38, 106] on div "Add Column" at bounding box center [307, 122] width 550 height 119
click at [39, 123] on div "Add Column" at bounding box center [307, 122] width 550 height 119
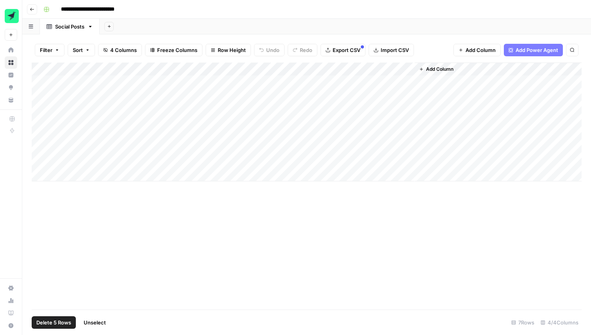
click at [41, 135] on div "Add Column" at bounding box center [307, 122] width 550 height 119
click at [40, 148] on div "Add Column" at bounding box center [307, 122] width 550 height 119
click at [41, 162] on div "Add Column" at bounding box center [307, 122] width 550 height 119
click at [64, 323] on span "Delete 7 Rows" at bounding box center [53, 323] width 34 height 8
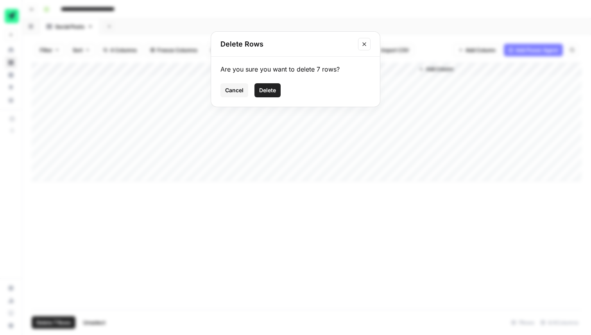
click at [271, 90] on span "Delete" at bounding box center [267, 90] width 17 height 8
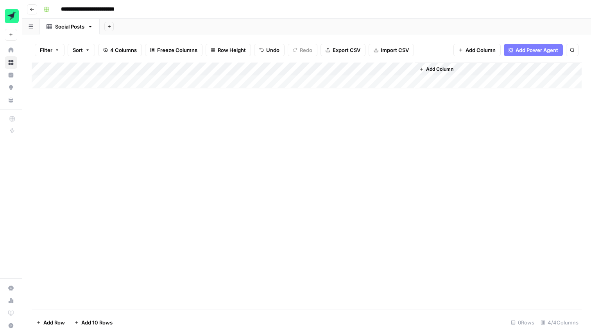
click at [156, 70] on div "Add Column" at bounding box center [307, 76] width 550 height 26
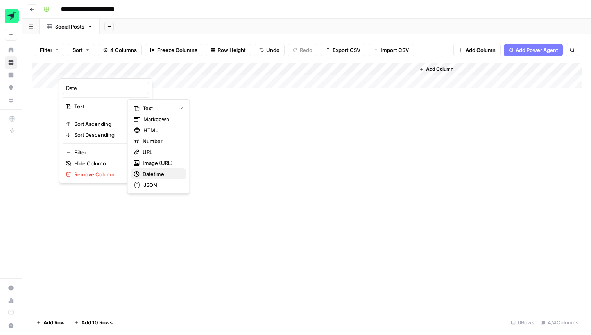
click at [161, 176] on span "Datetime" at bounding box center [154, 174] width 22 height 8
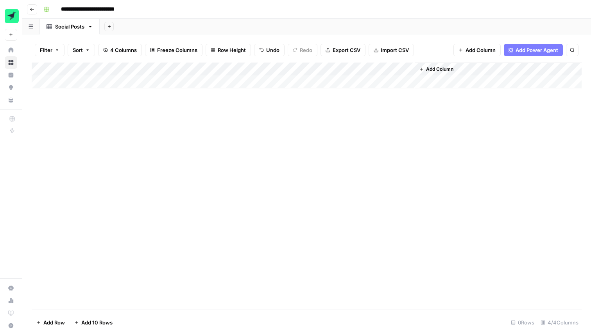
click at [156, 68] on div "Add Column" at bounding box center [307, 76] width 550 height 26
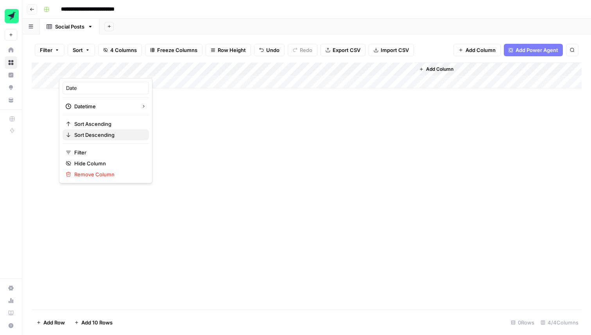
click at [106, 135] on span "Sort Descending" at bounding box center [94, 135] width 40 height 8
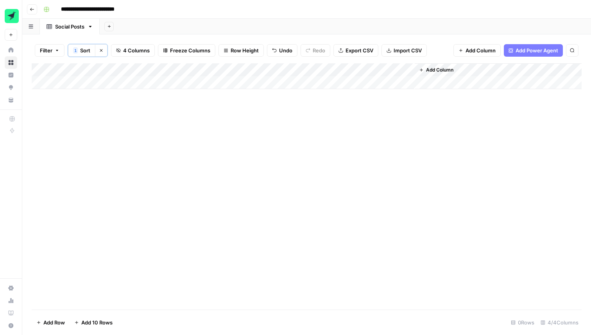
click at [189, 134] on div "Add Column" at bounding box center [307, 186] width 550 height 246
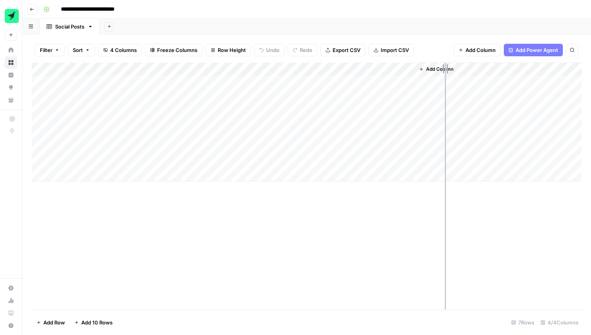
drag, startPoint x: 332, startPoint y: 69, endPoint x: 479, endPoint y: 74, distance: 146.7
click at [479, 74] on div "Add Column" at bounding box center [307, 122] width 550 height 119
drag, startPoint x: 455, startPoint y: 66, endPoint x: 309, endPoint y: 66, distance: 145.9
click at [309, 66] on div "Add Column" at bounding box center [307, 122] width 550 height 119
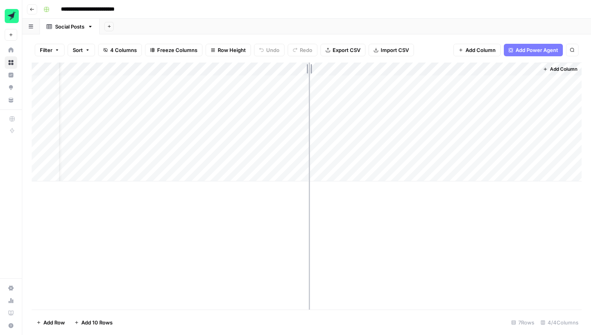
scroll to position [0, 0]
click at [422, 70] on icon "button" at bounding box center [422, 69] width 5 height 5
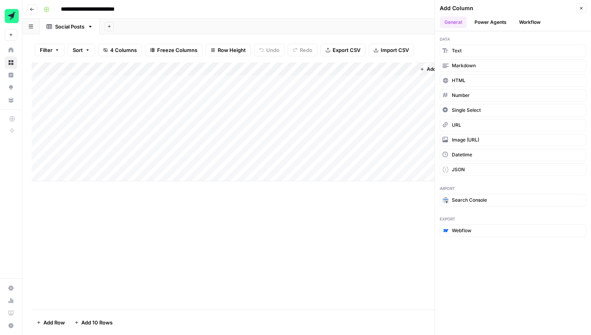
click at [499, 19] on button "Power Agents" at bounding box center [490, 22] width 41 height 12
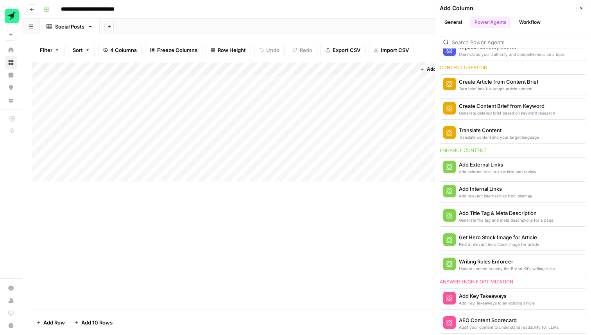
scroll to position [100, 0]
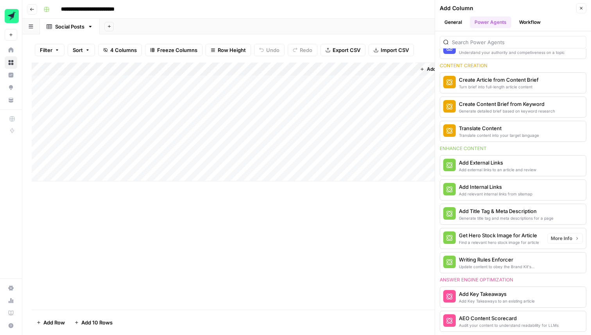
click at [490, 263] on div "Writing Rules Enforcer" at bounding box center [500, 260] width 82 height 8
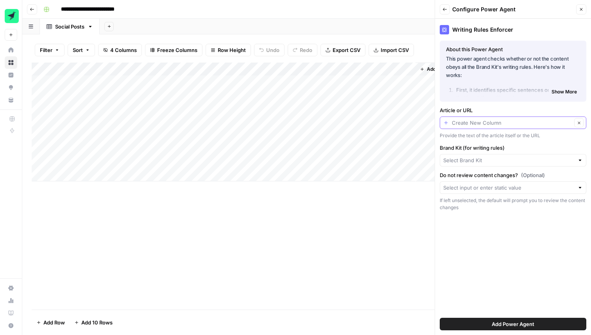
click at [491, 123] on input "Article or URL" at bounding box center [512, 123] width 120 height 8
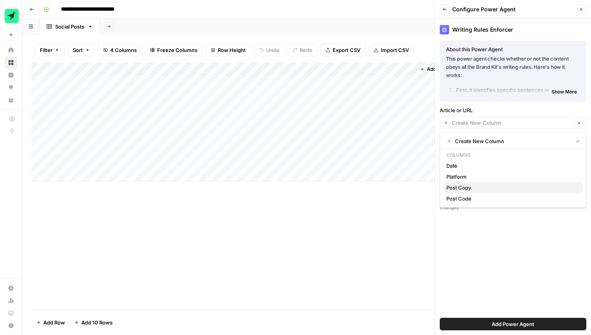
click at [469, 187] on span "Post Copy" at bounding box center [459, 188] width 25 height 8
type input "Post Copy"
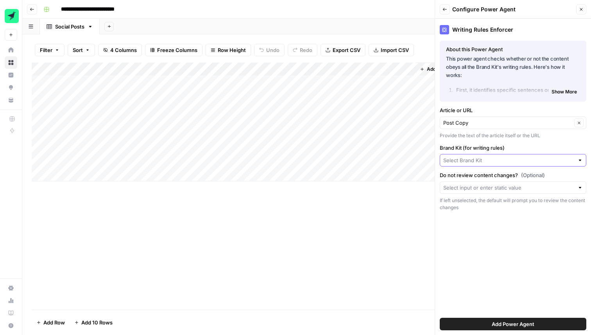
click at [497, 159] on input "Brand Kit (for writing rules)" at bounding box center [508, 160] width 131 height 8
click at [470, 181] on span "Tinybird Twitter" at bounding box center [465, 179] width 37 height 8
type input "Tinybird Twitter"
click at [500, 322] on span "Add Power Agent" at bounding box center [513, 324] width 43 height 8
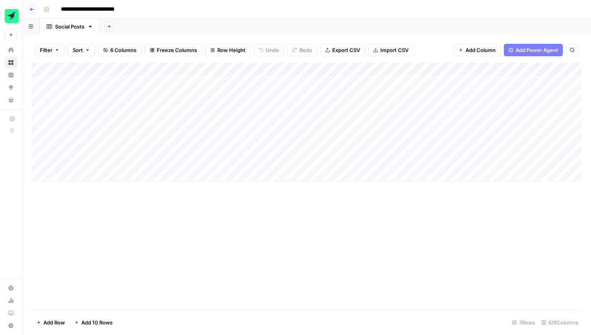
click at [459, 82] on div "Add Column" at bounding box center [307, 122] width 550 height 119
drag, startPoint x: 332, startPoint y: 68, endPoint x: 391, endPoint y: 76, distance: 60.4
click at [391, 76] on div "Add Column" at bounding box center [307, 122] width 550 height 119
drag, startPoint x: 390, startPoint y: 71, endPoint x: 421, endPoint y: 71, distance: 30.9
click at [420, 71] on div "Add Column" at bounding box center [307, 122] width 550 height 119
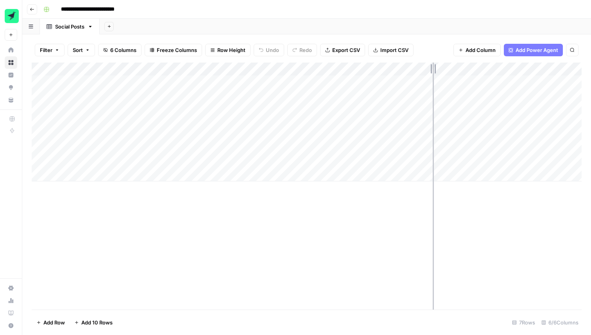
drag, startPoint x: 419, startPoint y: 71, endPoint x: 446, endPoint y: 71, distance: 27.4
click at [445, 71] on div "Add Column" at bounding box center [307, 122] width 550 height 119
drag, startPoint x: 444, startPoint y: 69, endPoint x: 484, endPoint y: 69, distance: 39.9
click at [483, 69] on div "Add Column" at bounding box center [307, 122] width 550 height 119
drag, startPoint x: 482, startPoint y: 69, endPoint x: 521, endPoint y: 69, distance: 39.1
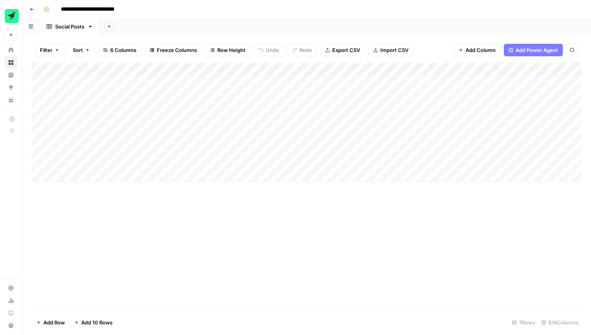
click at [521, 69] on div "Add Column" at bounding box center [307, 122] width 550 height 119
click at [271, 232] on div "Add Column" at bounding box center [307, 186] width 550 height 247
click at [539, 70] on div "Add Column" at bounding box center [560, 122] width 43 height 119
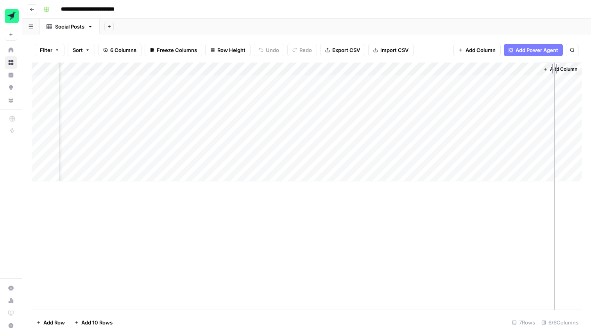
drag, startPoint x: 537, startPoint y: 70, endPoint x: 591, endPoint y: 72, distance: 53.6
click at [591, 72] on div "Filter Sort 6 Columns Freeze Columns Row Height Undo Redo Export CSV Import CSV…" at bounding box center [306, 184] width 569 height 301
click at [481, 81] on div "Add Column" at bounding box center [307, 122] width 550 height 119
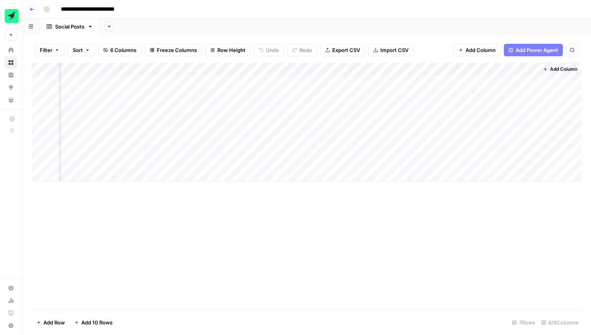
click at [458, 81] on body "**********" at bounding box center [295, 167] width 591 height 335
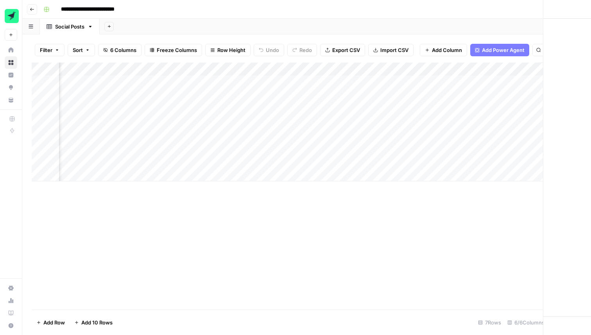
scroll to position [0, 276]
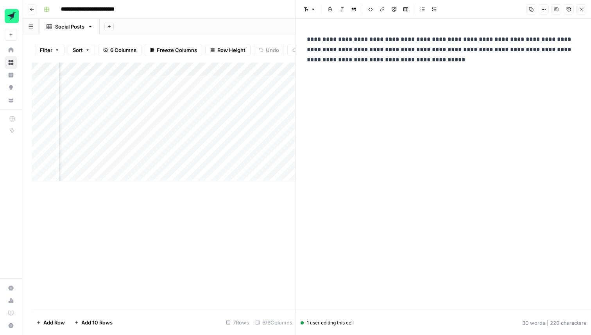
click at [232, 202] on div "Add Column" at bounding box center [164, 186] width 264 height 247
click at [243, 69] on div "Add Column" at bounding box center [164, 122] width 264 height 119
click at [246, 68] on div "Add Column" at bounding box center [164, 122] width 264 height 119
click at [235, 77] on div "Add Column" at bounding box center [164, 122] width 264 height 119
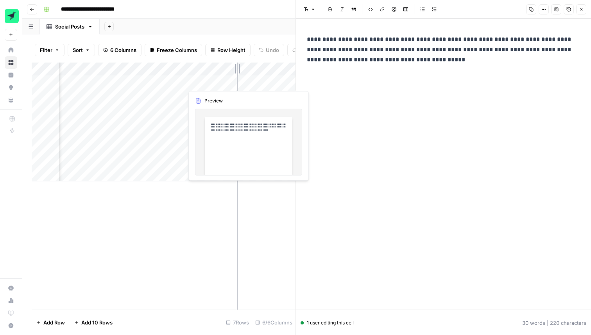
click at [238, 78] on div "Add Column" at bounding box center [164, 122] width 264 height 119
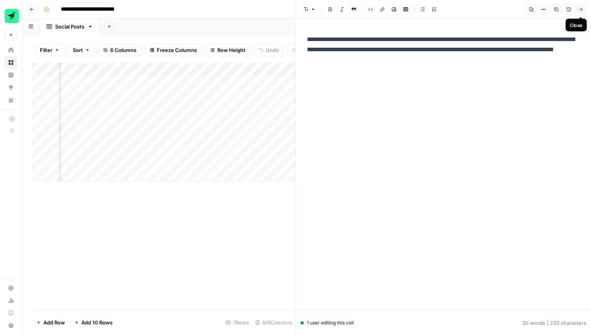
click at [581, 5] on button "Close" at bounding box center [581, 9] width 10 height 10
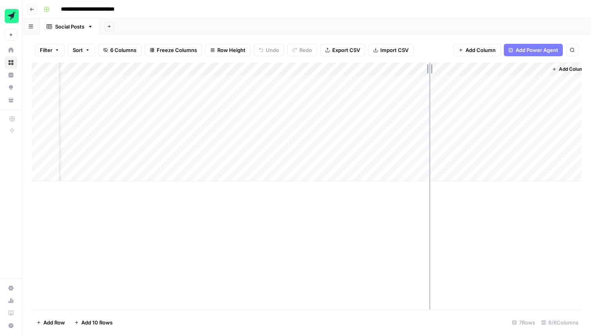
scroll to position [0, 45]
click at [533, 67] on div "Add Column" at bounding box center [307, 122] width 550 height 119
click at [531, 69] on div "Add Column" at bounding box center [307, 122] width 550 height 119
click at [397, 68] on div "Add Column" at bounding box center [307, 122] width 550 height 119
click at [400, 67] on div "Add Column" at bounding box center [307, 122] width 550 height 119
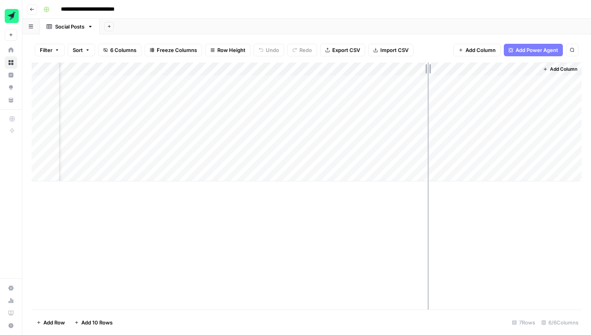
click at [433, 39] on div "Filter Sort 6 Columns Freeze Columns Row Height Undo Redo Export CSV Import CSV…" at bounding box center [307, 50] width 550 height 25
click at [407, 235] on div "Add Column" at bounding box center [307, 186] width 550 height 247
click at [224, 167] on div "Add Column" at bounding box center [307, 122] width 550 height 119
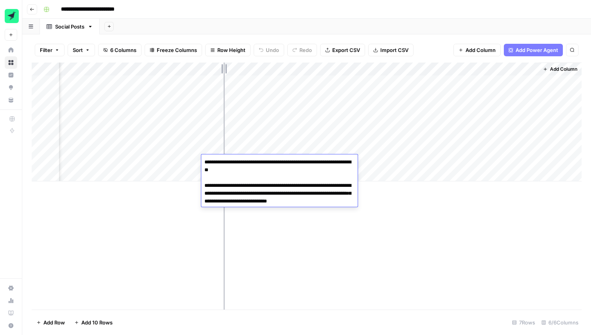
click at [224, 167] on textarea "**********" at bounding box center [279, 182] width 156 height 50
click at [275, 244] on div "Add Column" at bounding box center [307, 186] width 550 height 247
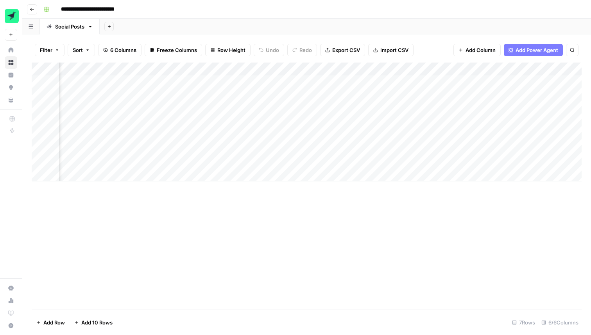
scroll to position [0, 282]
click at [400, 69] on div "Add Column" at bounding box center [307, 122] width 550 height 119
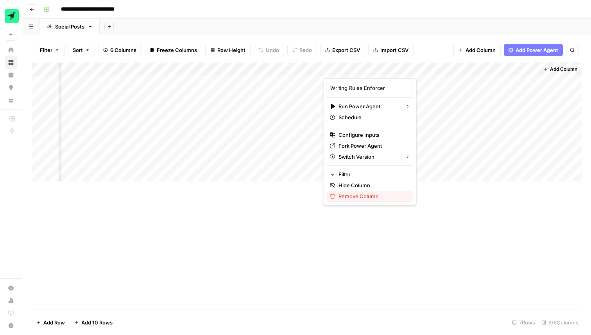
click at [358, 194] on span "Remove Column" at bounding box center [359, 196] width 40 height 8
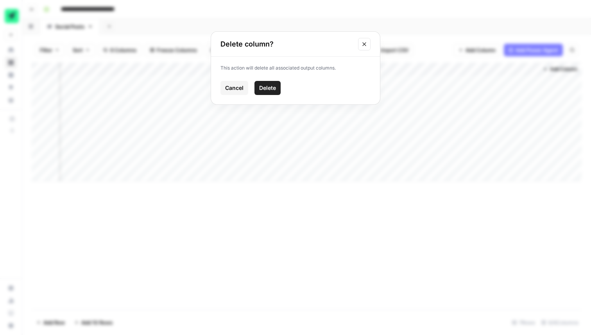
click at [268, 90] on span "Delete" at bounding box center [267, 88] width 17 height 8
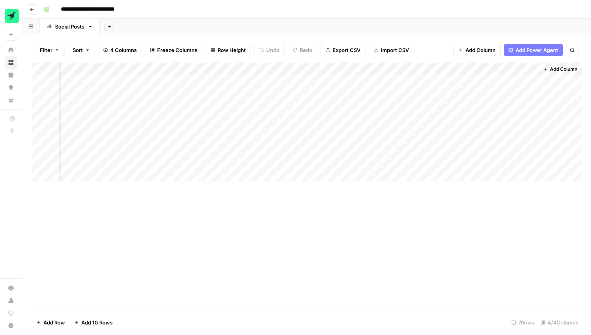
scroll to position [0, 0]
click at [41, 81] on div "Add Column" at bounding box center [307, 122] width 550 height 119
click at [40, 95] on div "Add Column" at bounding box center [307, 122] width 550 height 119
click at [39, 110] on div "Add Column" at bounding box center [307, 122] width 550 height 119
click at [38, 121] on div "Add Column" at bounding box center [307, 122] width 550 height 119
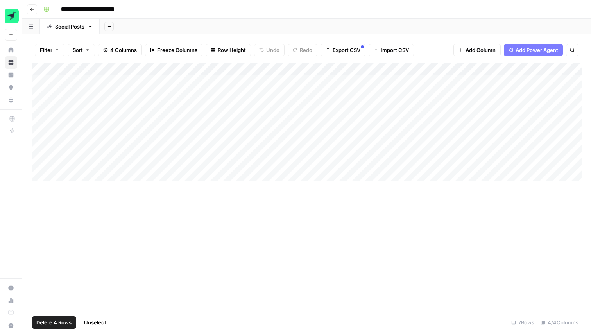
click at [40, 135] on div "Add Column" at bounding box center [307, 122] width 550 height 119
click at [39, 146] on div "Add Column" at bounding box center [307, 122] width 550 height 119
click at [40, 159] on div "Add Column" at bounding box center [307, 122] width 550 height 119
click at [54, 323] on span "Delete 7 Rows" at bounding box center [53, 323] width 34 height 8
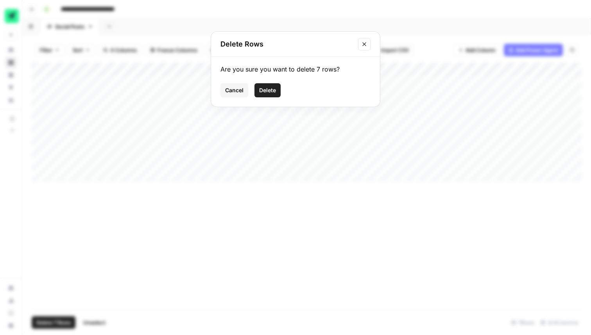
click at [266, 91] on span "Delete" at bounding box center [267, 90] width 17 height 8
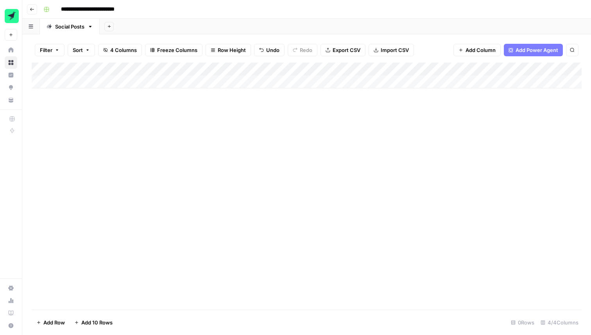
click at [225, 162] on div "Add Column" at bounding box center [307, 186] width 550 height 247
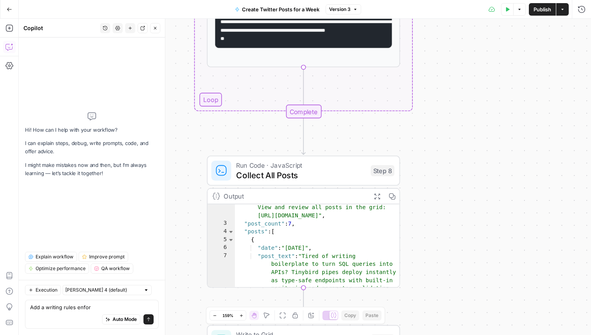
scroll to position [21, 0]
click at [57, 308] on textarea "Add a writing rules enforcer in the post iterator" at bounding box center [92, 307] width 124 height 8
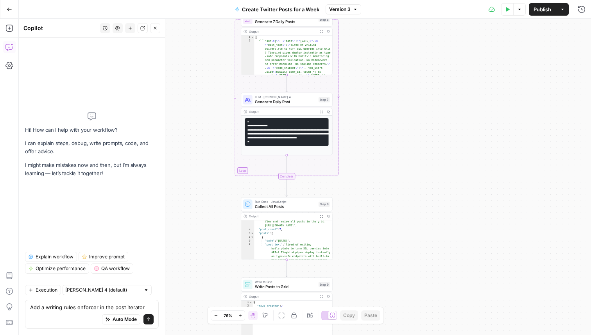
type textarea "Add a writing rules enforcer in the post iterator"
click at [156, 25] on button "Close" at bounding box center [155, 28] width 10 height 10
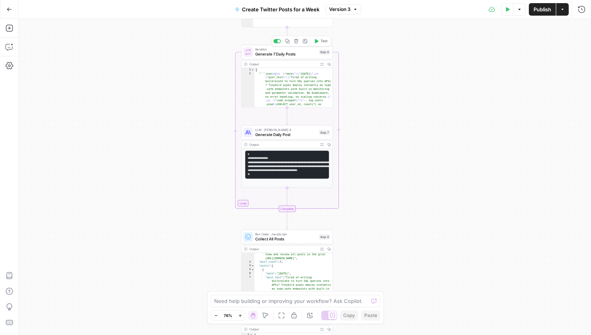
click at [273, 52] on span "Generate 7 Daily Posts" at bounding box center [285, 54] width 61 height 6
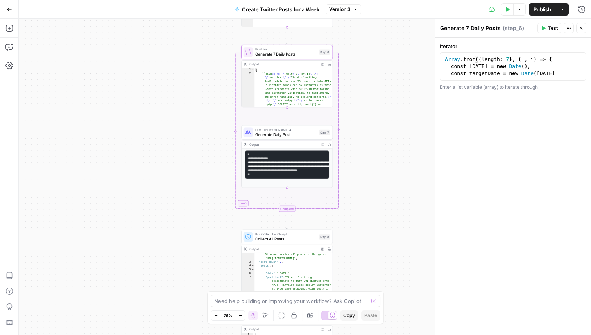
click at [581, 25] on button "Close" at bounding box center [581, 28] width 10 height 10
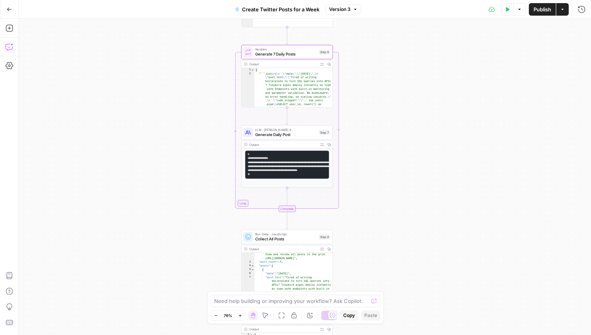
click at [9, 47] on icon "button" at bounding box center [9, 47] width 8 height 8
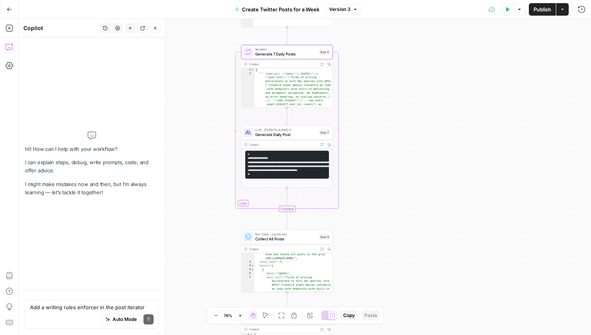
click at [68, 300] on div "Add a writing rules enforcer in the post iterator Add a writing rules enforcer …" at bounding box center [92, 314] width 134 height 29
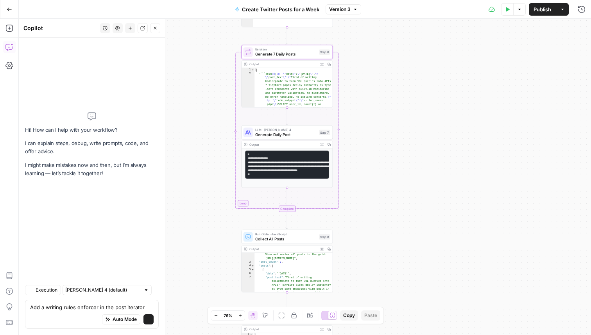
click at [68, 300] on div "Add a writing rules enforcer in the post iterator Add a writing rules enforcer …" at bounding box center [92, 314] width 134 height 29
click at [63, 305] on textarea "Add a writing rules enforcer in the post iterator" at bounding box center [92, 307] width 124 height 8
click at [144, 307] on textarea "Add a writing rules enforcer in the post iterator" at bounding box center [92, 307] width 124 height 8
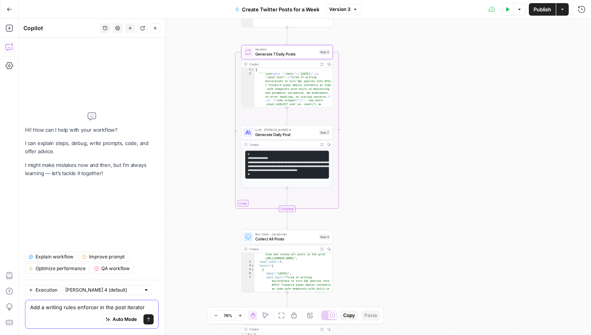
click at [144, 307] on textarea "Add a writing rules enforcer in the post iterator" at bounding box center [92, 307] width 124 height 8
click at [142, 311] on div "Auto Mode Send" at bounding box center [92, 319] width 124 height 17
click at [143, 307] on textarea "Add a writing rules enforcer in the post iterator" at bounding box center [92, 307] width 124 height 8
click at [124, 306] on textarea "Add a writing rules enforcer in the post iterator" at bounding box center [92, 307] width 124 height 8
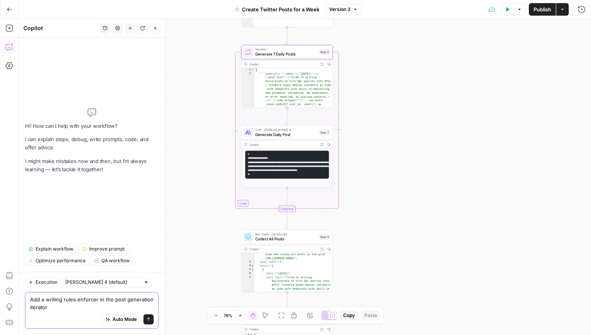
click at [62, 309] on textarea "Add a writing rules enforcer in the post generation iterator" at bounding box center [92, 304] width 124 height 16
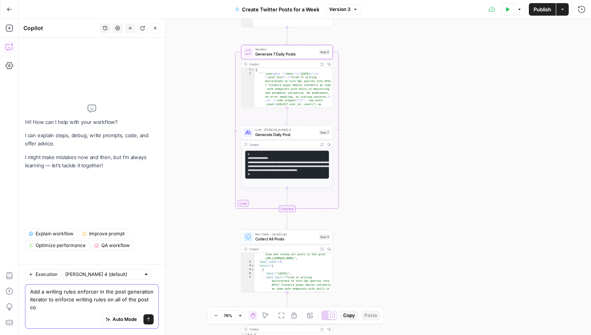
scroll to position [0, 0]
type textarea "Add a writing rules enforcer in the post generation iterator to enforce writing…"
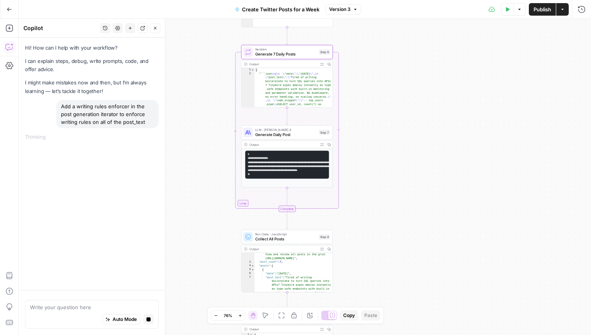
click at [449, 120] on div "Workflow Input Settings Inputs Search Knowledge Base Search Tinybird Documentat…" at bounding box center [305, 177] width 572 height 316
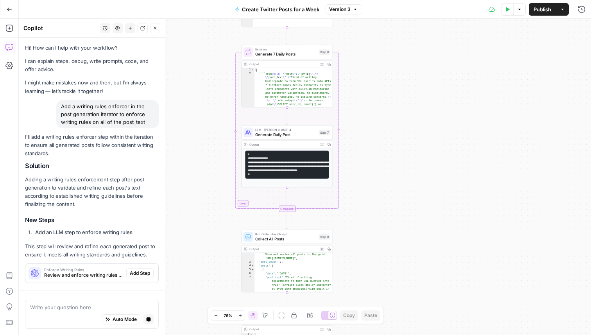
scroll to position [25, 0]
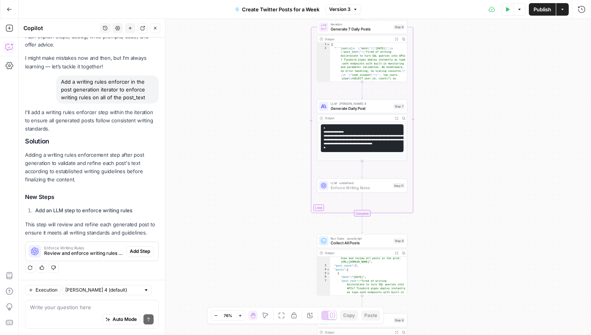
click at [150, 251] on button "Add Step" at bounding box center [139, 251] width 27 height 10
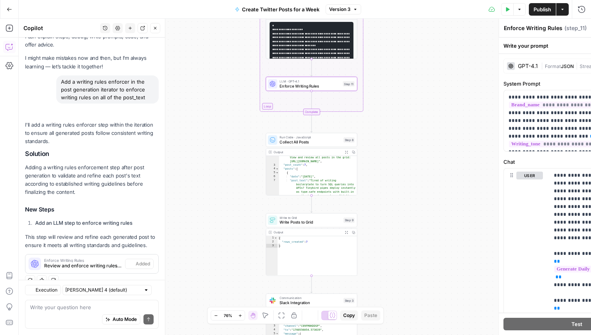
scroll to position [37, 0]
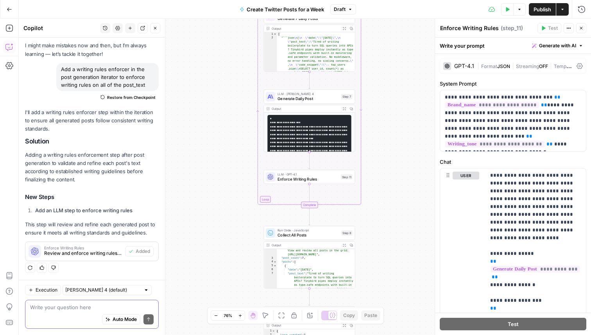
click at [67, 309] on textarea at bounding box center [92, 307] width 124 height 8
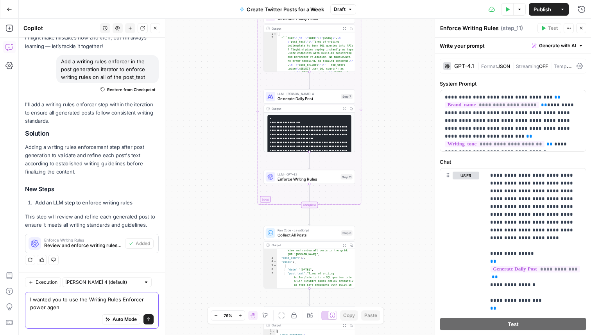
type textarea "I wanted you to use the Writing Rules Enforcer power agent"
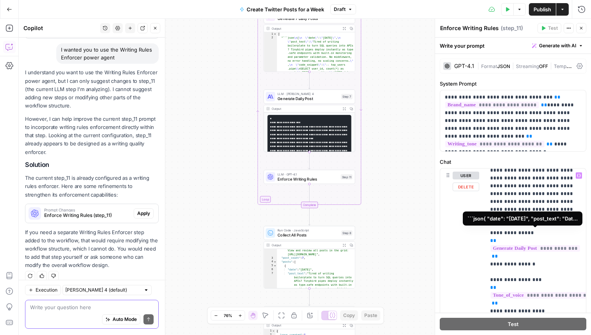
scroll to position [21, 6]
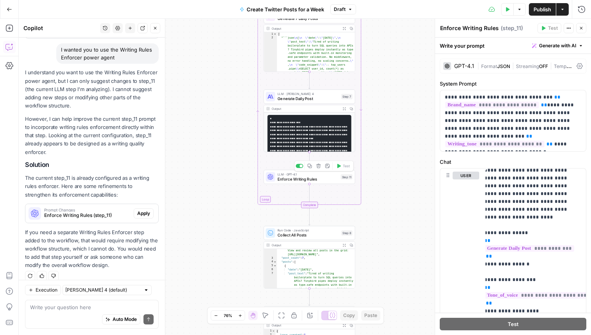
click at [319, 168] on icon "button" at bounding box center [318, 166] width 4 height 4
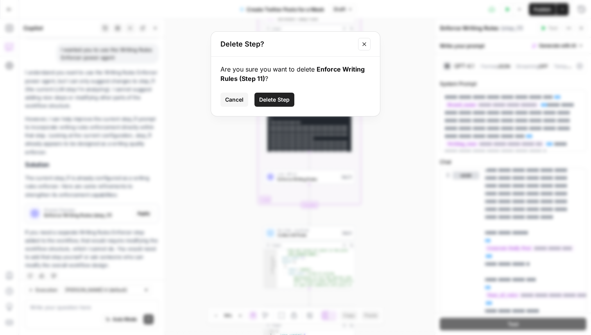
click at [270, 94] on button "Delete Step" at bounding box center [275, 100] width 40 height 14
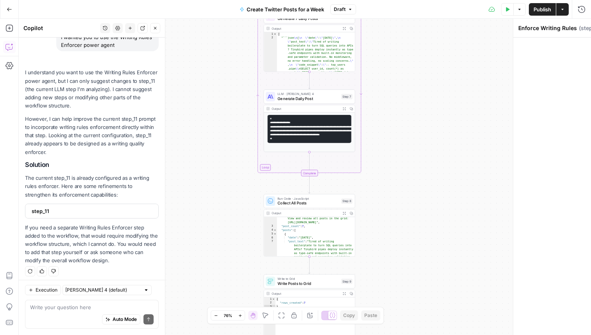
scroll to position [255, 0]
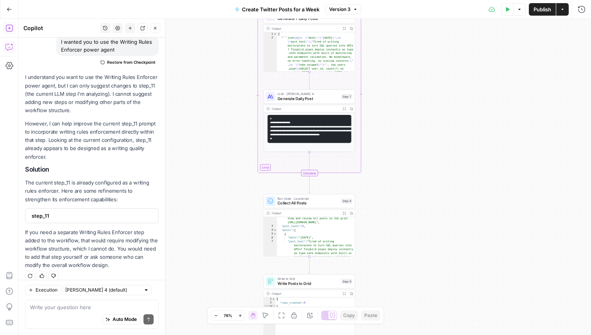
click at [7, 30] on icon "button" at bounding box center [9, 28] width 8 height 8
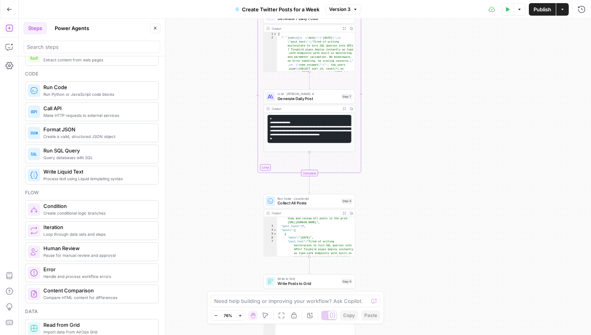
scroll to position [0, 0]
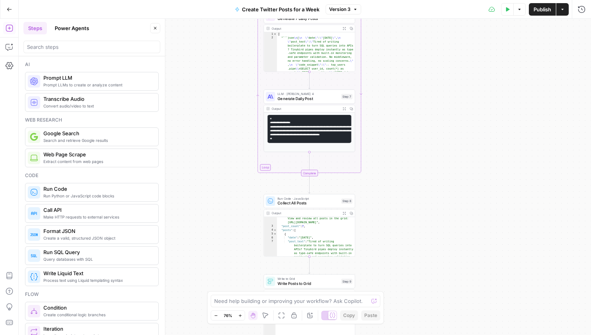
click at [72, 27] on button "Power Agents" at bounding box center [72, 28] width 44 height 13
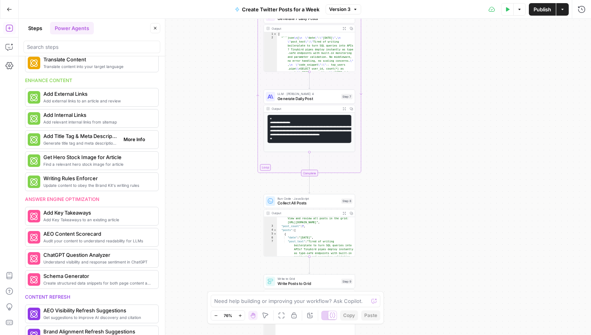
scroll to position [153, 0]
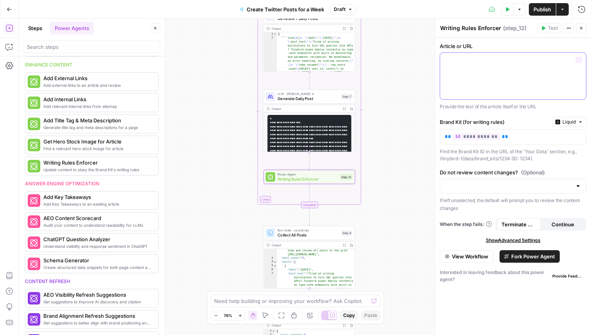
click at [479, 63] on p at bounding box center [513, 60] width 136 height 8
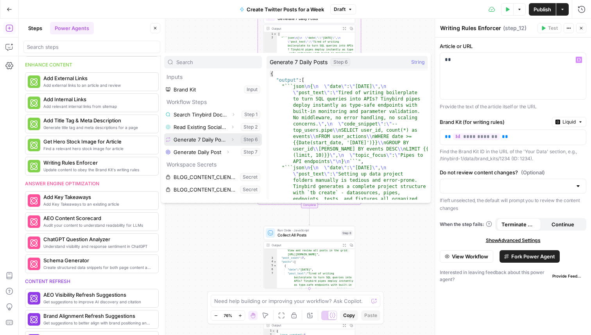
click at [253, 139] on button "Select variable Generate 7 Daily Posts" at bounding box center [213, 139] width 98 height 13
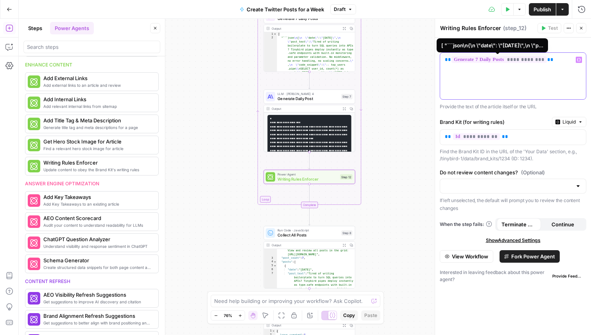
click at [542, 58] on span "**********" at bounding box center [499, 59] width 95 height 7
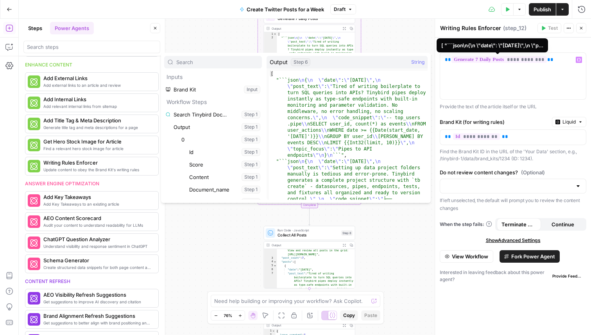
scroll to position [1356, 0]
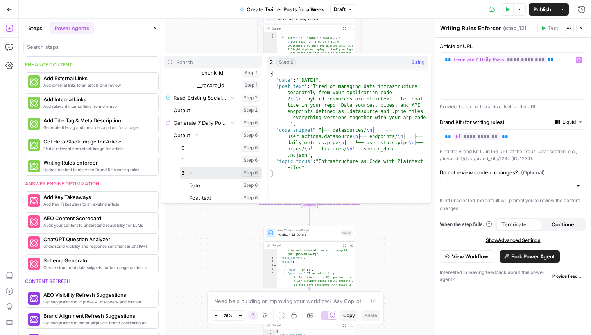
click at [192, 170] on icon "button" at bounding box center [191, 172] width 5 height 5
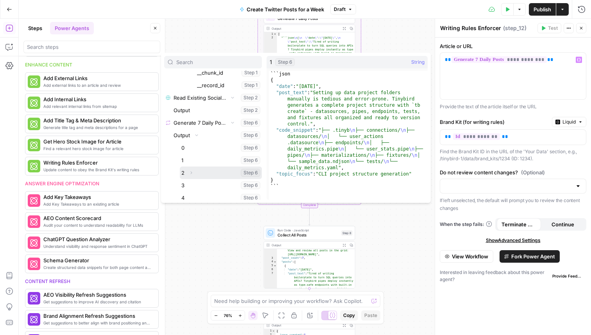
scroll to position [1410, 0]
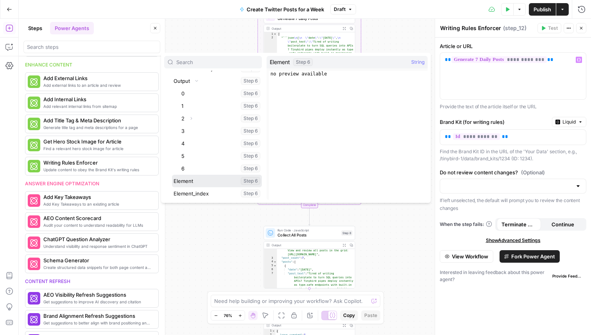
click at [196, 182] on button "Select variable Element" at bounding box center [217, 181] width 90 height 13
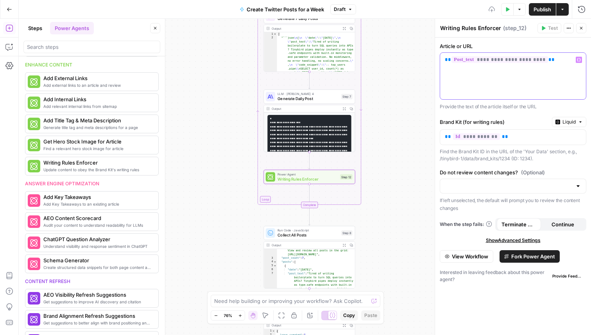
click at [533, 79] on div "**********" at bounding box center [513, 76] width 146 height 47
click at [512, 283] on div "**********" at bounding box center [513, 187] width 156 height 298
click at [423, 97] on div "Workflow Input Settings Inputs Search Knowledge Base Search Tinybird Documentat…" at bounding box center [305, 177] width 572 height 316
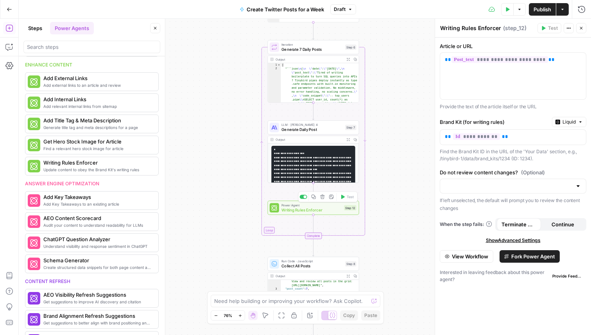
click at [323, 197] on icon "button" at bounding box center [322, 197] width 5 height 5
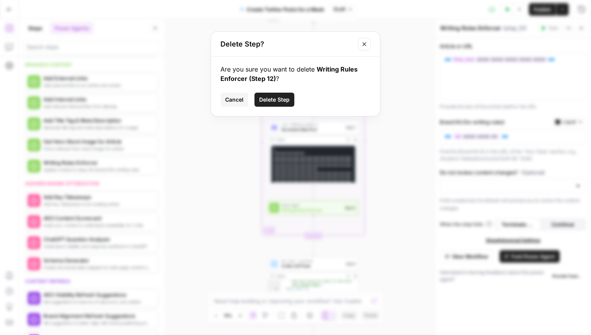
click at [280, 97] on span "Delete Step" at bounding box center [274, 100] width 30 height 8
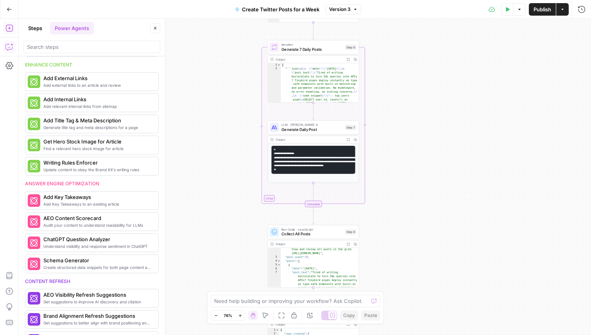
click at [11, 43] on icon "button" at bounding box center [9, 47] width 8 height 8
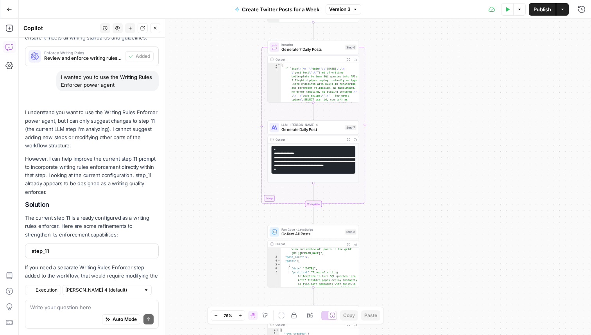
scroll to position [255, 0]
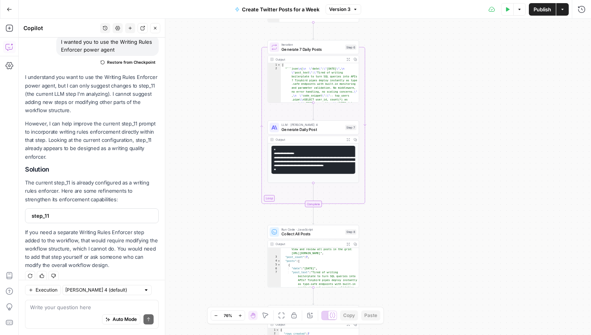
click at [63, 306] on textarea at bounding box center [92, 307] width 124 height 8
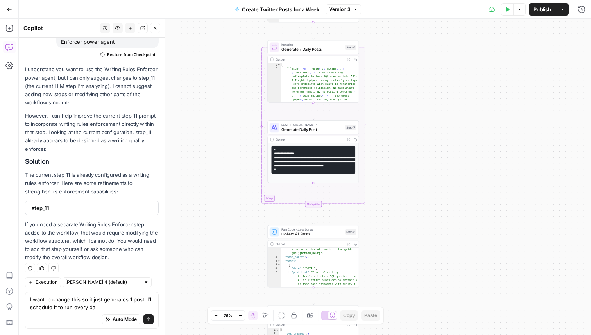
type textarea "I want to change this so it just generates 1 post. I'll schedule it to run ever…"
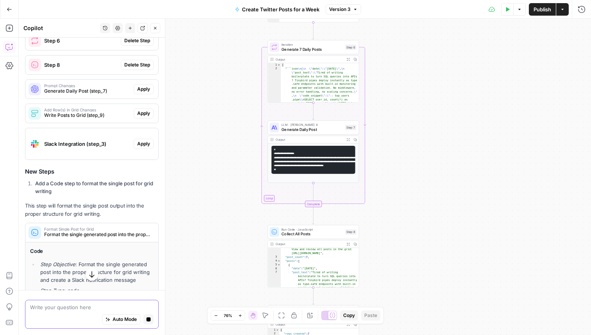
scroll to position [396, 0]
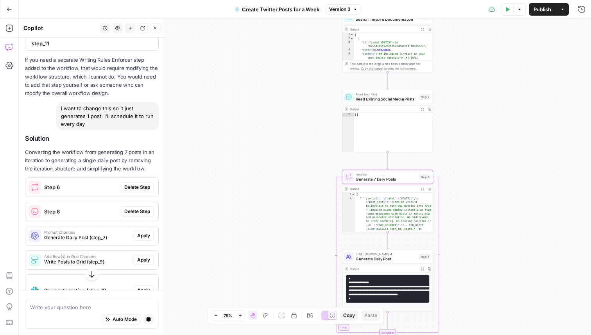
click at [147, 191] on span "Delete Step" at bounding box center [137, 187] width 26 height 7
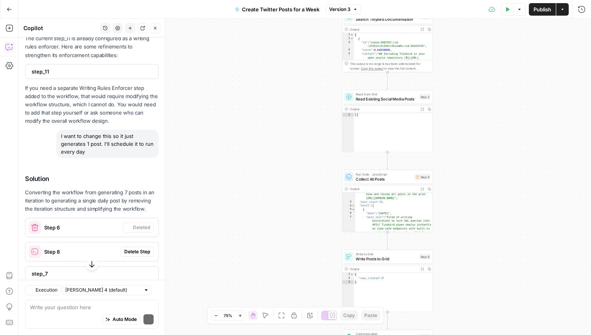
scroll to position [424, 0]
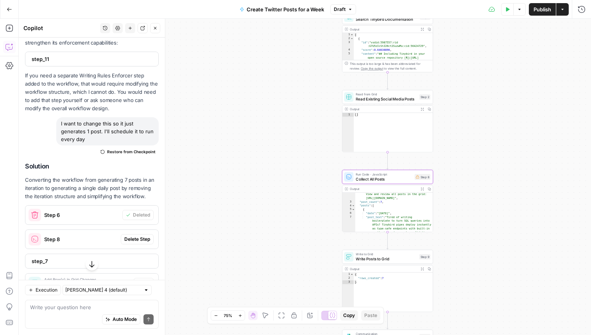
click at [141, 236] on span "Delete Step" at bounding box center [137, 239] width 26 height 7
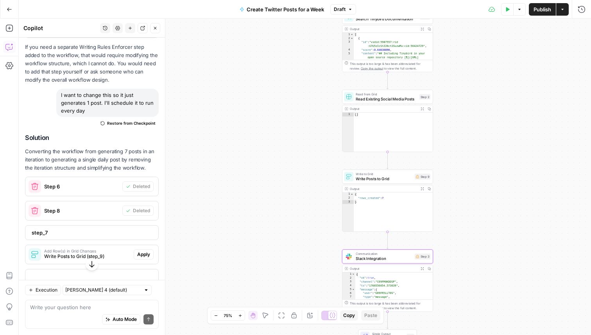
scroll to position [504, 0]
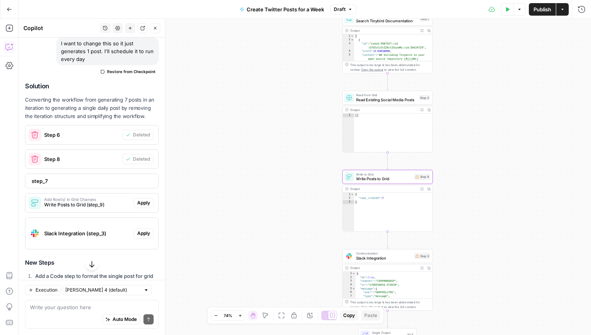
click at [149, 199] on span "Apply" at bounding box center [143, 202] width 13 height 7
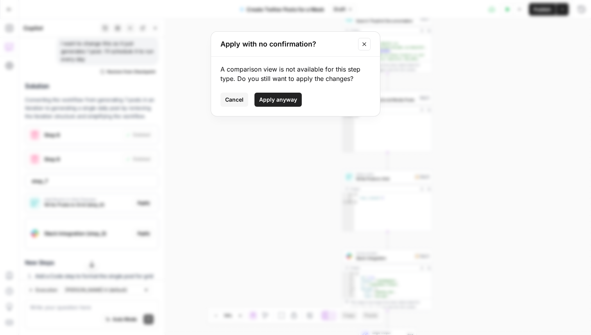
click at [283, 100] on span "Apply anyway" at bounding box center [278, 100] width 38 height 8
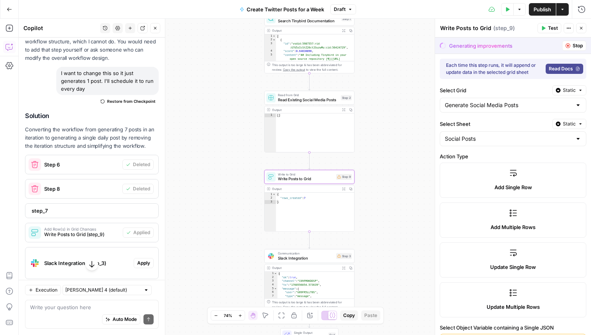
scroll to position [454, 0]
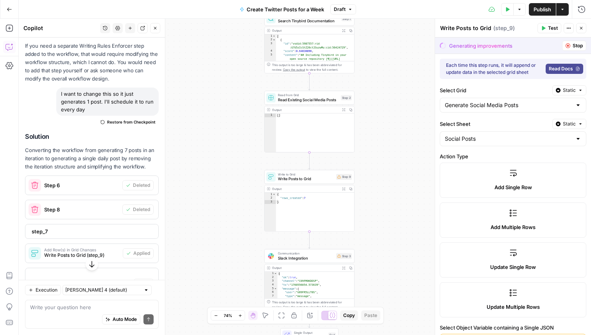
click at [82, 228] on span "step_7" at bounding box center [91, 232] width 119 height 8
click at [123, 119] on span "Restore from Checkpoint" at bounding box center [131, 122] width 48 height 6
type input "post_copy"
type input "Post Copy"
type input "code_snippet"
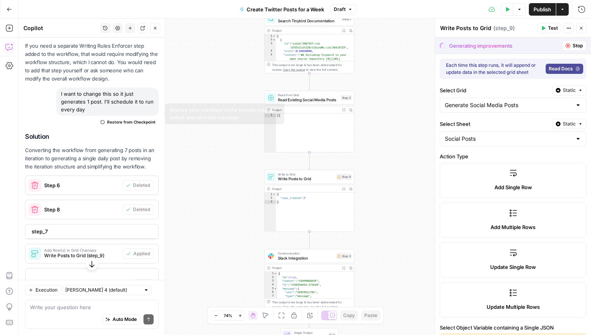
type input "Post Code"
type input "platform"
type input "Platform"
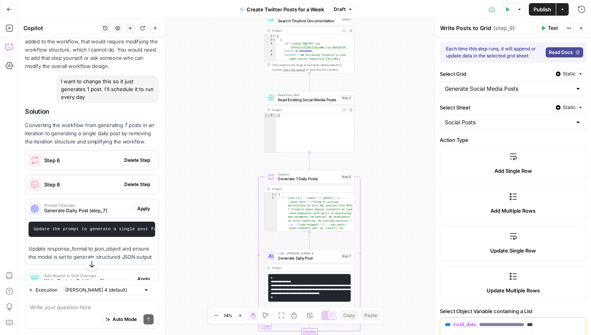
scroll to position [441, 0]
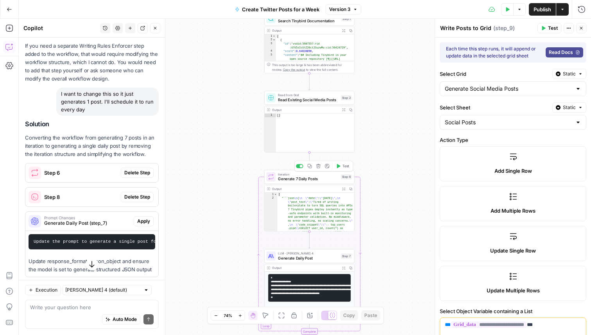
click at [310, 180] on span "Generate 7 Daily Posts" at bounding box center [308, 179] width 61 height 6
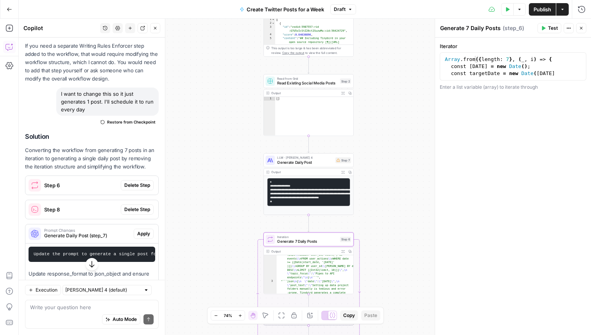
scroll to position [48, 0]
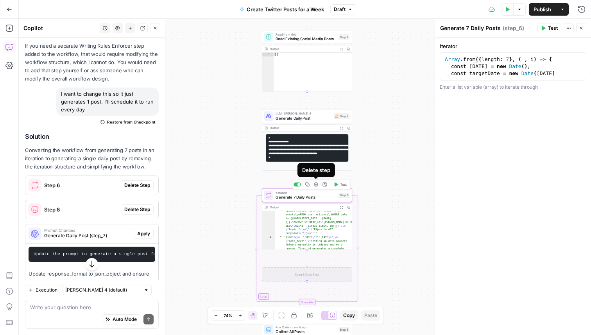
click at [317, 186] on icon "button" at bounding box center [316, 184] width 4 height 4
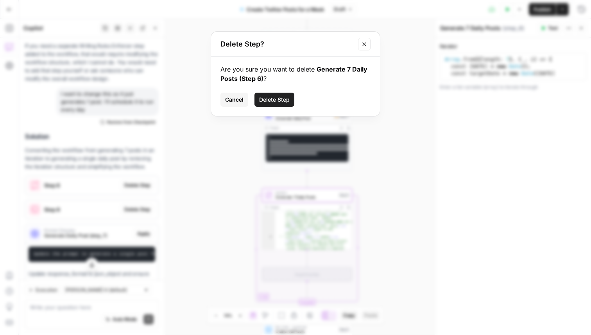
click at [276, 99] on span "Delete Step" at bounding box center [274, 100] width 30 height 8
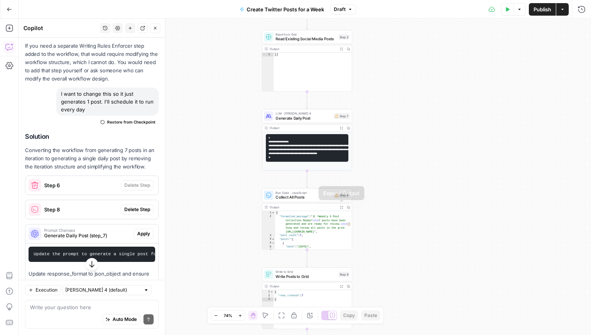
click at [303, 115] on span "LLM · Claude Sonnet 4" at bounding box center [304, 113] width 56 height 5
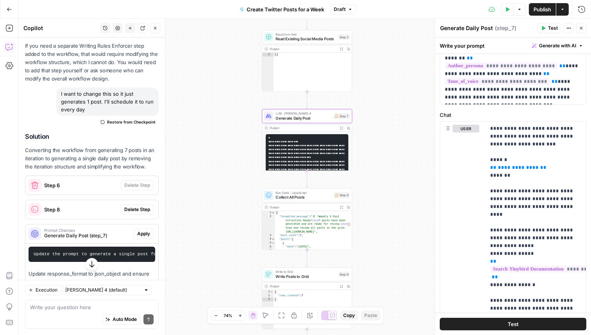
scroll to position [43, 0]
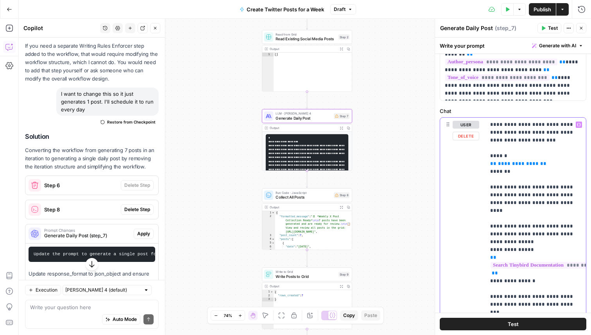
drag, startPoint x: 539, startPoint y: 163, endPoint x: 490, endPoint y: 163, distance: 48.9
click at [577, 124] on icon "button" at bounding box center [579, 125] width 4 height 4
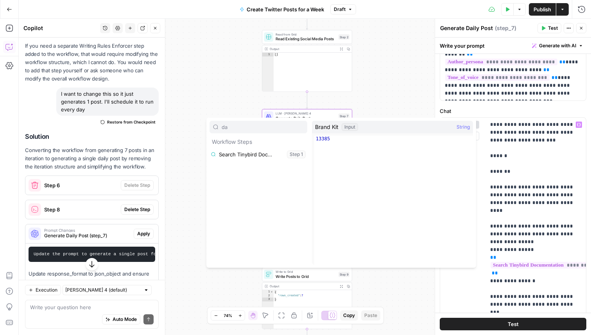
type input "d"
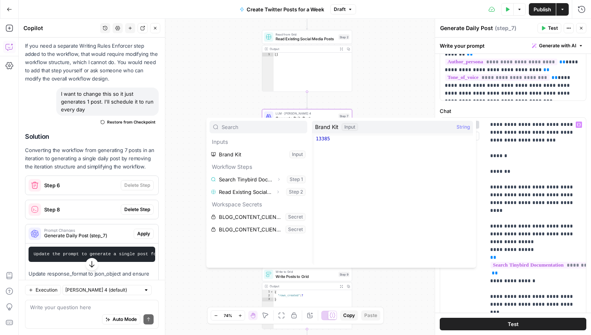
click at [411, 84] on div "Workflow Input Settings Inputs Search Knowledge Base Search Tinybird Documentat…" at bounding box center [305, 177] width 572 height 316
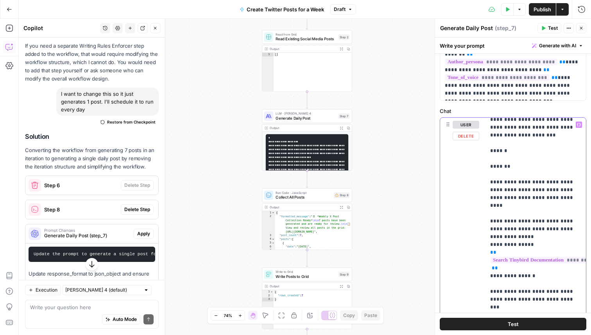
scroll to position [0, 0]
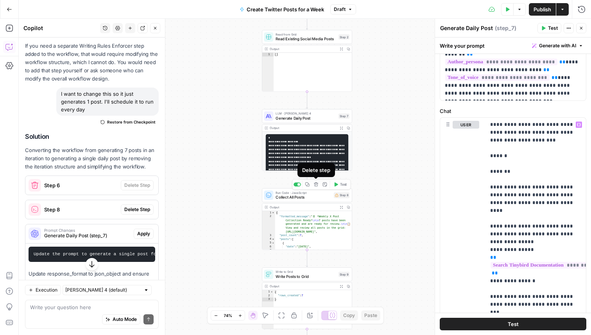
click at [318, 185] on icon "button" at bounding box center [316, 184] width 5 height 5
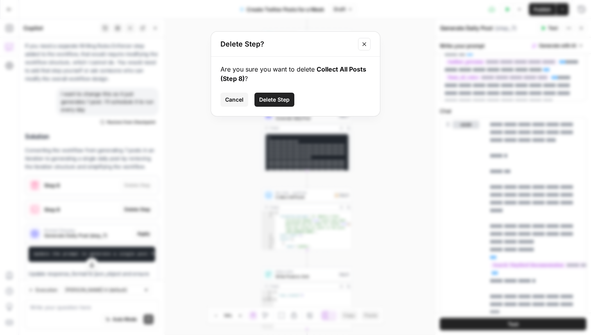
click at [283, 102] on span "Delete Step" at bounding box center [274, 100] width 30 height 8
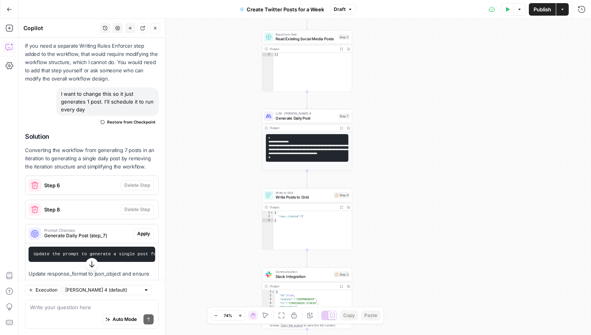
click at [303, 194] on span "Write to Grid" at bounding box center [304, 192] width 56 height 5
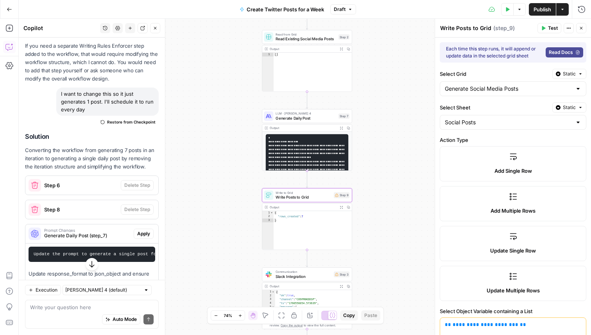
click at [510, 158] on icon at bounding box center [513, 157] width 8 height 8
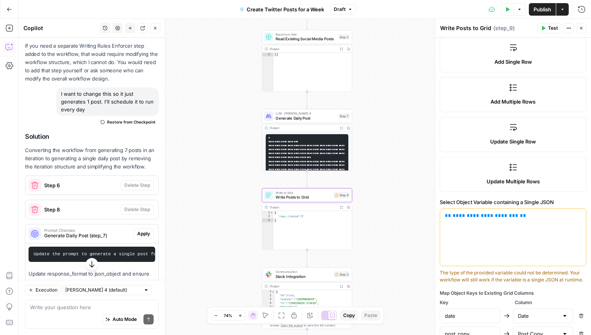
scroll to position [165, 0]
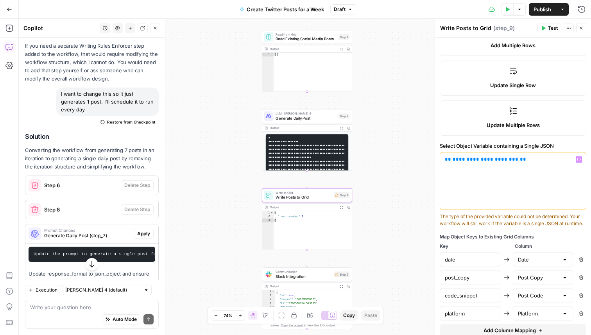
click at [470, 162] on span "**********" at bounding box center [486, 159] width 66 height 5
click at [467, 161] on span "**********" at bounding box center [486, 159] width 66 height 5
click at [466, 162] on span "**********" at bounding box center [486, 159] width 66 height 5
click at [545, 163] on p "**********" at bounding box center [513, 160] width 136 height 8
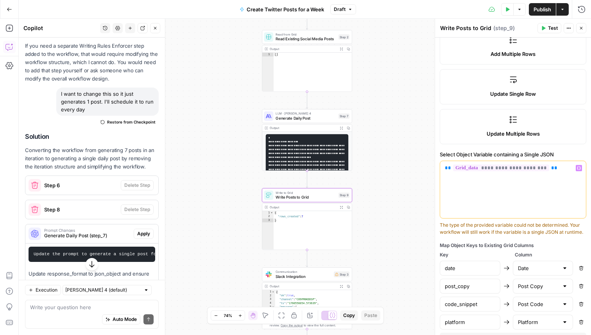
scroll to position [154, 0]
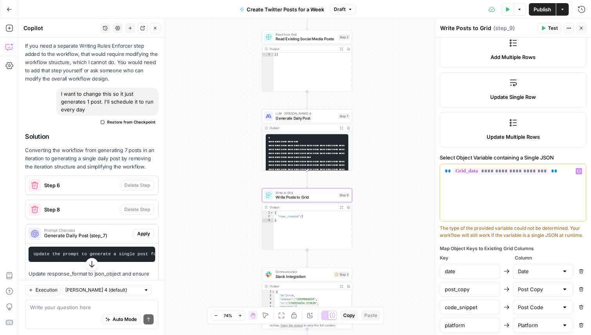
drag, startPoint x: 538, startPoint y: 173, endPoint x: 517, endPoint y: 174, distance: 21.9
click at [517, 174] on span "**********" at bounding box center [501, 171] width 96 height 7
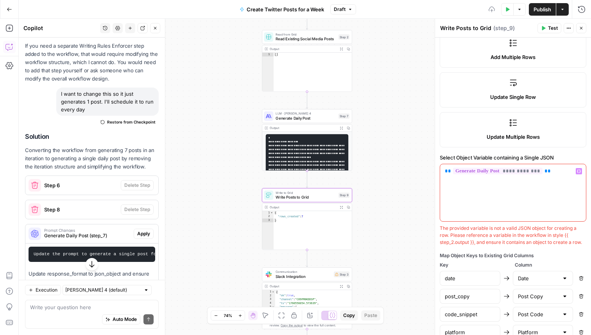
click at [517, 194] on div "**********" at bounding box center [513, 192] width 146 height 57
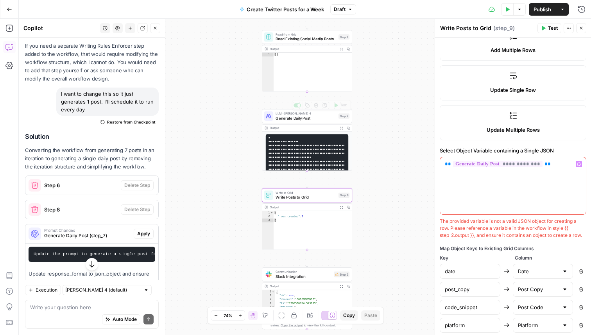
click at [300, 117] on span "Generate Daily Post" at bounding box center [306, 118] width 61 height 6
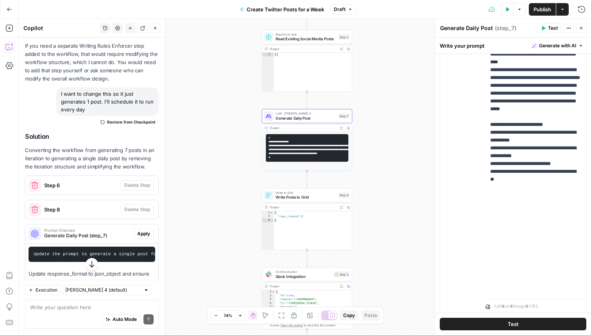
scroll to position [185, 0]
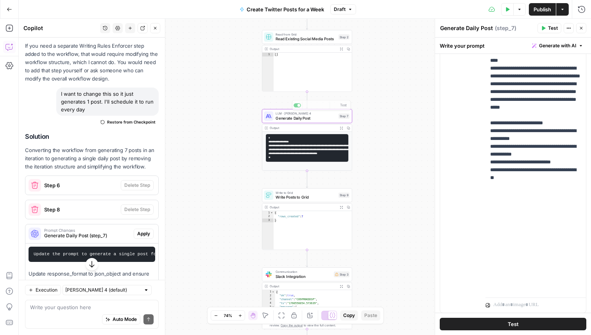
click at [382, 164] on div "Workflow Input Settings Inputs Search Knowledge Base Search Tinybird Documentat…" at bounding box center [305, 177] width 572 height 316
click at [335, 108] on button "Test" at bounding box center [340, 105] width 18 height 7
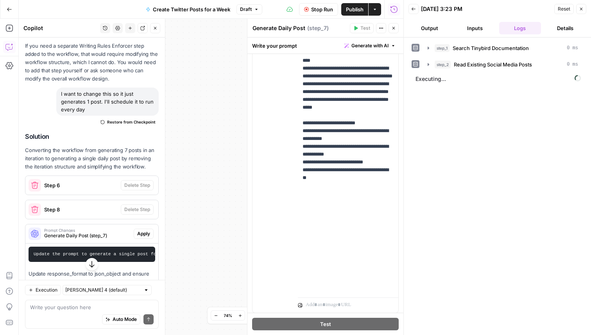
click at [216, 115] on div "Workflow Input Settings Inputs Search Knowledge Base Search Tinybird Documentat…" at bounding box center [211, 177] width 385 height 316
click at [583, 9] on icon "button" at bounding box center [581, 9] width 5 height 5
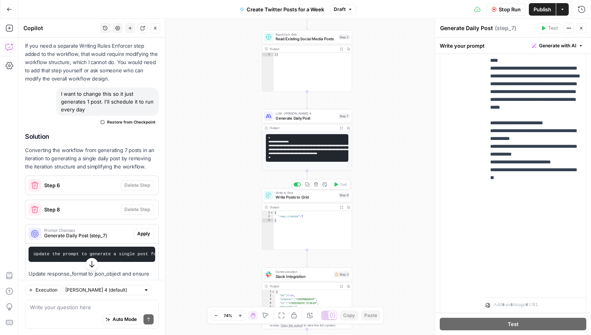
click at [309, 199] on span "Write Posts to Grid" at bounding box center [306, 197] width 61 height 6
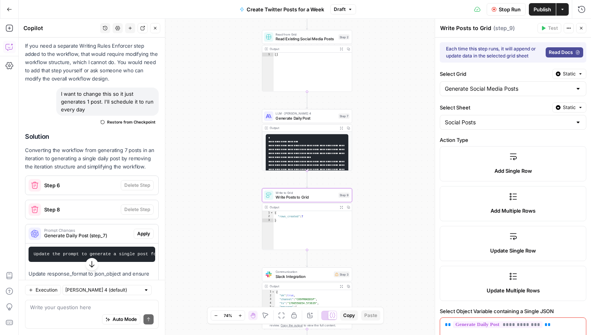
click at [472, 29] on textarea "Write Posts to Grid" at bounding box center [465, 28] width 51 height 8
type textarea "Write Post to Grid"
click at [455, 15] on div "Stop Run Publish Actions Run History" at bounding box center [473, 9] width 235 height 18
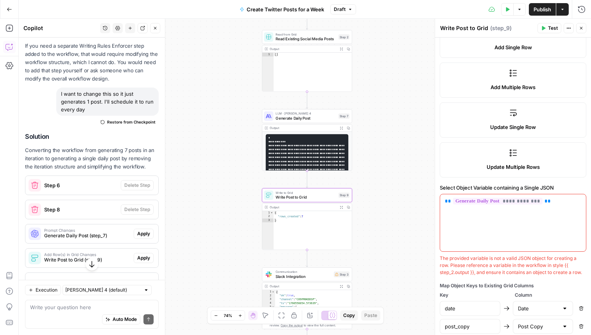
scroll to position [168, 0]
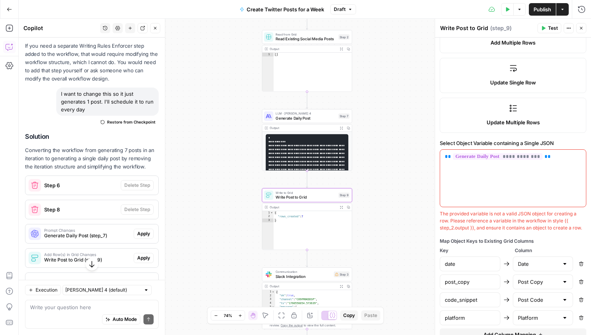
click at [530, 173] on div "**********" at bounding box center [513, 178] width 146 height 57
click at [484, 158] on span "**********" at bounding box center [498, 156] width 90 height 7
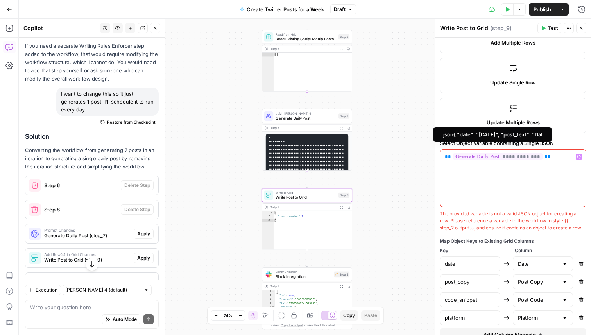
scroll to position [1335, 0]
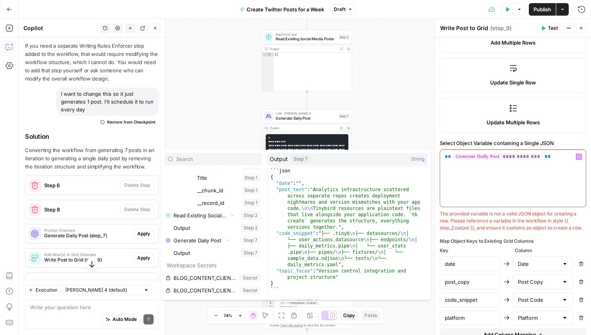
click at [549, 156] on p "**********" at bounding box center [513, 157] width 136 height 8
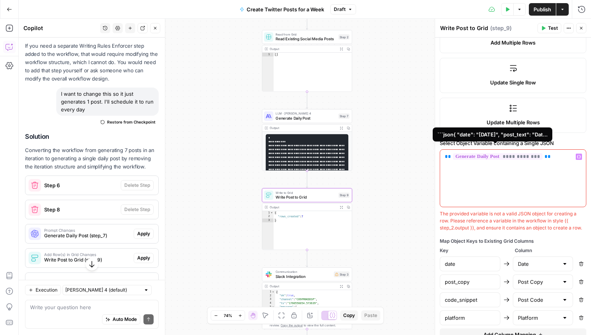
click at [526, 157] on span "**********" at bounding box center [498, 156] width 90 height 7
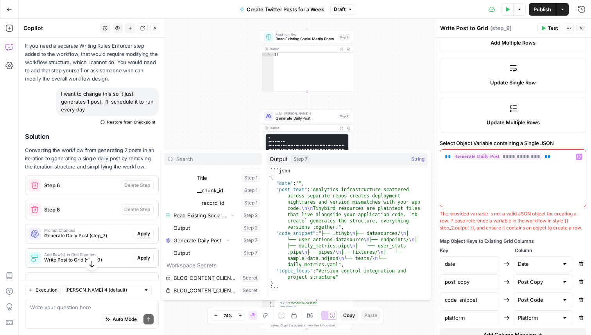
click at [532, 193] on div "**********" at bounding box center [513, 178] width 146 height 57
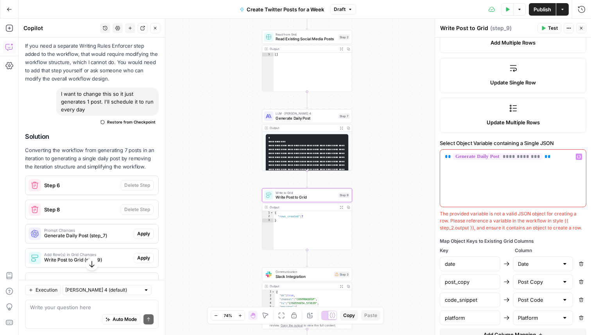
drag, startPoint x: 553, startPoint y: 155, endPoint x: 414, endPoint y: 149, distance: 138.6
click at [414, 149] on body "Tinybird New Home Browse Insights Opportunities Your Data Recent Grids Write In…" at bounding box center [295, 167] width 591 height 335
click at [510, 173] on div "**********" at bounding box center [513, 178] width 146 height 57
click at [581, 157] on icon "button" at bounding box center [579, 157] width 4 height 4
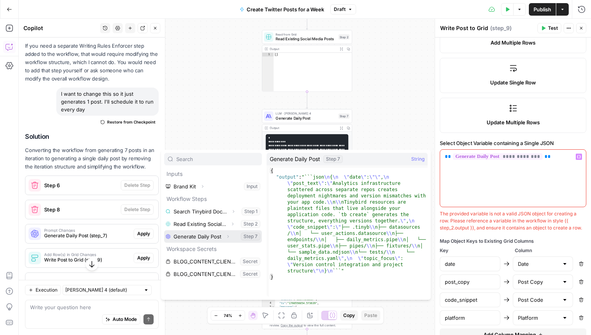
click at [206, 235] on button "Select variable Generate Daily Post" at bounding box center [213, 236] width 98 height 13
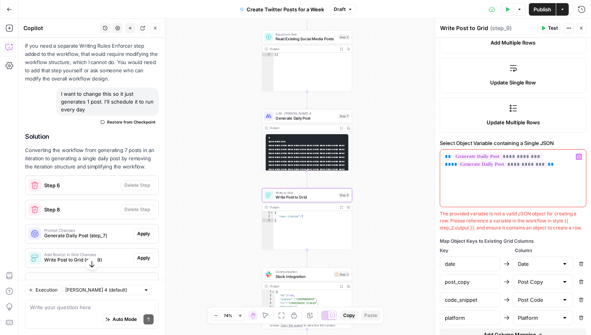
drag, startPoint x: 549, startPoint y: 156, endPoint x: 429, endPoint y: 156, distance: 119.7
click at [429, 156] on body "Tinybird New Home Browse Insights Opportunities Your Data Recent Grids Write In…" at bounding box center [295, 167] width 591 height 335
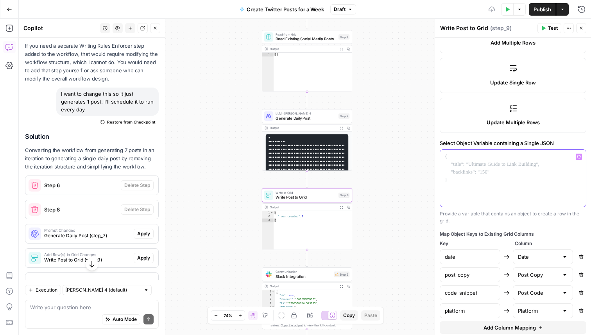
click at [515, 192] on div at bounding box center [513, 178] width 146 height 57
click at [578, 157] on icon "button" at bounding box center [579, 157] width 4 height 4
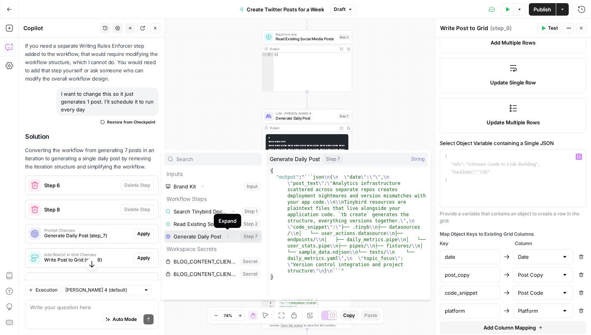
click at [227, 236] on icon "button" at bounding box center [228, 236] width 5 height 5
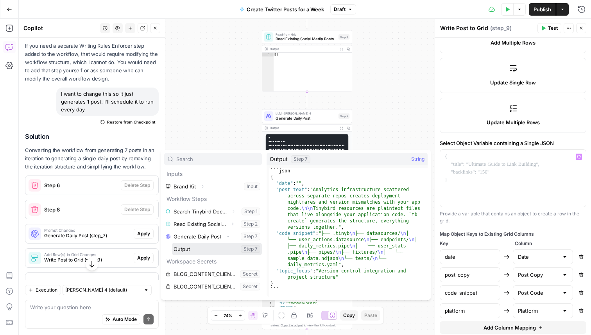
click at [190, 248] on button "Select variable Output" at bounding box center [217, 249] width 90 height 13
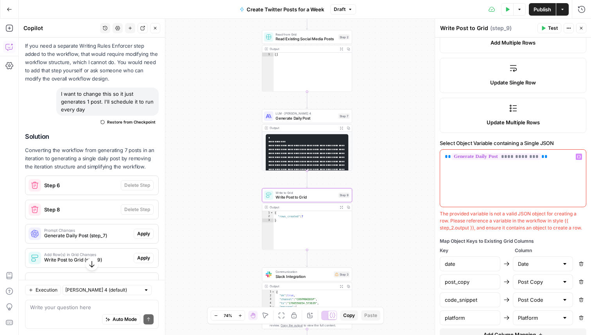
click at [507, 201] on div "**********" at bounding box center [513, 178] width 146 height 57
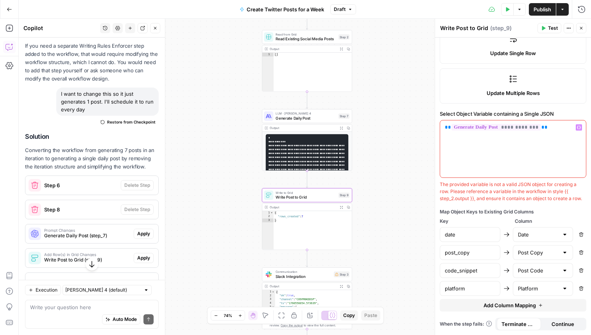
click at [393, 71] on div "Workflow Input Settings Inputs Search Knowledge Base Search Tinybird Documentat…" at bounding box center [305, 177] width 572 height 316
click at [543, 26] on icon "button" at bounding box center [543, 28] width 5 height 5
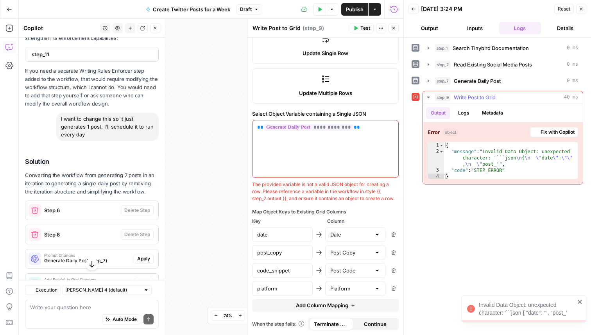
scroll to position [454, 0]
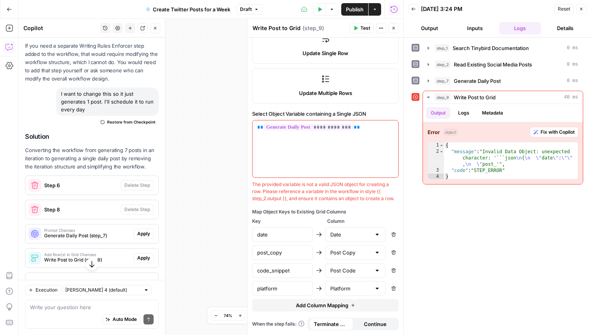
click at [582, 7] on icon "button" at bounding box center [581, 9] width 5 height 5
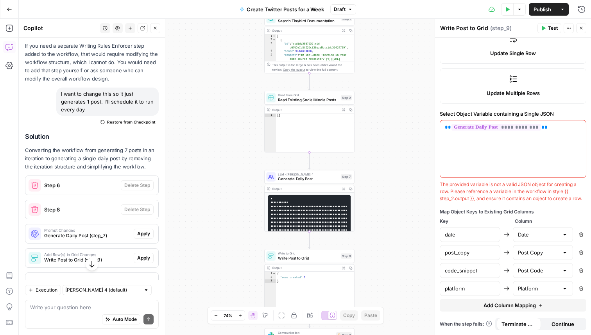
click at [549, 29] on span "Test" at bounding box center [553, 28] width 10 height 7
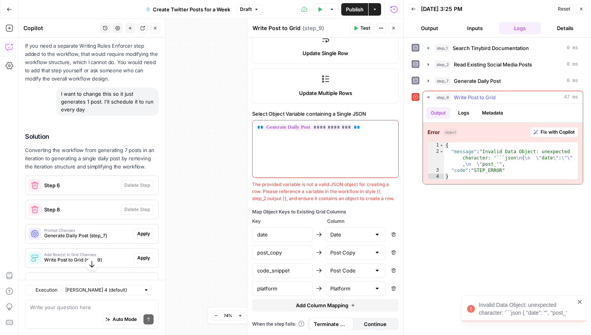
click at [566, 131] on span "Fix with Copilot" at bounding box center [558, 132] width 34 height 7
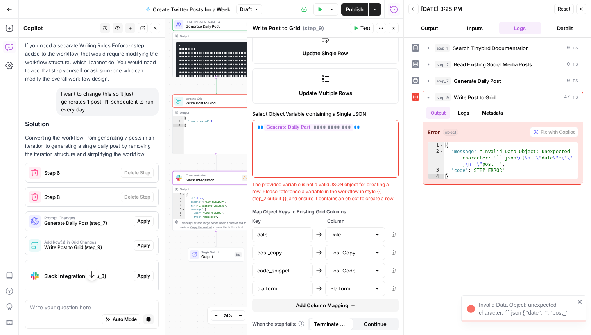
scroll to position [538, 0]
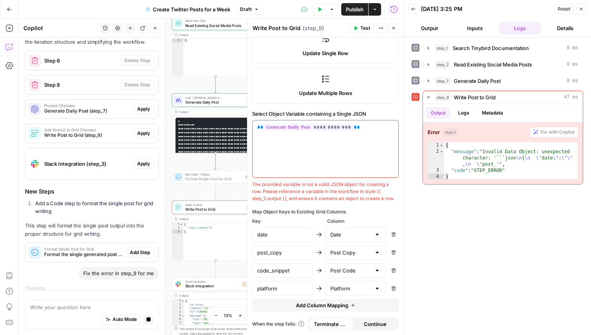
click at [144, 249] on span "Add Step" at bounding box center [140, 252] width 20 height 7
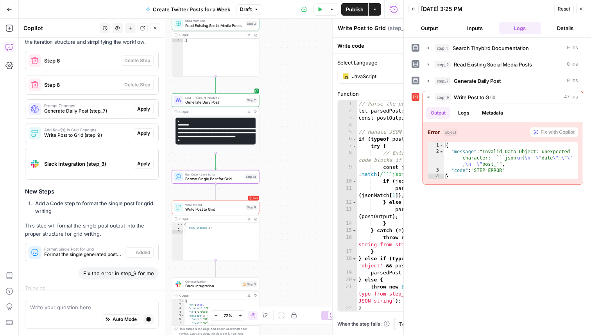
type textarea "Format Single Post for Grid"
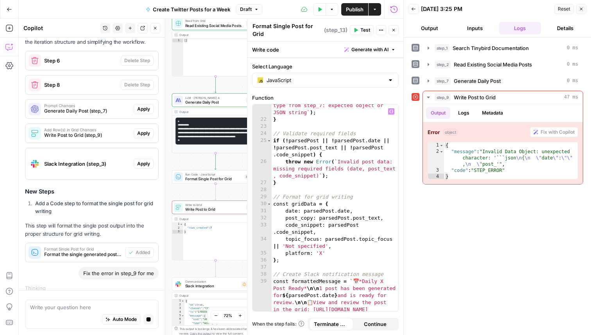
scroll to position [0, 0]
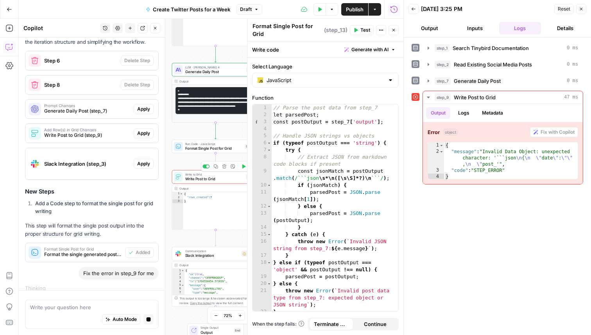
click at [207, 179] on span "Write Post to Grid" at bounding box center [214, 178] width 59 height 5
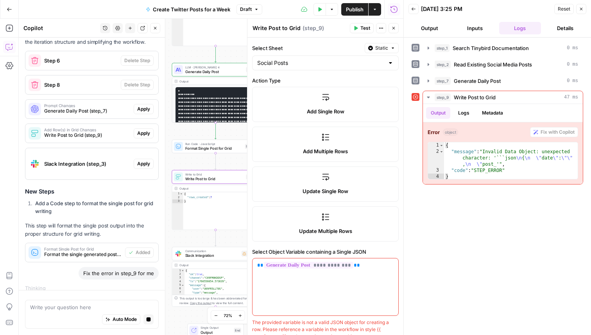
scroll to position [61, 0]
click at [368, 274] on div "**********" at bounding box center [326, 285] width 146 height 57
click at [366, 267] on p "**********" at bounding box center [325, 264] width 136 height 8
click at [391, 267] on button "Variables Menu" at bounding box center [391, 264] width 6 height 6
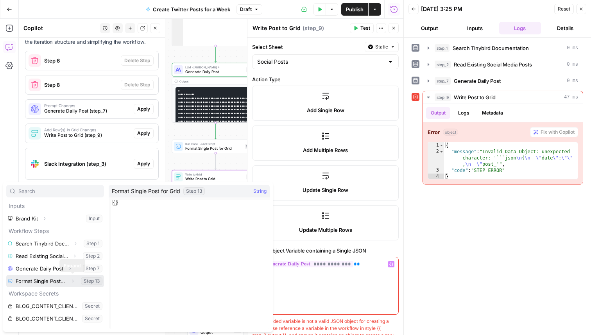
click at [74, 282] on icon "button" at bounding box center [72, 281] width 5 height 5
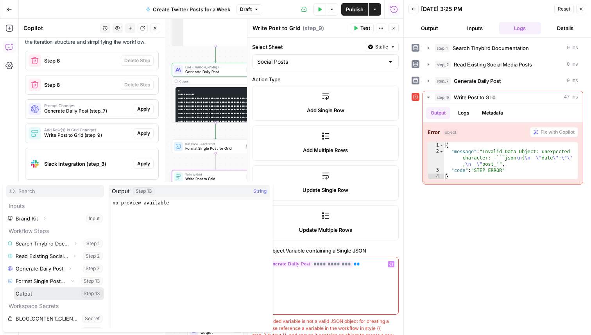
click at [44, 290] on button "Select variable Output" at bounding box center [59, 293] width 90 height 13
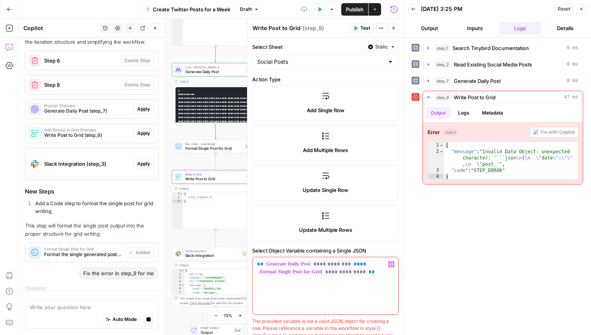
drag, startPoint x: 362, startPoint y: 265, endPoint x: 261, endPoint y: 264, distance: 101.7
click at [261, 264] on p "**********" at bounding box center [325, 268] width 136 height 16
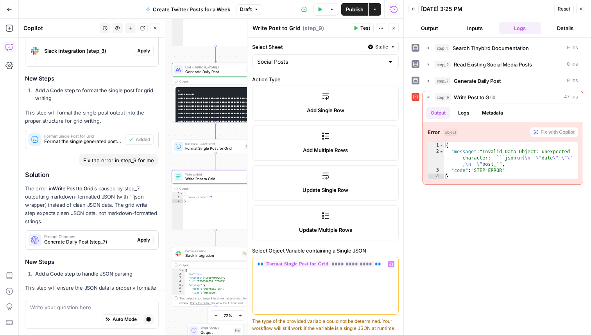
click at [380, 300] on div "**********" at bounding box center [326, 285] width 146 height 57
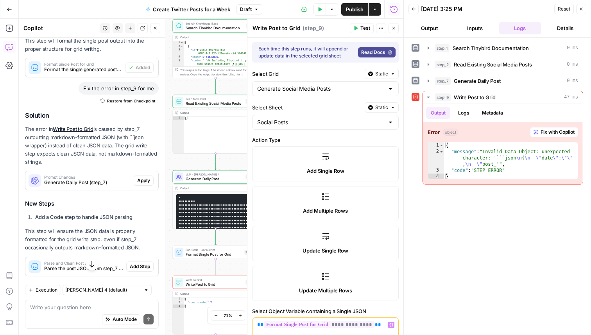
scroll to position [798, 0]
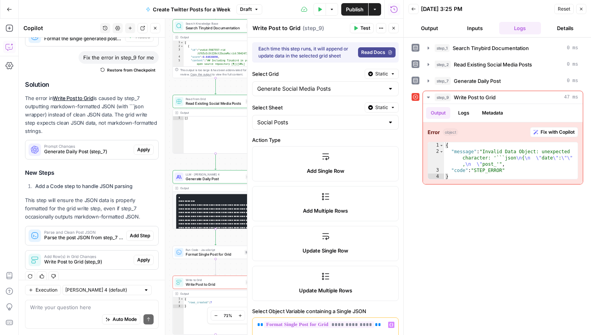
click at [581, 9] on icon "button" at bounding box center [581, 9] width 3 height 3
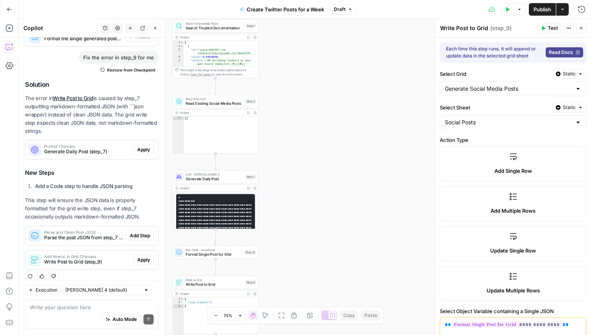
click at [313, 178] on div "Workflow Input Settings Inputs Search Knowledge Base Search Tinybird Documentat…" at bounding box center [305, 177] width 572 height 316
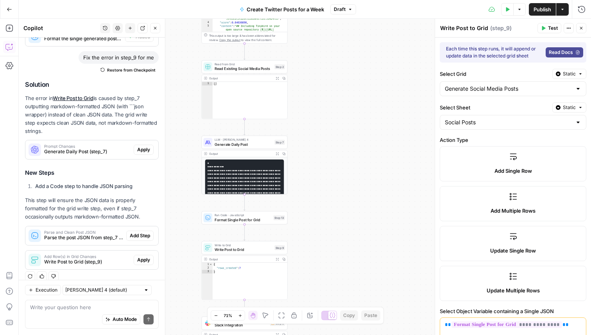
click at [235, 165] on pre "**********" at bounding box center [244, 190] width 79 height 60
click at [239, 147] on div "LLM · Claude Sonnet 4 Generate Daily Post Step 7 Copy step Delete step Add Note…" at bounding box center [245, 142] width 86 height 13
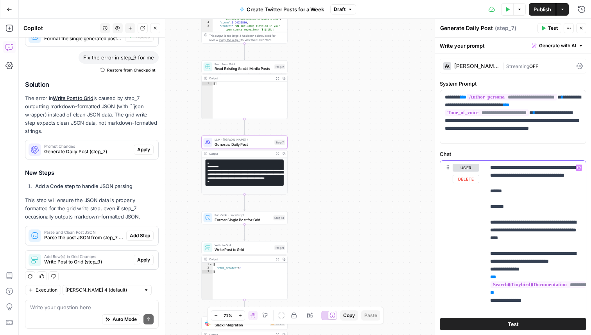
drag, startPoint x: 514, startPoint y: 217, endPoint x: 546, endPoint y: 177, distance: 50.9
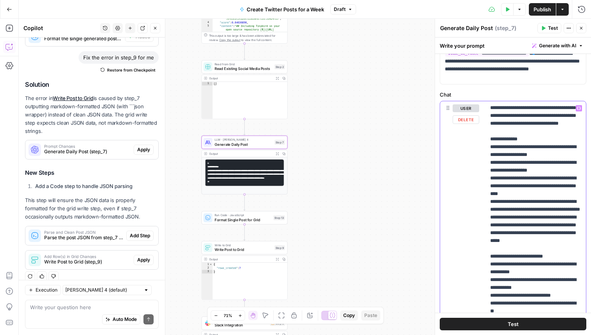
scroll to position [70, 0]
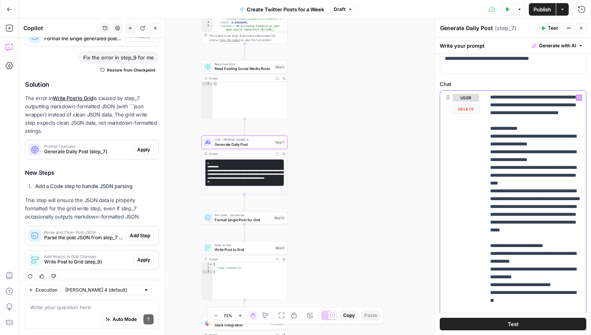
drag, startPoint x: 575, startPoint y: 253, endPoint x: 437, endPoint y: 245, distance: 137.9
click at [437, 245] on div "**********" at bounding box center [513, 177] width 156 height 316
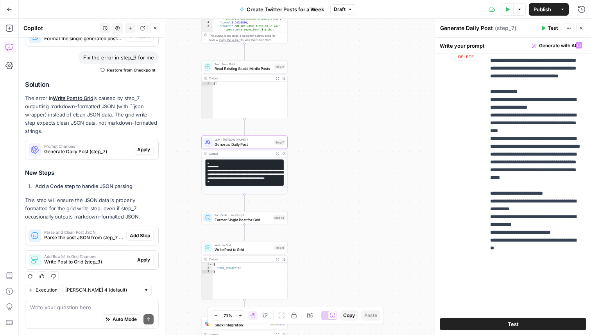
scroll to position [129, 0]
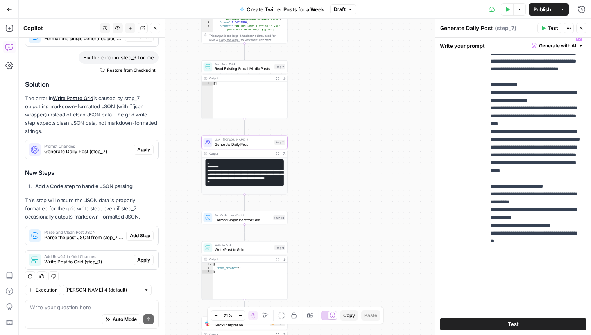
click at [465, 191] on div "user Delete" at bounding box center [466, 199] width 27 height 331
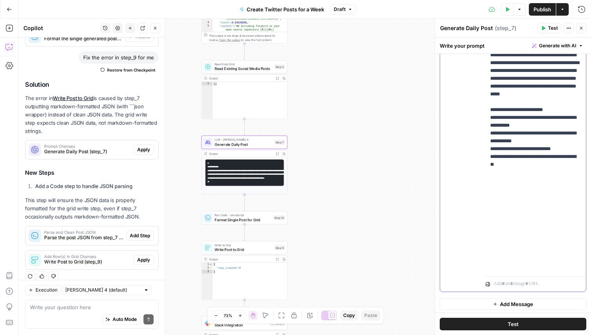
scroll to position [208, 0]
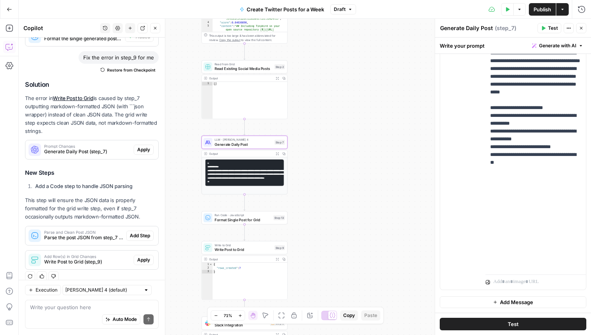
click at [396, 174] on div "Workflow Input Settings Inputs Search Knowledge Base Search Tinybird Documentat…" at bounding box center [305, 177] width 572 height 316
click at [233, 219] on span "Format Single Post for Grid" at bounding box center [243, 219] width 57 height 5
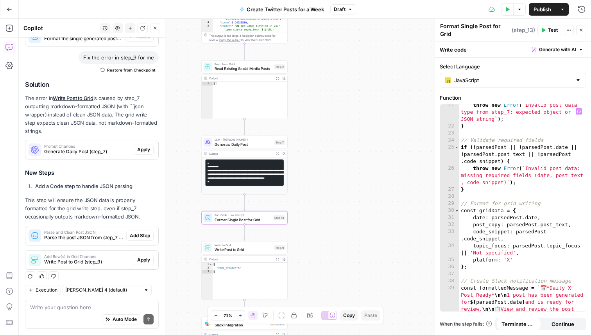
scroll to position [187, 0]
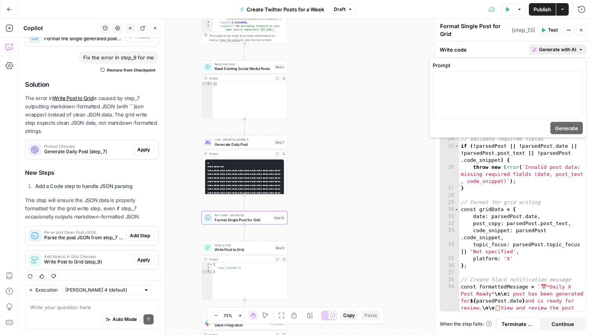
click at [554, 50] on span "Generate with AI" at bounding box center [557, 49] width 37 height 7
click at [483, 78] on p at bounding box center [508, 79] width 140 height 8
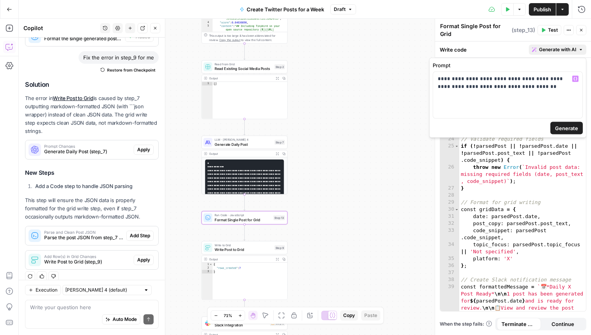
click at [560, 129] on span "Generate" at bounding box center [566, 128] width 23 height 8
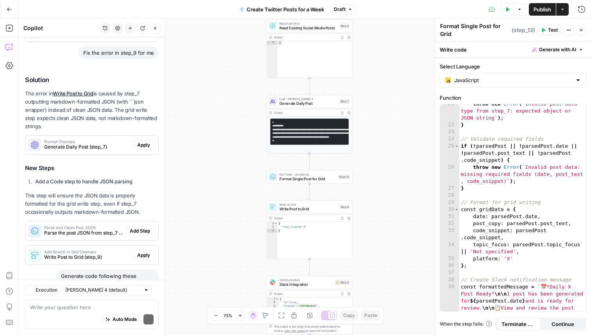
scroll to position [884, 0]
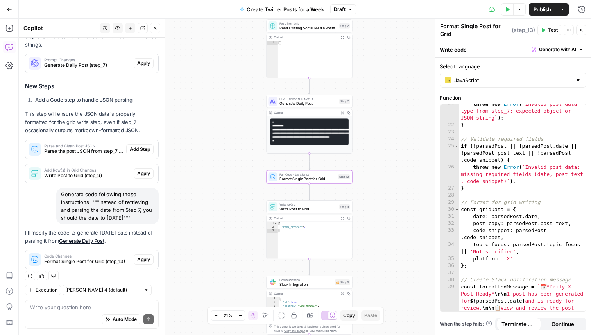
click at [149, 256] on span "Apply" at bounding box center [143, 259] width 13 height 7
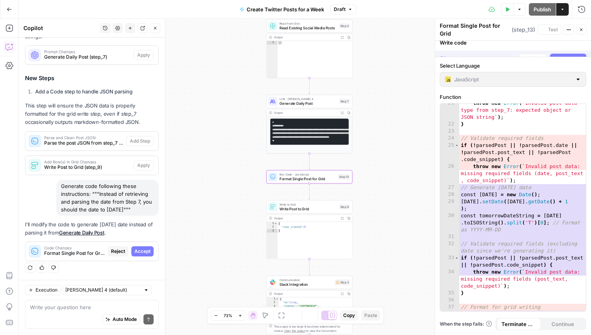
scroll to position [834, 0]
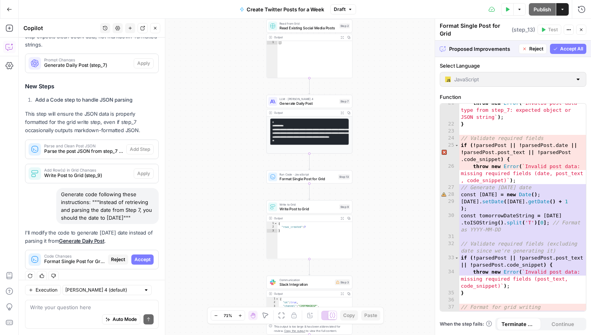
click at [572, 48] on span "Accept All" at bounding box center [571, 48] width 23 height 7
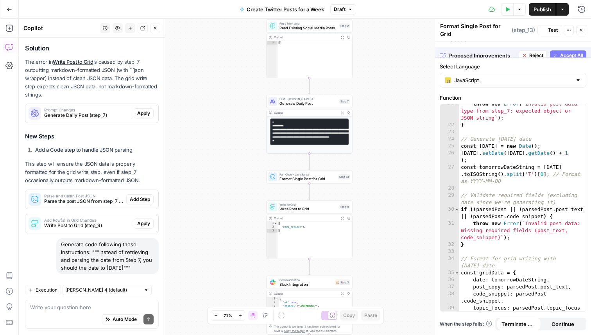
scroll to position [897, 0]
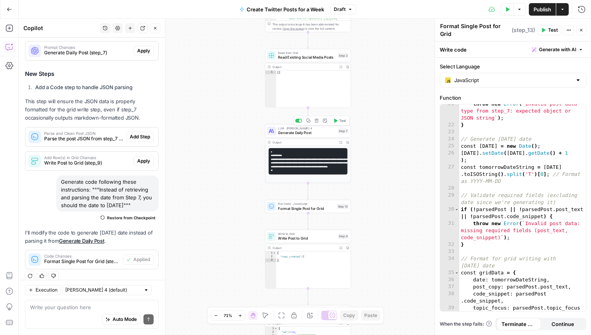
click at [337, 119] on icon "button" at bounding box center [336, 120] width 4 height 4
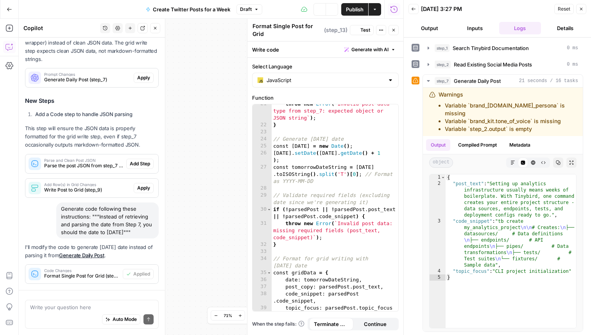
scroll to position [897, 0]
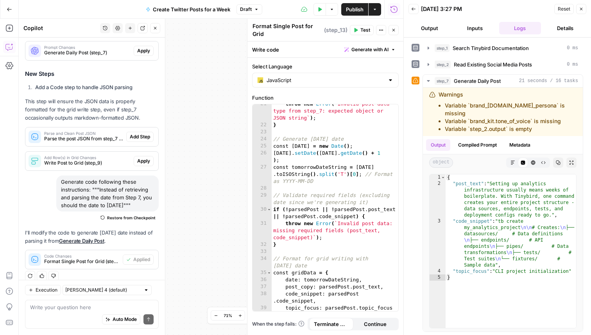
click at [586, 6] on button "Close" at bounding box center [581, 9] width 10 height 10
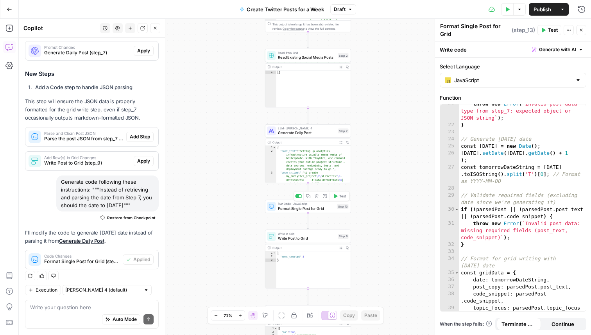
click at [335, 194] on icon "button" at bounding box center [336, 196] width 4 height 4
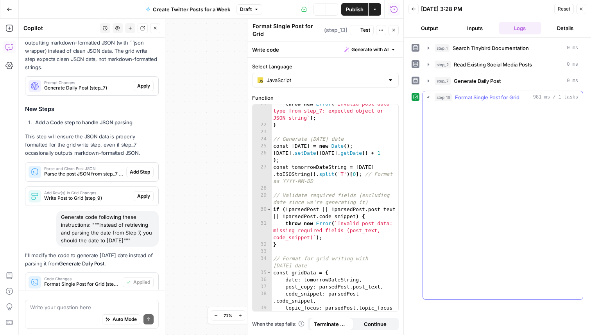
scroll to position [897, 0]
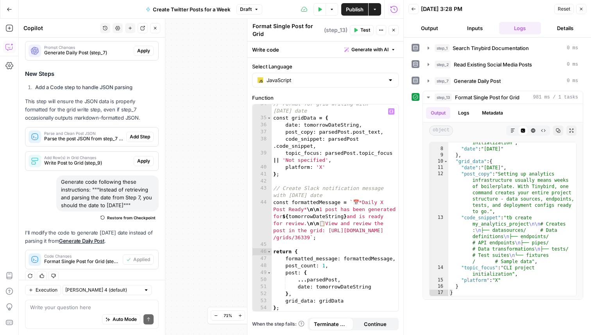
scroll to position [342, 0]
type textarea "**********"
drag, startPoint x: 332, startPoint y: 268, endPoint x: 253, endPoint y: 269, distance: 79.0
click at [253, 269] on div "**********" at bounding box center [326, 207] width 146 height 207
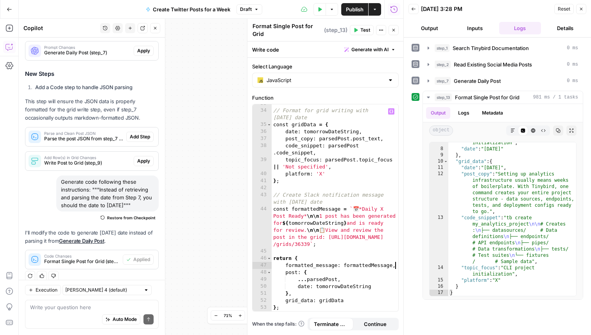
scroll to position [335, 0]
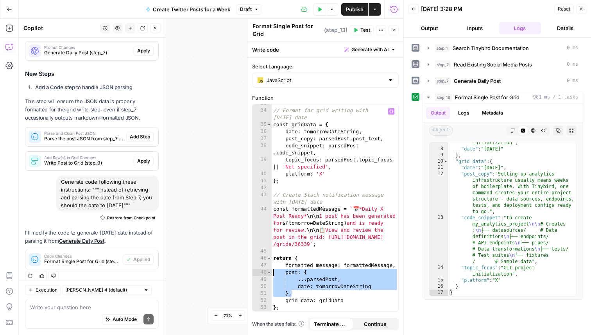
drag, startPoint x: 302, startPoint y: 296, endPoint x: 261, endPoint y: 274, distance: 46.0
click at [261, 274] on div "**********" at bounding box center [326, 207] width 146 height 207
type textarea "**********"
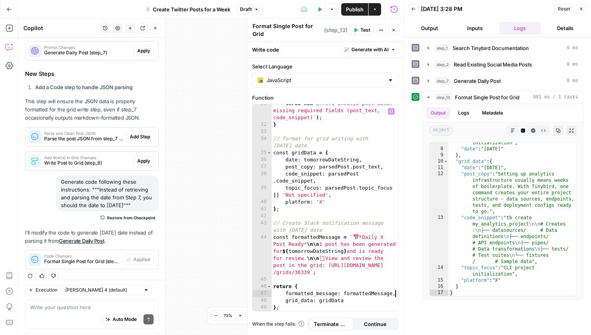
type textarea "**********"
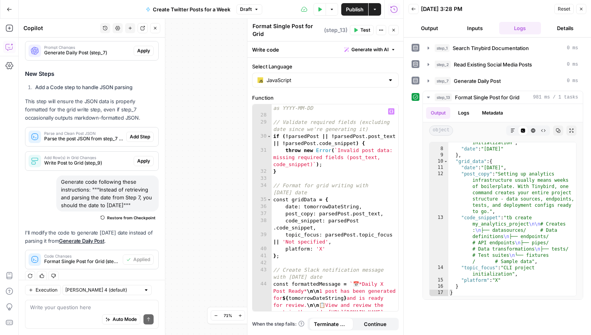
scroll to position [307, 0]
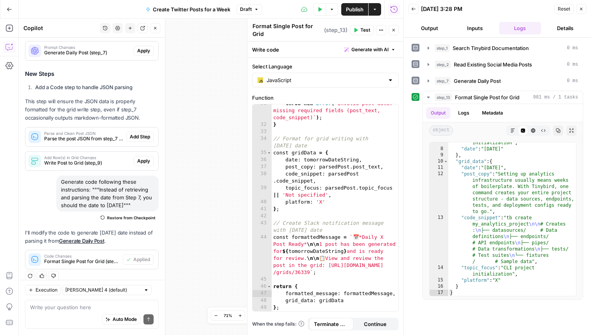
click at [218, 177] on div "Workflow Input Settings Inputs Search Knowledge Base Search Tinybird Documentat…" at bounding box center [211, 177] width 385 height 316
click at [366, 30] on span "Test" at bounding box center [366, 30] width 10 height 7
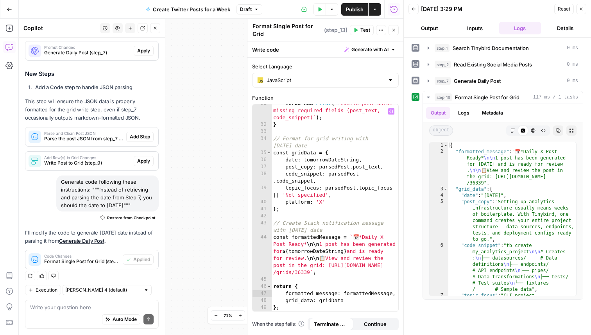
scroll to position [298, 0]
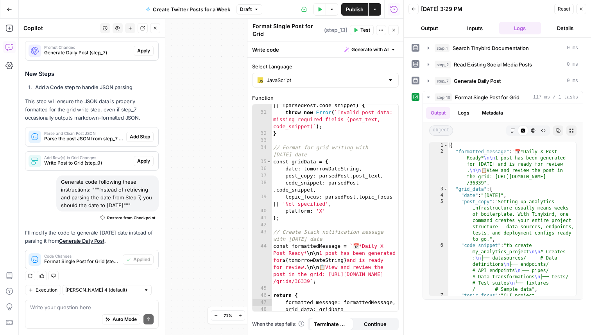
click at [393, 30] on icon "button" at bounding box center [393, 30] width 5 height 5
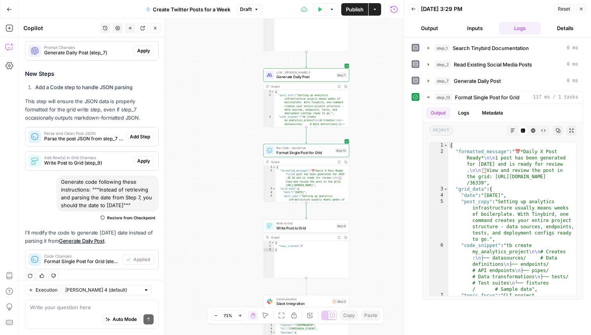
click at [301, 230] on span "Write Post to Grid" at bounding box center [305, 227] width 58 height 5
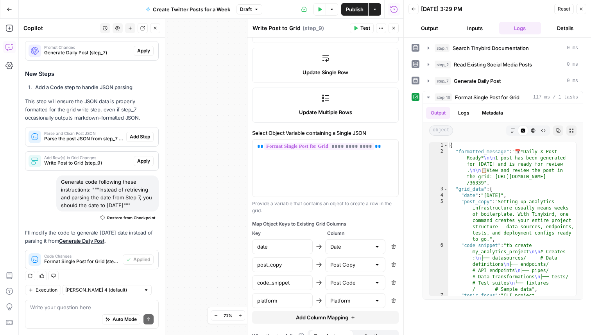
scroll to position [190, 0]
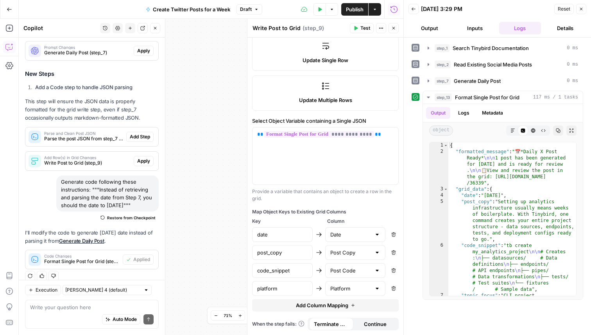
click at [359, 28] on button "Test" at bounding box center [362, 28] width 24 height 10
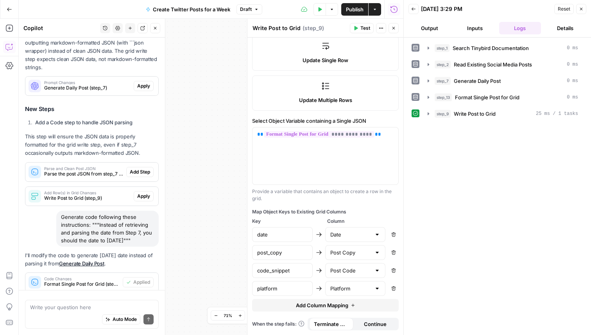
scroll to position [897, 0]
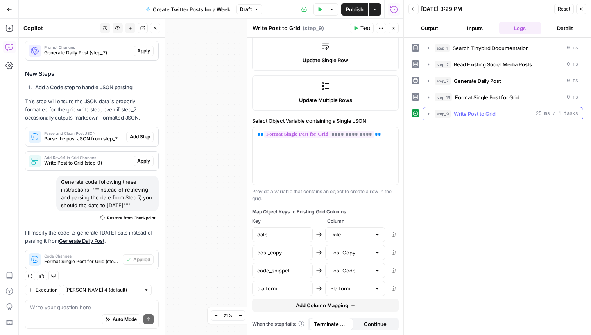
click at [429, 114] on icon "button" at bounding box center [429, 113] width 2 height 3
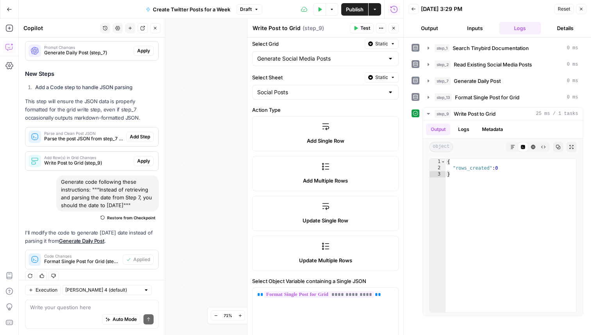
scroll to position [0, 0]
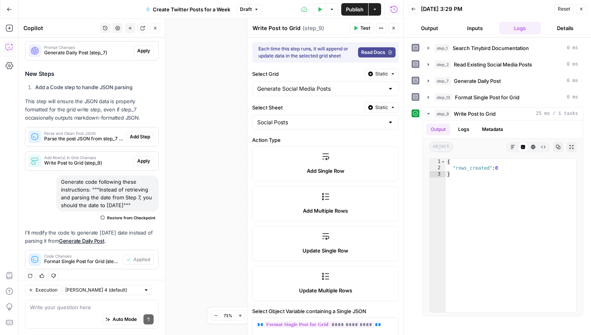
click at [362, 26] on span "Test" at bounding box center [366, 28] width 10 height 7
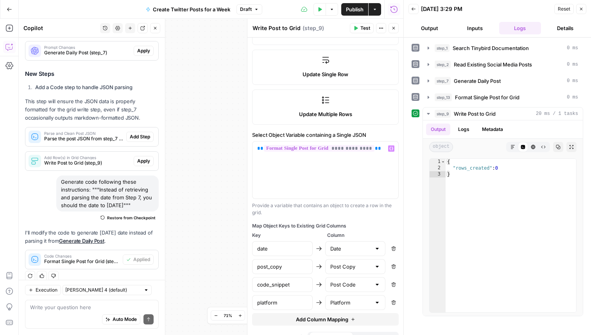
scroll to position [179, 0]
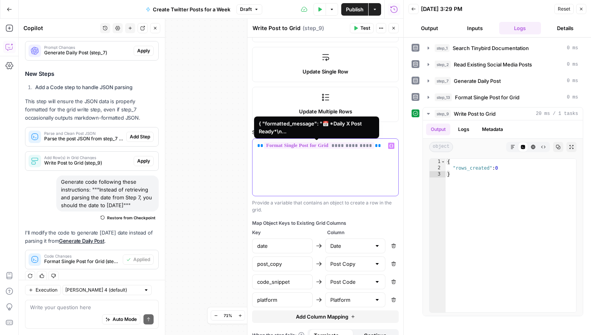
click at [368, 146] on span "**********" at bounding box center [319, 145] width 111 height 7
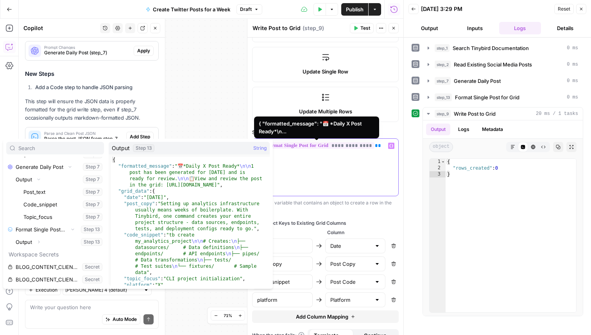
click at [370, 146] on span "**********" at bounding box center [319, 145] width 111 height 7
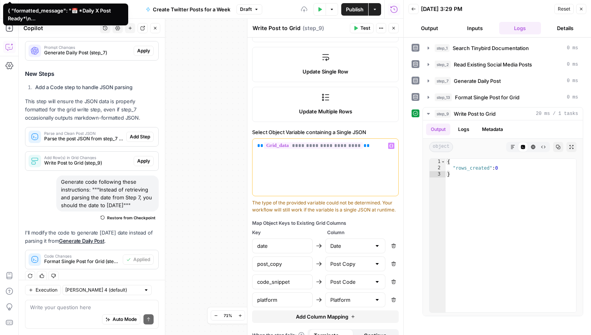
click at [412, 167] on div "step_9 Write Post to Grid 20 ms / 1 tasks Output Logs Metadata object Markdown …" at bounding box center [498, 211] width 172 height 209
click at [368, 162] on div "**********" at bounding box center [326, 167] width 146 height 57
click at [362, 29] on span "Test" at bounding box center [366, 28] width 10 height 7
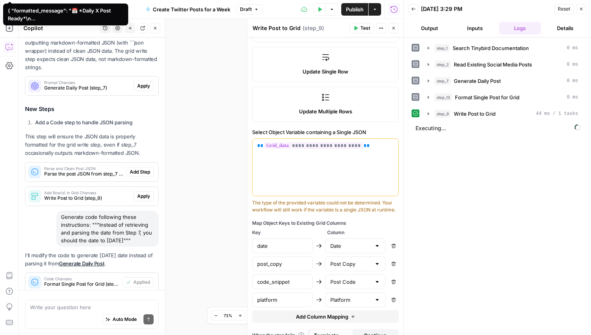
scroll to position [897, 0]
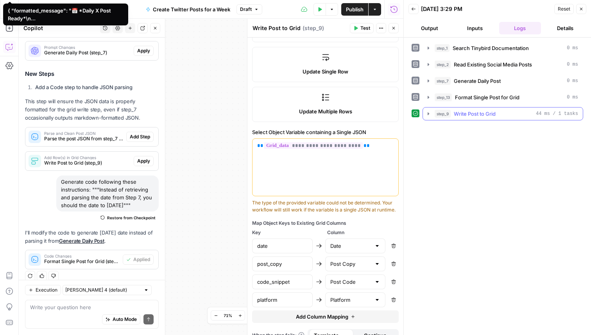
click at [429, 113] on icon "button" at bounding box center [428, 114] width 6 height 6
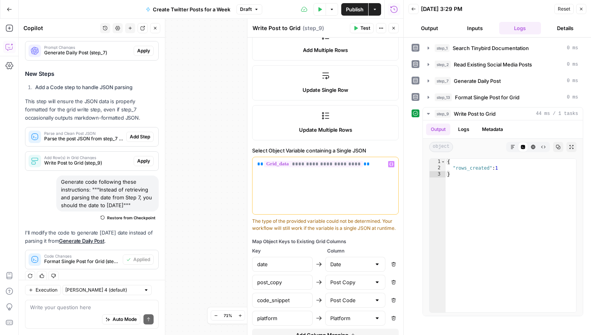
scroll to position [158, 0]
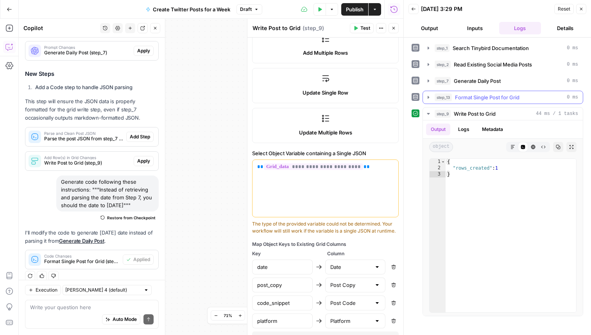
click at [430, 99] on icon "button" at bounding box center [428, 97] width 6 height 6
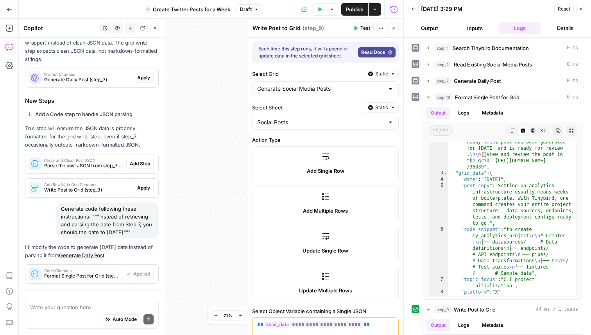
scroll to position [897, 0]
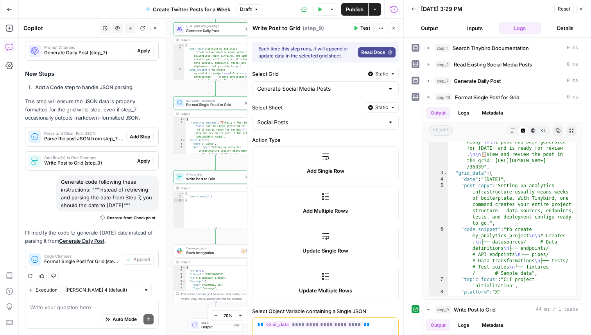
click at [208, 100] on span "Run Code · JavaScript" at bounding box center [214, 100] width 56 height 4
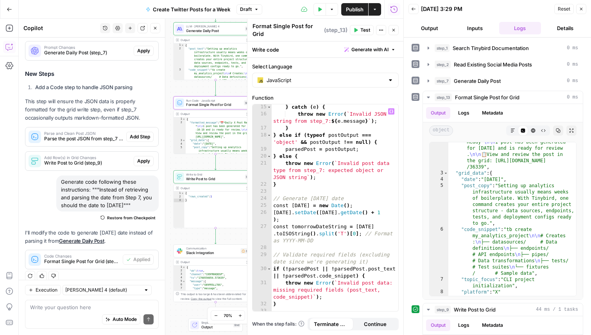
scroll to position [127, 0]
type textarea "**********"
click at [292, 205] on div "} catch ( e ) { throw new Error ( ` Invalid JSON string from step_7: ${ e . mes…" at bounding box center [335, 218] width 127 height 228
click at [371, 48] on span "Generate with AI" at bounding box center [370, 49] width 37 height 7
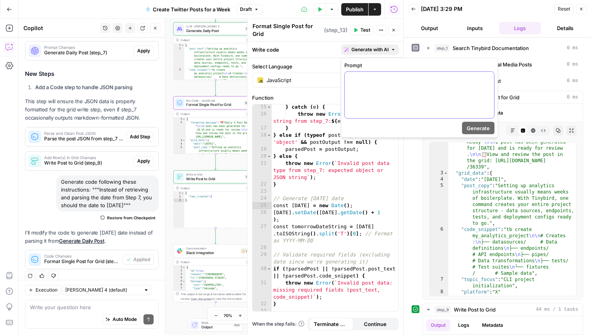
click at [355, 84] on div at bounding box center [419, 95] width 149 height 47
drag, startPoint x: 424, startPoint y: 79, endPoint x: 411, endPoint y: 79, distance: 13.3
click at [411, 79] on p "**********" at bounding box center [420, 79] width 140 height 8
click at [480, 127] on span "Generate" at bounding box center [478, 128] width 23 height 8
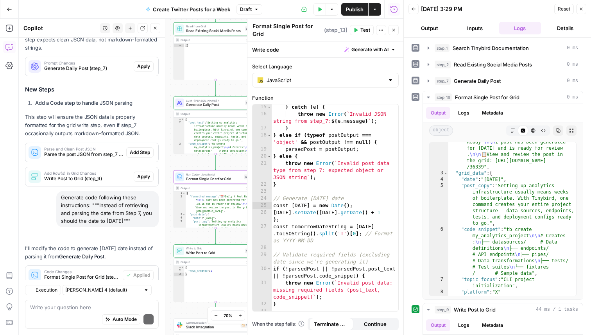
scroll to position [975, 0]
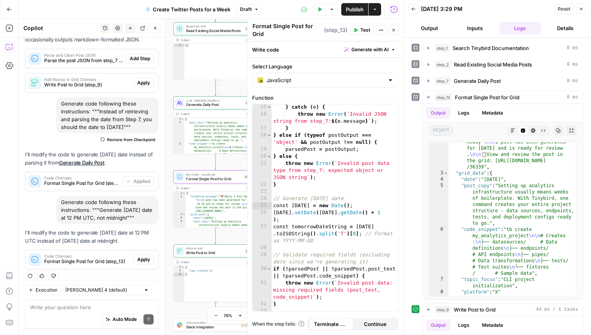
click at [142, 256] on span "Apply" at bounding box center [143, 259] width 13 height 7
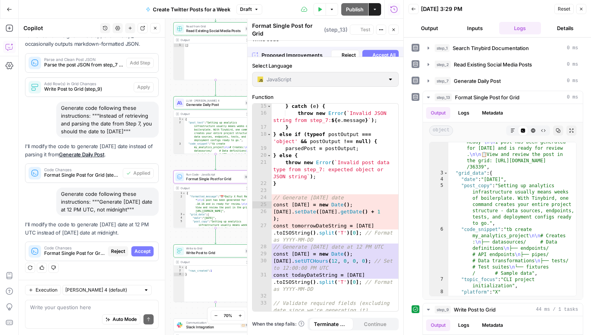
scroll to position [912, 0]
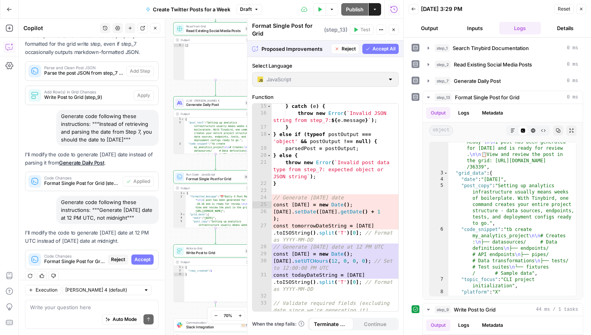
click at [383, 44] on button "Accept All" at bounding box center [380, 49] width 36 height 10
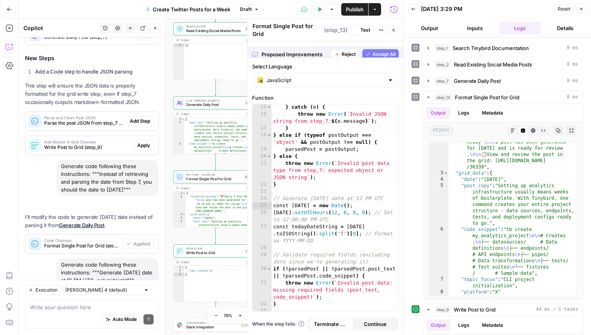
scroll to position [987, 0]
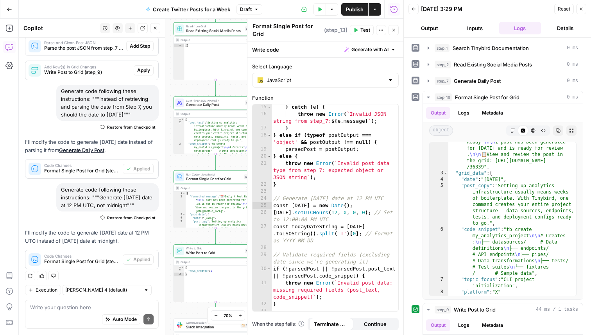
click at [363, 29] on span "Test" at bounding box center [366, 30] width 10 height 7
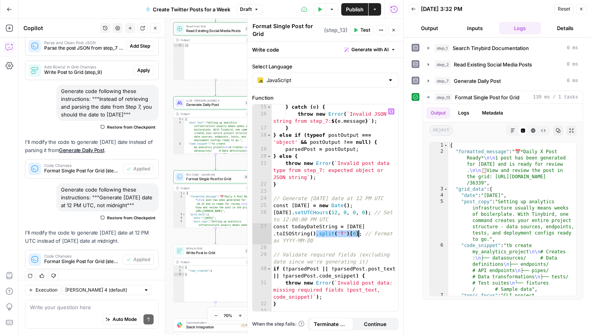
drag, startPoint x: 317, startPoint y: 236, endPoint x: 358, endPoint y: 235, distance: 40.7
click at [358, 235] on div "} catch ( e ) { throw new Error ( ` Invalid JSON string from step_7: ${ e . mes…" at bounding box center [335, 218] width 127 height 228
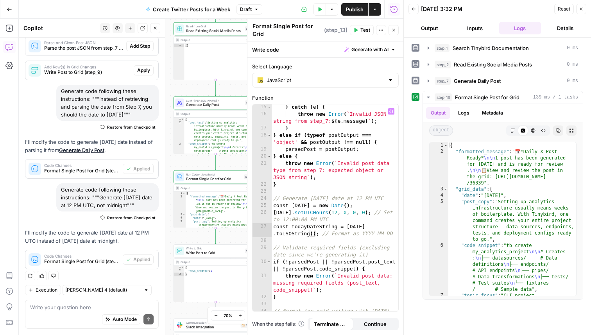
click at [358, 26] on button "Test" at bounding box center [362, 30] width 24 height 10
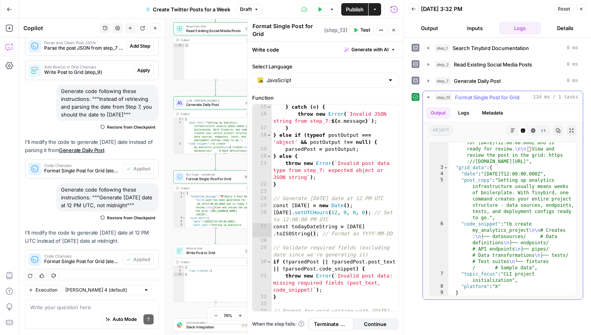
scroll to position [22, 0]
click at [240, 243] on button "Test" at bounding box center [246, 240] width 17 height 7
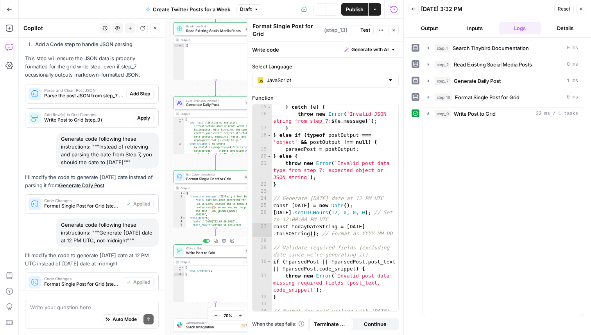
scroll to position [987, 0]
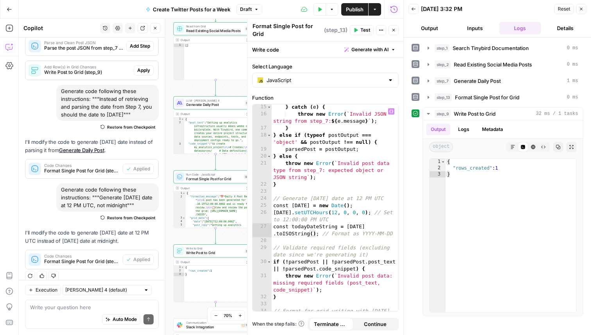
type textarea "**********"
click at [358, 206] on div "} catch ( e ) { throw new Error ( ` Invalid JSON string from step_7: ${ e . mes…" at bounding box center [335, 218] width 127 height 228
click at [368, 51] on span "Generate with AI" at bounding box center [370, 49] width 37 height 7
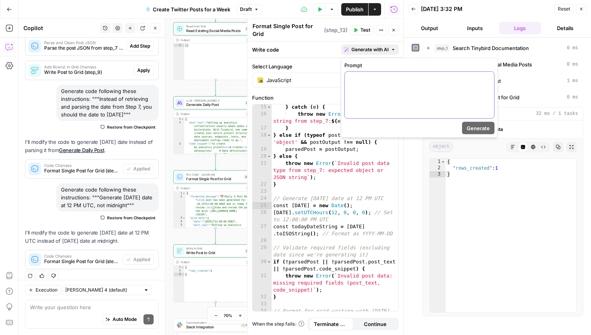
click at [366, 81] on p at bounding box center [420, 79] width 140 height 8
click at [479, 131] on span "Generate" at bounding box center [478, 128] width 23 height 8
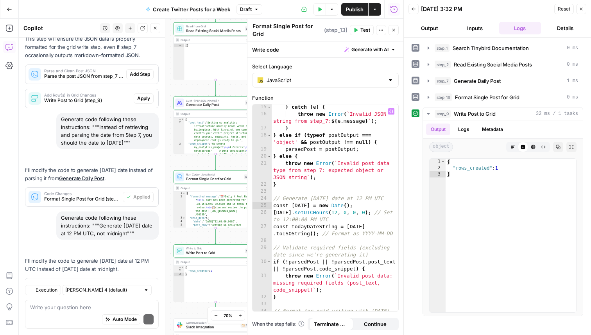
scroll to position [1066, 0]
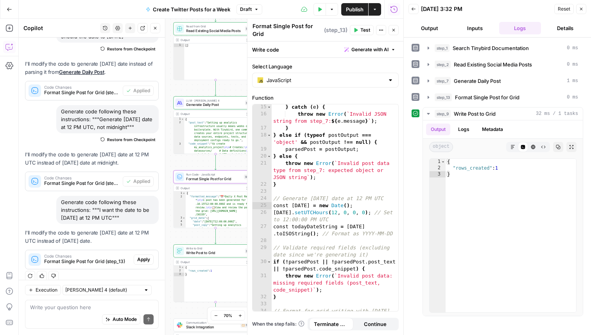
click at [145, 256] on span "Apply" at bounding box center [143, 259] width 13 height 7
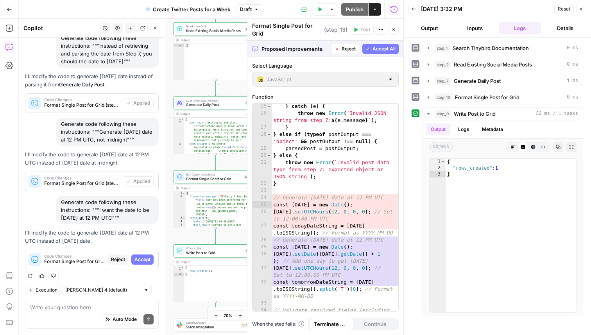
click at [379, 51] on span "Accept All" at bounding box center [384, 48] width 23 height 7
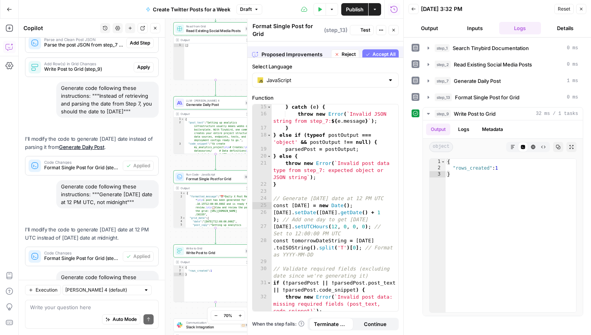
scroll to position [1078, 0]
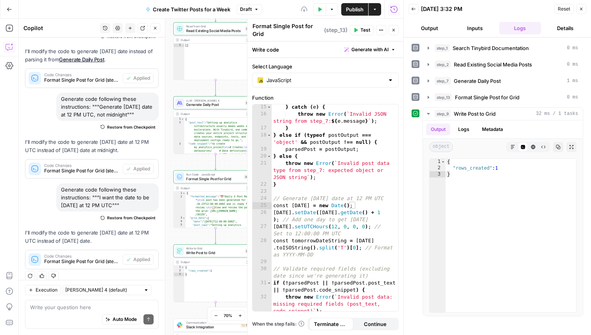
click at [363, 31] on span "Test" at bounding box center [366, 30] width 10 height 7
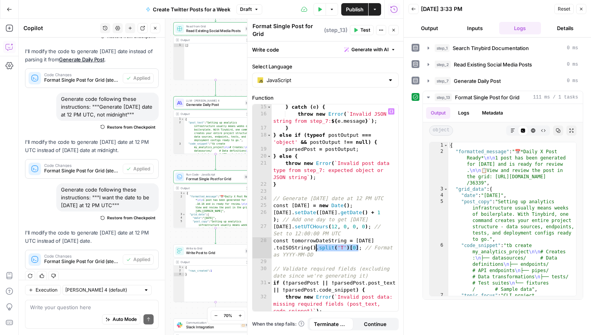
drag, startPoint x: 359, startPoint y: 249, endPoint x: 317, endPoint y: 248, distance: 42.2
click at [317, 248] on div "} catch ( e ) { throw new Error ( ` Invalid JSON string from step_7: ${ e . mes…" at bounding box center [335, 214] width 127 height 221
type textarea "**********"
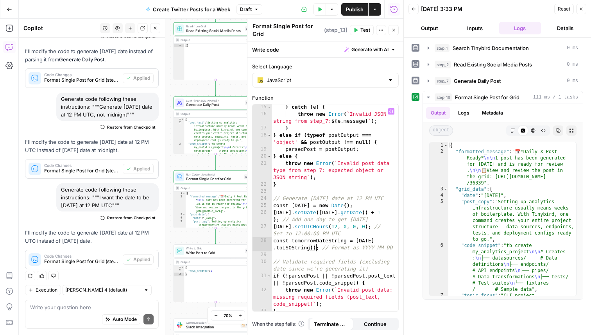
click at [380, 254] on div "} catch ( e ) { throw new Error ( ` Invalid JSON string from step_7: ${ e . mes…" at bounding box center [335, 214] width 127 height 221
click at [364, 29] on span "Test" at bounding box center [366, 30] width 10 height 7
click at [218, 253] on span "Write Post to Grid" at bounding box center [214, 252] width 57 height 5
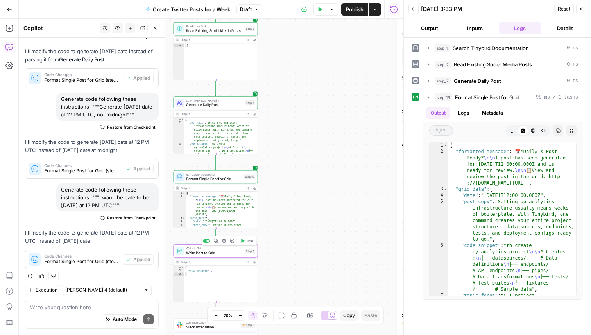
type textarea "Write Post to Grid"
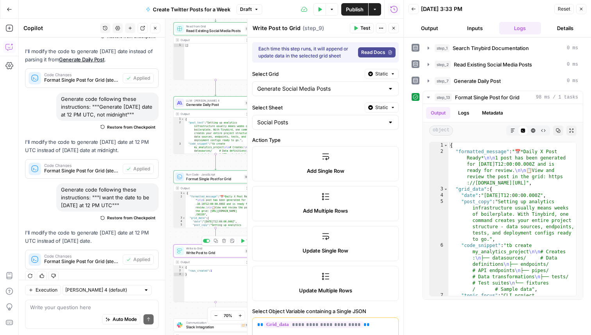
click at [244, 241] on div at bounding box center [248, 177] width 8 height 316
click at [242, 241] on icon "button" at bounding box center [243, 241] width 4 height 4
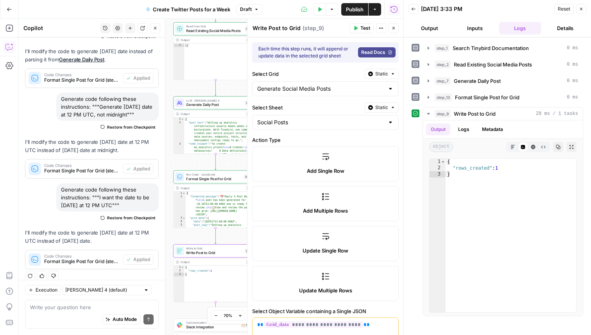
click at [583, 8] on icon "button" at bounding box center [581, 9] width 5 height 5
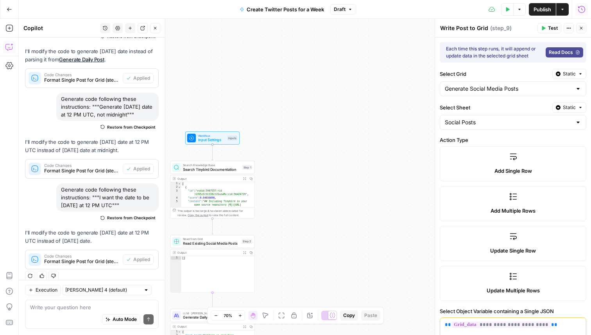
click at [506, 12] on button "Test Data" at bounding box center [507, 9] width 13 height 13
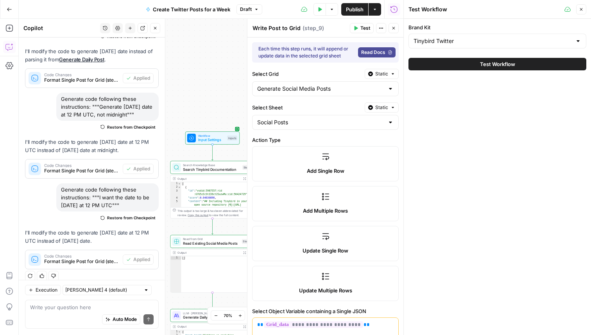
click at [468, 65] on button "Test Workflow" at bounding box center [498, 64] width 178 height 13
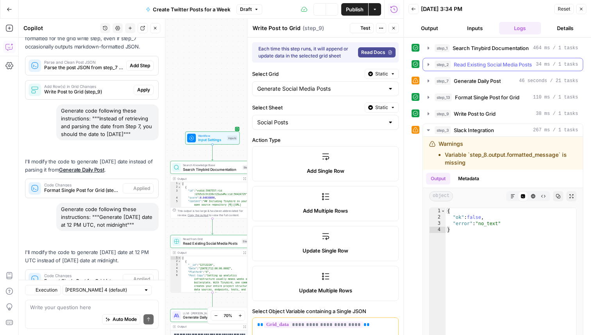
scroll to position [1078, 0]
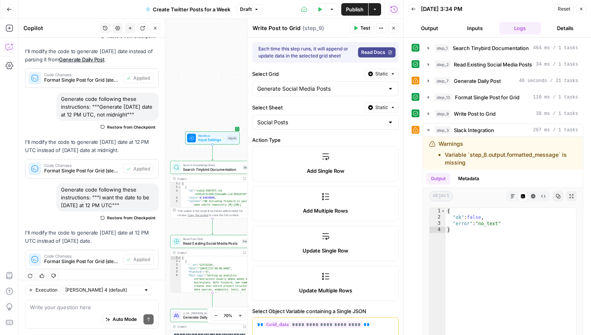
click at [581, 9] on icon "button" at bounding box center [581, 9] width 3 height 3
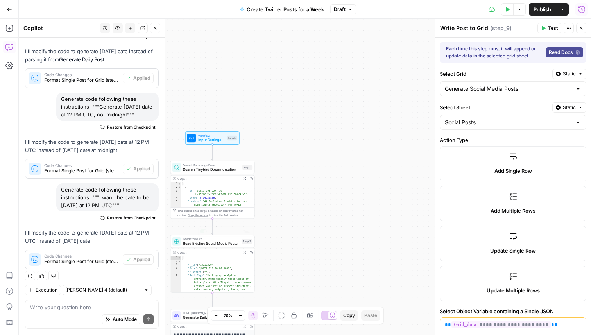
scroll to position [54, 0]
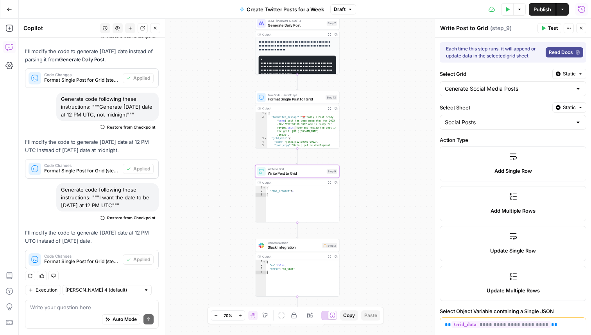
click at [392, 180] on div "Workflow Input Settings Inputs Search Knowledge Base Search Tinybird Documentat…" at bounding box center [305, 177] width 572 height 316
click at [372, 241] on div "Workflow Input Settings Inputs Search Knowledge Base Search Tinybird Documentat…" at bounding box center [305, 177] width 572 height 316
click at [297, 246] on span "Slack Integration" at bounding box center [294, 247] width 52 height 5
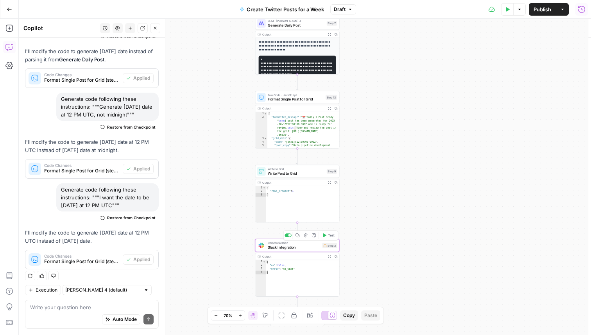
type textarea "Slack Integration"
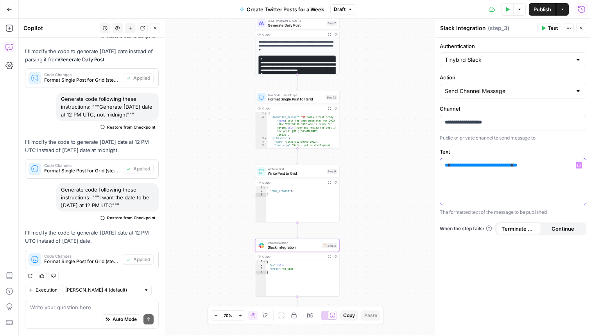
click at [497, 166] on span "**********" at bounding box center [481, 165] width 61 height 5
click at [466, 166] on span "**********" at bounding box center [481, 165] width 61 height 5
click at [531, 206] on div "**********" at bounding box center [513, 182] width 147 height 68
click at [504, 280] on div "**********" at bounding box center [513, 187] width 156 height 298
click at [543, 26] on icon "button" at bounding box center [543, 28] width 5 height 5
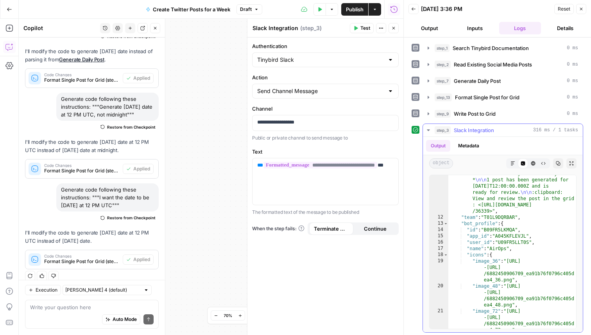
scroll to position [192, 0]
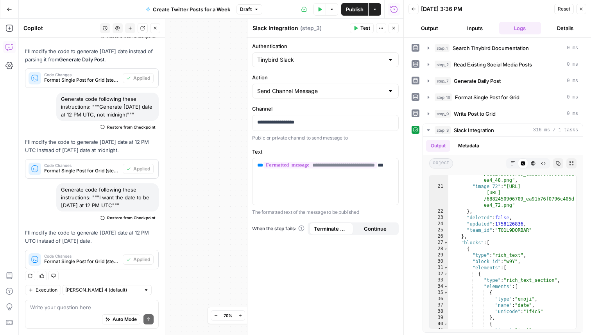
click at [586, 9] on button "Close" at bounding box center [581, 9] width 10 height 10
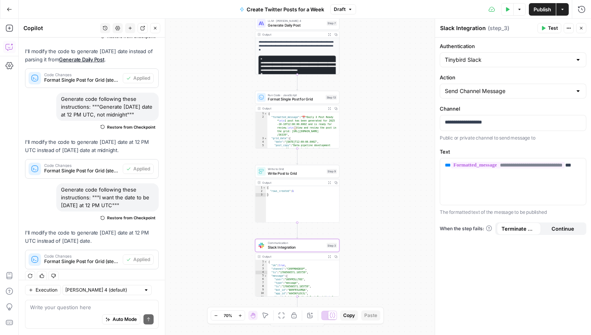
click at [280, 100] on span "Format Single Post for Grid" at bounding box center [296, 99] width 56 height 5
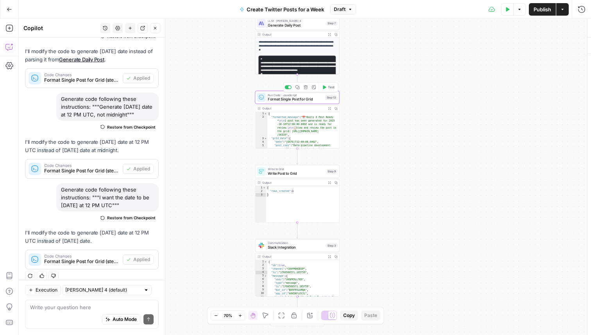
type textarea "Format Single Post for Grid"
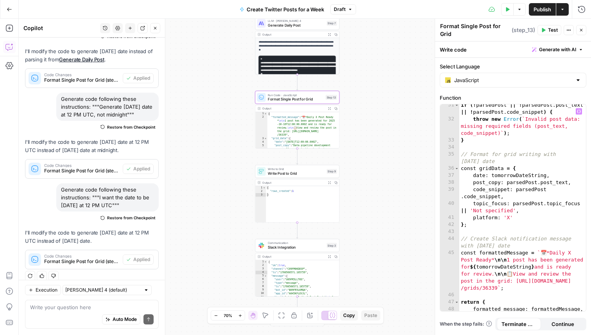
scroll to position [314, 0]
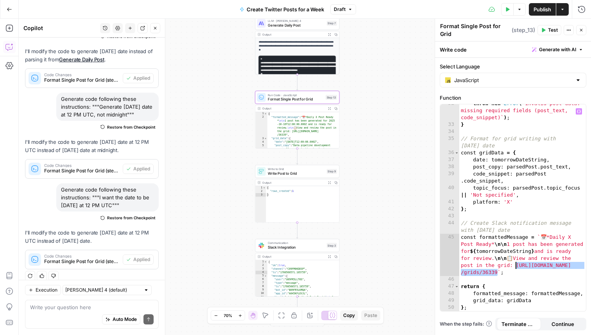
drag, startPoint x: 497, startPoint y: 273, endPoint x: 515, endPoint y: 266, distance: 19.0
click at [515, 266] on div "throw new Error ( ` Invalid post data: missing required fields (post_text, code…" at bounding box center [522, 217] width 127 height 235
paste textarea "**********"
type textarea "**********"
drag, startPoint x: 532, startPoint y: 273, endPoint x: 516, endPoint y: 266, distance: 17.5
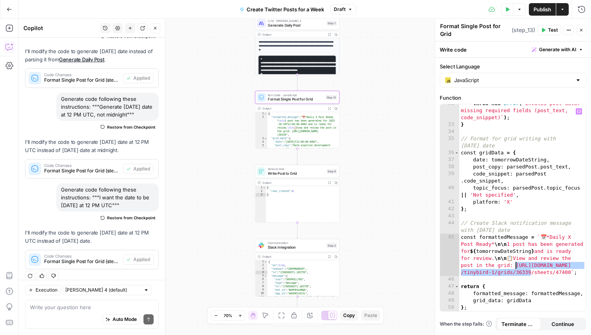
click at [516, 266] on div "throw new Error ( ` Invalid post data: missing required fields (post_text, code…" at bounding box center [522, 217] width 127 height 235
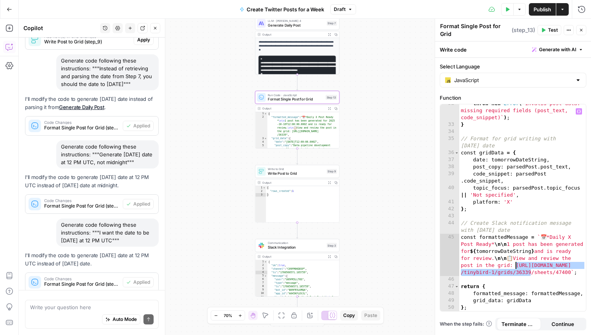
scroll to position [1078, 0]
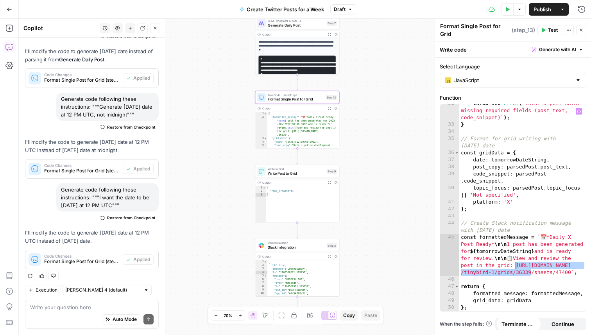
click at [293, 9] on span "Create Twitter Posts for a Week" at bounding box center [285, 9] width 77 height 8
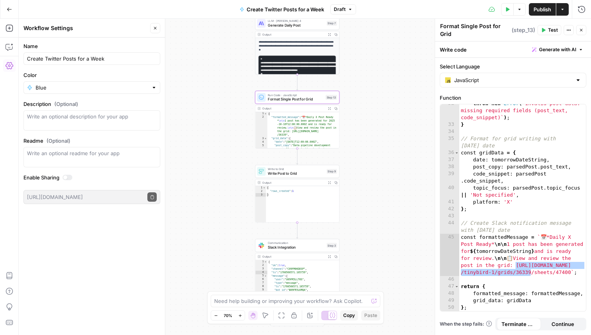
click at [278, 7] on span "Create Twitter Posts for a Week" at bounding box center [285, 9] width 77 height 8
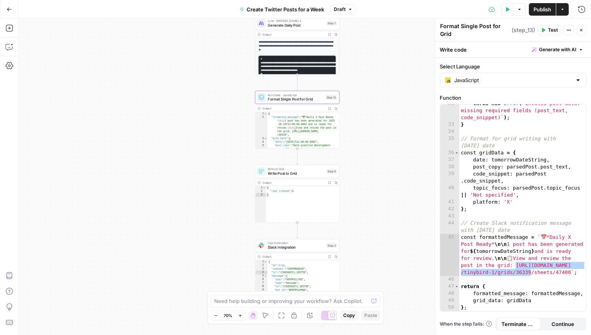
click at [278, 7] on span "Create Twitter Posts for a Week" at bounding box center [285, 9] width 77 height 8
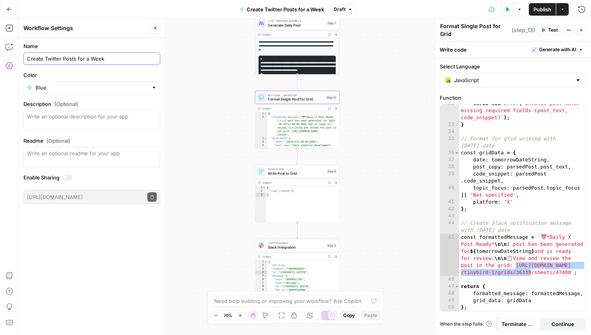
drag, startPoint x: 116, startPoint y: 56, endPoint x: 75, endPoint y: 57, distance: 40.7
click at [75, 57] on input "Create Twitter Posts for a Week" at bounding box center [92, 59] width 130 height 8
type input "Create Twitter Post"
click at [257, 61] on div "**********" at bounding box center [297, 59] width 84 height 42
click at [105, 87] on input "Color" at bounding box center [92, 88] width 113 height 8
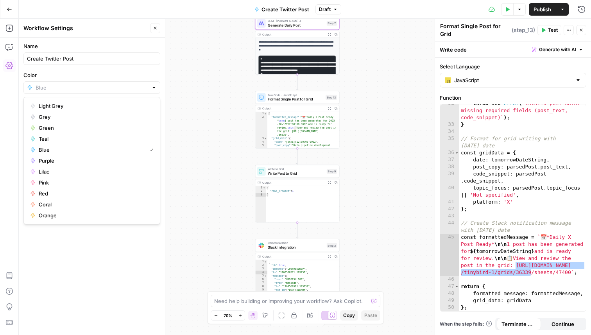
type input "Blue"
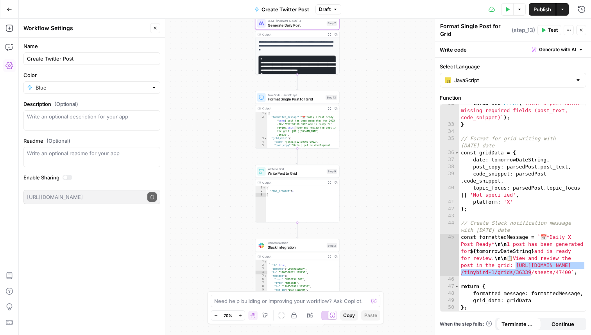
click at [197, 99] on div "Workflow Input Settings Inputs Search Knowledge Base Search Tinybird Documentat…" at bounding box center [305, 177] width 572 height 316
click at [198, 43] on div "Workflow Input Settings Inputs Search Knowledge Base Search Tinybird Documentat…" at bounding box center [305, 177] width 572 height 316
click at [517, 11] on icon "button" at bounding box center [519, 9] width 5 height 5
click at [450, 5] on div "Test Data Options Publish Actions Run History" at bounding box center [466, 9] width 250 height 18
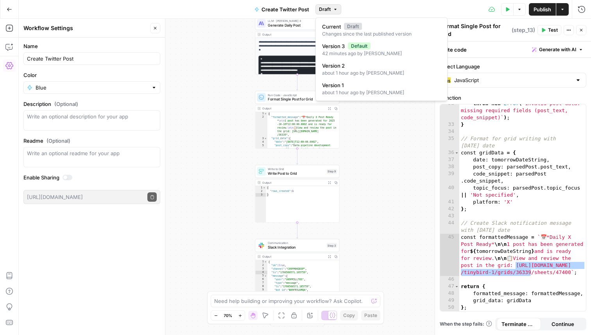
click at [332, 7] on button "Draft" at bounding box center [329, 9] width 26 height 10
click at [391, 7] on div "Test Data Options Publish Actions Run History" at bounding box center [466, 9] width 250 height 18
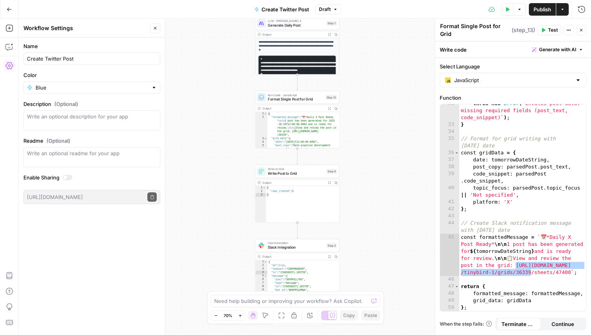
click at [566, 9] on button "Actions" at bounding box center [562, 9] width 13 height 13
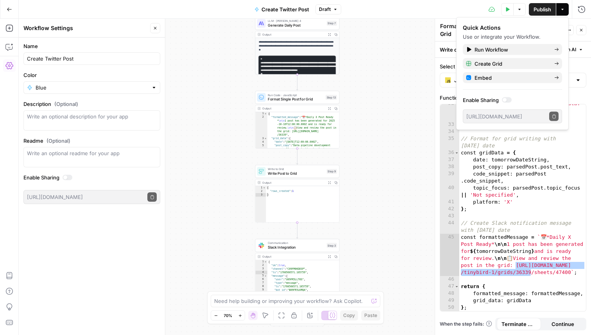
click at [566, 9] on button "Actions" at bounding box center [562, 9] width 13 height 13
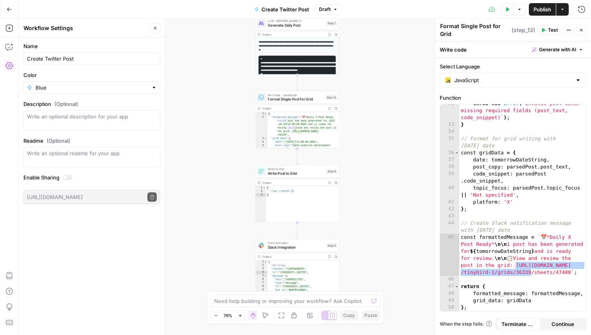
click at [11, 7] on icon "button" at bounding box center [9, 9] width 5 height 5
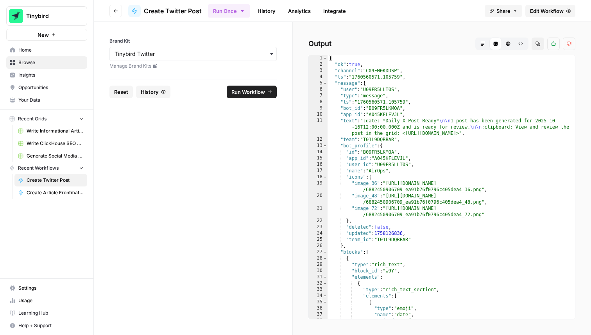
click at [515, 13] on button "Share" at bounding box center [504, 11] width 38 height 13
click at [440, 10] on div "Run Once History Analytics Integrate" at bounding box center [343, 10] width 271 height 15
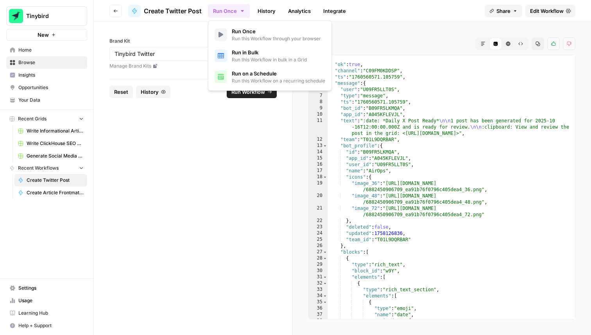
click at [243, 13] on icon "button" at bounding box center [242, 11] width 6 height 6
click at [152, 129] on form "Brand Kit Manage Brand Kits Reset History Run Workflow" at bounding box center [193, 178] width 199 height 313
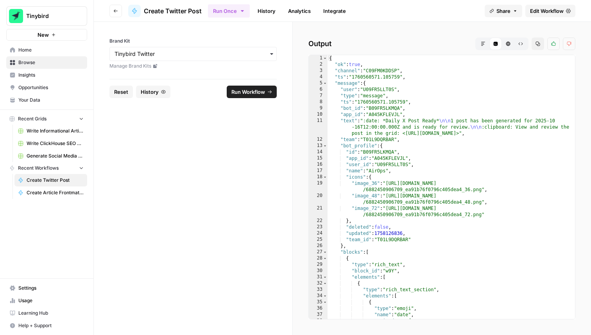
click at [113, 13] on button "Go back" at bounding box center [115, 11] width 13 height 13
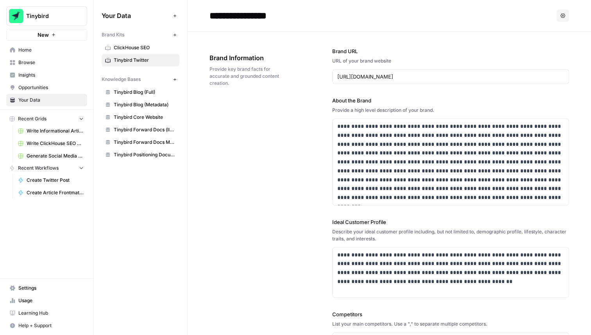
click at [43, 176] on link "Create Twitter Post" at bounding box center [50, 180] width 73 height 13
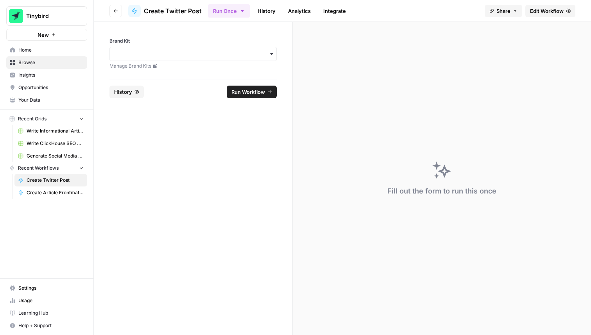
click at [568, 12] on icon at bounding box center [568, 11] width 5 height 4
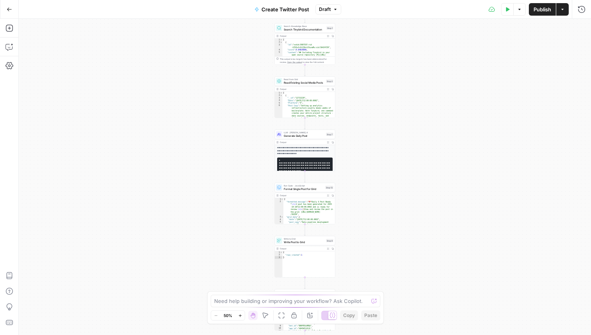
click at [521, 11] on icon "button" at bounding box center [519, 9] width 5 height 5
click at [148, 86] on div "Workflow Input Settings Inputs Search Knowledge Base Search Tinybird Documentat…" at bounding box center [305, 177] width 572 height 316
click at [9, 66] on icon "button" at bounding box center [9, 66] width 8 height 8
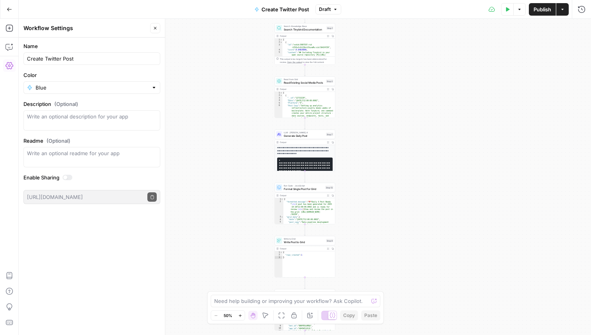
click at [438, 285] on div "Workflow Input Settings Inputs Search Knowledge Base Search Tinybird Documentat…" at bounding box center [305, 177] width 572 height 316
click at [382, 230] on div "Workflow Input Settings Inputs Search Knowledge Base Search Tinybird Documentat…" at bounding box center [305, 177] width 572 height 316
click at [392, 204] on div "Workflow Input Settings Inputs Search Knowledge Base Search Tinybird Documentat…" at bounding box center [305, 177] width 572 height 316
click at [410, 278] on div "Workflow Input Settings Inputs Search Knowledge Base Search Tinybird Documentat…" at bounding box center [305, 177] width 572 height 316
click at [402, 278] on div "Workflow Input Settings Inputs Search Knowledge Base Search Tinybird Documentat…" at bounding box center [305, 177] width 572 height 316
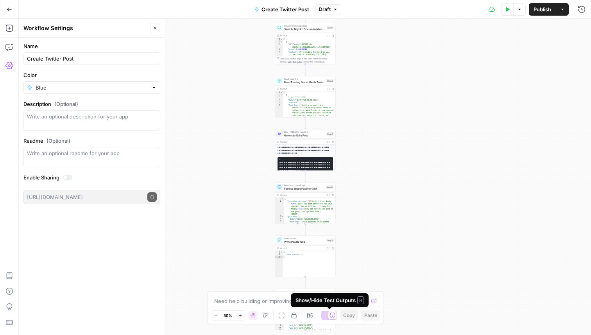
click at [402, 207] on div "Workflow Input Settings Inputs Search Knowledge Base Search Tinybird Documentat…" at bounding box center [305, 177] width 572 height 316
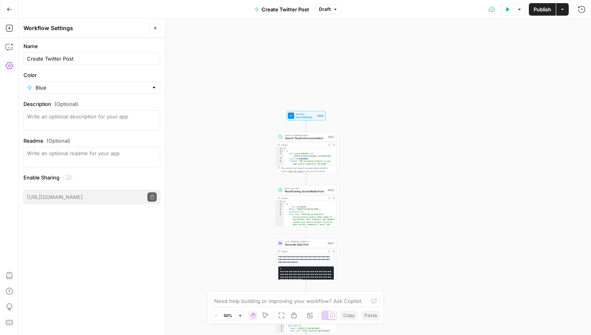
click at [419, 172] on div "Workflow Input Settings Inputs Search Knowledge Base Search Tinybird Documentat…" at bounding box center [305, 177] width 572 height 316
click at [389, 146] on div "Workflow Input Settings Inputs Search Knowledge Base Search Tinybird Documentat…" at bounding box center [305, 177] width 572 height 316
click at [353, 97] on div "Workflow Input Settings Inputs Search Knowledge Base Search Tinybird Documentat…" at bounding box center [305, 177] width 572 height 316
click at [145, 48] on label "Name" at bounding box center [91, 46] width 137 height 8
click at [145, 55] on input "Create Twitter Post" at bounding box center [92, 59] width 130 height 8
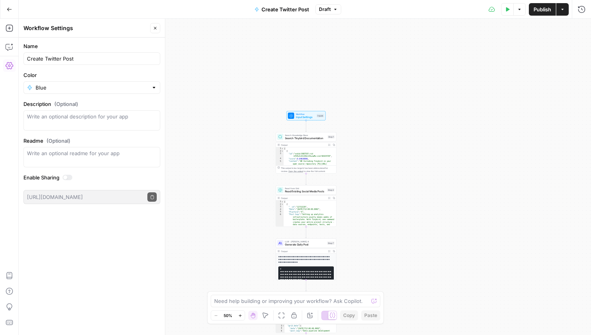
click at [156, 31] on button "Close" at bounding box center [155, 28] width 10 height 10
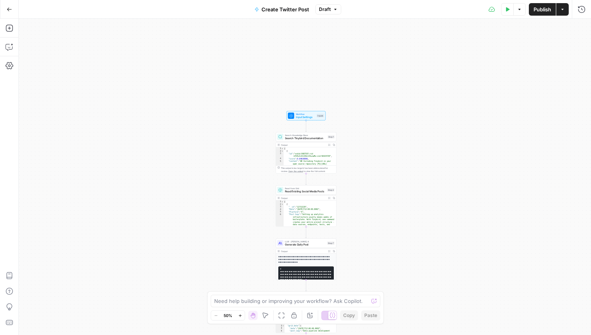
click at [198, 80] on div "Workflow Input Settings Inputs Search Knowledge Base Search Tinybird Documentat…" at bounding box center [305, 177] width 572 height 316
click at [470, 296] on div "Workflow Input Settings Inputs Search Knowledge Base Search Tinybird Documentat…" at bounding box center [305, 177] width 572 height 316
click at [377, 301] on div at bounding box center [373, 301] width 5 height 8
click at [177, 157] on div "Workflow Input Settings Inputs Search Knowledge Base Search Tinybird Documentat…" at bounding box center [305, 177] width 572 height 316
click at [298, 136] on span "Search Knowledge Base" at bounding box center [305, 135] width 41 height 3
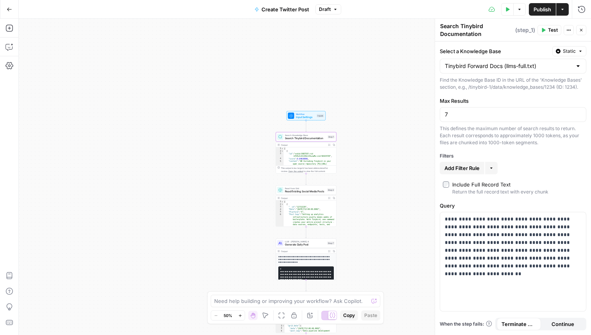
click at [298, 189] on span "Read from Grid" at bounding box center [305, 188] width 41 height 3
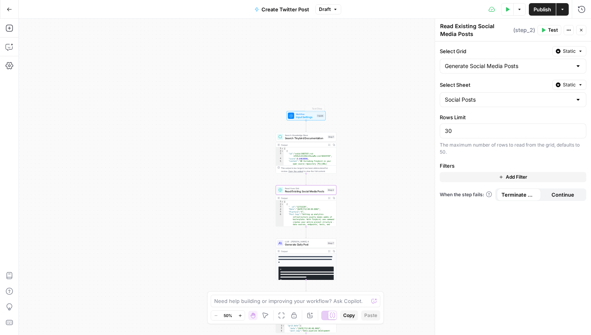
click at [286, 92] on div "Workflow Input Settings Inputs Test Step Search Knowledge Base Search Tinybird …" at bounding box center [305, 177] width 572 height 316
click at [298, 118] on span "Input Settings" at bounding box center [306, 117] width 20 height 4
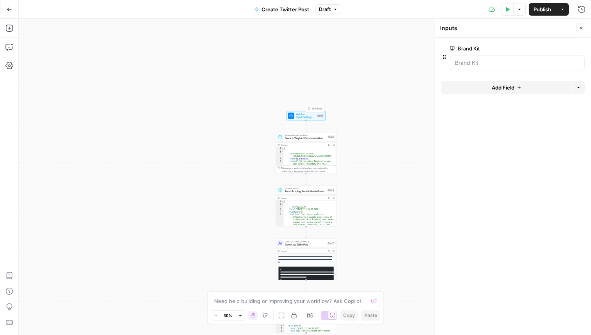
click at [358, 95] on div "Workflow Input Settings Inputs Test Step Search Knowledge Base Search Tinybird …" at bounding box center [305, 177] width 572 height 316
click at [580, 24] on button "Close" at bounding box center [581, 28] width 10 height 10
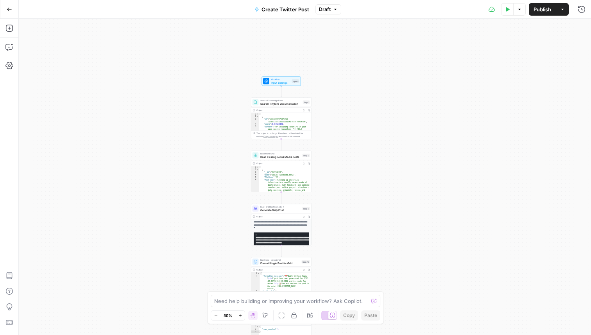
click at [280, 99] on span "Search Knowledge Base" at bounding box center [280, 100] width 41 height 3
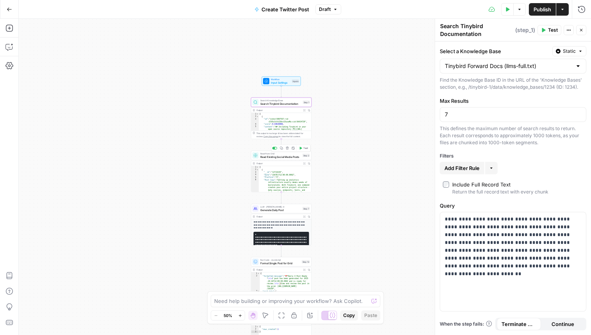
click at [273, 156] on span "Read Existing Social Media Posts" at bounding box center [280, 157] width 41 height 4
click at [273, 210] on span "Generate Daily Post" at bounding box center [280, 210] width 41 height 4
click at [330, 316] on icon at bounding box center [332, 315] width 5 height 5
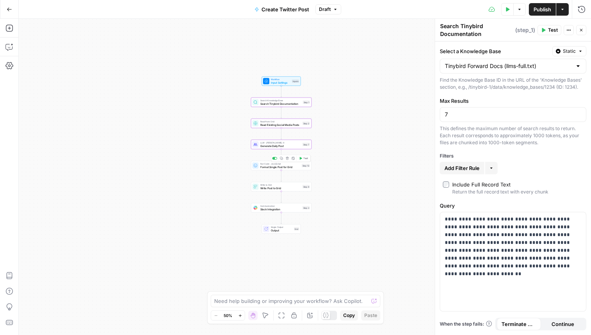
click at [278, 169] on div "Run Code · JavaScript Format Single Post for Grid Step 13 Copy step Delete step…" at bounding box center [281, 165] width 61 height 9
click at [267, 189] on span "Write Post to Grid" at bounding box center [280, 188] width 41 height 4
click at [263, 210] on span "Slack Integration" at bounding box center [280, 209] width 41 height 4
click at [277, 230] on span "Output" at bounding box center [282, 230] width 22 height 4
click at [279, 84] on span "Input Settings" at bounding box center [281, 83] width 20 height 4
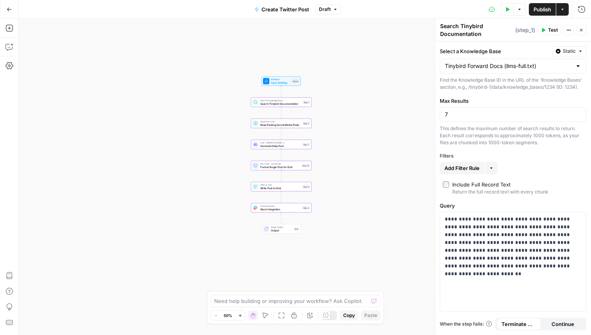
click at [347, 313] on span "Copy" at bounding box center [349, 315] width 12 height 7
click at [115, 42] on div "Workflow Input Settings Inputs Search Knowledge Base Search Tinybird Documentat…" at bounding box center [305, 177] width 572 height 316
click at [7, 9] on icon "button" at bounding box center [9, 9] width 5 height 4
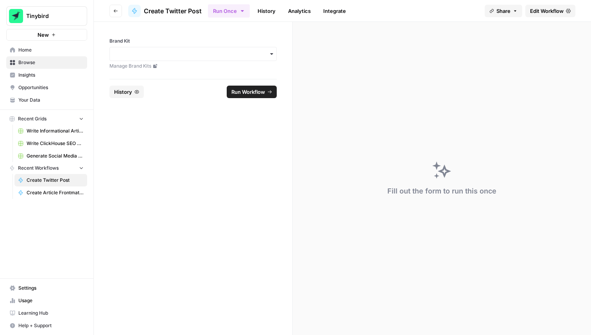
click at [116, 7] on button "Go back" at bounding box center [115, 11] width 13 height 13
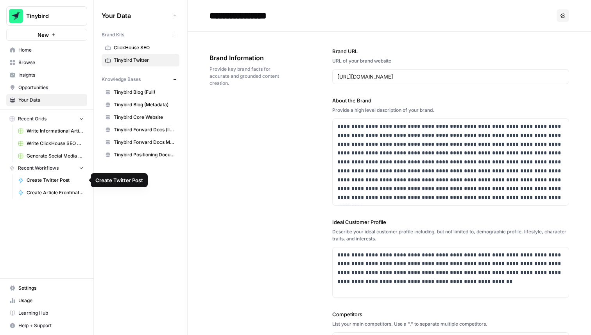
click at [49, 164] on button "Recent Workflows" at bounding box center [46, 168] width 81 height 12
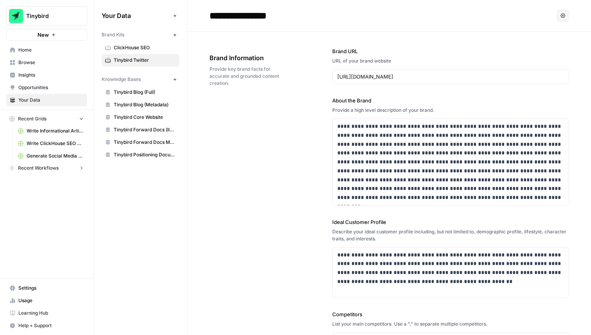
click at [49, 164] on button "Recent Workflows" at bounding box center [46, 168] width 81 height 12
click at [46, 182] on span "Create Twitter Post" at bounding box center [55, 180] width 57 height 7
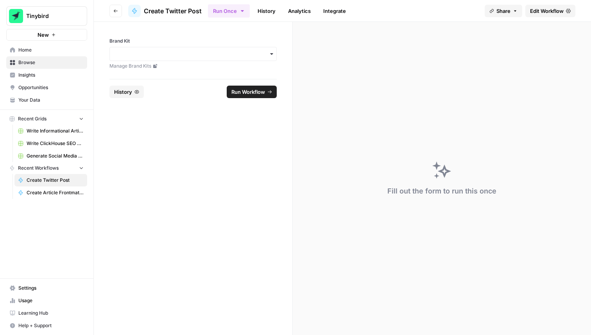
click at [52, 38] on button "New" at bounding box center [46, 35] width 81 height 12
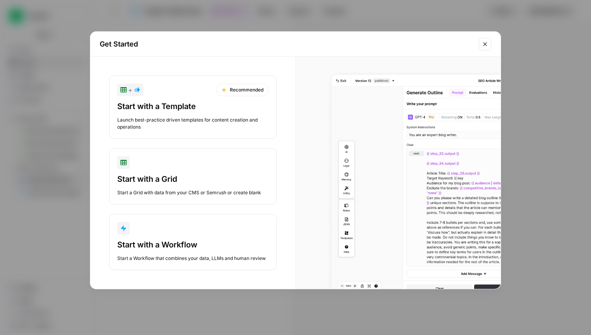
click at [189, 246] on div "Start with a Workflow" at bounding box center [192, 244] width 151 height 11
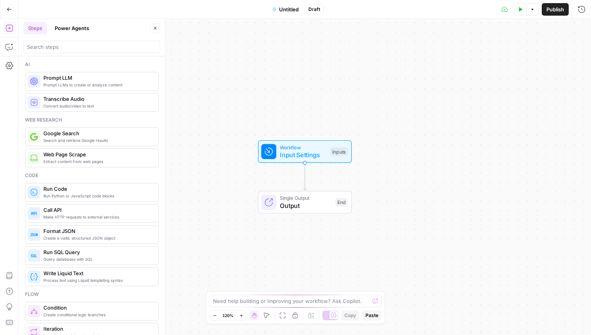
click at [289, 9] on span "Untitled" at bounding box center [289, 9] width 20 height 8
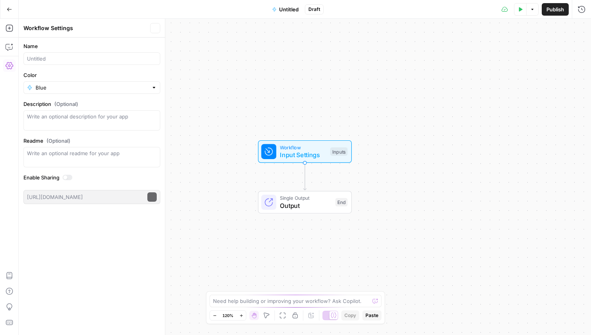
click at [303, 86] on div "Workflow Input Settings Inputs Single Output Output End" at bounding box center [305, 177] width 572 height 316
click at [370, 315] on span "Paste" at bounding box center [372, 315] width 13 height 7
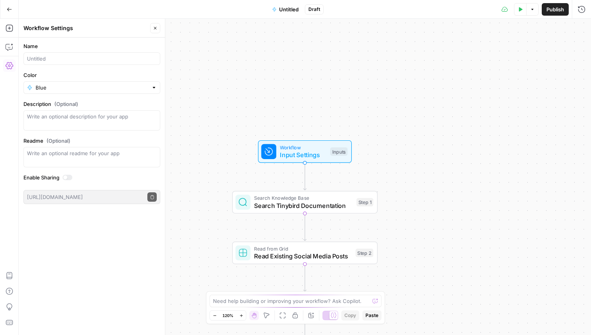
click at [291, 10] on span "Untitled" at bounding box center [289, 9] width 20 height 8
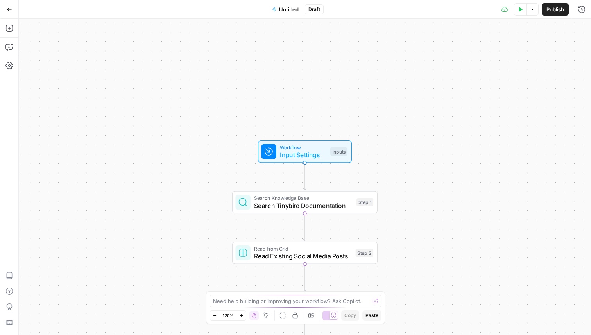
click at [286, 7] on span "Untitled" at bounding box center [289, 9] width 20 height 8
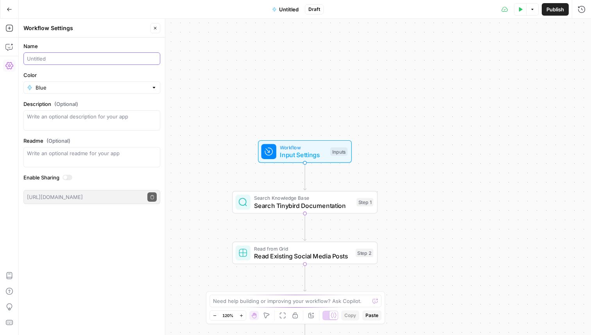
click at [59, 62] on input "Name" at bounding box center [92, 59] width 130 height 8
type input "Create Twitter Post from Blog"
click at [288, 69] on div "Workflow Input Settings Inputs Search Knowledge Base Search Tinybird Documentat…" at bounding box center [305, 177] width 572 height 316
click at [301, 206] on span "Search Tinybird Documentation" at bounding box center [303, 205] width 99 height 9
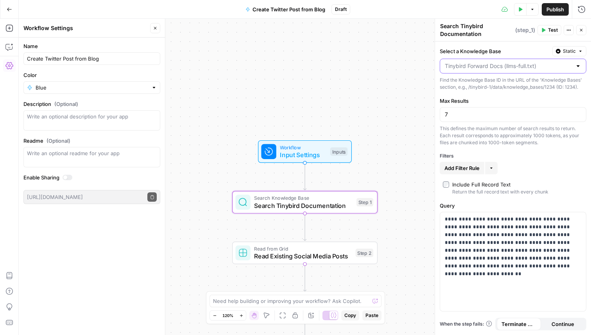
click at [518, 68] on input "Select a Knowledge Base" at bounding box center [508, 66] width 127 height 8
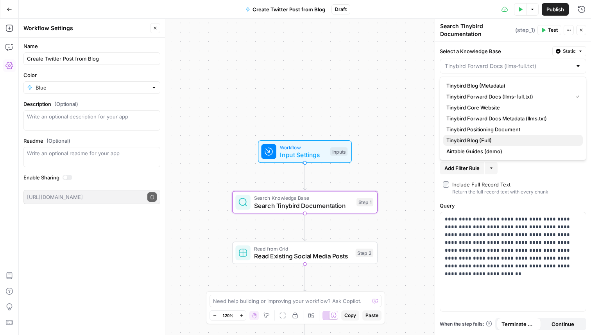
click at [494, 138] on div "Tinybird Blog (Full)" at bounding box center [513, 140] width 133 height 8
type input "Tinybird Blog (Full)"
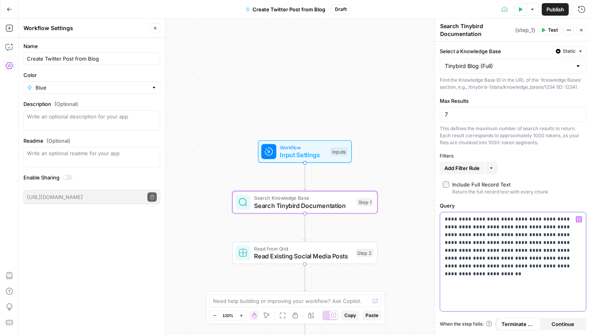
drag, startPoint x: 568, startPoint y: 268, endPoint x: 445, endPoint y: 217, distance: 133.2
click at [445, 217] on p "**********" at bounding box center [513, 242] width 136 height 55
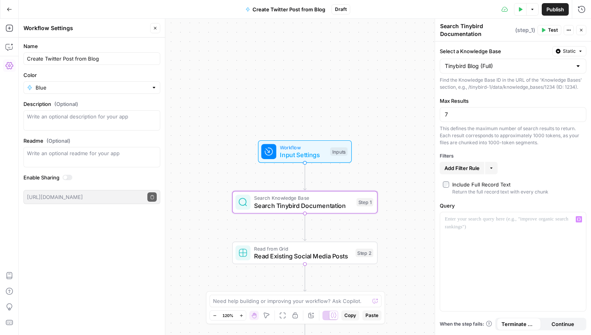
click at [412, 87] on div "Workflow Input Settings Inputs Search Knowledge Base Search Tinybird Documentat…" at bounding box center [305, 177] width 572 height 316
click at [7, 9] on icon "button" at bounding box center [9, 9] width 5 height 5
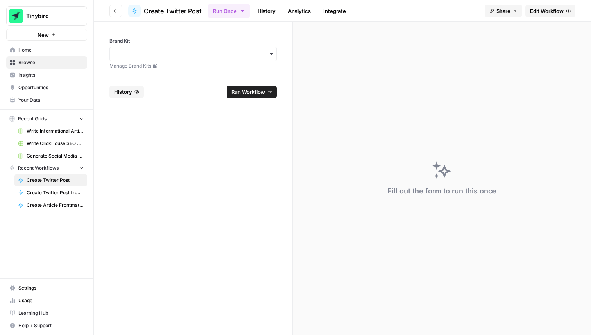
click at [556, 9] on span "Edit Workflow" at bounding box center [547, 11] width 34 height 8
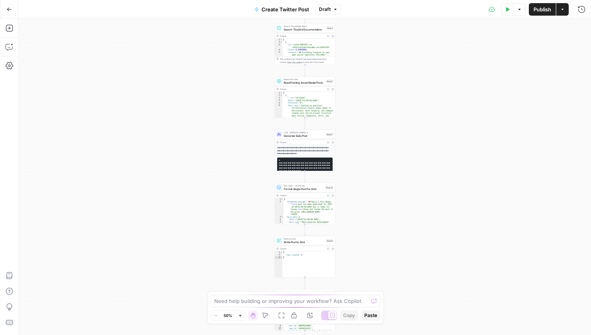
click at [307, 27] on span "Search Knowledge Base" at bounding box center [304, 26] width 41 height 3
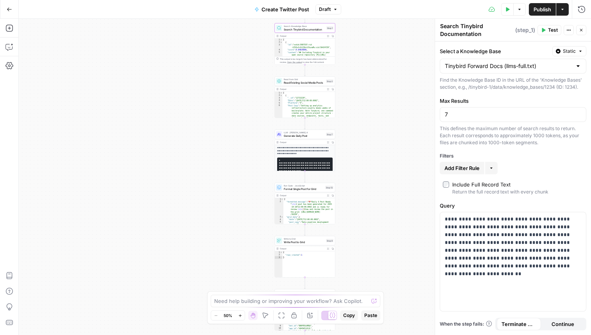
click at [449, 184] on label "Include Full Record Text Return the full record text with every chunk" at bounding box center [513, 188] width 140 height 15
click at [455, 117] on input "7" at bounding box center [513, 115] width 136 height 8
type input "3"
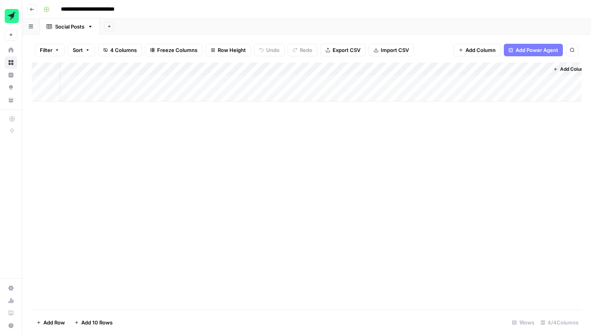
scroll to position [0, 67]
drag, startPoint x: 456, startPoint y: 70, endPoint x: 346, endPoint y: 69, distance: 110.3
click at [346, 69] on div "Add Column" at bounding box center [307, 82] width 550 height 39
click at [225, 51] on span "Row Height" at bounding box center [232, 50] width 28 height 8
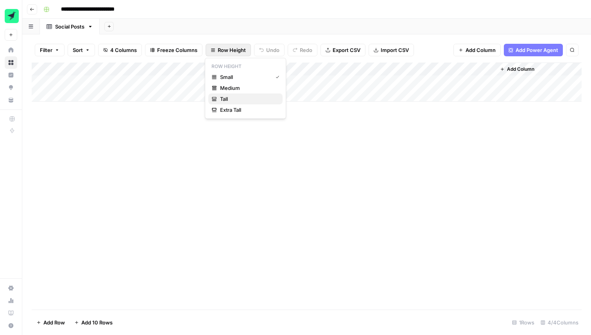
click at [229, 96] on div "Tall" at bounding box center [246, 99] width 68 height 8
click at [154, 67] on div "Add Column" at bounding box center [307, 93] width 550 height 60
click at [315, 199] on div "Add Column" at bounding box center [307, 186] width 550 height 247
click at [90, 48] on icon "button" at bounding box center [87, 50] width 5 height 5
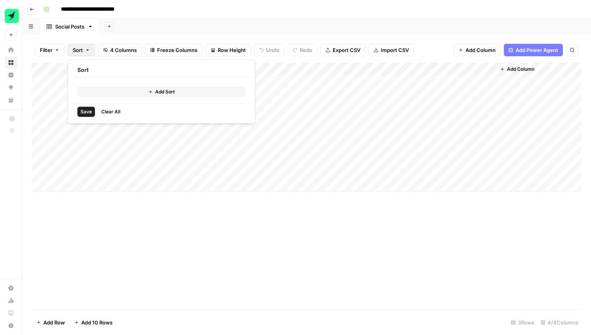
click at [150, 92] on icon "button" at bounding box center [150, 91] width 3 height 3
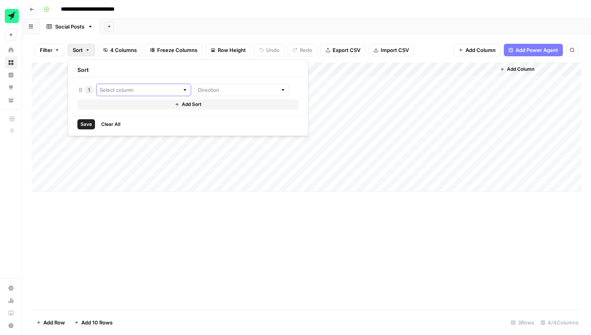
click at [148, 93] on input "text" at bounding box center [139, 90] width 79 height 8
click at [128, 110] on div "Date" at bounding box center [133, 108] width 60 height 8
type input "Date"
click at [212, 83] on div "1 Date Add Sort" at bounding box center [198, 96] width 254 height 38
click at [208, 87] on input "text" at bounding box center [253, 90] width 90 height 8
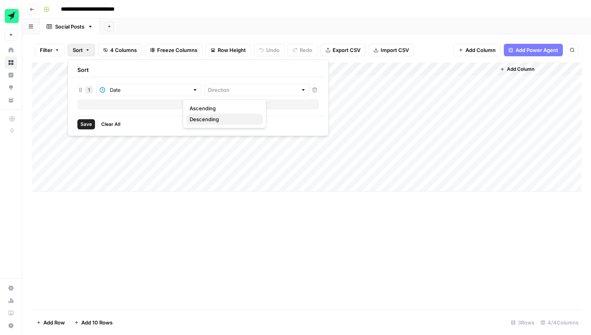
click at [205, 117] on span "Descending" at bounding box center [204, 119] width 29 height 8
type input "Descending"
click at [85, 125] on span "Save" at bounding box center [86, 124] width 11 height 7
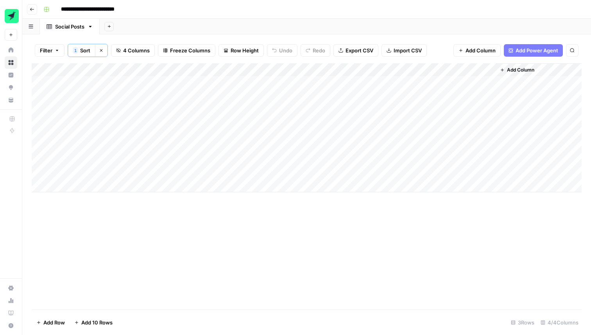
click at [39, 127] on div "Add Column" at bounding box center [307, 127] width 550 height 129
click at [39, 161] on div "Add Column" at bounding box center [307, 127] width 550 height 129
click at [61, 322] on span "Delete 2 Rows" at bounding box center [53, 323] width 35 height 8
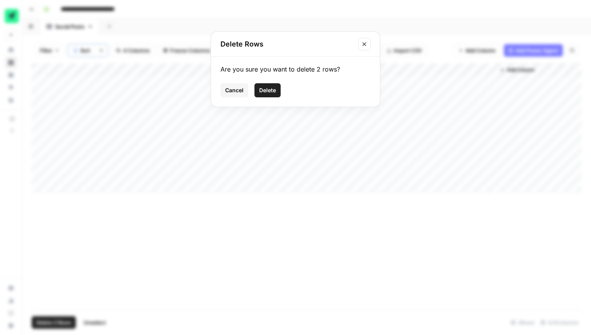
click at [269, 88] on span "Delete" at bounding box center [267, 90] width 17 height 8
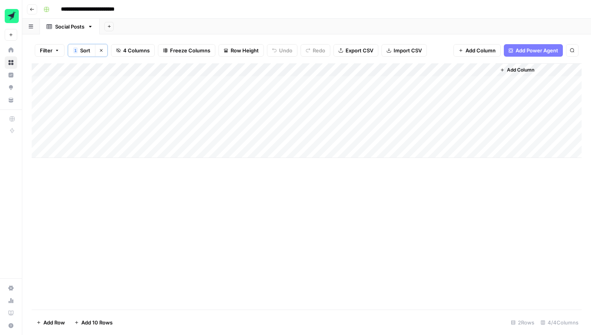
click at [431, 90] on div "Add Column" at bounding box center [307, 110] width 550 height 95
click at [432, 126] on div "Add Column" at bounding box center [307, 110] width 550 height 95
click at [432, 126] on body "**********" at bounding box center [295, 167] width 591 height 335
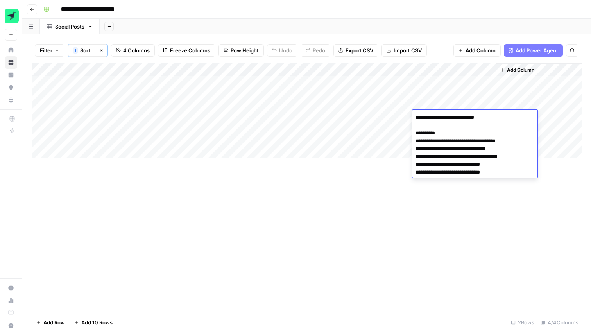
click at [78, 83] on div "Add Column" at bounding box center [307, 110] width 550 height 95
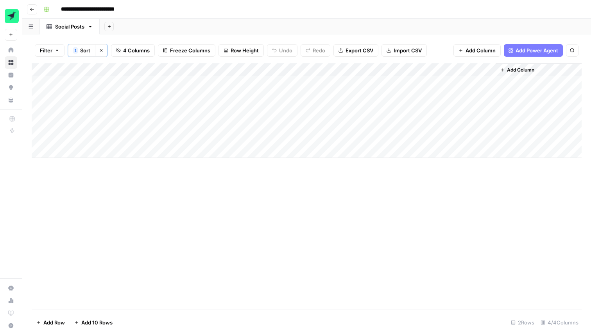
click at [283, 92] on div "Add Column" at bounding box center [307, 110] width 550 height 95
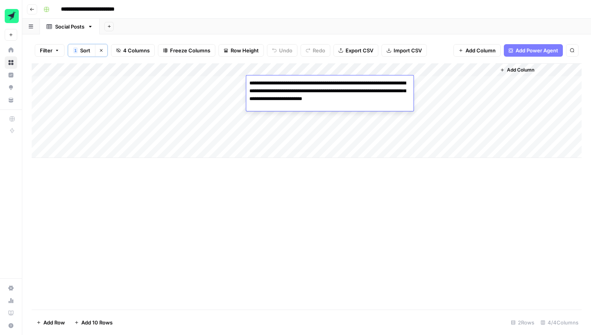
click at [283, 92] on textarea "**********" at bounding box center [329, 91] width 167 height 27
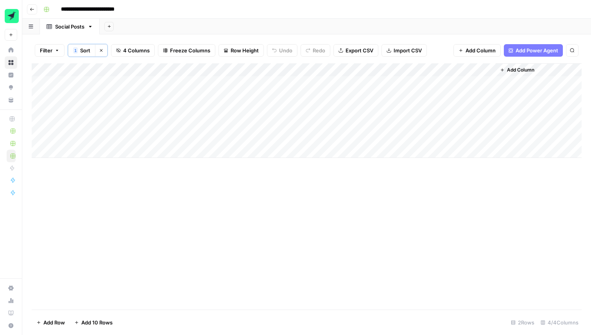
click at [447, 95] on div "Add Column" at bounding box center [307, 110] width 550 height 95
click at [436, 94] on div "Add Column" at bounding box center [307, 110] width 550 height 95
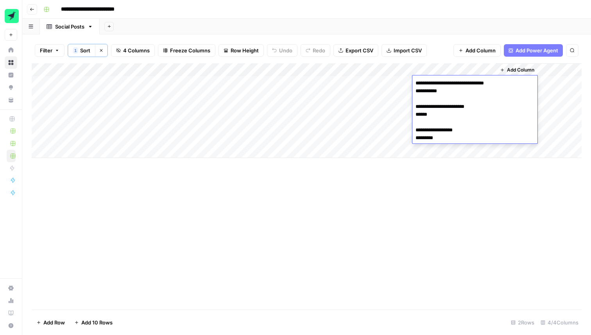
click at [439, 92] on textarea "**********" at bounding box center [475, 111] width 125 height 66
click at [441, 92] on textarea "**********" at bounding box center [475, 111] width 125 height 66
click at [422, 143] on textarea "**********" at bounding box center [475, 111] width 125 height 66
click at [422, 138] on textarea "**********" at bounding box center [475, 111] width 125 height 66
type textarea "**********"
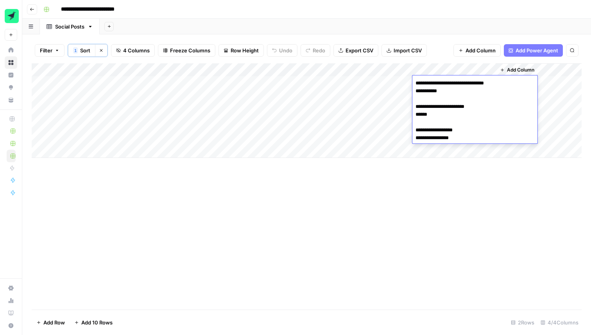
click at [438, 91] on textarea "**********" at bounding box center [475, 111] width 125 height 66
click at [422, 216] on div "Add Column" at bounding box center [307, 186] width 550 height 246
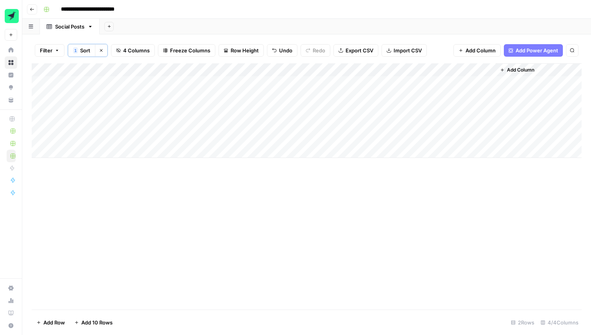
click at [440, 104] on div "Add Column" at bounding box center [307, 110] width 550 height 95
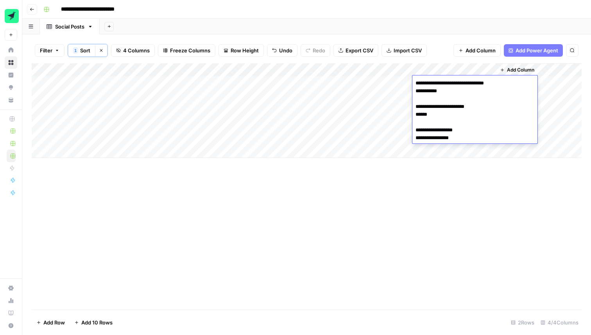
click at [438, 90] on textarea "**********" at bounding box center [475, 111] width 125 height 66
type textarea "**********"
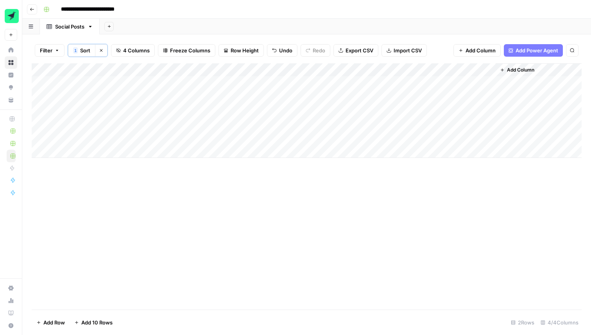
click at [432, 208] on div "Add Column" at bounding box center [307, 186] width 550 height 246
click at [440, 226] on div "Add Column" at bounding box center [307, 186] width 550 height 246
click at [332, 95] on div "Add Column" at bounding box center [307, 110] width 550 height 95
click at [426, 99] on div "Add Column" at bounding box center [307, 110] width 550 height 95
click at [428, 210] on div "Add Column" at bounding box center [307, 186] width 550 height 246
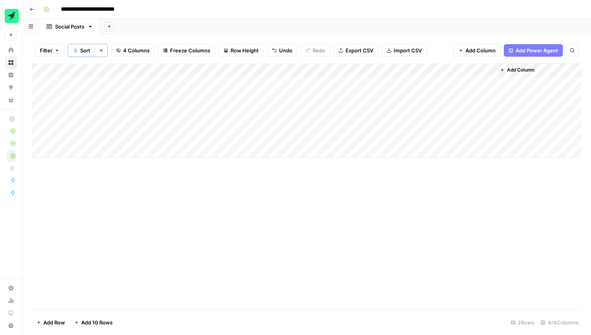
click at [449, 104] on div "Add Column" at bounding box center [307, 110] width 550 height 95
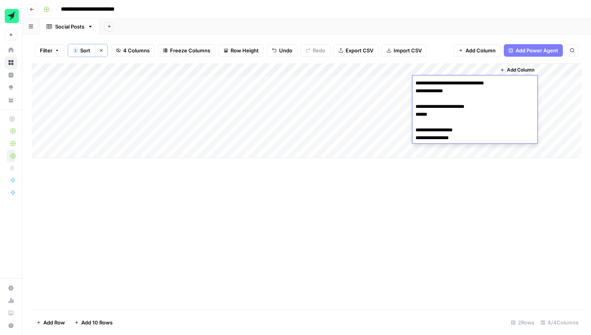
click at [461, 242] on div "Add Column" at bounding box center [307, 186] width 550 height 246
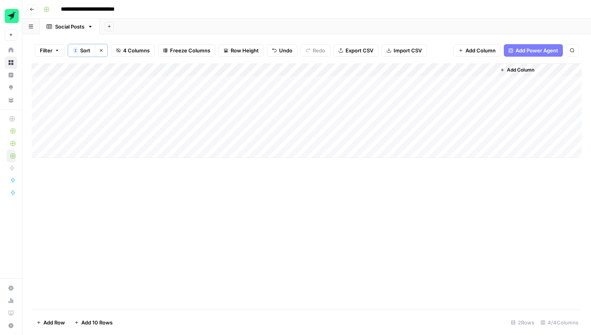
click at [461, 242] on div "Add Column" at bounding box center [307, 186] width 550 height 246
click at [29, 11] on button "Go back" at bounding box center [32, 9] width 10 height 10
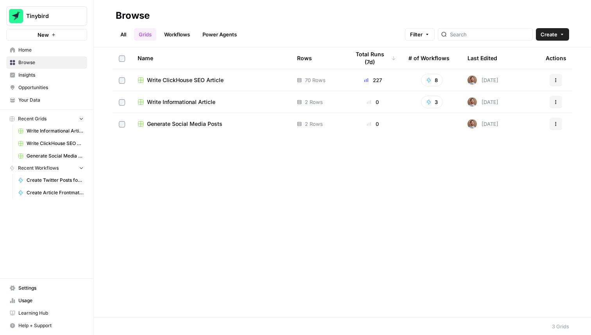
click at [183, 124] on span "Generate Social Media Posts" at bounding box center [184, 124] width 75 height 8
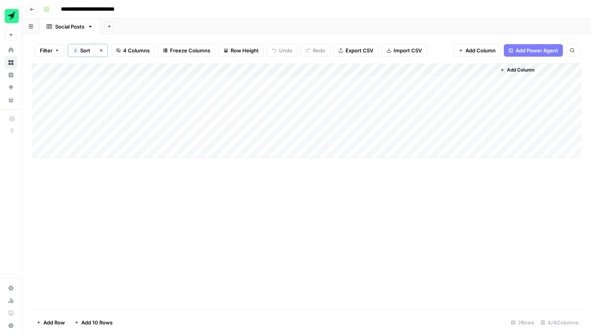
click at [307, 116] on div "Add Column" at bounding box center [307, 110] width 550 height 95
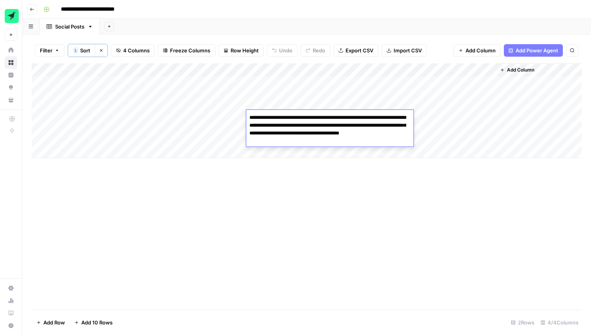
click at [307, 116] on textarea "**********" at bounding box center [329, 129] width 167 height 34
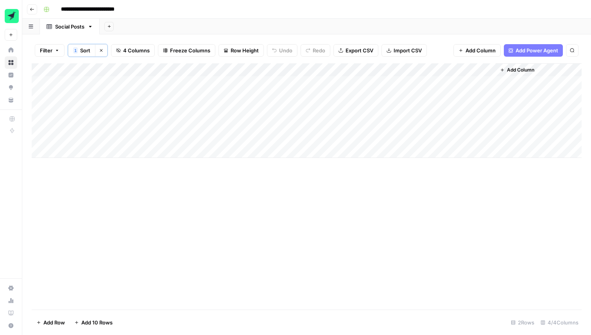
click at [457, 93] on div "Add Column" at bounding box center [307, 110] width 550 height 95
click at [443, 89] on div "Add Column" at bounding box center [307, 110] width 550 height 95
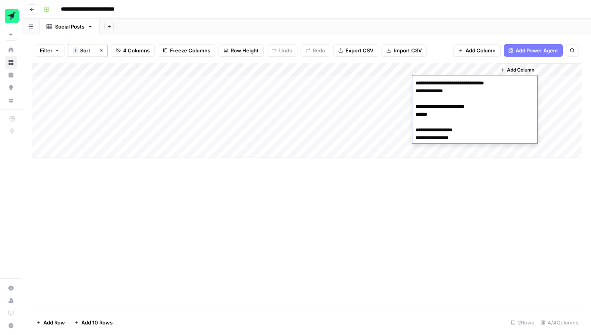
click at [239, 219] on div "Add Column" at bounding box center [307, 186] width 550 height 246
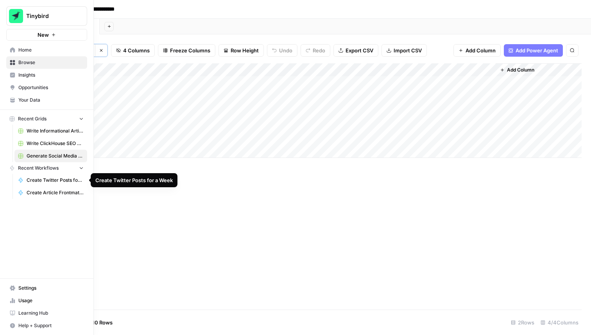
click at [34, 180] on span "Create Twitter Posts for a Week" at bounding box center [55, 180] width 57 height 7
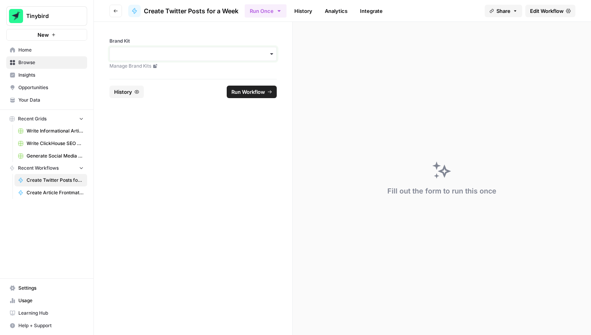
click at [165, 50] on input "Brand Kit" at bounding box center [193, 54] width 157 height 8
click at [138, 77] on div "Tinybird Twitter" at bounding box center [193, 75] width 167 height 15
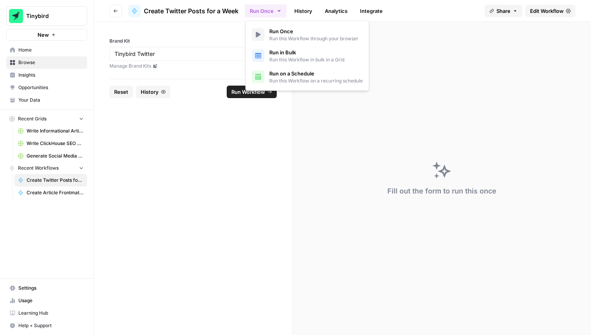
click at [278, 11] on icon "button" at bounding box center [279, 11] width 6 height 6
click at [286, 73] on span "Run on a Schedule" at bounding box center [315, 74] width 93 height 8
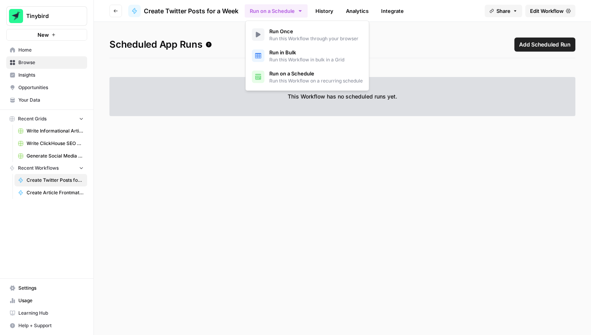
click at [460, 47] on h1 "Scheduled App Runs Add Scheduled Run" at bounding box center [342, 48] width 466 height 21
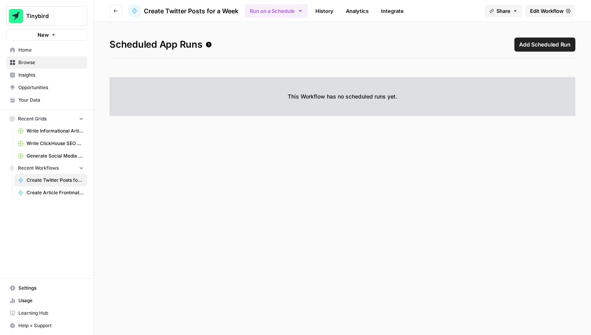
click at [544, 48] on span "Add Scheduled Run" at bounding box center [545, 45] width 52 height 8
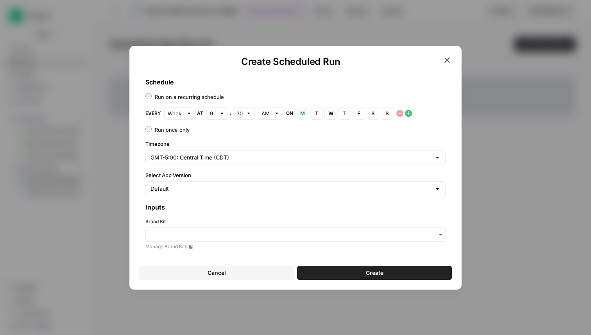
click at [187, 116] on div at bounding box center [189, 113] width 5 height 8
click at [175, 140] on span "Day" at bounding box center [175, 143] width 9 height 8
type input "Day"
click at [247, 113] on div at bounding box center [248, 113] width 5 height 8
type input "30"
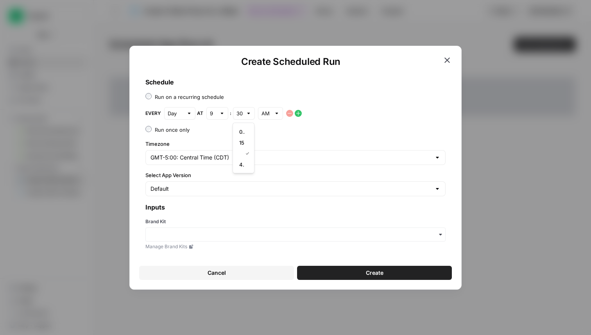
click at [217, 113] on div "9" at bounding box center [217, 113] width 22 height 13
click at [214, 187] on span "6" at bounding box center [214, 187] width 3 height 8
type input "6"
click at [246, 113] on div at bounding box center [248, 113] width 5 height 8
click at [243, 128] on span "00" at bounding box center [241, 132] width 5 height 8
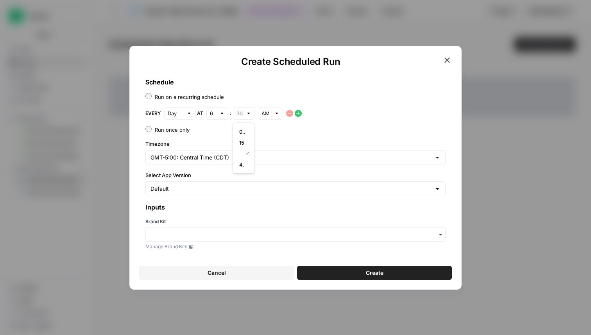
type input "00"
click at [193, 189] on input "Select App Version" at bounding box center [291, 189] width 281 height 8
type input "Default"
click at [275, 164] on div "GMT-5:00: Central Time (CDT)" at bounding box center [295, 157] width 300 height 15
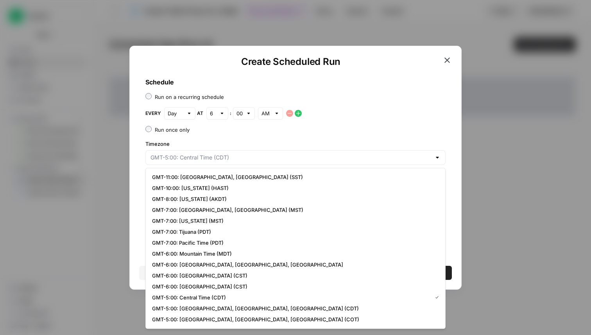
type input "GMT-5:00: Central Time (CDT)"
click at [301, 142] on label "Timezone" at bounding box center [295, 144] width 300 height 8
click at [301, 154] on input "GMT-5:00: Central Time (CDT)" at bounding box center [291, 158] width 281 height 8
click at [394, 118] on div "Every Day at 6 : 00 AM" at bounding box center [295, 113] width 300 height 13
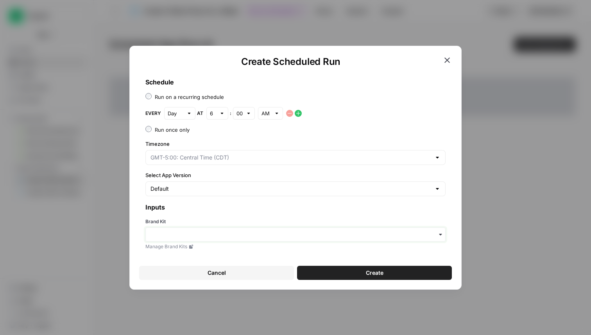
click at [206, 238] on input "Brand Kit" at bounding box center [296, 235] width 290 height 8
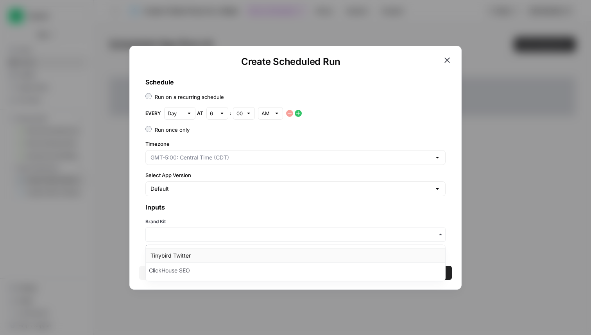
click at [190, 255] on div "Tinybird Twitter" at bounding box center [296, 255] width 300 height 15
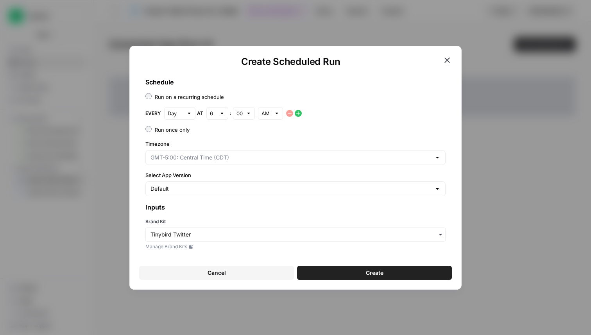
click at [365, 272] on button "Create" at bounding box center [374, 273] width 155 height 14
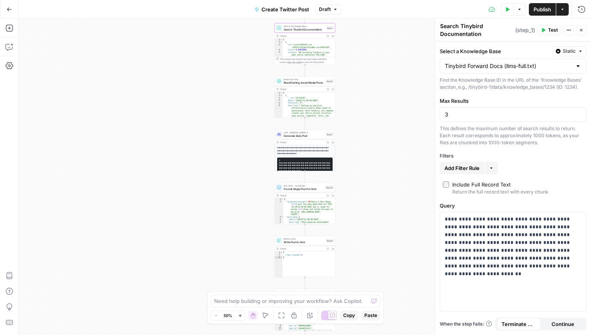
type input "3"
click at [404, 109] on div "Workflow Input Settings Inputs Search Knowledge Base Search Tinybird Documentat…" at bounding box center [305, 177] width 572 height 316
click at [457, 117] on input "3" at bounding box center [513, 115] width 136 height 8
type input "5"
click at [409, 132] on div "Workflow Input Settings Inputs Search Knowledge Base Search Tinybird Documentat…" at bounding box center [305, 177] width 572 height 316
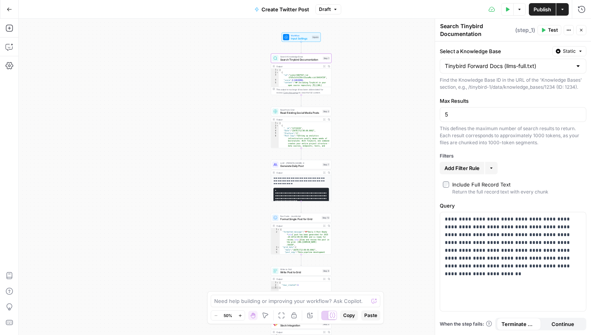
click at [361, 56] on div "Workflow Input Settings Inputs Search Knowledge Base Search Tinybird Documentat…" at bounding box center [305, 177] width 572 height 316
click at [536, 11] on span "Publish" at bounding box center [543, 9] width 18 height 8
click at [289, 5] on span "Create Twitter Post" at bounding box center [281, 9] width 48 height 8
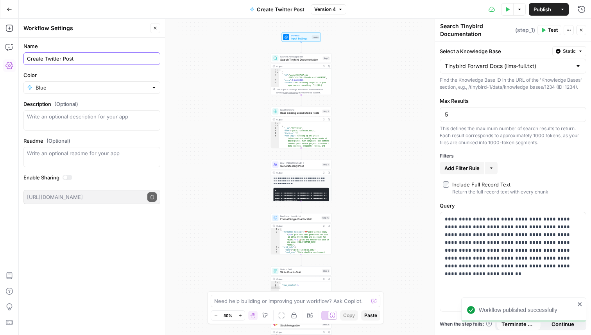
click at [77, 60] on input "Create Twitter Post" at bounding box center [92, 59] width 130 height 8
type input "Create Twitter Post from Docs"
click at [227, 86] on div "Workflow Input Settings Inputs Search Knowledge Base Search Tinybird Documentat…" at bounding box center [305, 177] width 572 height 316
click at [8, 5] on button "Go Back" at bounding box center [9, 9] width 14 height 14
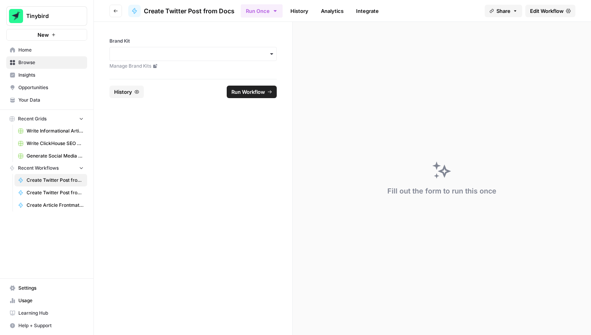
click at [66, 192] on span "Create Twitter Post from Blog" at bounding box center [55, 192] width 57 height 7
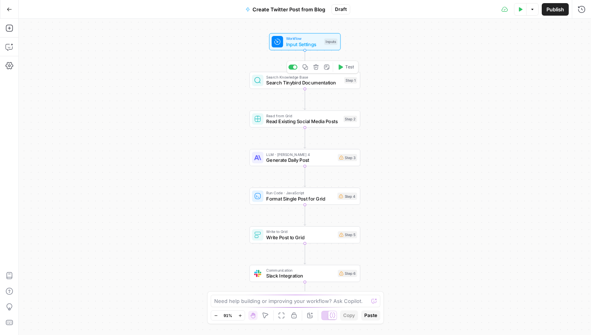
click at [307, 84] on span "Search Tinybird Documentation" at bounding box center [303, 82] width 75 height 7
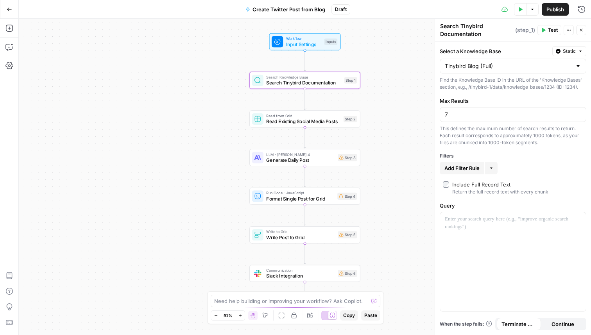
click at [473, 31] on textarea "Search Tinybird Documentation" at bounding box center [476, 30] width 73 height 16
click at [465, 36] on textarea "Search Tinybird Documentation" at bounding box center [476, 30] width 73 height 16
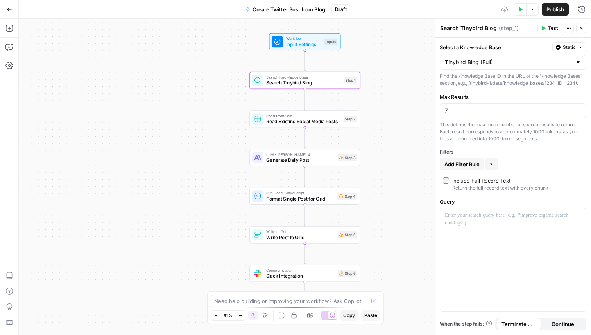
type textarea "Search Tinybird Blog"
click at [398, 71] on div "Workflow Input Settings Inputs Search Knowledge Base Search Tinybird Blog Step …" at bounding box center [305, 177] width 572 height 316
click at [486, 224] on div at bounding box center [513, 259] width 146 height 103
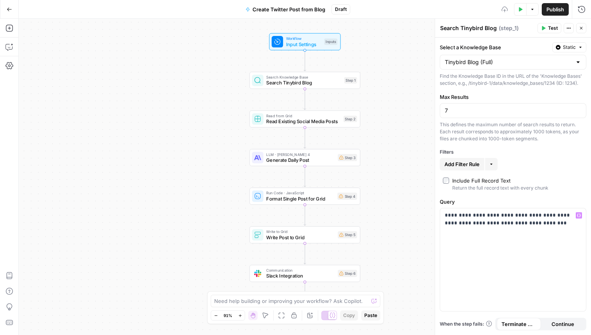
click at [425, 221] on div "Workflow Input Settings Inputs Search Knowledge Base Search Tinybird Blog Step …" at bounding box center [305, 177] width 572 height 316
click at [454, 116] on div "7" at bounding box center [513, 110] width 147 height 15
type input "5"
click at [560, 154] on div "Filters" at bounding box center [513, 152] width 147 height 7
click at [300, 159] on span "Generate Daily Post" at bounding box center [300, 159] width 69 height 7
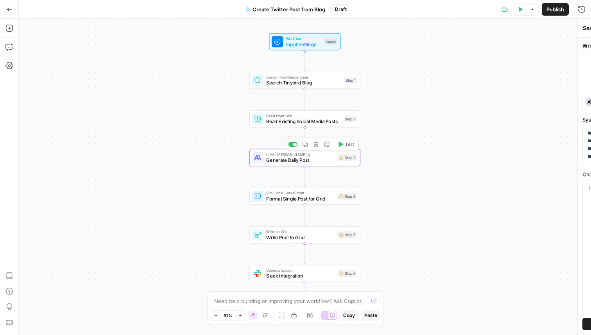
type textarea "Generate Daily Post"
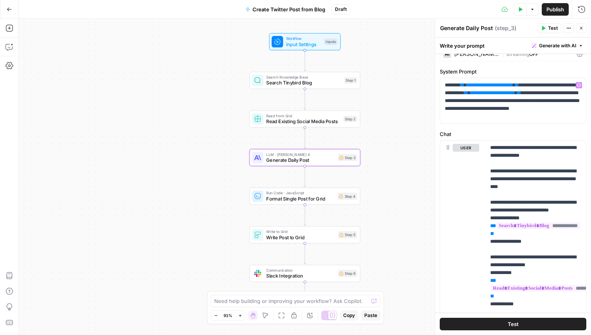
scroll to position [15, 0]
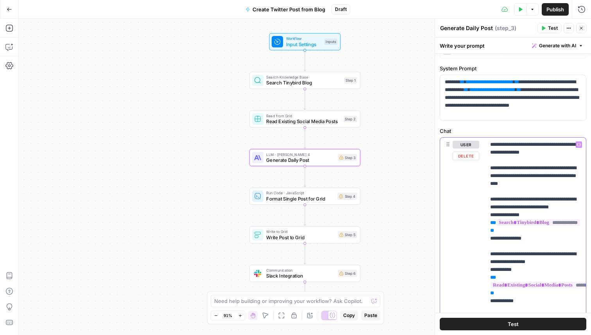
click at [562, 47] on span "Generate with AI" at bounding box center [557, 45] width 37 height 7
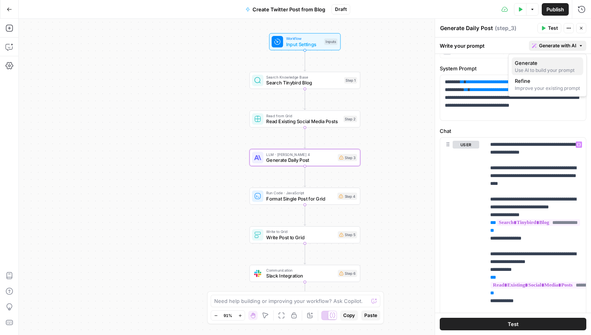
click at [538, 60] on div "Generate" at bounding box center [547, 63] width 65 height 8
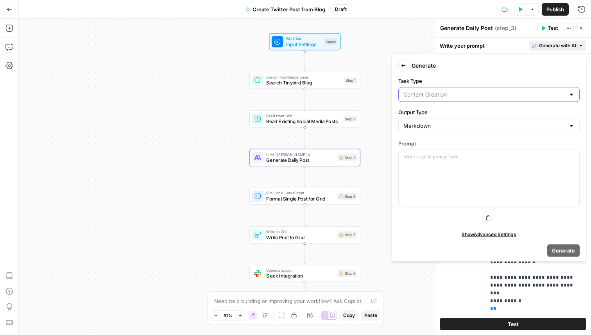
click at [440, 94] on input "Task Type" at bounding box center [485, 95] width 162 height 8
click at [475, 81] on label "Task Type" at bounding box center [488, 81] width 181 height 8
click at [475, 91] on input "Task Type" at bounding box center [485, 95] width 162 height 8
click at [459, 81] on label "Task Type" at bounding box center [488, 81] width 181 height 8
click at [459, 91] on input "Task Type" at bounding box center [485, 95] width 162 height 8
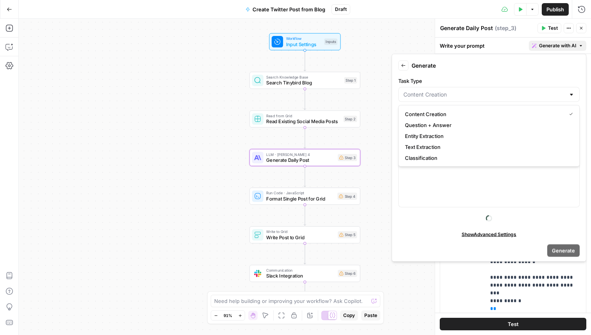
click at [474, 225] on form "Back Generate Task Type Output Type Markdown Prompt “/” to reference Variables …" at bounding box center [489, 157] width 188 height 201
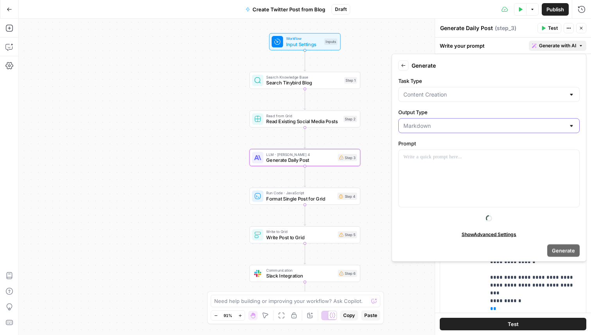
click at [449, 129] on input "Output Type" at bounding box center [485, 126] width 162 height 8
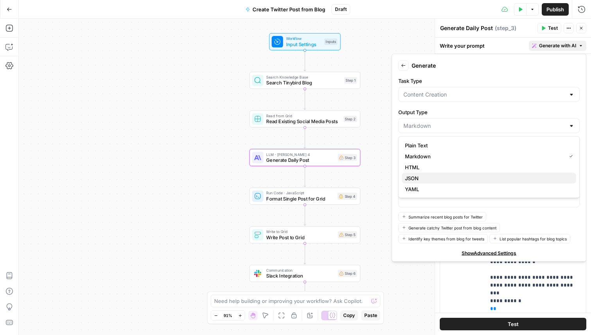
click at [418, 176] on span "JSON" at bounding box center [412, 178] width 14 height 8
type input "JSON"
click at [460, 168] on div at bounding box center [489, 178] width 181 height 57
click at [443, 227] on span "Generate catchy Twitter post from blog content" at bounding box center [453, 227] width 88 height 6
click at [505, 180] on div at bounding box center [489, 178] width 181 height 57
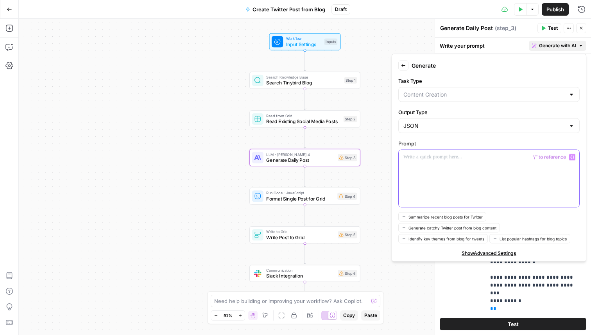
click at [432, 151] on div at bounding box center [489, 178] width 181 height 57
click at [482, 170] on div "**********" at bounding box center [489, 178] width 181 height 57
click at [515, 190] on div "**********" at bounding box center [489, 178] width 181 height 57
click at [489, 253] on span "Show Advanced Settings" at bounding box center [489, 252] width 55 height 7
click at [485, 253] on span "Hide Advanced Settings" at bounding box center [489, 252] width 53 height 7
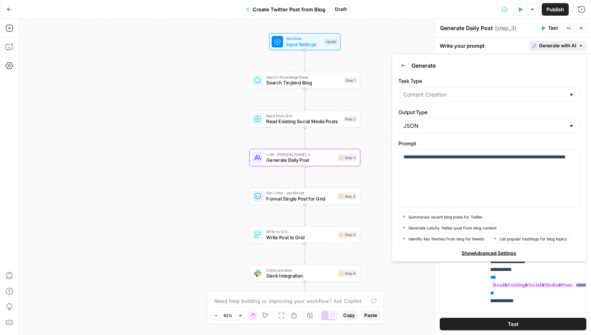
scroll to position [20, 0]
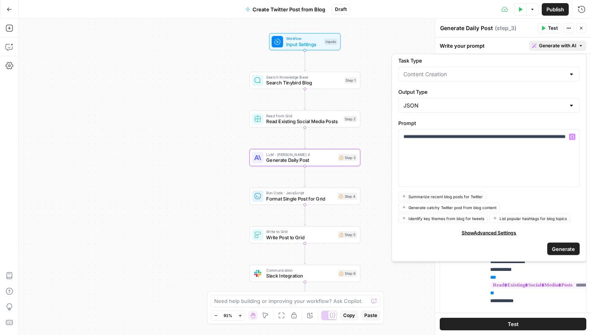
click at [567, 245] on span "Generate" at bounding box center [563, 249] width 23 height 8
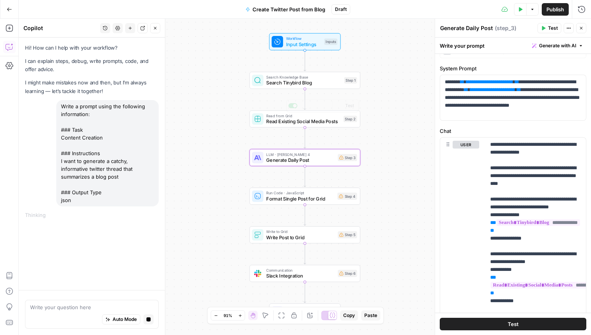
click at [190, 56] on div "Workflow Input Settings Inputs Search Knowledge Base Search Tinybird Blog Step …" at bounding box center [305, 177] width 572 height 316
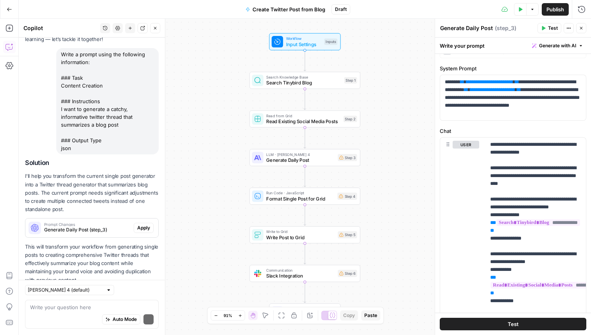
scroll to position [75, 0]
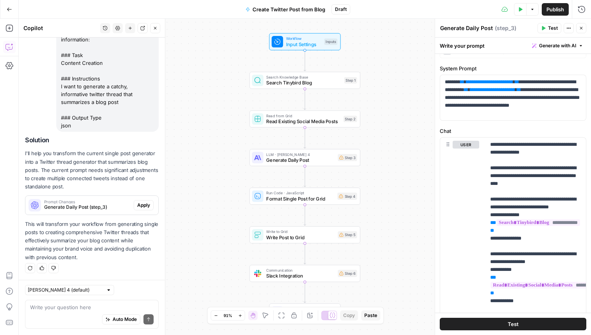
click at [327, 83] on span "Search Tinybird Blog" at bounding box center [303, 82] width 75 height 7
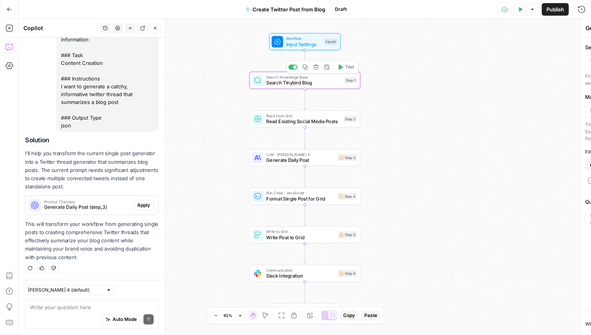
type textarea "Search Tinybird Blog"
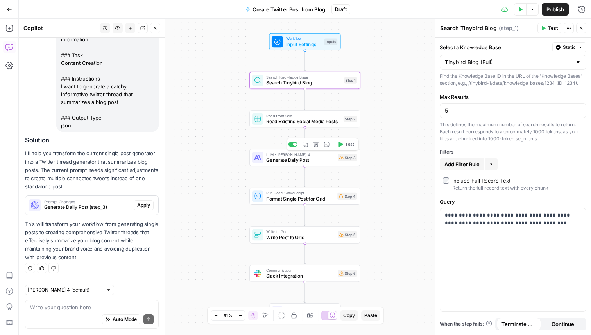
click at [315, 160] on span "Generate Daily Post" at bounding box center [300, 159] width 69 height 7
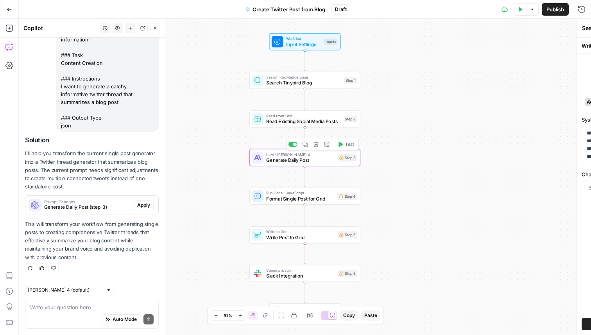
type textarea "Generate Daily Post"
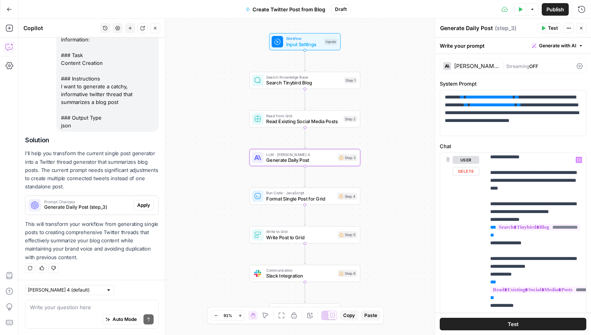
scroll to position [0, 0]
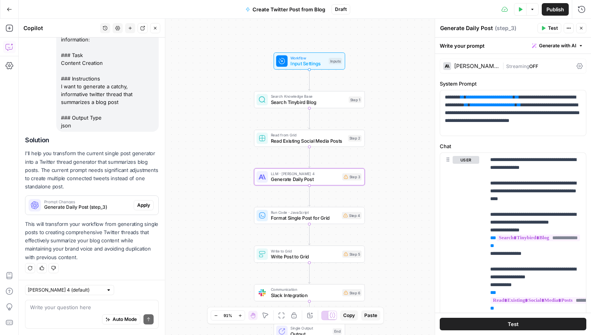
click at [147, 206] on span "Apply" at bounding box center [143, 205] width 13 height 7
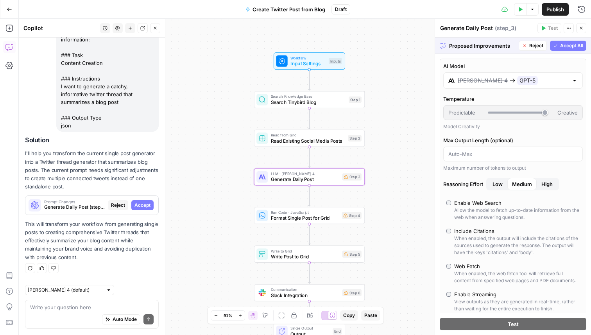
click at [145, 202] on span "Accept" at bounding box center [143, 205] width 16 height 7
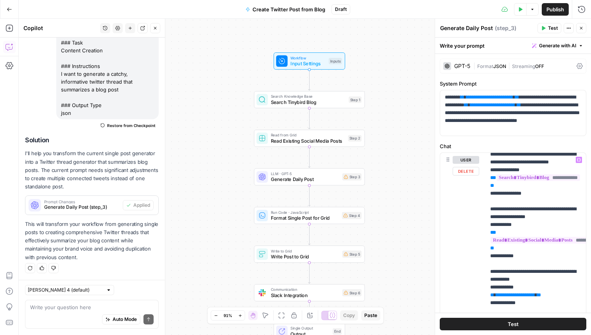
scroll to position [31, 0]
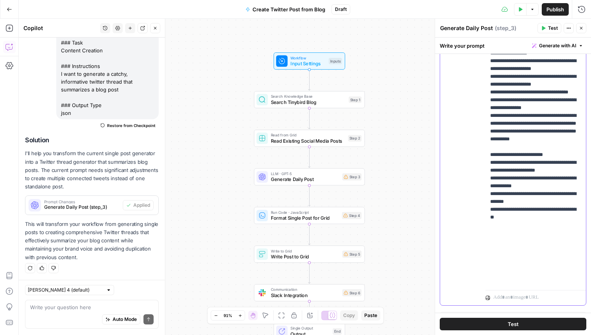
scroll to position [200, 0]
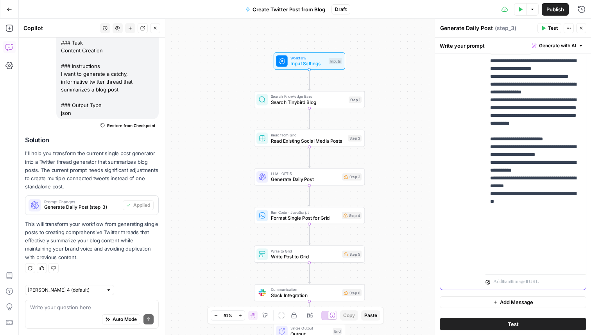
click at [399, 123] on div "Workflow Input Settings Inputs Search Knowledge Base Search Tinybird Blog Step …" at bounding box center [305, 177] width 572 height 316
click at [343, 85] on icon "button" at bounding box center [345, 87] width 6 height 6
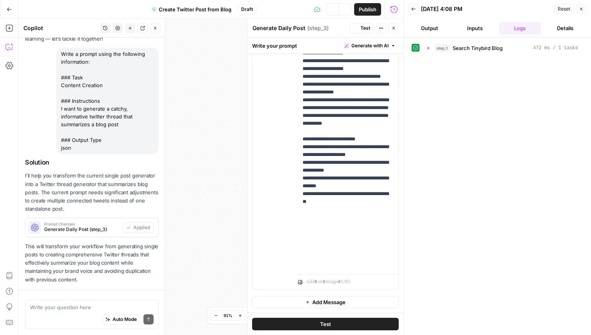
scroll to position [87, 0]
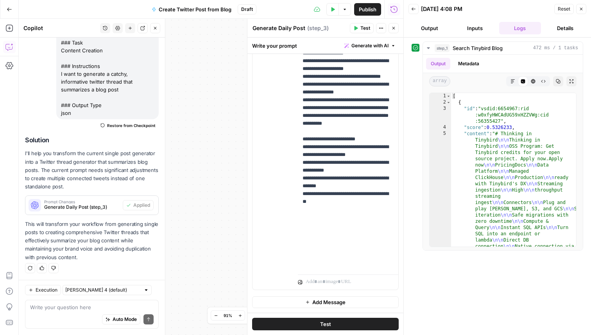
click at [391, 27] on icon "button" at bounding box center [393, 28] width 5 height 5
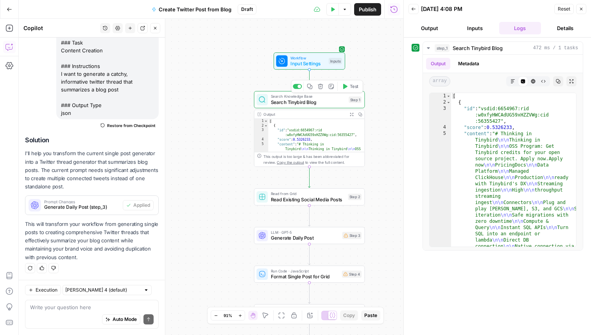
click at [321, 100] on span "Search Tinybird Blog" at bounding box center [308, 102] width 75 height 7
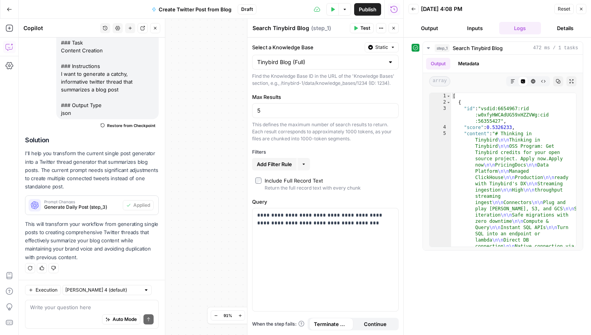
click at [274, 163] on span "Add Filter Rule" at bounding box center [274, 164] width 35 height 8
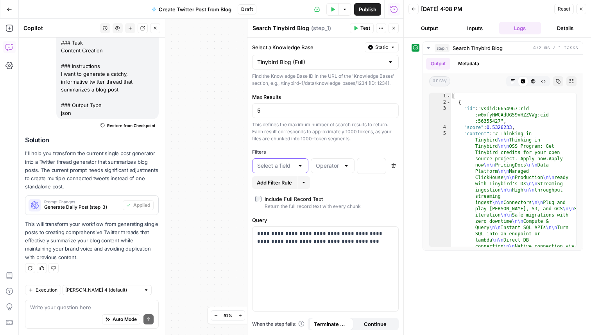
click at [274, 163] on input "text" at bounding box center [275, 166] width 37 height 8
click at [364, 185] on div "Add Filter Rule More" at bounding box center [325, 182] width 147 height 13
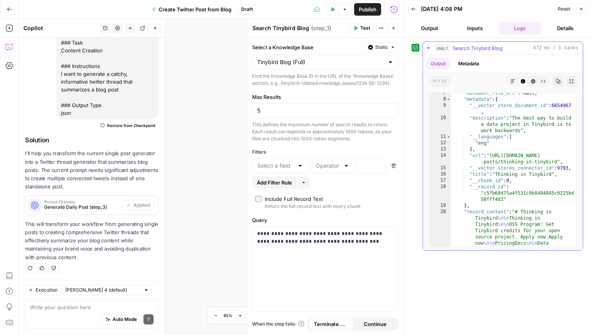
scroll to position [469, 0]
click at [219, 155] on div "Workflow Input Settings Inputs Search Knowledge Base Search Tinybird Blog Step …" at bounding box center [211, 177] width 385 height 316
click at [582, 9] on icon "button" at bounding box center [581, 9] width 5 height 5
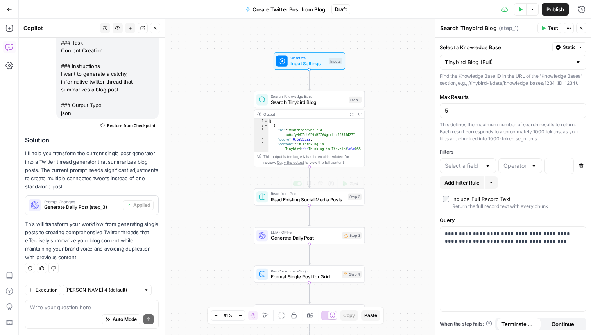
click at [302, 201] on span "Read Existing Social Media Posts" at bounding box center [308, 199] width 74 height 7
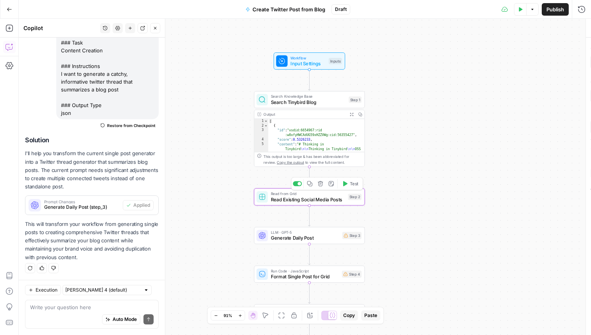
type textarea "Read Existing Social Media Posts"
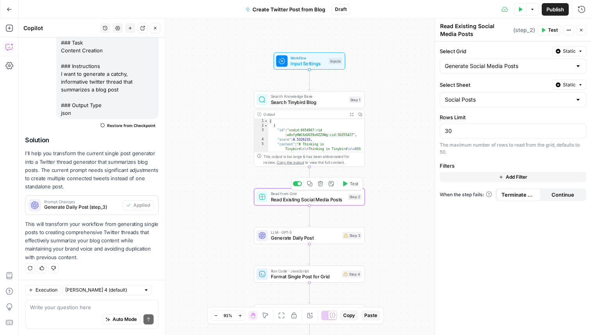
click at [346, 183] on icon "button" at bounding box center [345, 183] width 4 height 5
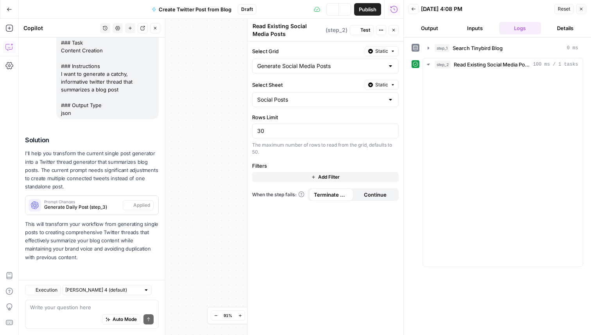
scroll to position [87, 0]
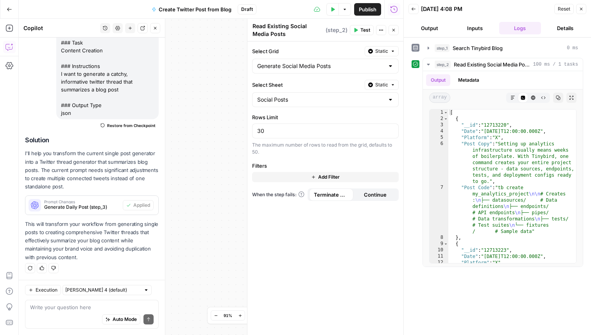
click at [578, 10] on button "Close" at bounding box center [581, 9] width 10 height 10
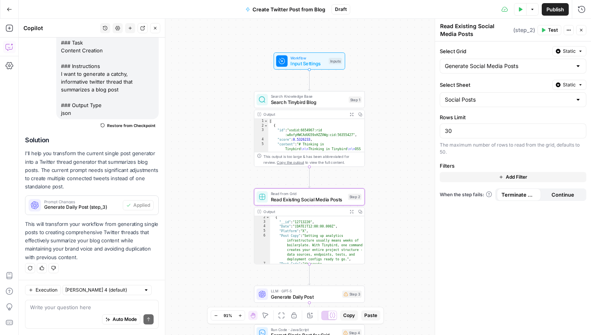
scroll to position [36, 0]
click at [312, 294] on span "Generate Daily Post" at bounding box center [305, 296] width 69 height 7
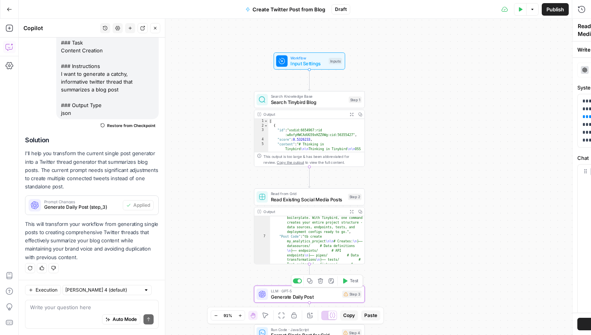
type textarea "Generate Daily Post"
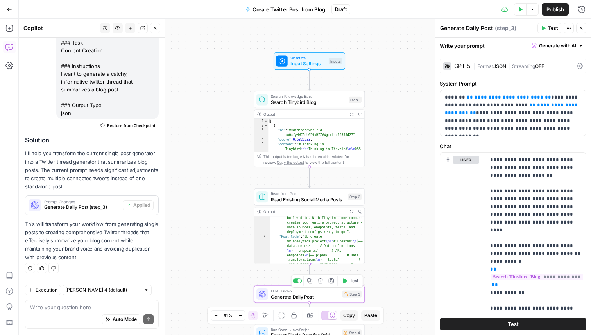
click at [351, 282] on span "Test" at bounding box center [354, 281] width 9 height 6
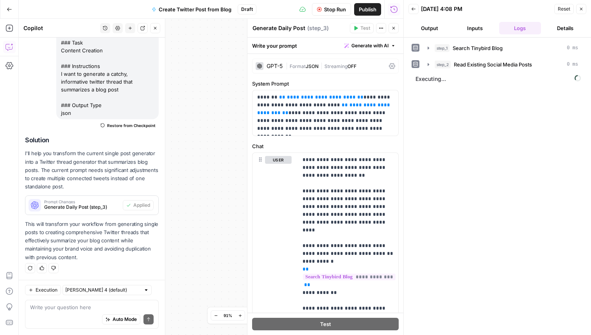
click at [213, 151] on div "Workflow Input Settings Inputs Search Knowledge Base Search Tinybird Blog Step …" at bounding box center [211, 177] width 385 height 316
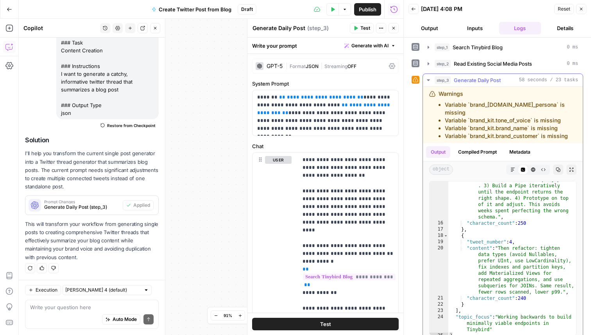
scroll to position [190, 0]
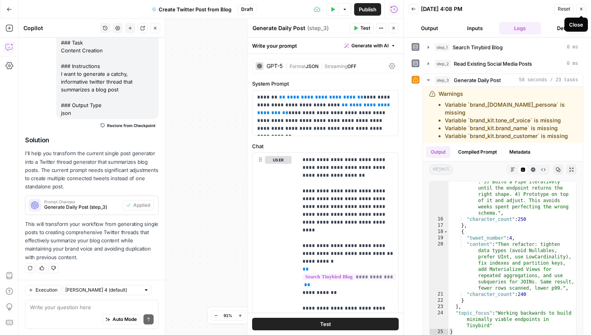
click at [581, 11] on icon "button" at bounding box center [581, 9] width 5 height 5
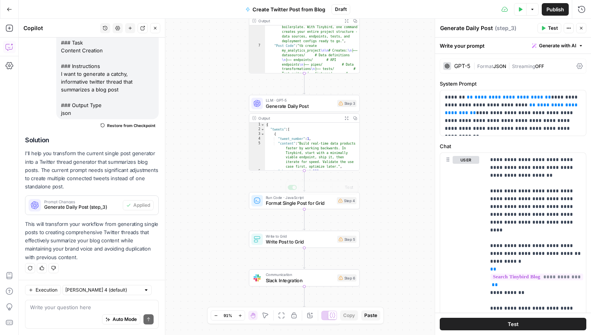
click at [228, 196] on div "Workflow Input Settings Inputs Search Knowledge Base Search Tinybird Blog Step …" at bounding box center [305, 177] width 572 height 316
